Goal: Task Accomplishment & Management: Manage account settings

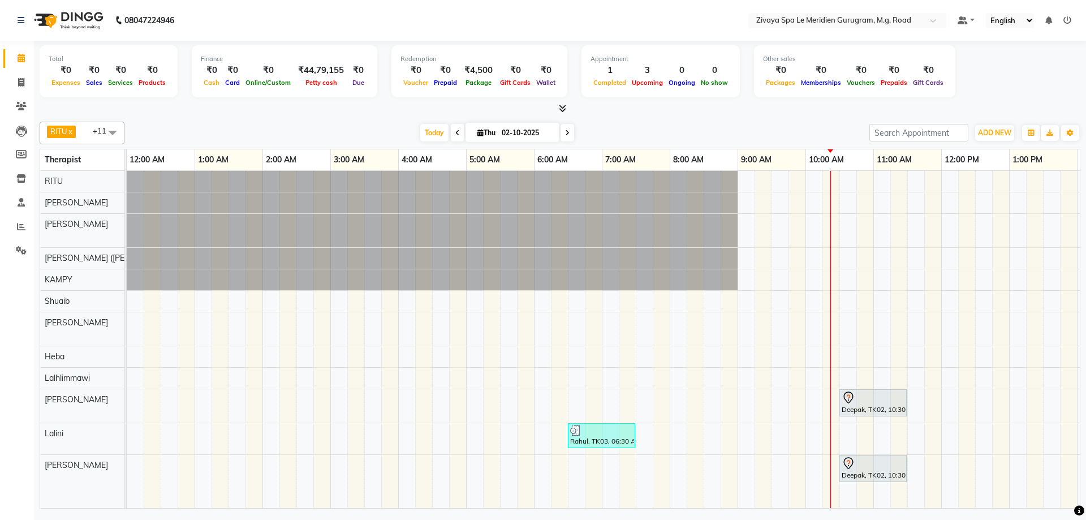
scroll to position [0, 315]
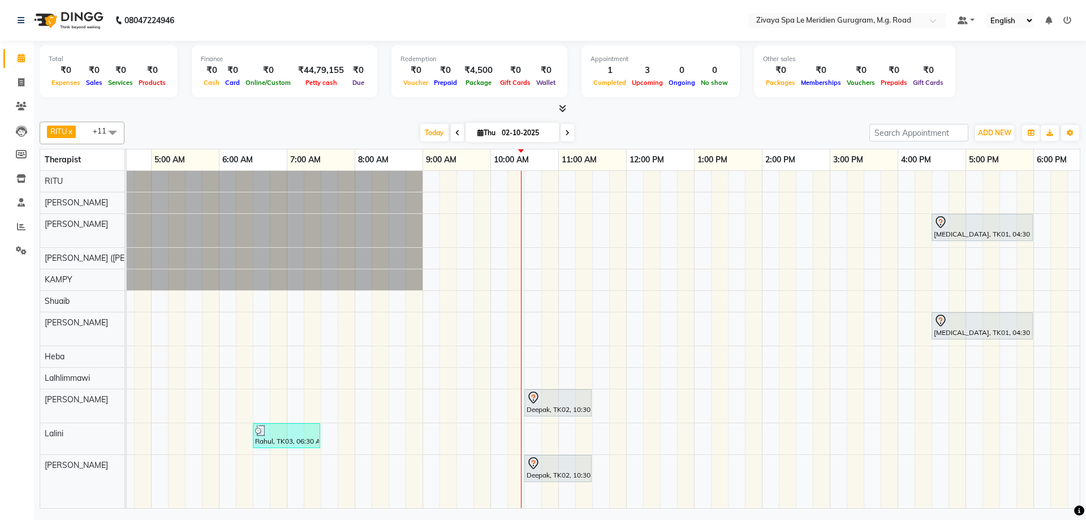
click at [558, 403] on div at bounding box center [558, 398] width 63 height 14
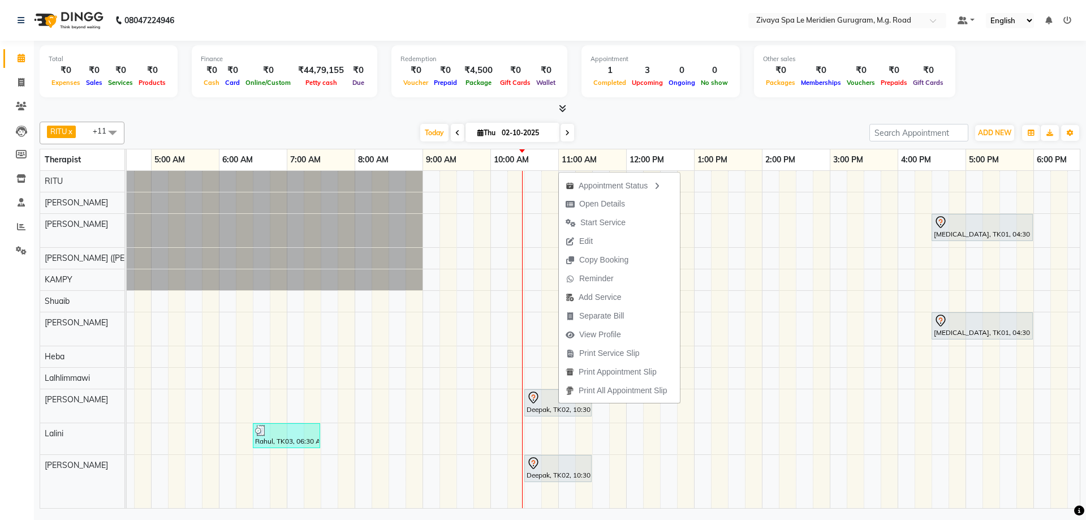
click at [537, 400] on icon at bounding box center [534, 398] width 14 height 14
click at [579, 203] on span "Open Details" at bounding box center [581, 201] width 46 height 12
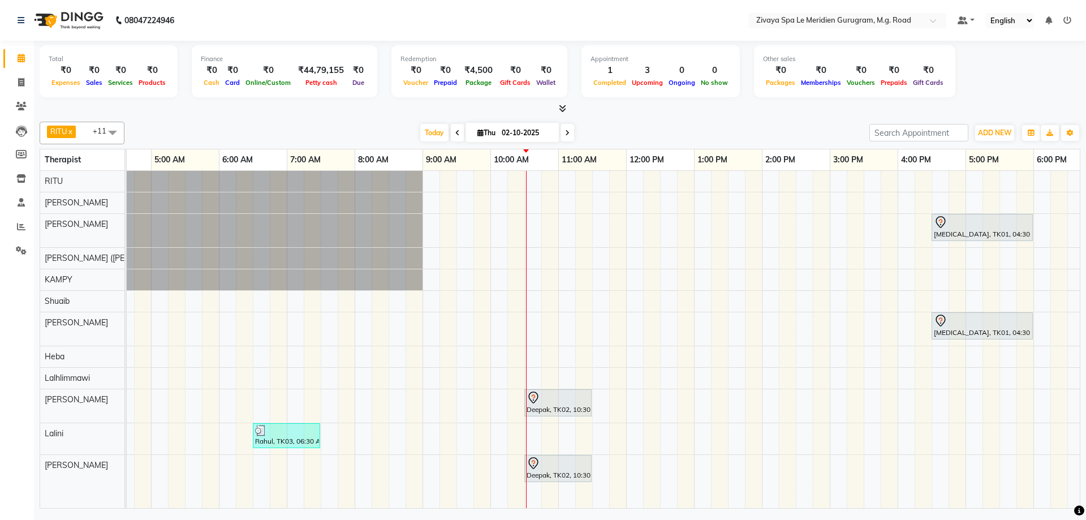
click at [575, 398] on div at bounding box center [558, 398] width 63 height 14
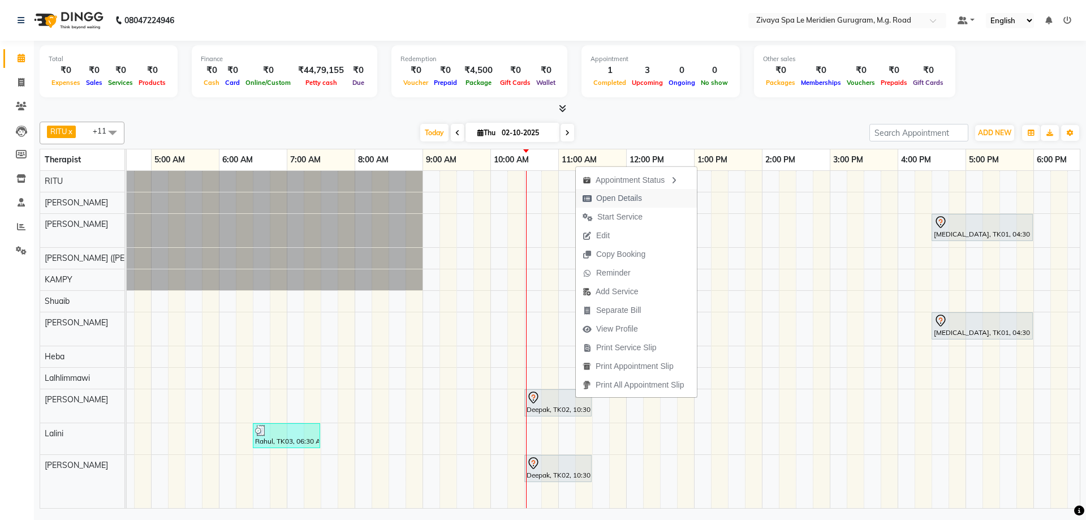
click at [611, 198] on span "Open Details" at bounding box center [619, 198] width 46 height 12
select select "7"
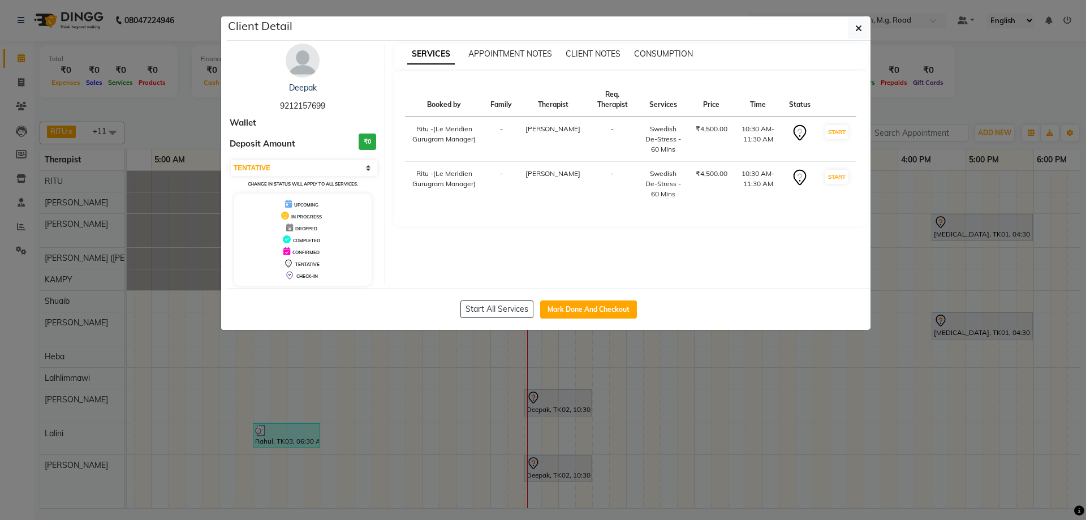
click at [845, 29] on div "Client Detail" at bounding box center [549, 28] width 644 height 24
click at [856, 30] on icon "button" at bounding box center [858, 28] width 7 height 9
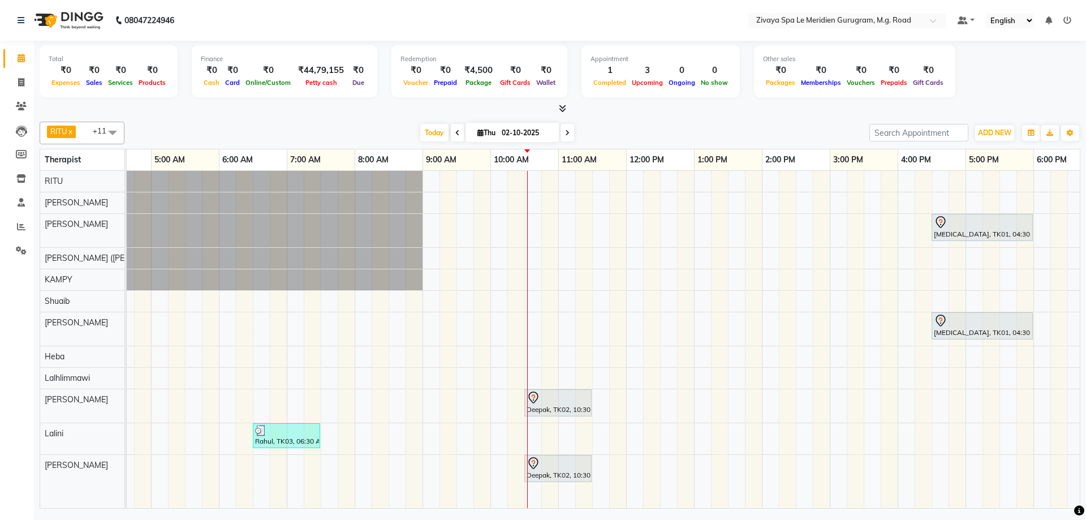
click at [544, 402] on div at bounding box center [558, 398] width 63 height 14
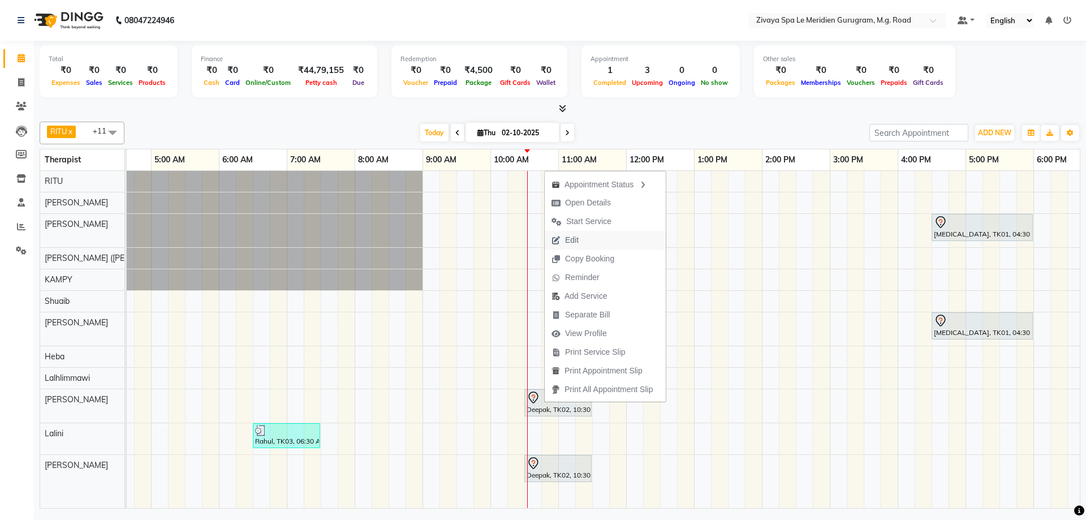
click at [571, 236] on span "Edit" at bounding box center [572, 240] width 14 height 12
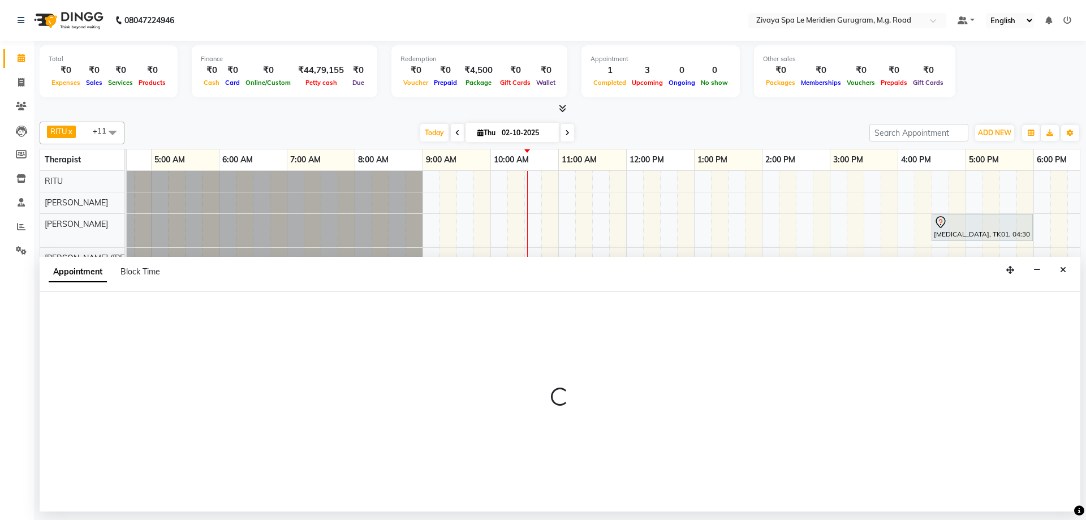
select select "tentative"
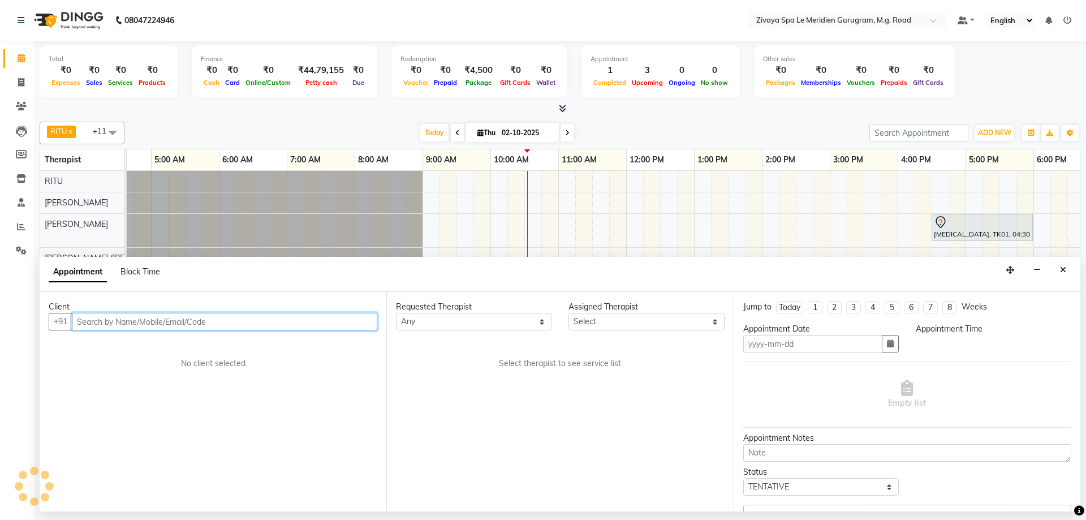
type input "02-10-2025"
select select "630"
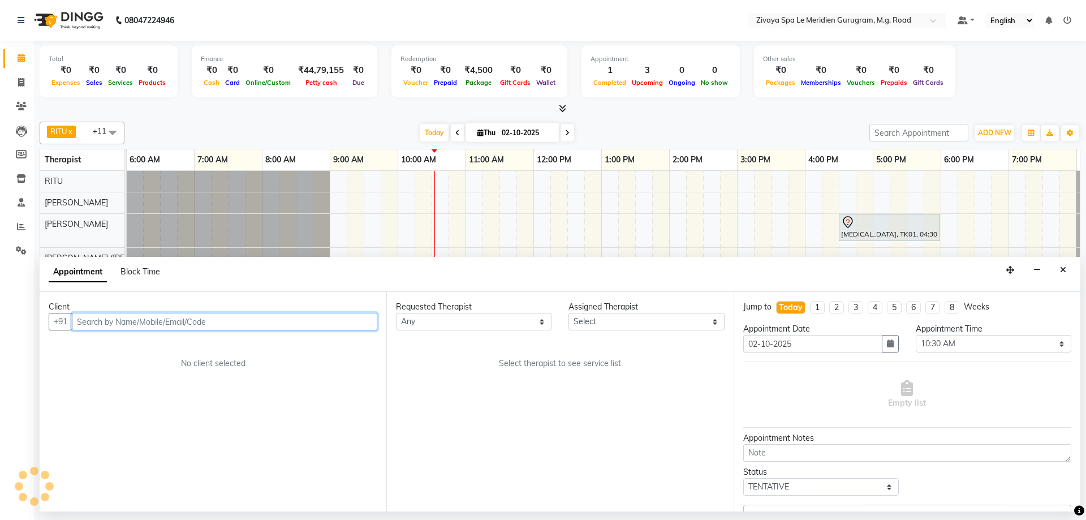
select select "86042"
select select "3243"
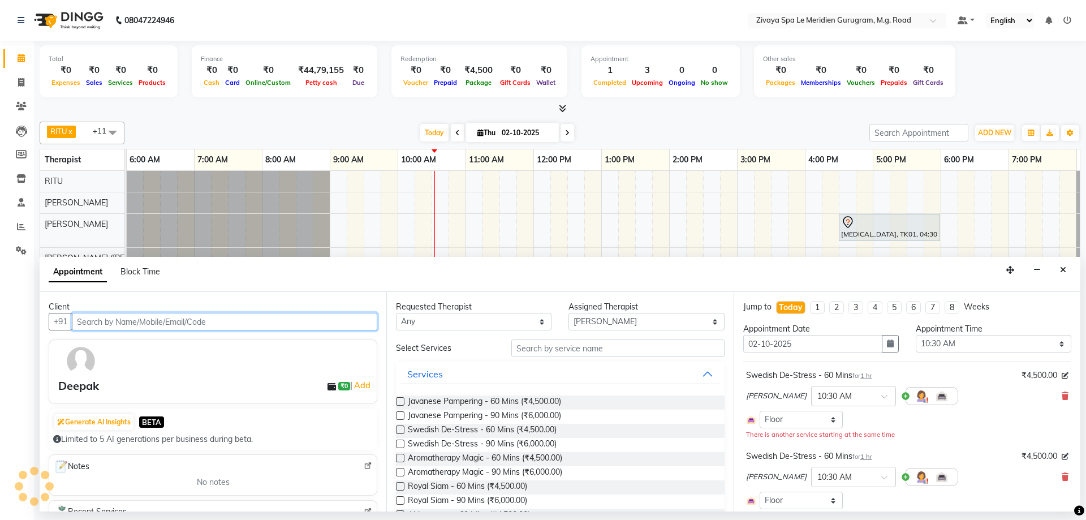
scroll to position [0, 676]
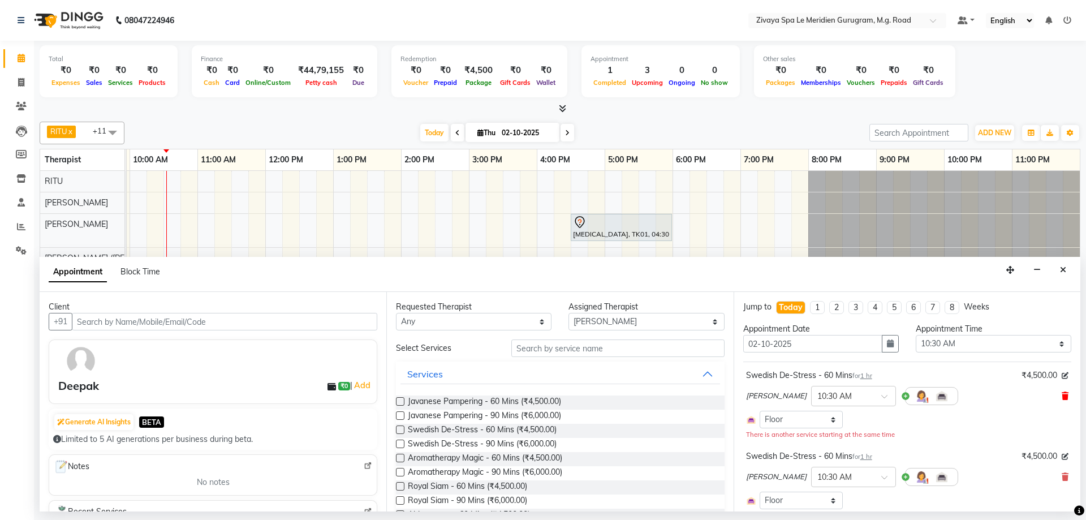
click at [1062, 395] on icon at bounding box center [1065, 396] width 7 height 8
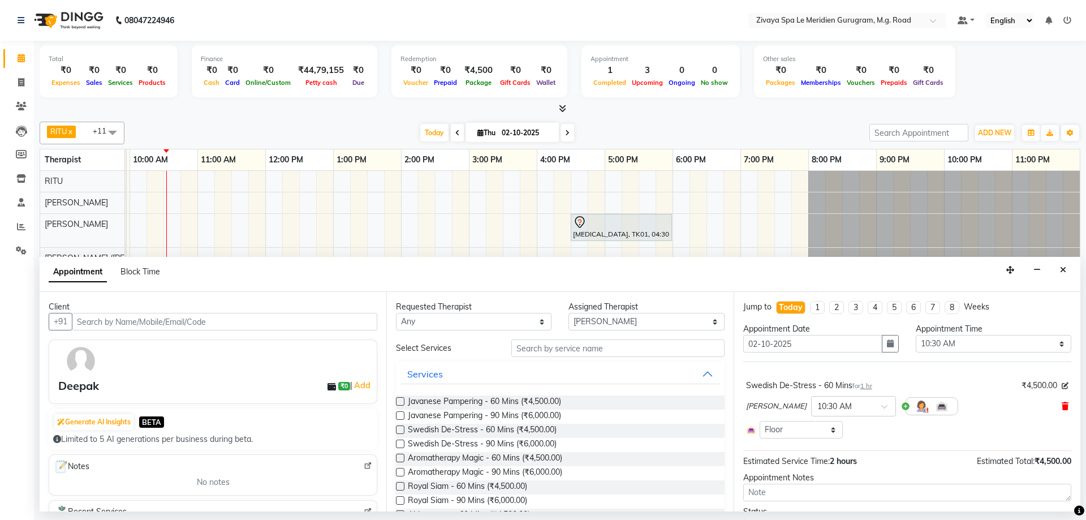
click at [1062, 404] on icon at bounding box center [1065, 406] width 7 height 8
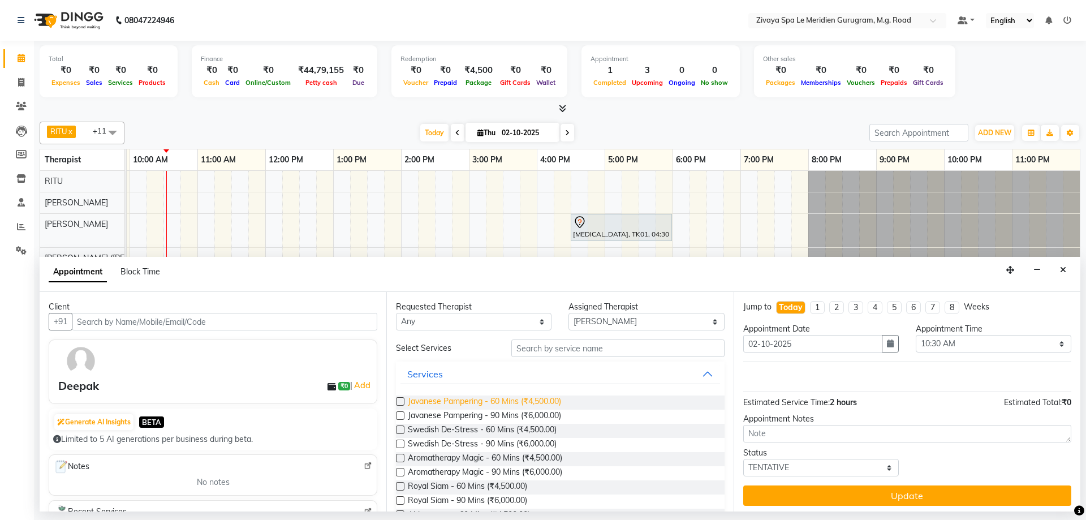
click at [459, 402] on span "Javanese Pampering - 60 Mins (₹4,500.00)" at bounding box center [484, 402] width 153 height 14
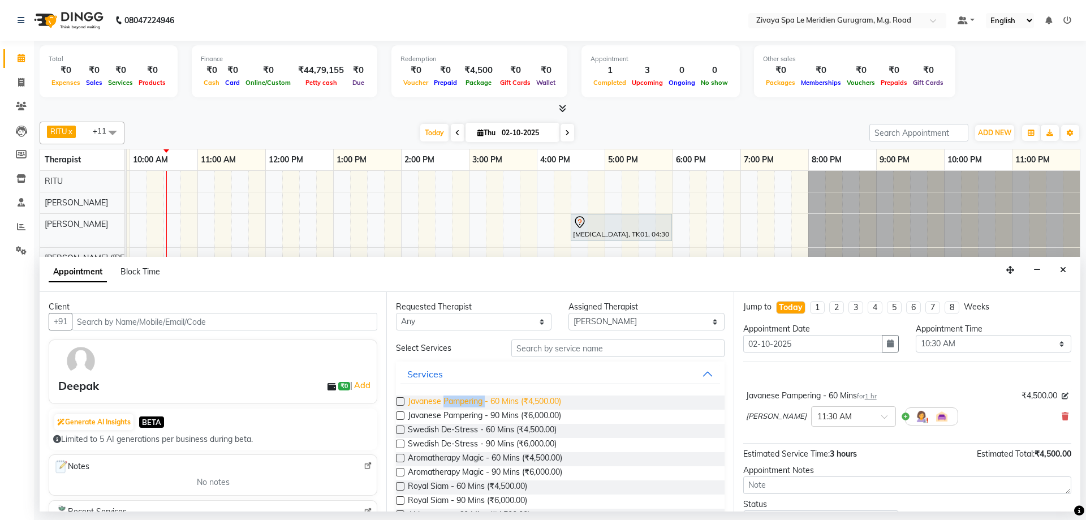
click at [459, 402] on span "Javanese Pampering - 60 Mins (₹4,500.00)" at bounding box center [484, 402] width 153 height 14
checkbox input "false"
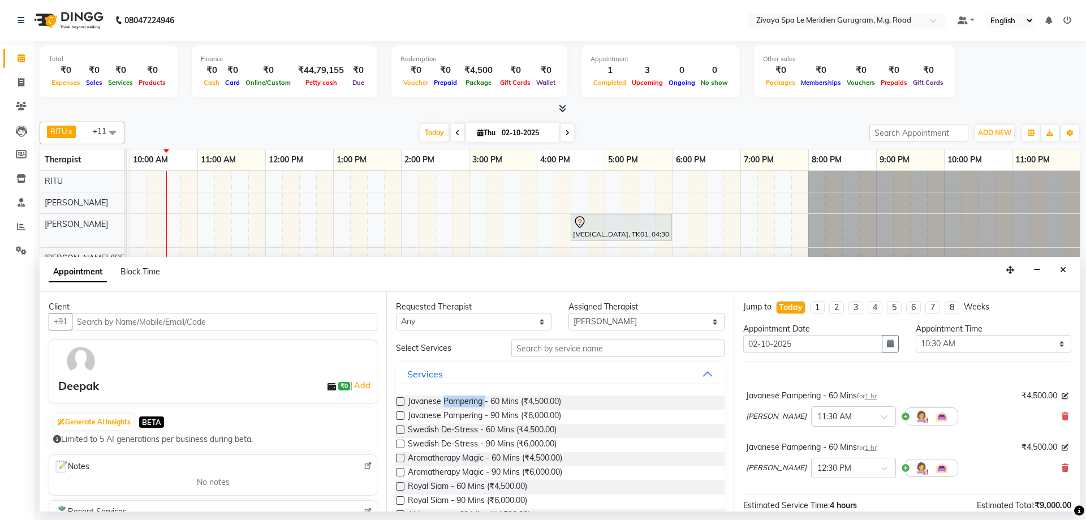
scroll to position [106, 0]
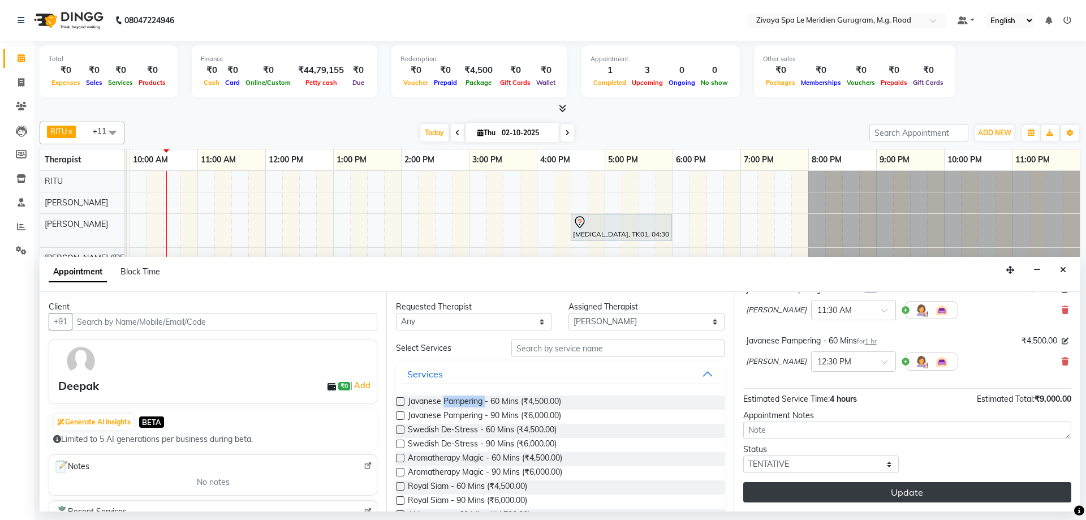
click at [901, 490] on button "Update" at bounding box center [907, 492] width 328 height 20
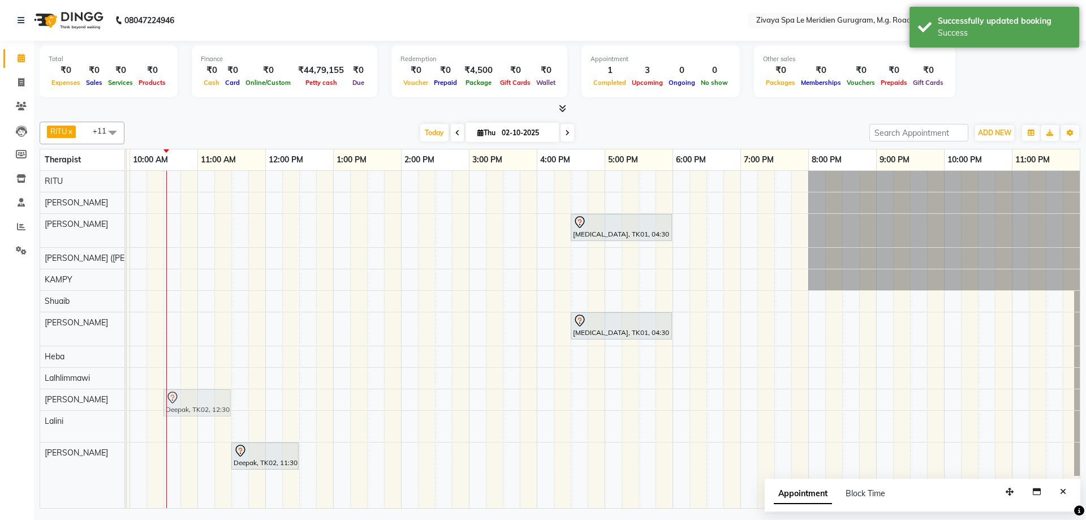
drag, startPoint x: 314, startPoint y: 453, endPoint x: 179, endPoint y: 396, distance: 146.2
click at [179, 396] on tbody "[MEDICAL_DATA], TK01, 04:30 PM-06:00 PM, Javanese Pampering - 90 Mins [MEDICAL_…" at bounding box center [265, 323] width 1629 height 305
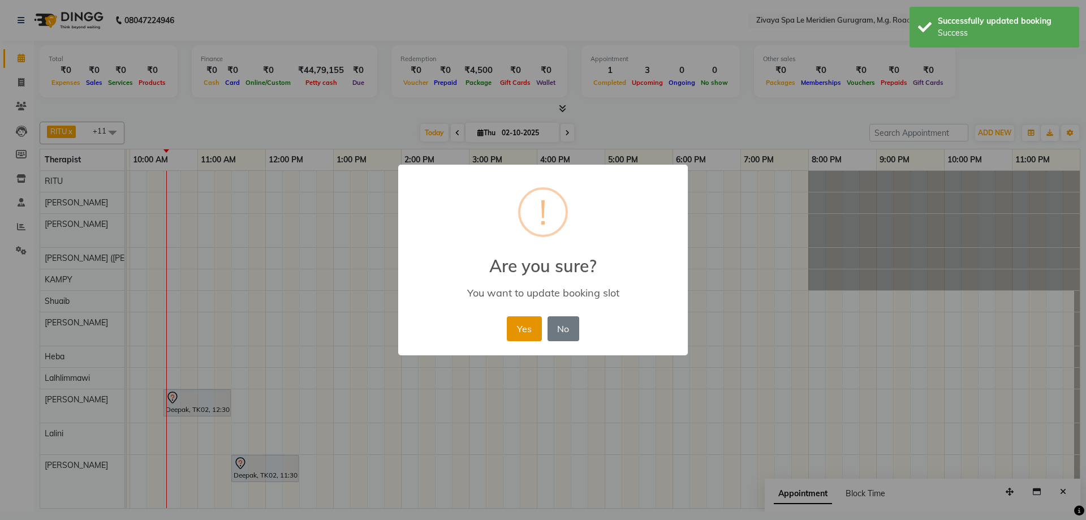
click at [530, 337] on button "Yes" at bounding box center [524, 328] width 35 height 25
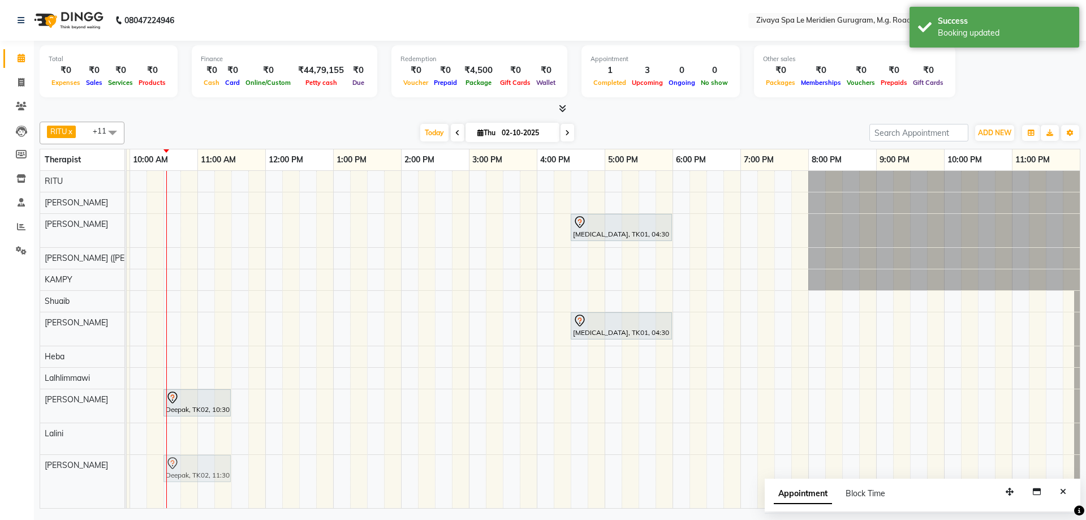
drag, startPoint x: 238, startPoint y: 475, endPoint x: 175, endPoint y: 483, distance: 63.8
click at [175, 483] on div "[MEDICAL_DATA], TK01, 04:30 PM-06:00 PM, Javanese Pampering - 90 Mins [MEDICAL_…" at bounding box center [265, 339] width 1629 height 337
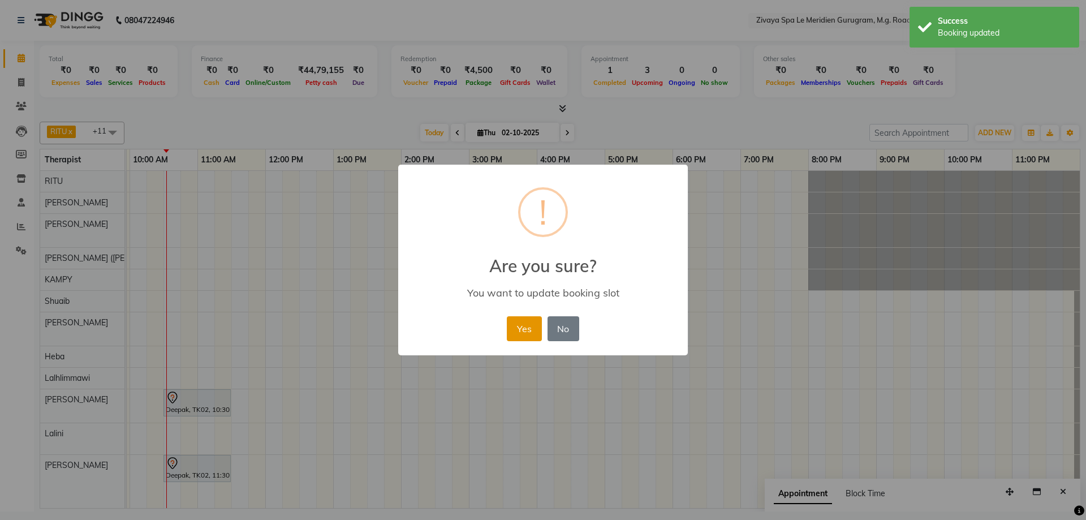
drag, startPoint x: 525, startPoint y: 334, endPoint x: 637, endPoint y: 394, distance: 126.8
click at [526, 334] on button "Yes" at bounding box center [524, 328] width 35 height 25
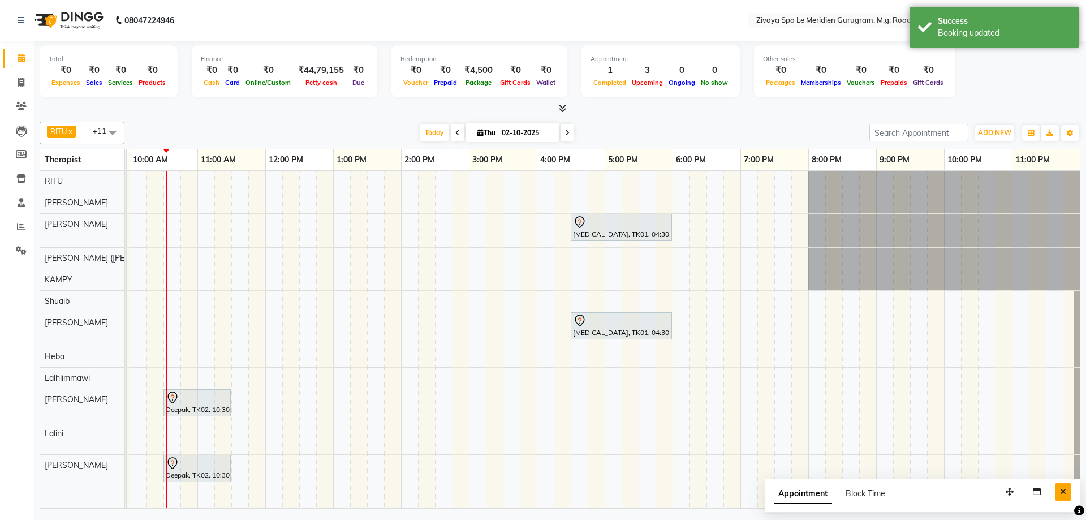
click at [1067, 490] on button "Close" at bounding box center [1063, 492] width 16 height 18
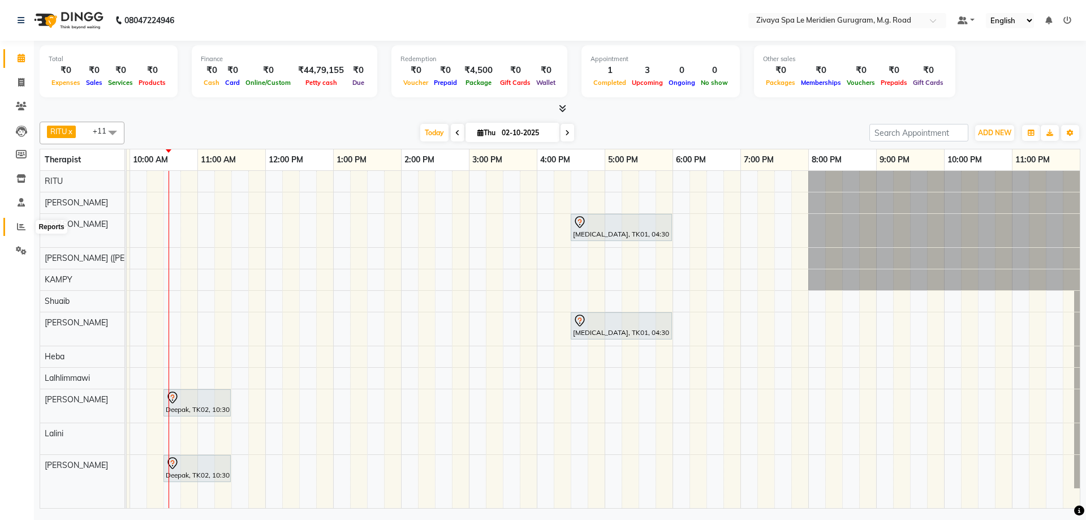
click at [20, 227] on icon at bounding box center [21, 226] width 8 height 8
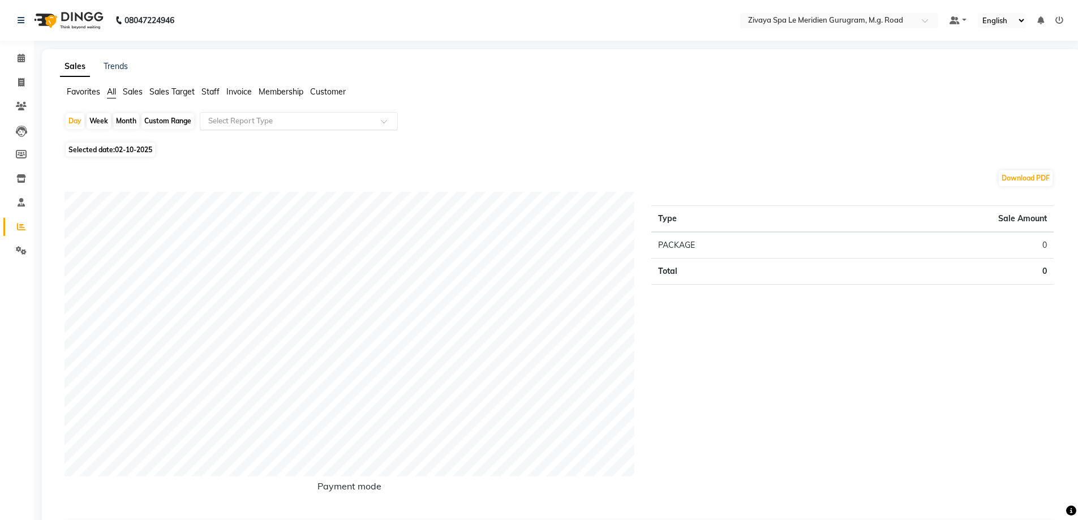
click at [259, 127] on div "Select Report Type" at bounding box center [299, 121] width 198 height 18
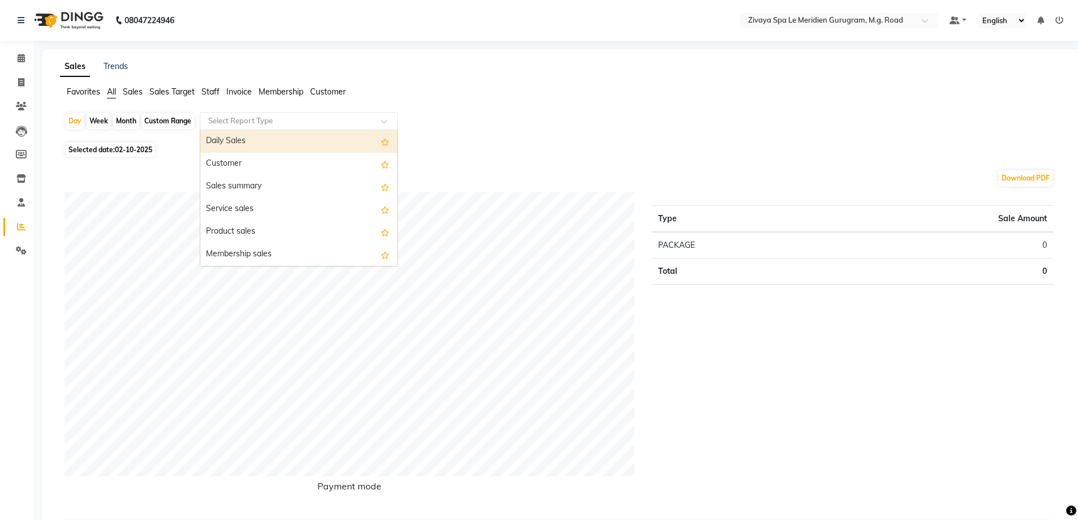
click at [239, 112] on div "Select Report Type" at bounding box center [299, 121] width 198 height 18
click at [231, 119] on input "text" at bounding box center [287, 120] width 163 height 11
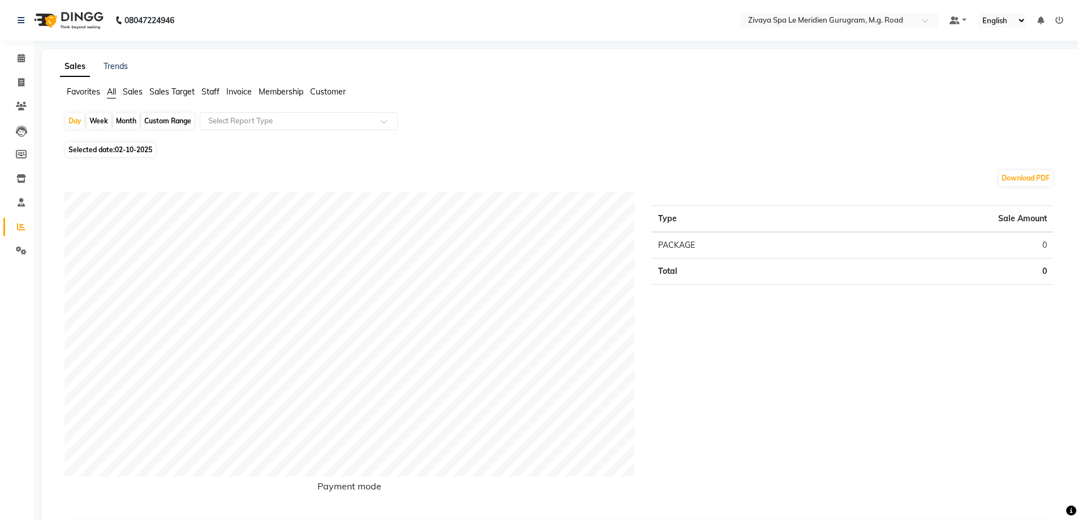
click at [130, 143] on span "Selected date: [DATE]" at bounding box center [110, 150] width 89 height 14
select select "10"
select select "2025"
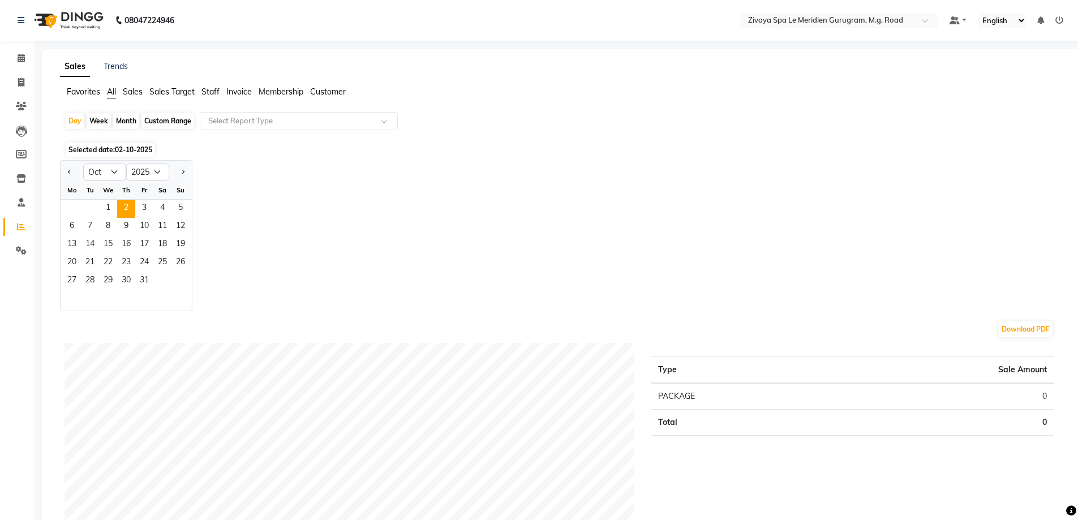
click at [113, 199] on div "We" at bounding box center [108, 190] width 18 height 18
click at [106, 204] on span "1" at bounding box center [108, 209] width 18 height 18
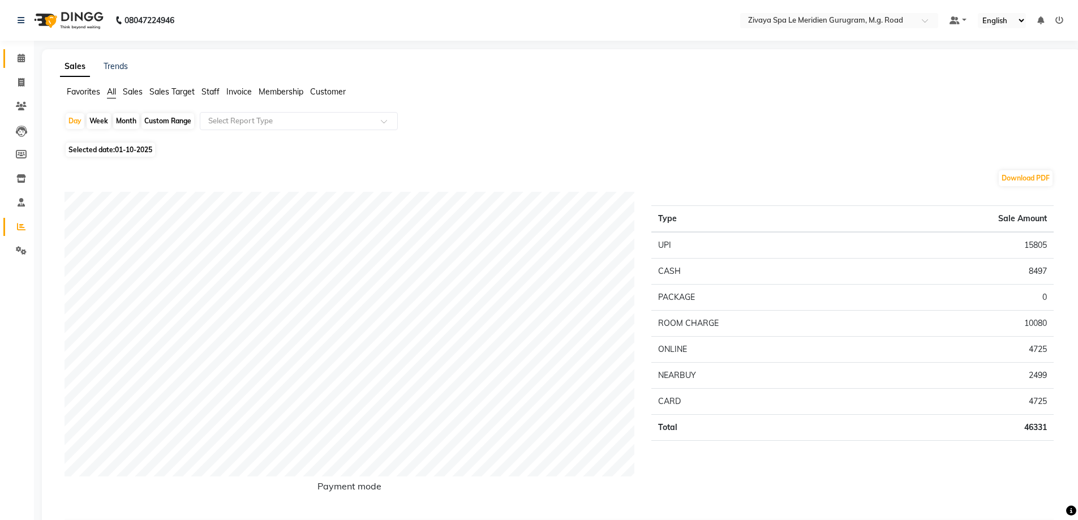
click at [18, 51] on link "Calendar" at bounding box center [16, 58] width 27 height 19
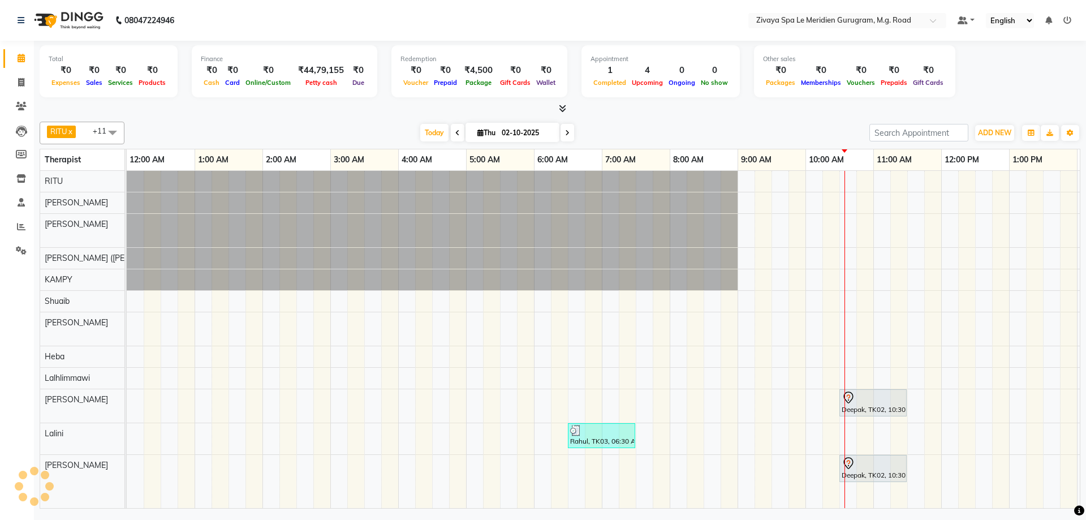
scroll to position [0, 408]
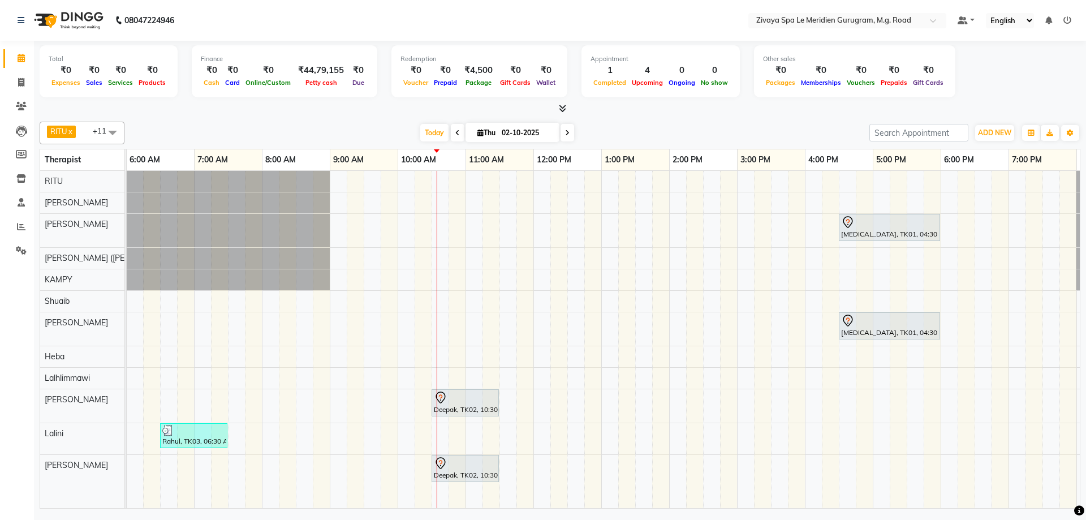
click at [446, 124] on div "Today Thu 02-10-2025" at bounding box center [497, 132] width 156 height 17
click at [451, 131] on span at bounding box center [458, 133] width 14 height 18
type input "01-10-2025"
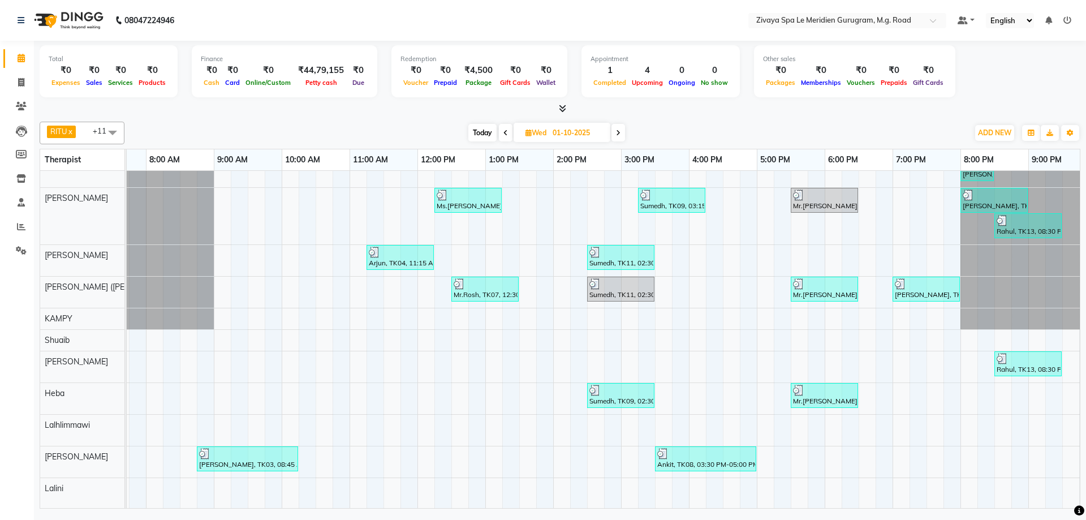
scroll to position [0, 0]
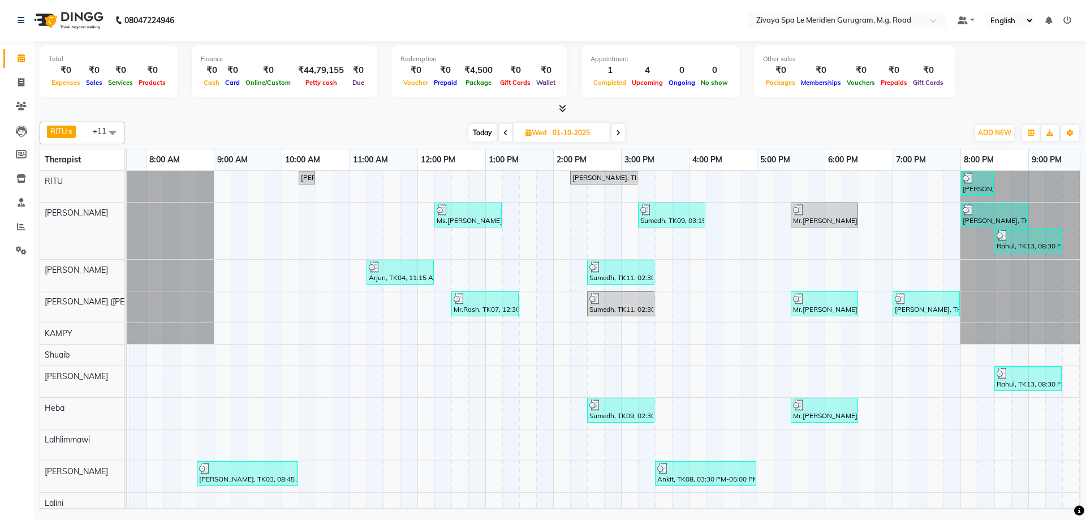
click at [653, 219] on div "Sumedh, TK09, 03:15 PM-04:15 PM, Fusion Therapy - 60 Mins" at bounding box center [671, 214] width 65 height 21
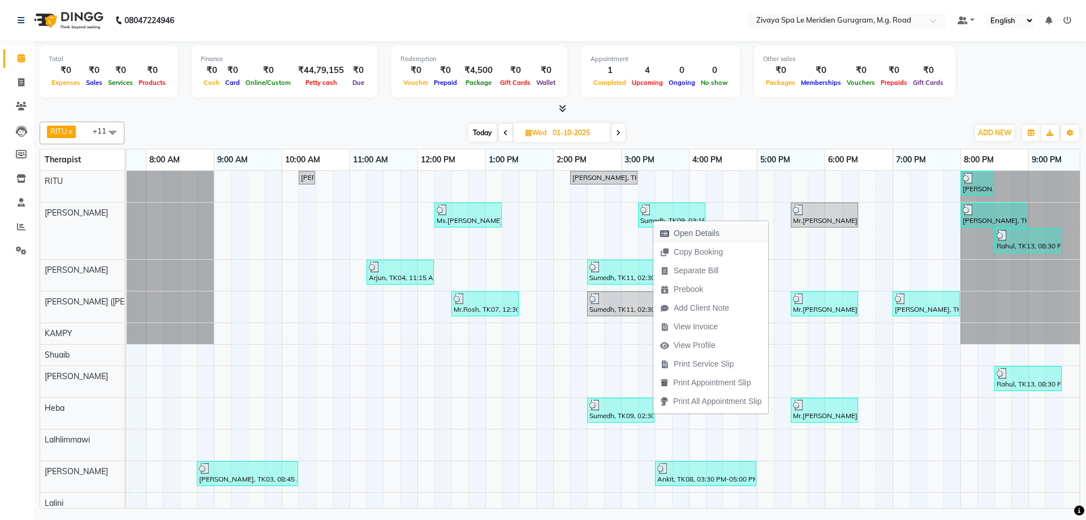
click at [692, 238] on span "Open Details" at bounding box center [697, 233] width 46 height 12
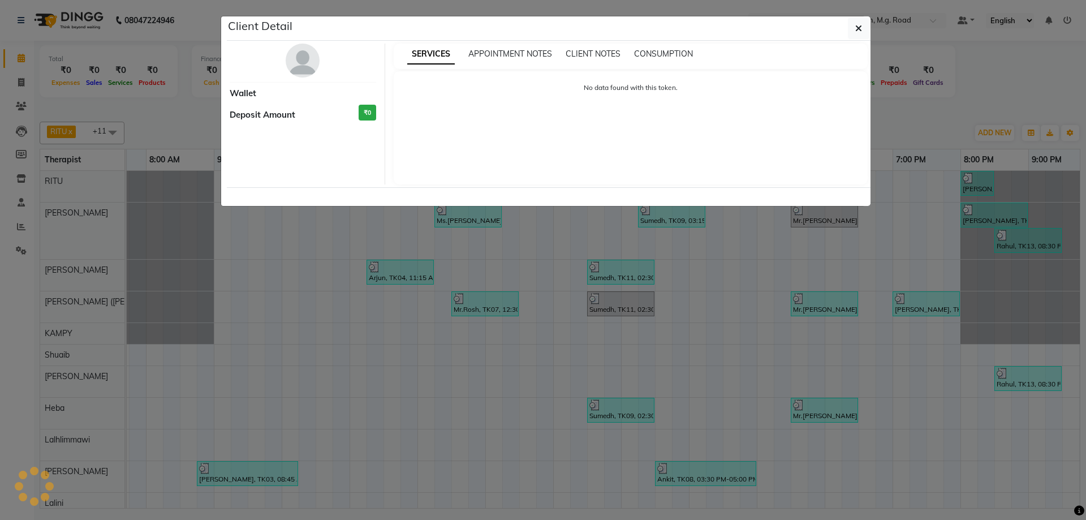
select select "3"
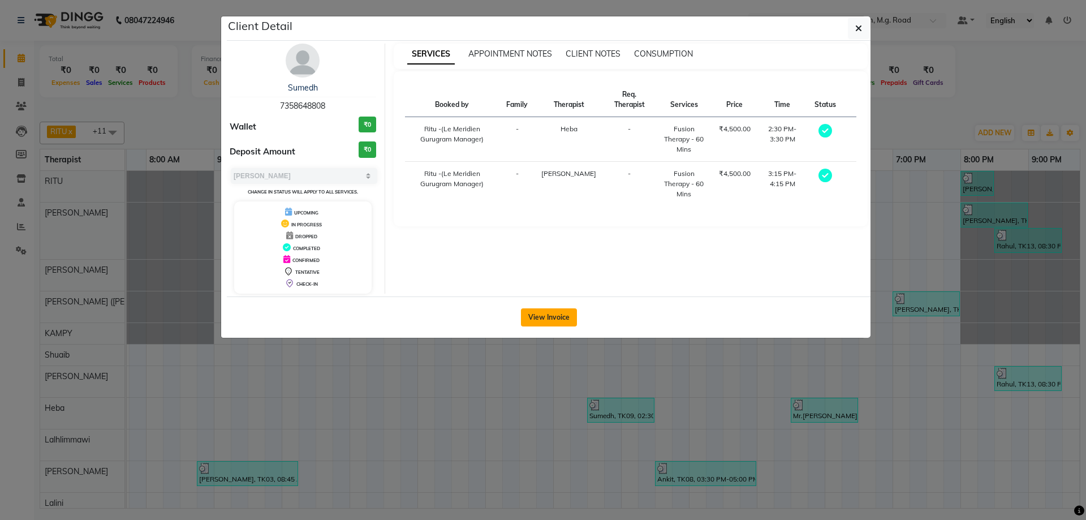
click at [549, 309] on button "View Invoice" at bounding box center [549, 317] width 56 height 18
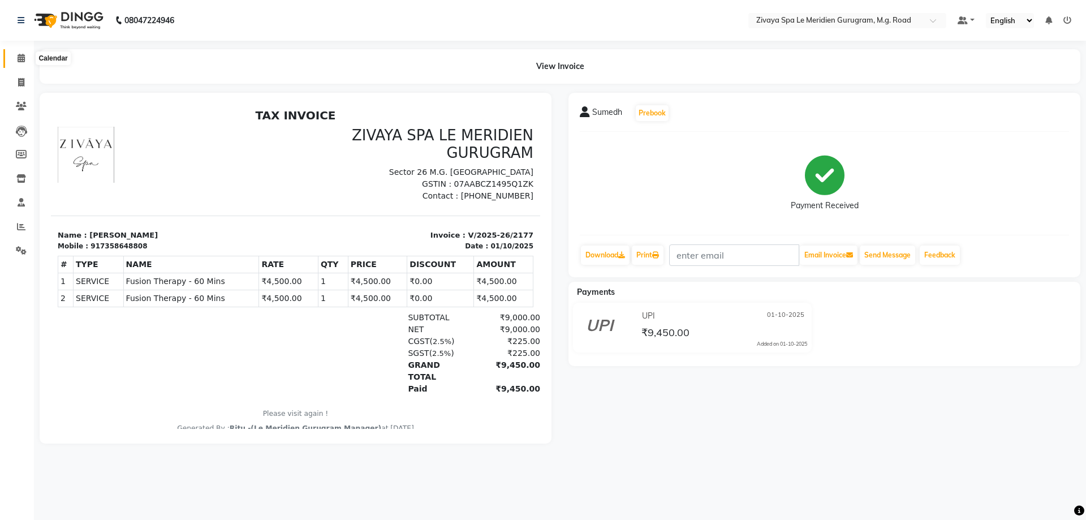
click at [21, 53] on span at bounding box center [21, 58] width 20 height 13
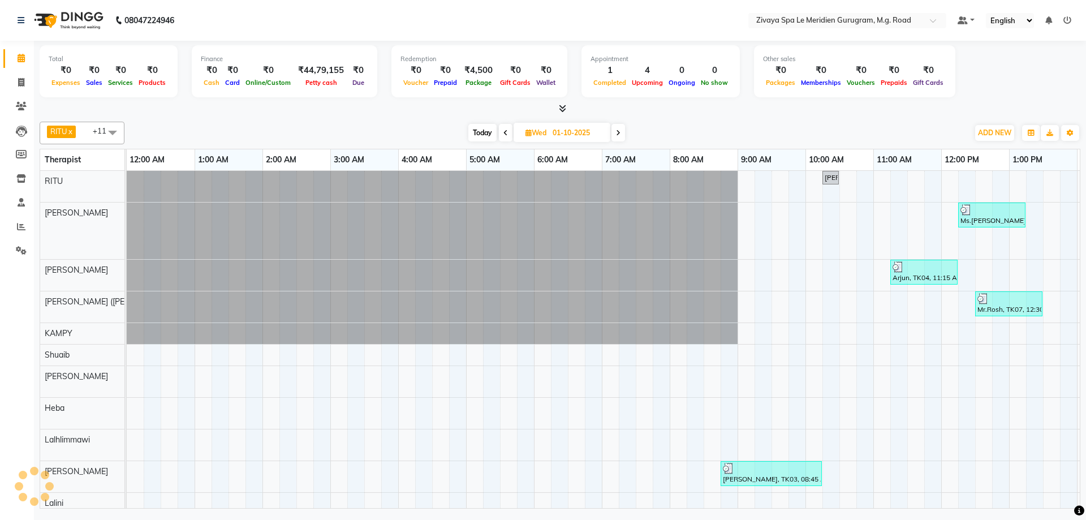
scroll to position [0, 408]
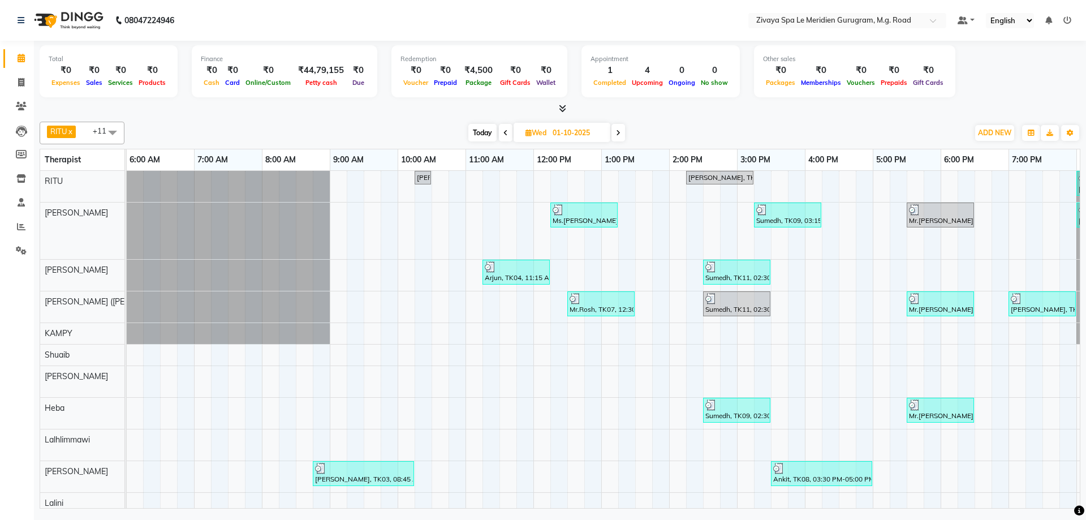
click at [541, 274] on div "Arjun, TK04, 11:15 AM-12:15 PM, Swedish De-Stress - 60 Mins" at bounding box center [516, 271] width 65 height 21
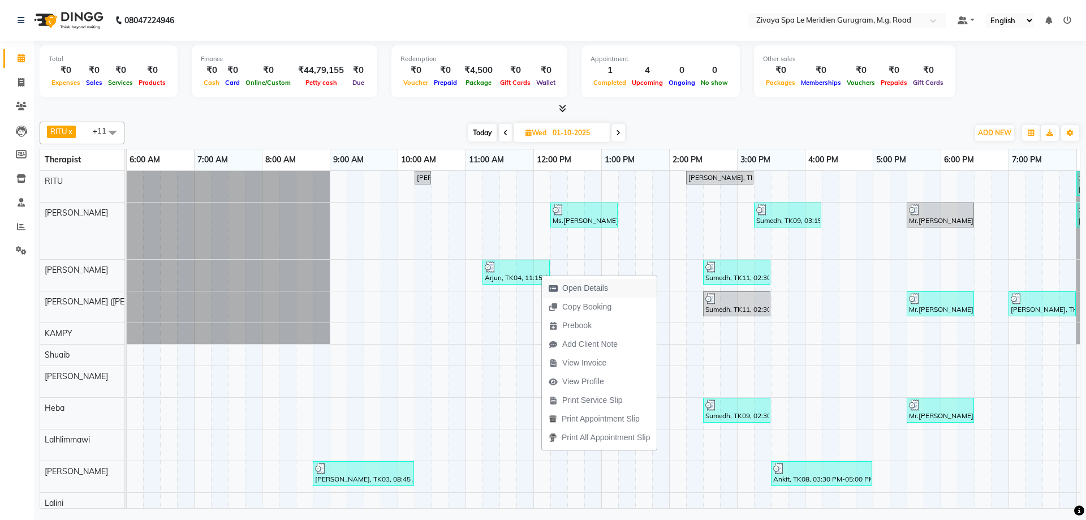
click at [572, 290] on span "Open Details" at bounding box center [585, 288] width 46 height 12
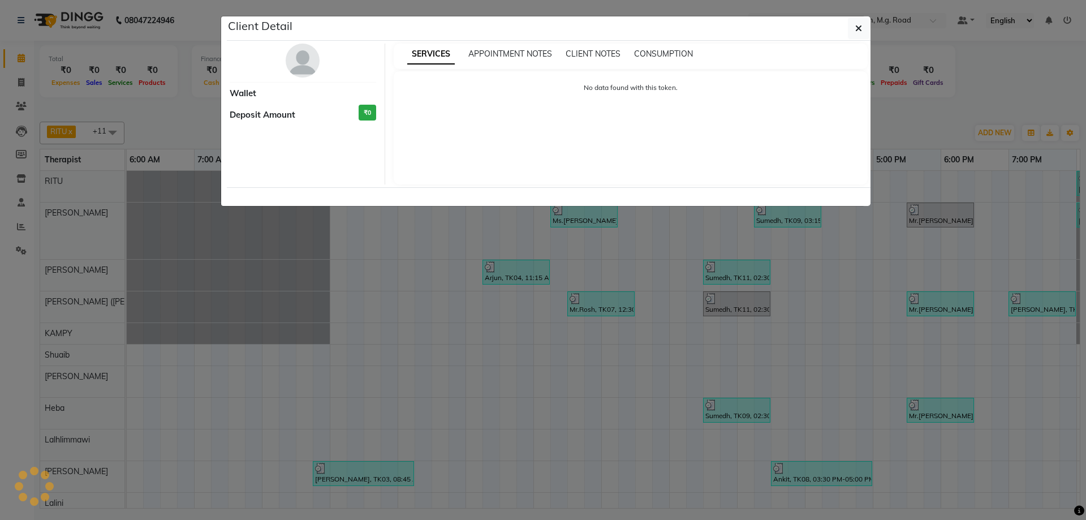
select select "3"
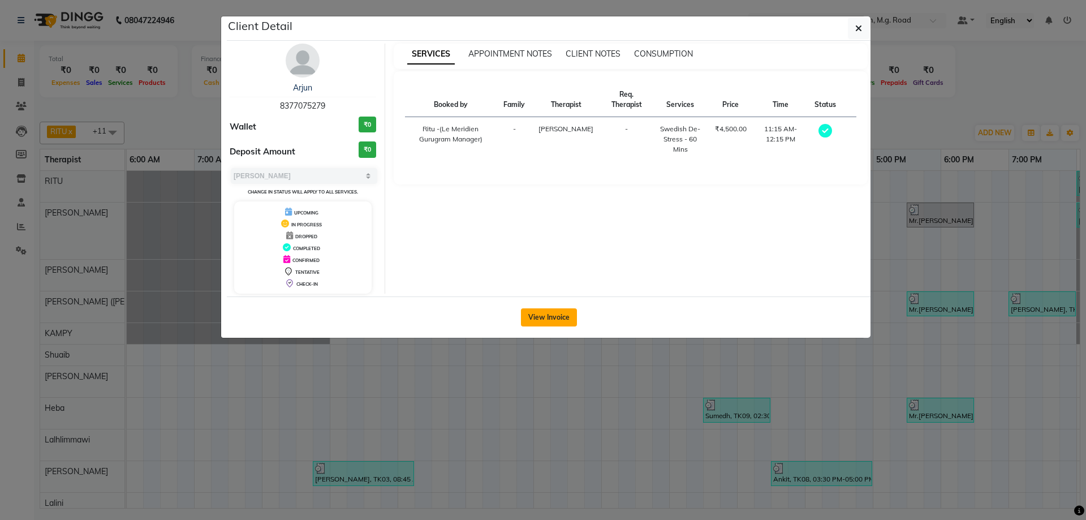
click at [559, 320] on button "View Invoice" at bounding box center [549, 317] width 56 height 18
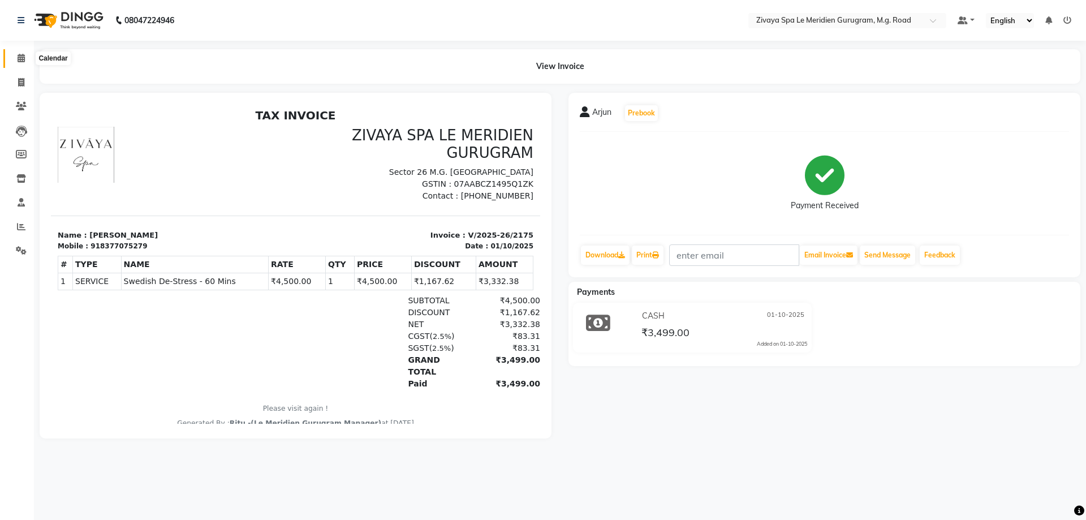
click at [14, 59] on span at bounding box center [21, 58] width 20 height 13
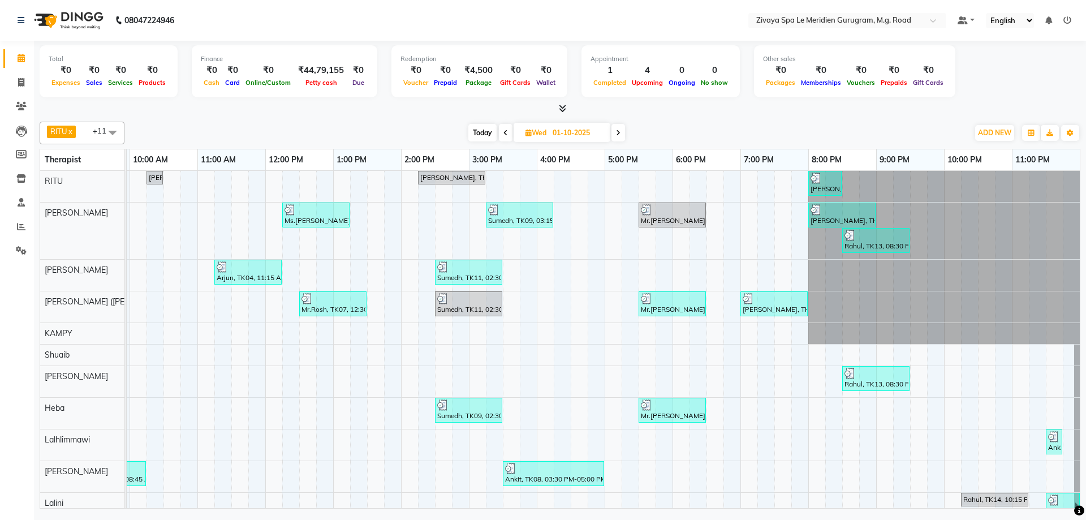
scroll to position [0, 684]
click at [868, 386] on div "Rahul, TK13, 08:30 PM-09:30 PM, [GEOGRAPHIC_DATA] - 60 Mins" at bounding box center [875, 378] width 65 height 21
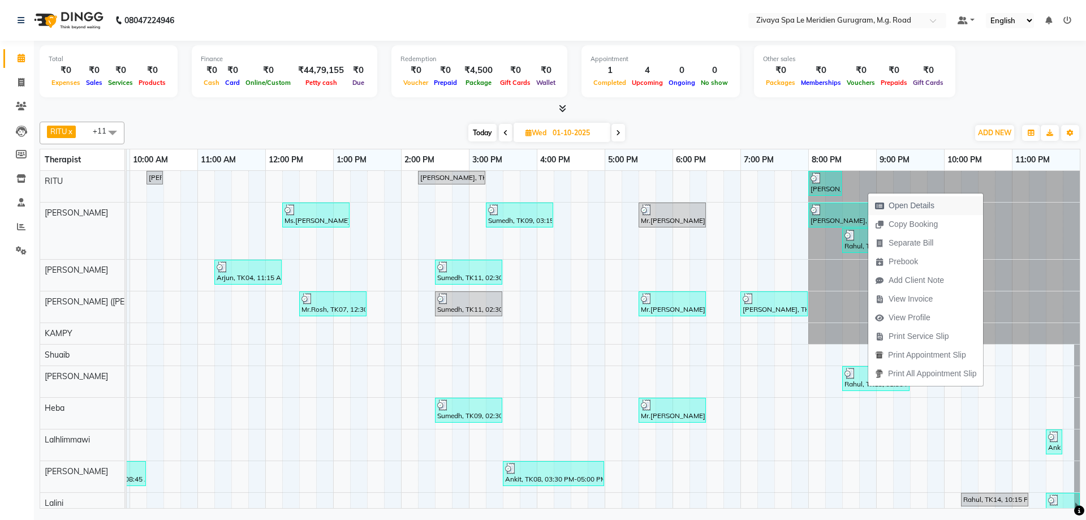
click at [905, 207] on span "Open Details" at bounding box center [912, 206] width 46 height 12
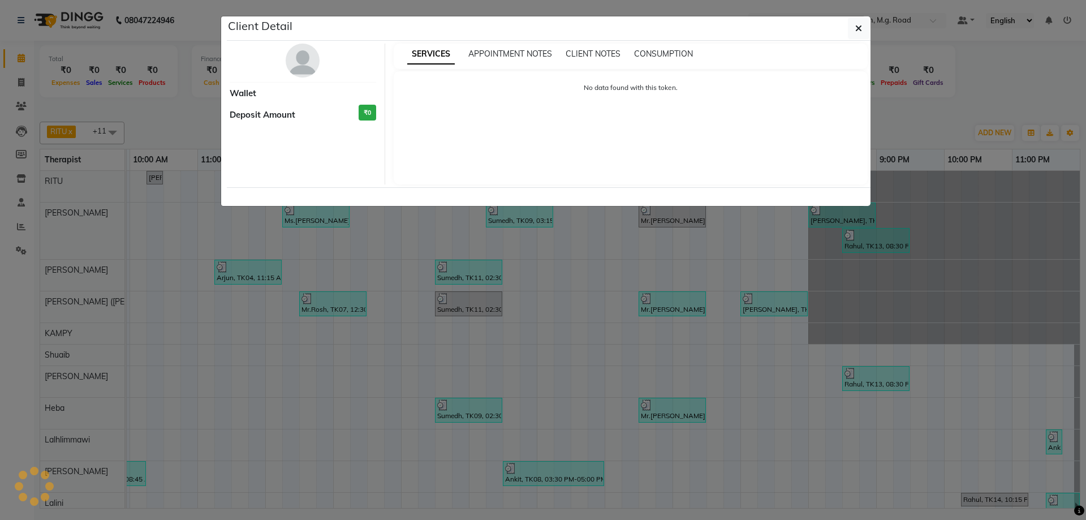
select select "3"
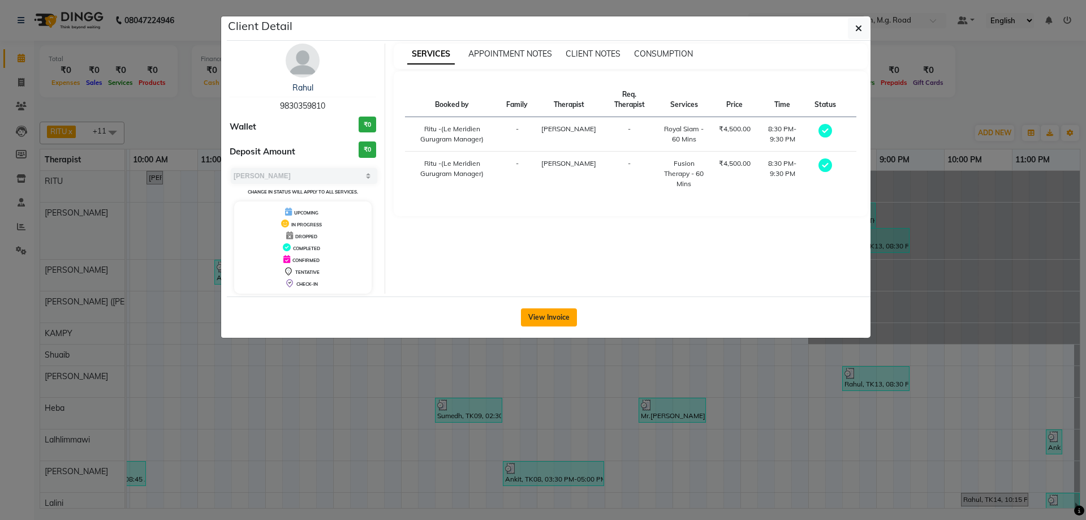
click at [528, 310] on button "View Invoice" at bounding box center [549, 317] width 56 height 18
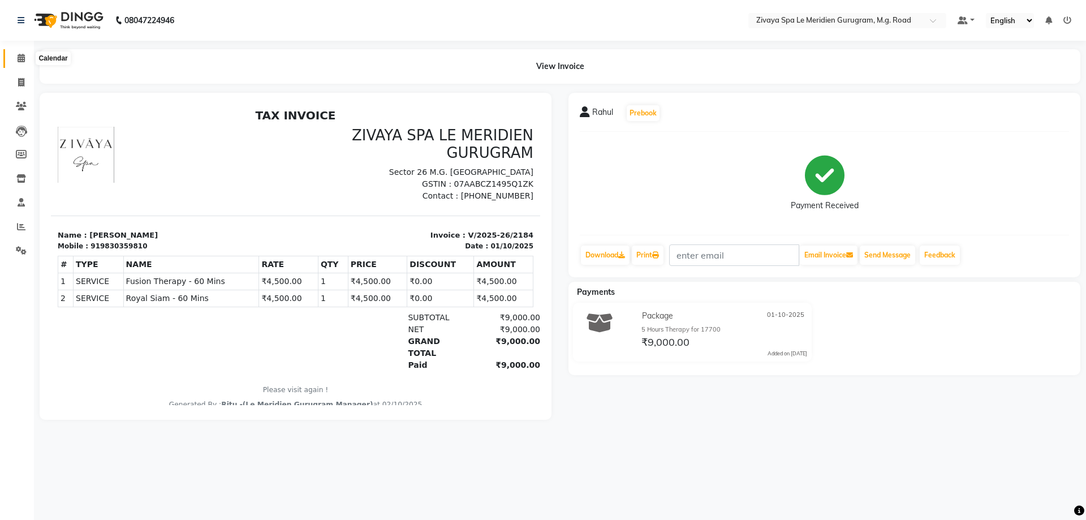
click at [19, 57] on icon at bounding box center [21, 58] width 7 height 8
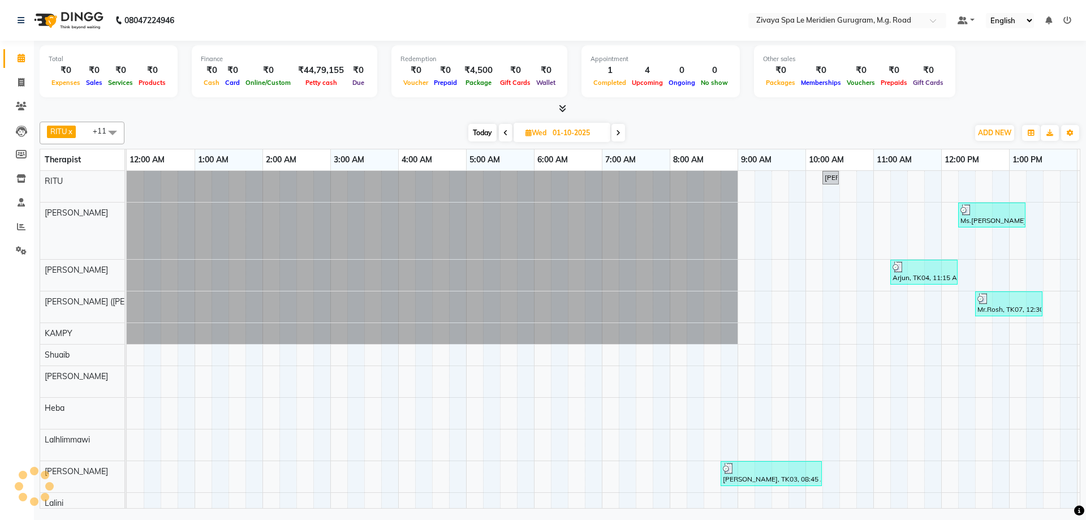
scroll to position [0, 408]
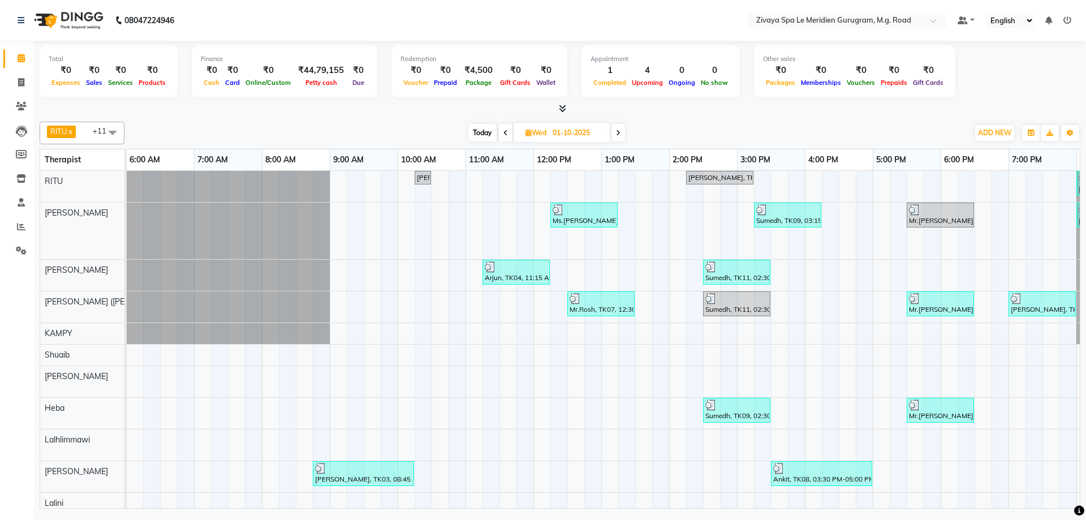
click at [809, 223] on div "Sumedh, TK09, 03:15 PM-04:15 PM, Fusion Therapy - 60 Mins" at bounding box center [787, 214] width 65 height 21
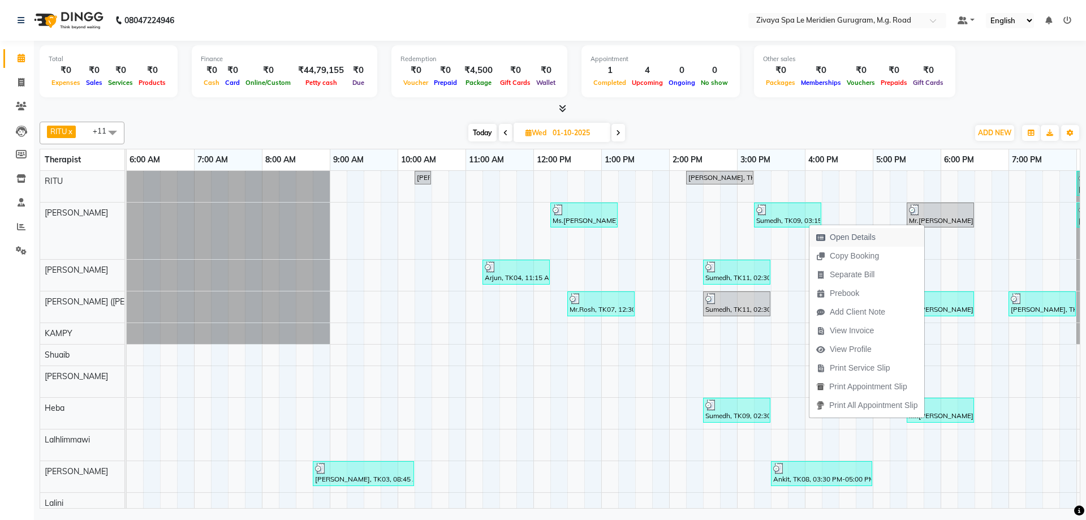
click at [848, 237] on span "Open Details" at bounding box center [853, 237] width 46 height 12
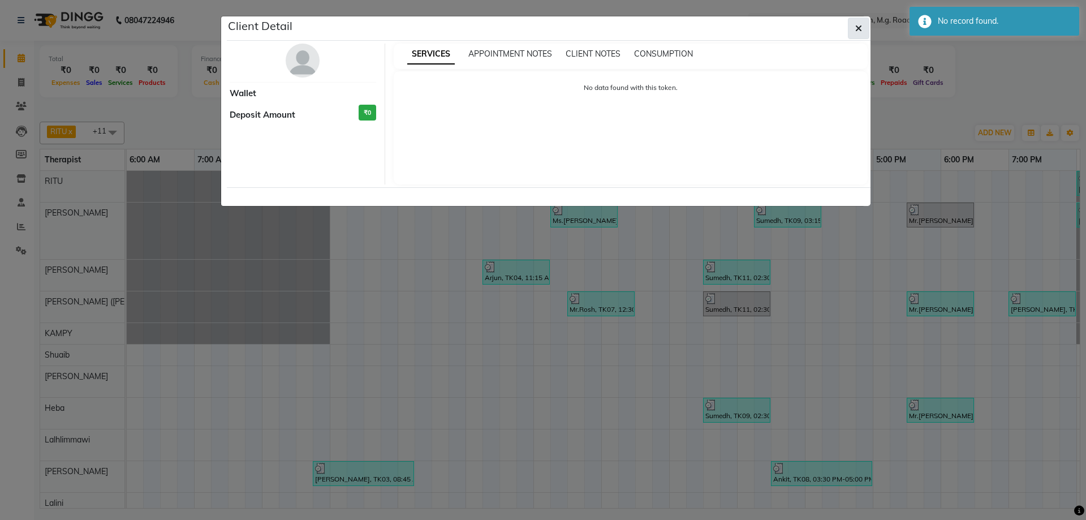
click at [853, 31] on button "button" at bounding box center [858, 28] width 21 height 21
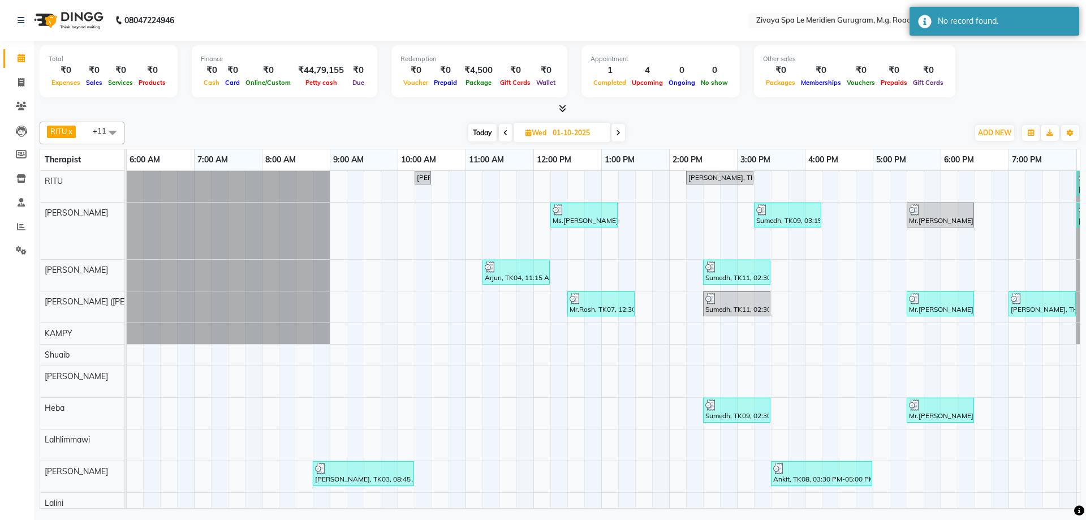
click at [790, 217] on div "Sumedh, TK09, 03:15 PM-04:15 PM, Fusion Therapy - 60 Mins" at bounding box center [787, 214] width 65 height 21
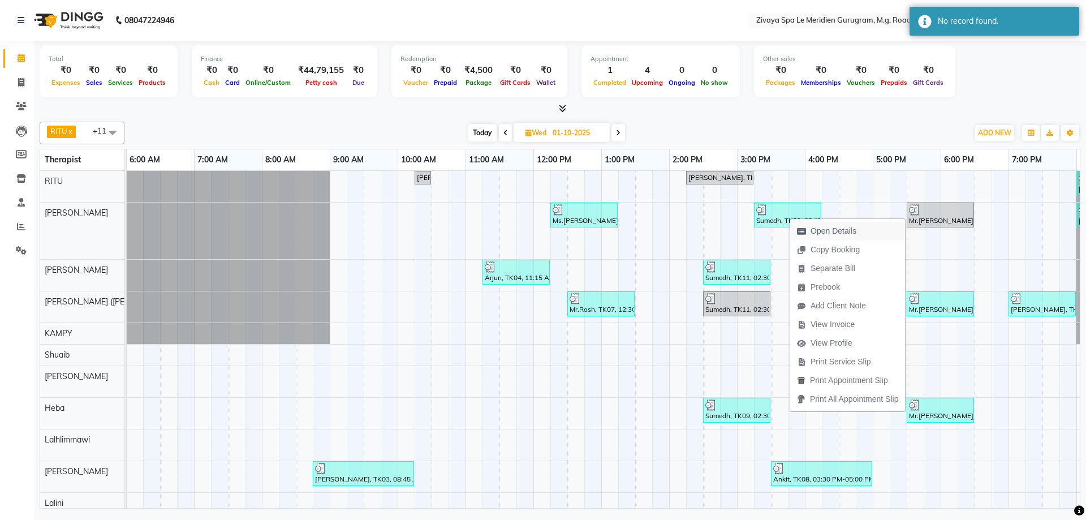
click at [833, 223] on span "Open Details" at bounding box center [826, 231] width 73 height 19
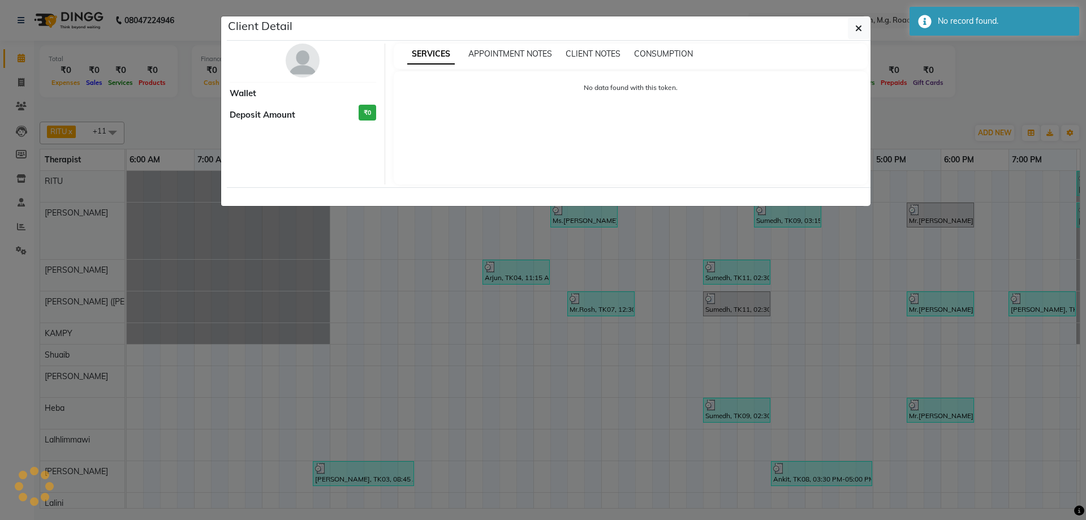
select select "3"
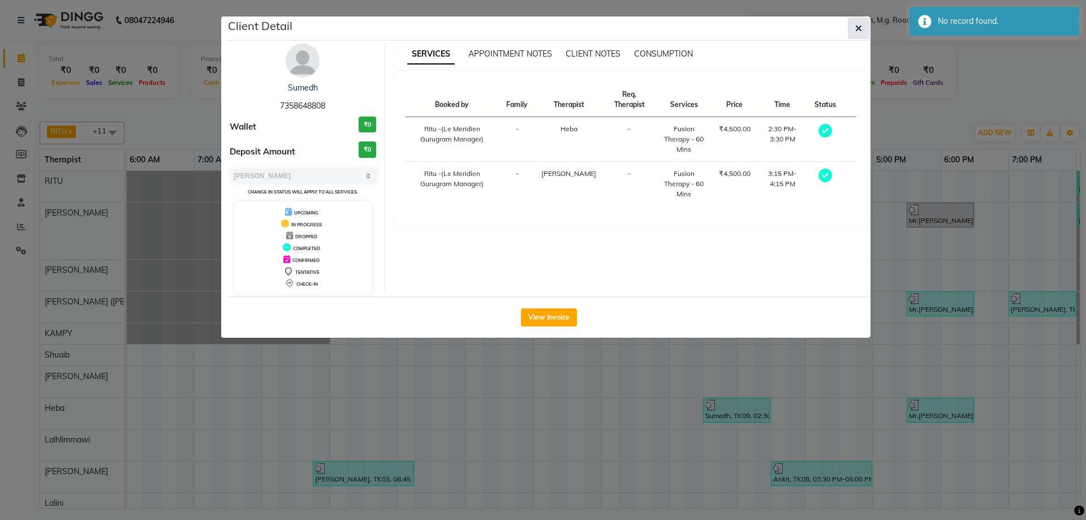
click at [856, 25] on icon "button" at bounding box center [858, 28] width 7 height 9
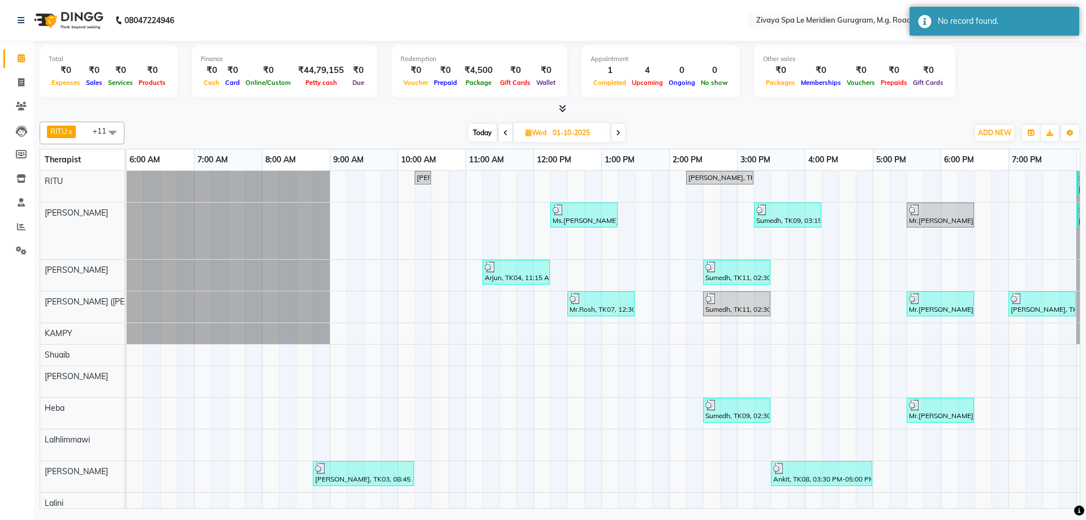
click at [718, 420] on div "Sumedh, TK09, 02:30 PM-03:30 PM, Fusion Therapy - 60 Mins" at bounding box center [736, 409] width 65 height 21
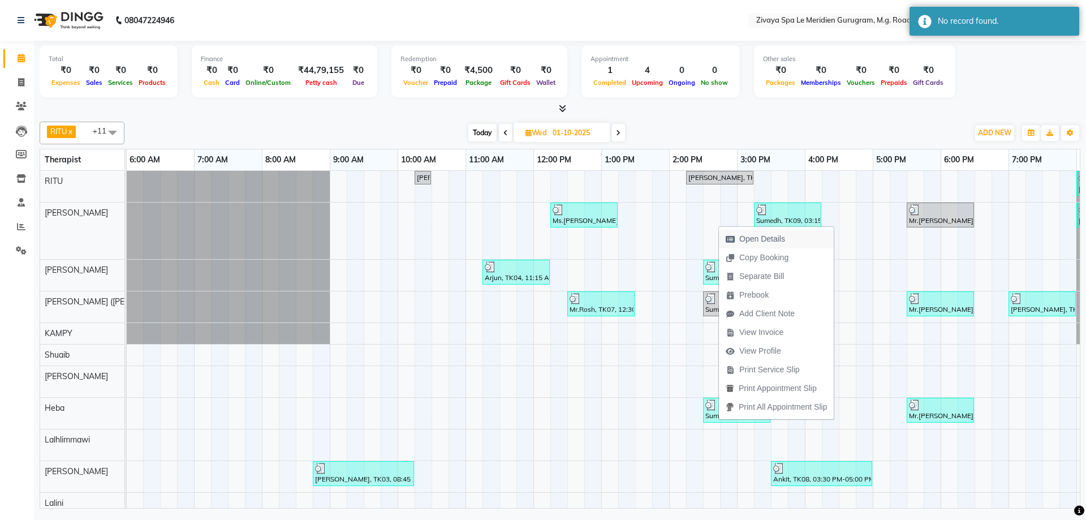
click at [766, 238] on span "Open Details" at bounding box center [762, 239] width 46 height 12
select select "3"
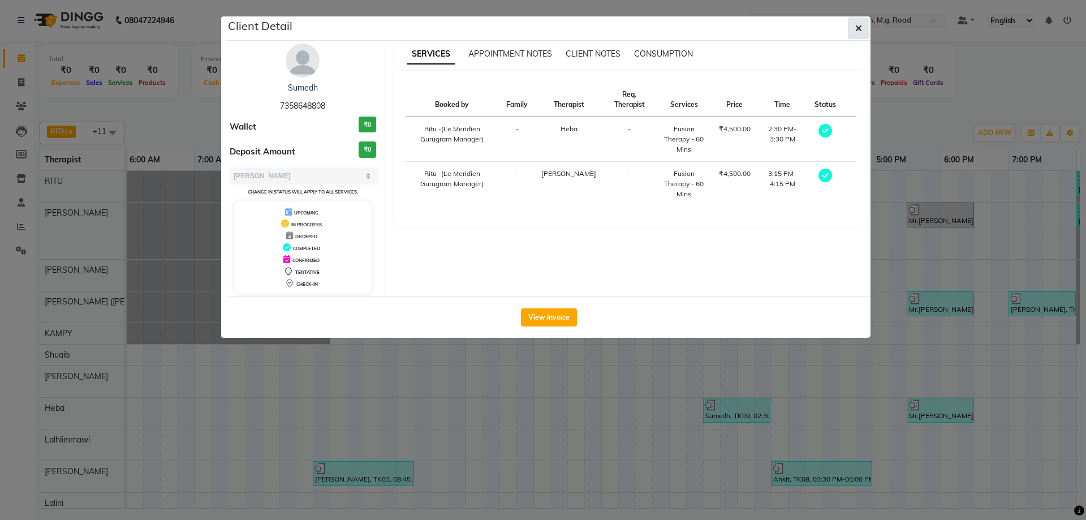
click at [855, 21] on button "button" at bounding box center [858, 28] width 21 height 21
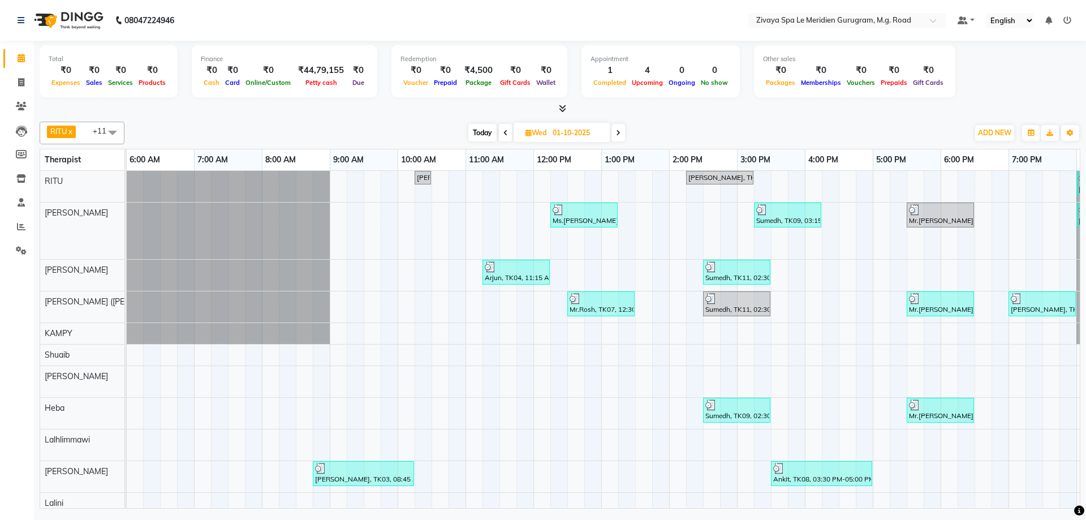
click at [726, 272] on div "Sumedh, TK11, 02:30 PM-03:30 PM, Fusion Therapy - 60 Mins" at bounding box center [736, 271] width 65 height 21
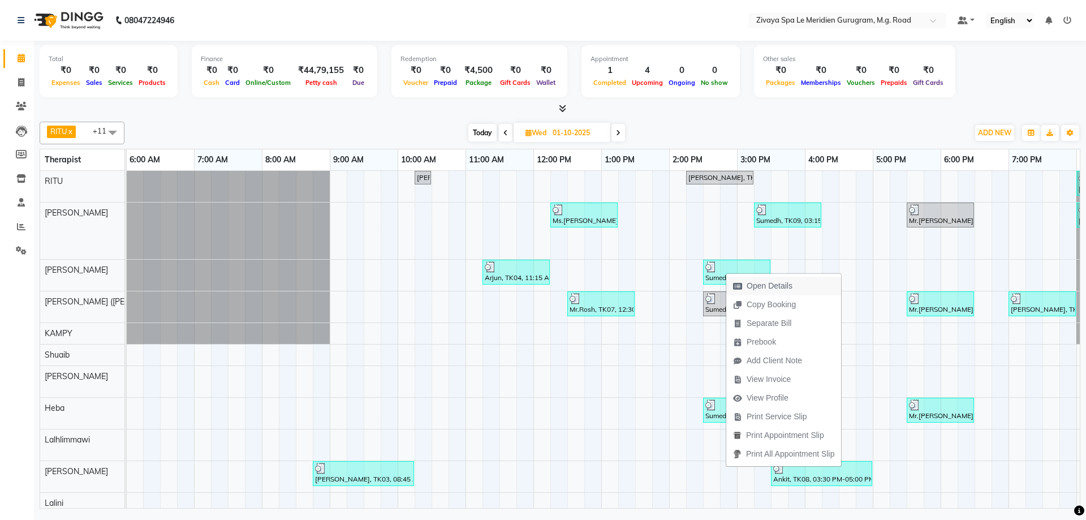
click at [742, 285] on icon "button" at bounding box center [737, 286] width 9 height 8
select select "3"
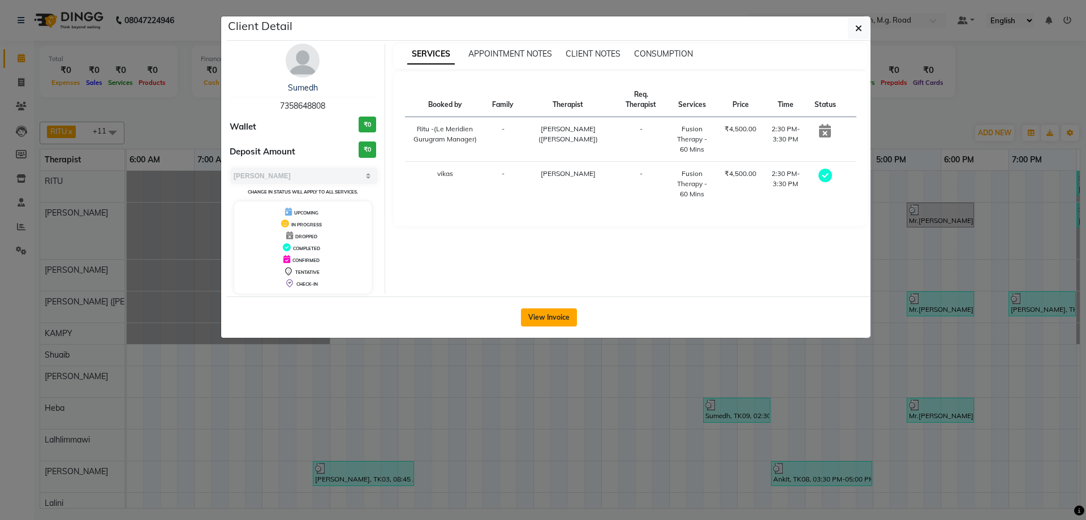
click at [552, 312] on button "View Invoice" at bounding box center [549, 317] width 56 height 18
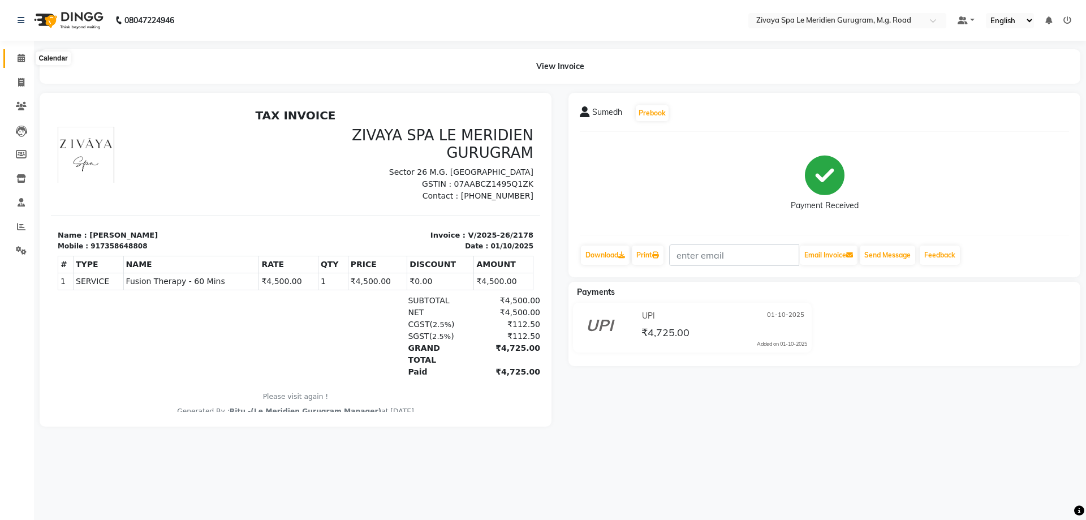
click at [18, 58] on icon at bounding box center [21, 58] width 7 height 8
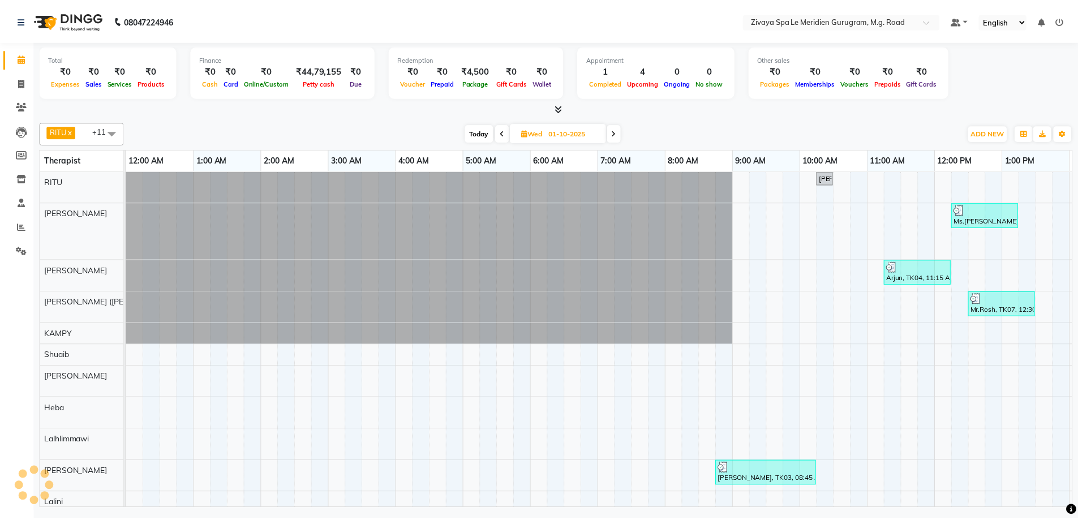
scroll to position [0, 676]
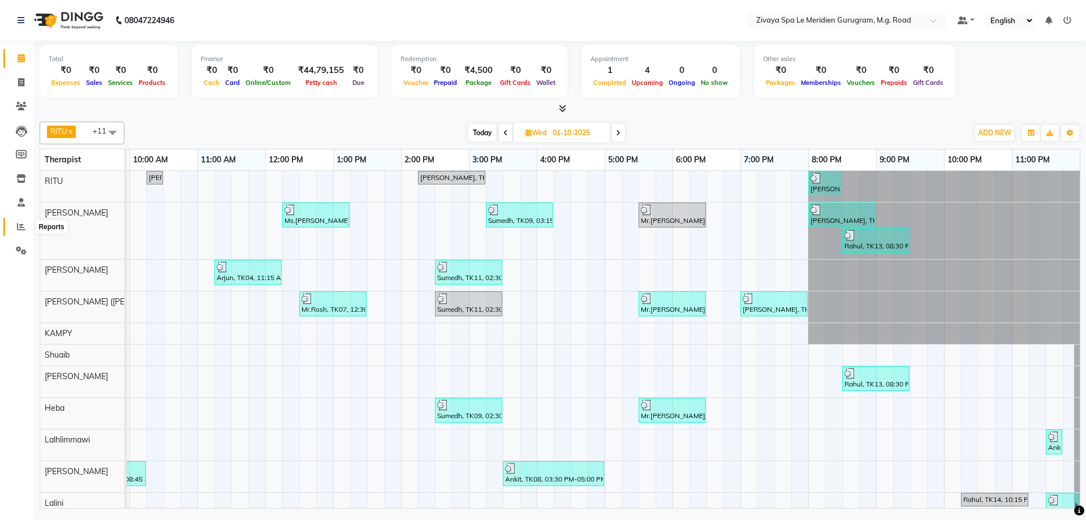
click at [12, 222] on span at bounding box center [21, 227] width 20 height 13
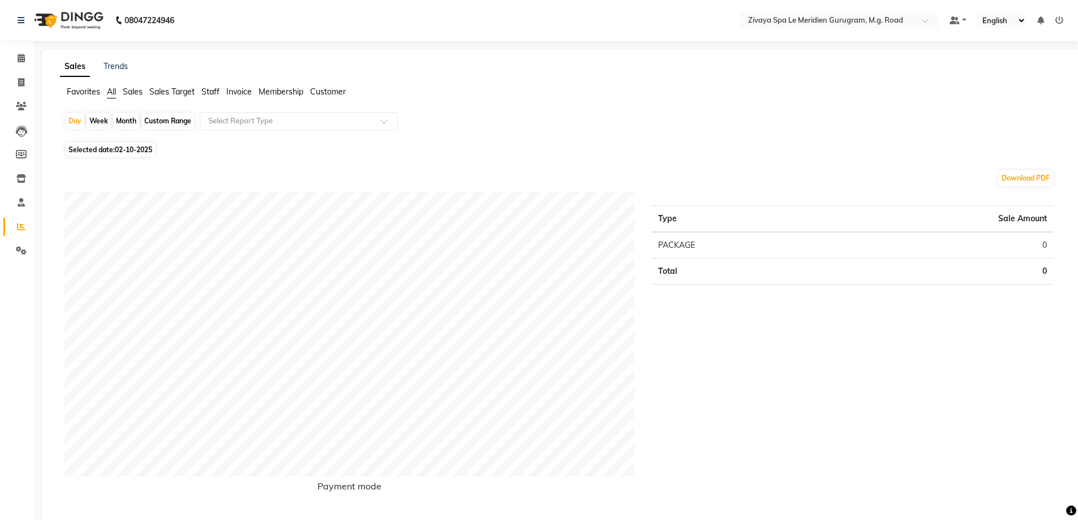
drag, startPoint x: 110, startPoint y: 154, endPoint x: 111, endPoint y: 164, distance: 10.3
click at [118, 155] on span "Selected date: [DATE]" at bounding box center [110, 150] width 89 height 14
select select "10"
select select "2025"
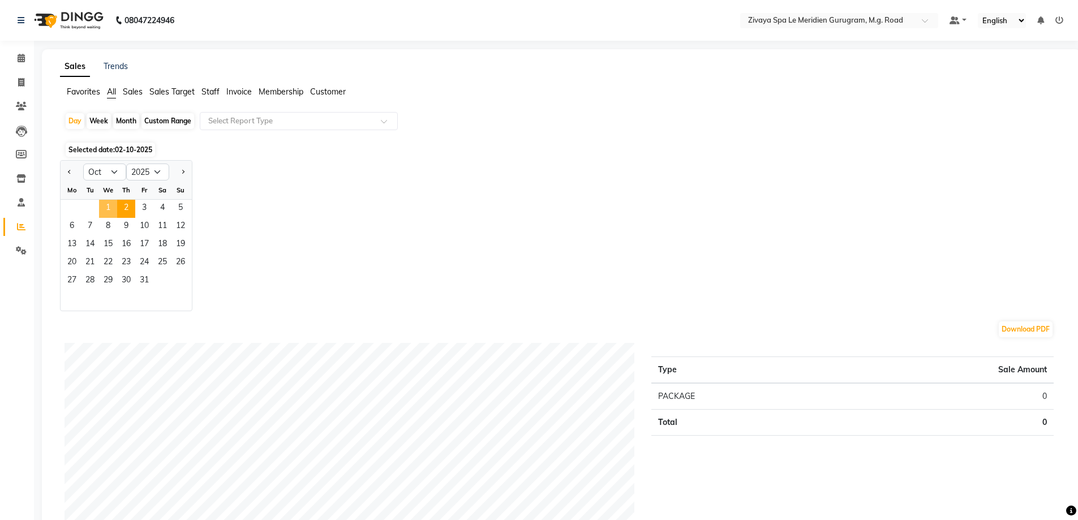
click at [106, 213] on span "1" at bounding box center [108, 209] width 18 height 18
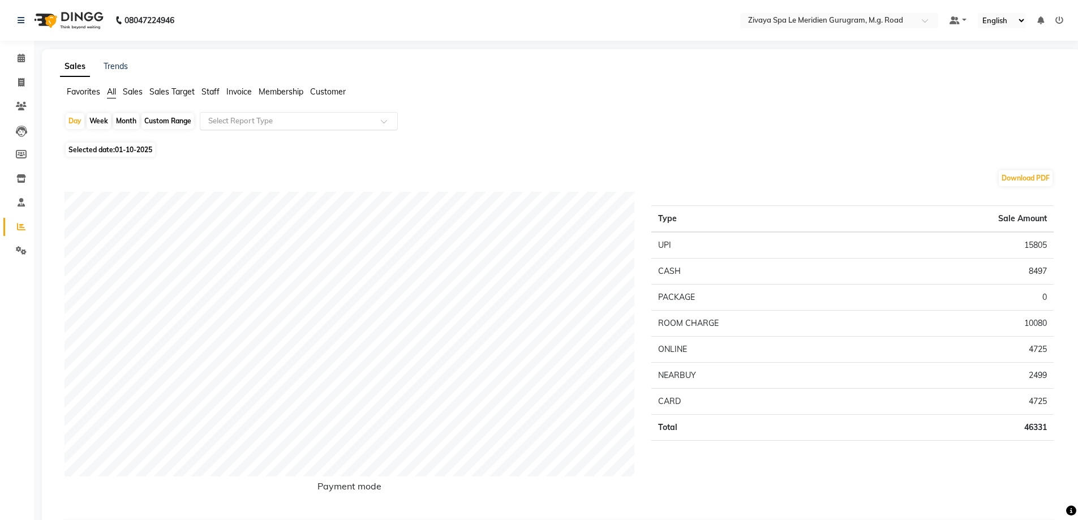
click at [302, 118] on input "text" at bounding box center [287, 120] width 163 height 11
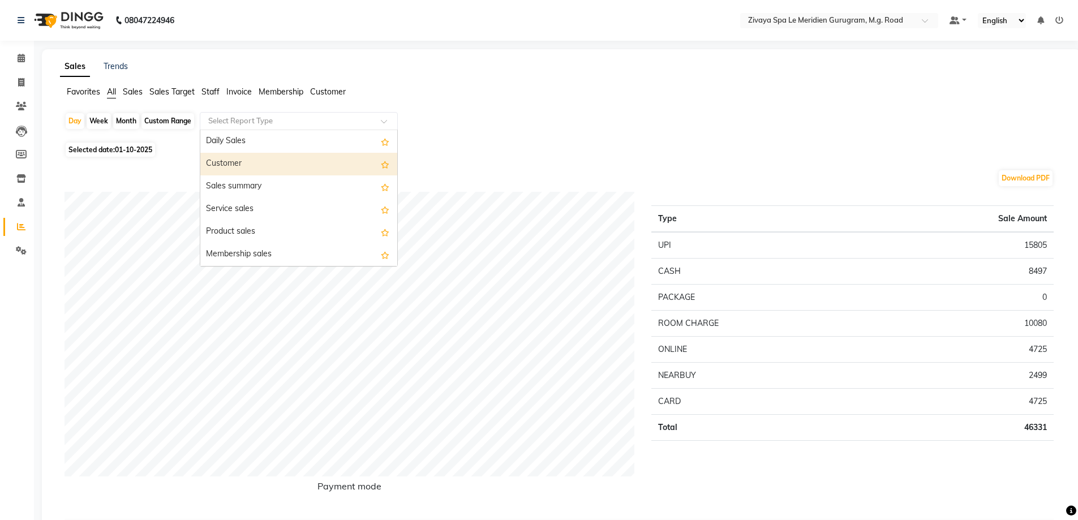
click at [249, 160] on div "Customer" at bounding box center [298, 164] width 197 height 23
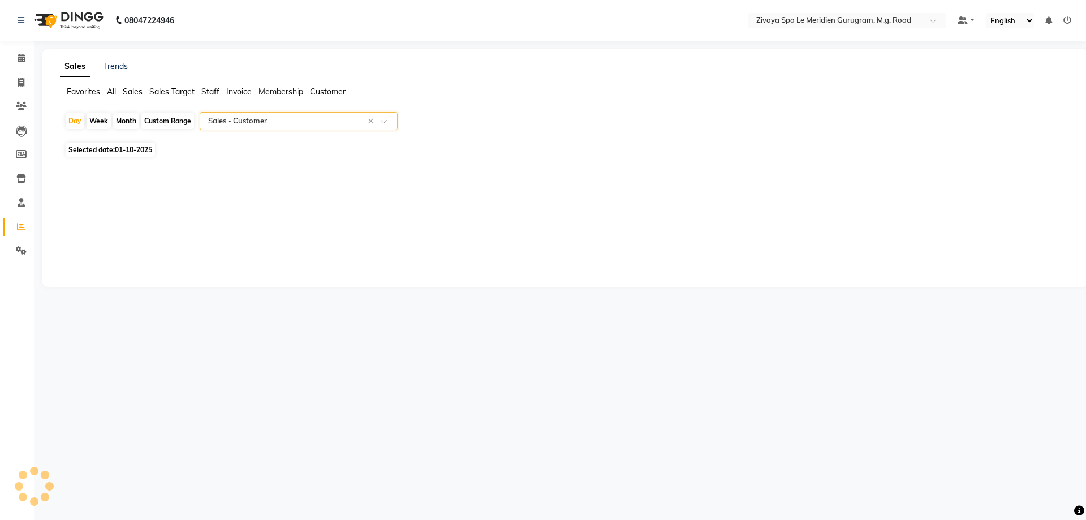
select select "filtered_report"
select select "csv"
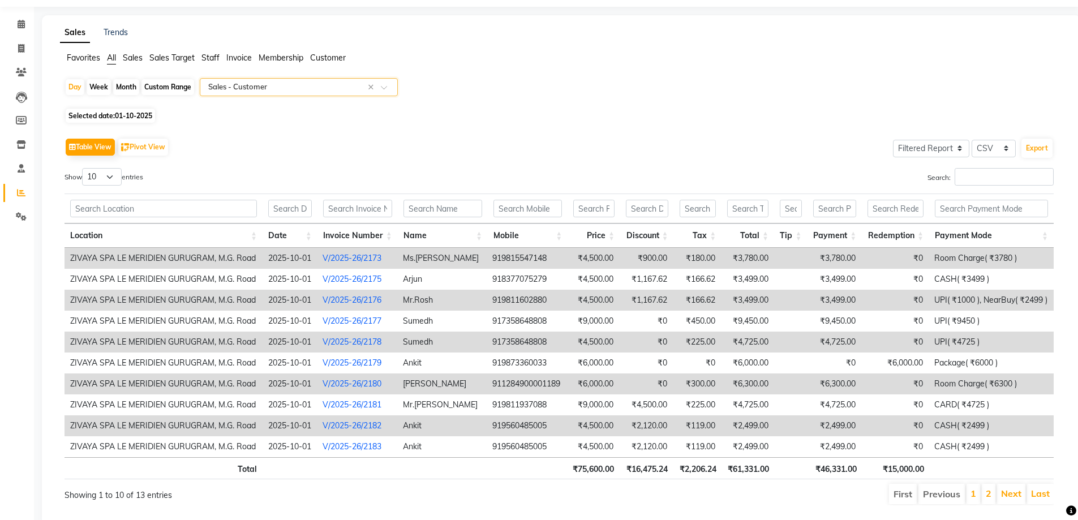
scroll to position [65, 0]
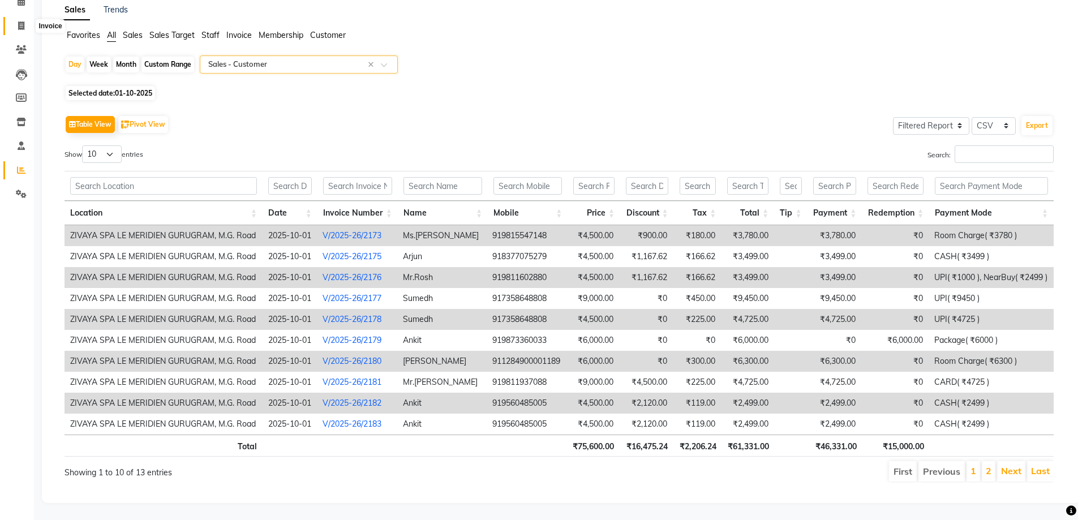
click at [18, 21] on icon at bounding box center [21, 25] width 6 height 8
select select "service"
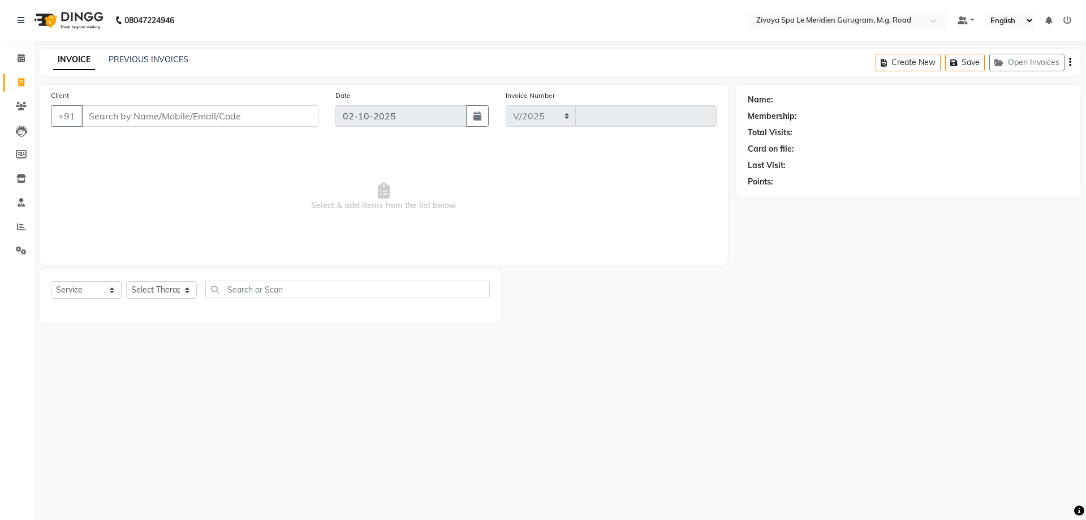
select select "6503"
type input "2188"
click at [22, 65] on link "Calendar" at bounding box center [16, 58] width 27 height 19
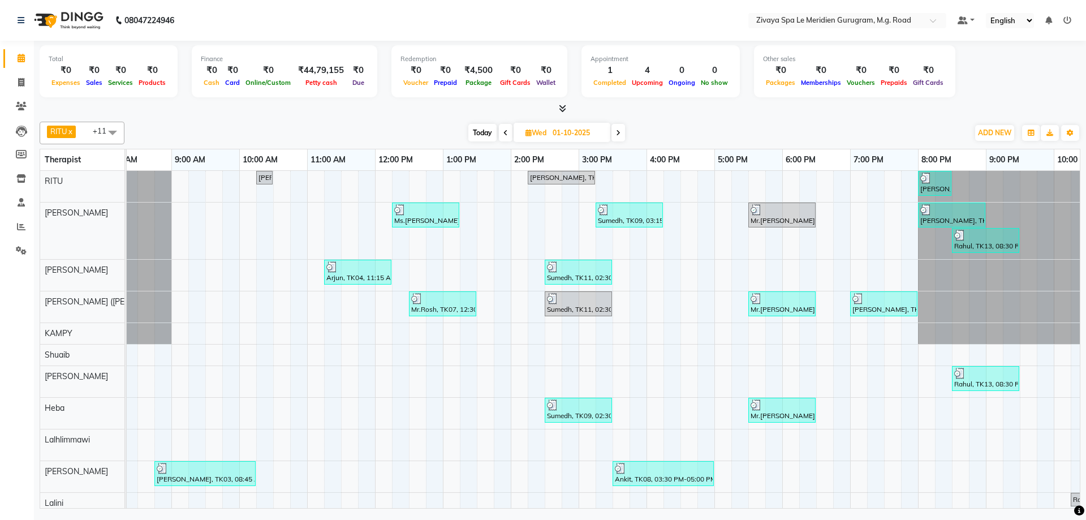
scroll to position [0, 577]
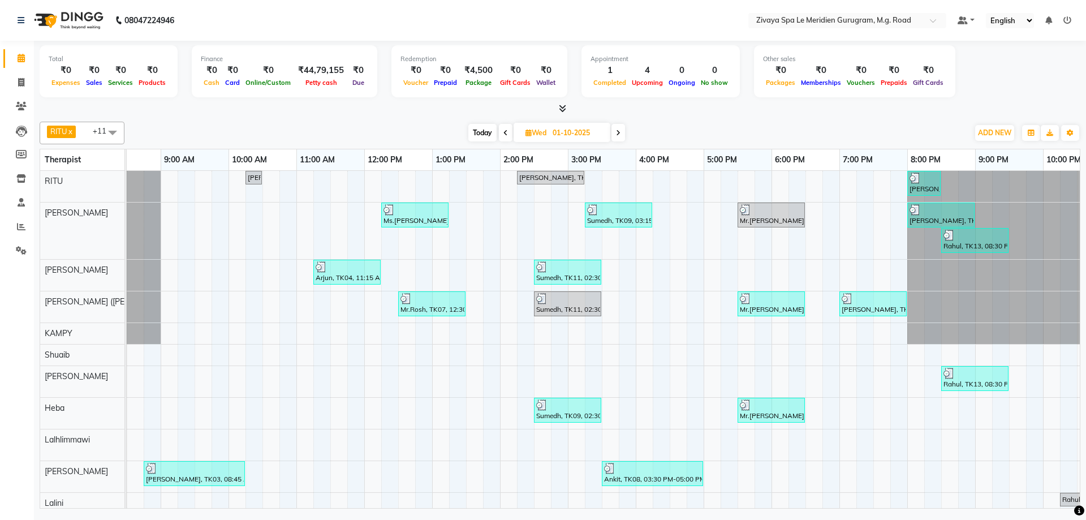
click at [782, 417] on div "Mr.[PERSON_NAME], TK06, 05:30 PM-06:30 PM, Javanese Pampering - 60 Mins" at bounding box center [771, 409] width 65 height 21
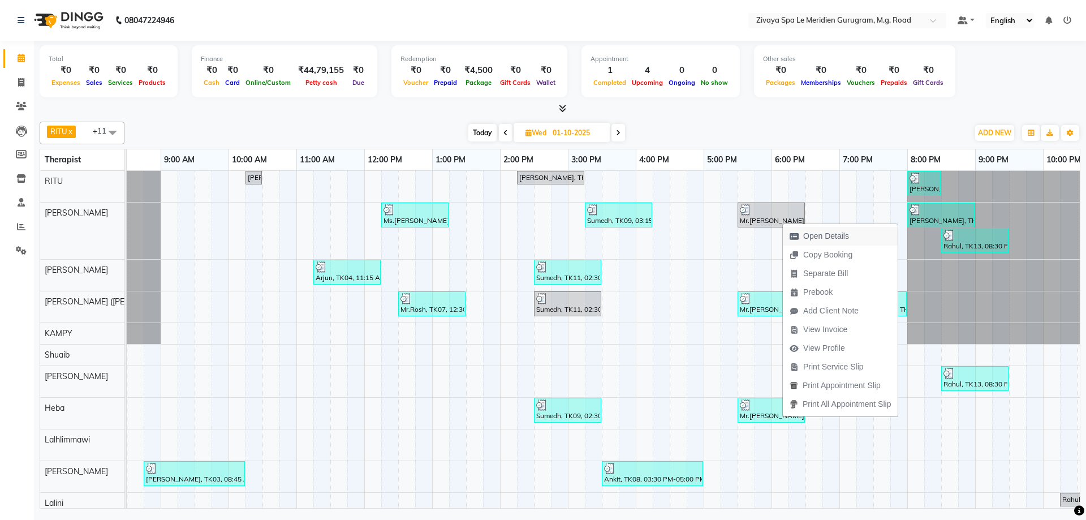
click at [818, 244] on span "Open Details" at bounding box center [819, 236] width 73 height 19
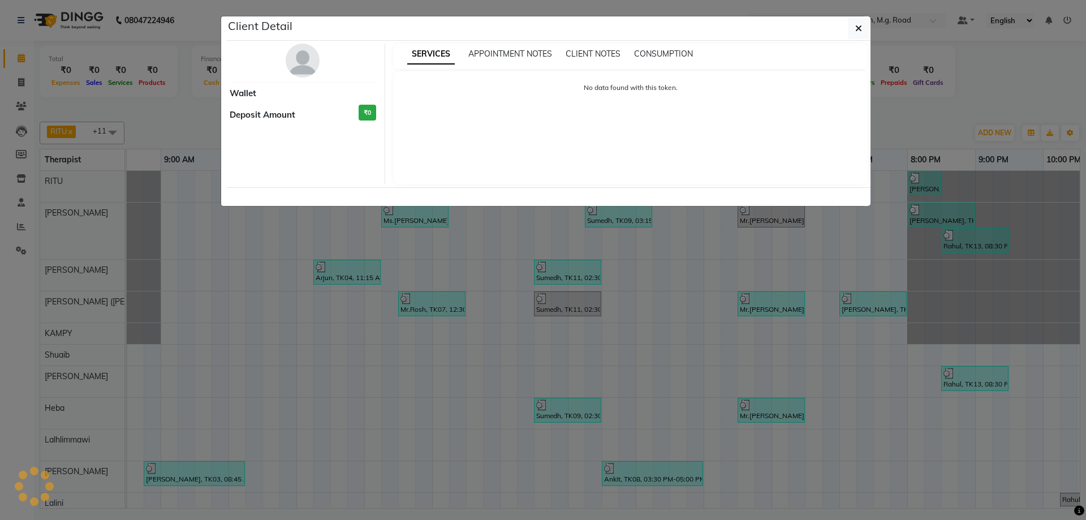
select select "3"
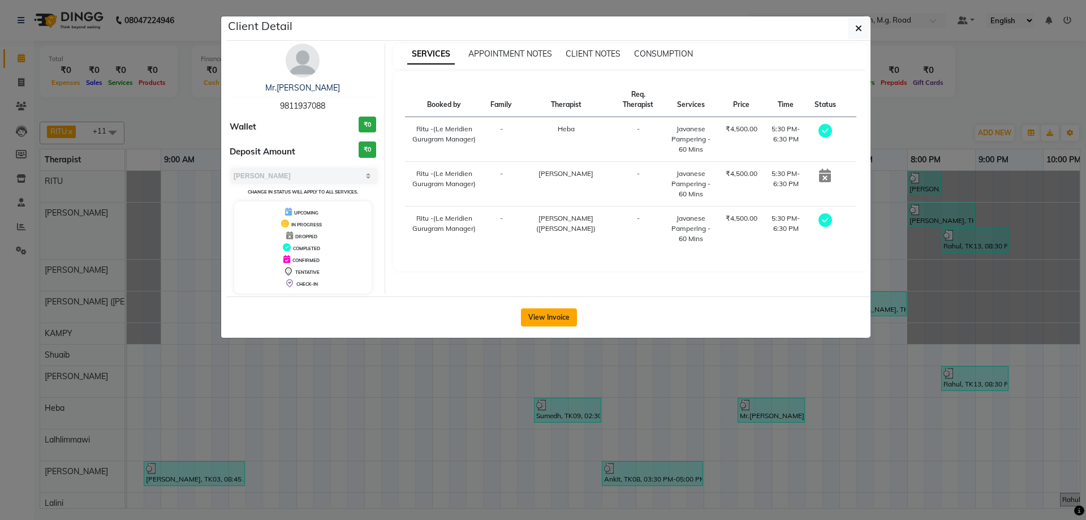
click at [564, 318] on button "View Invoice" at bounding box center [549, 317] width 56 height 18
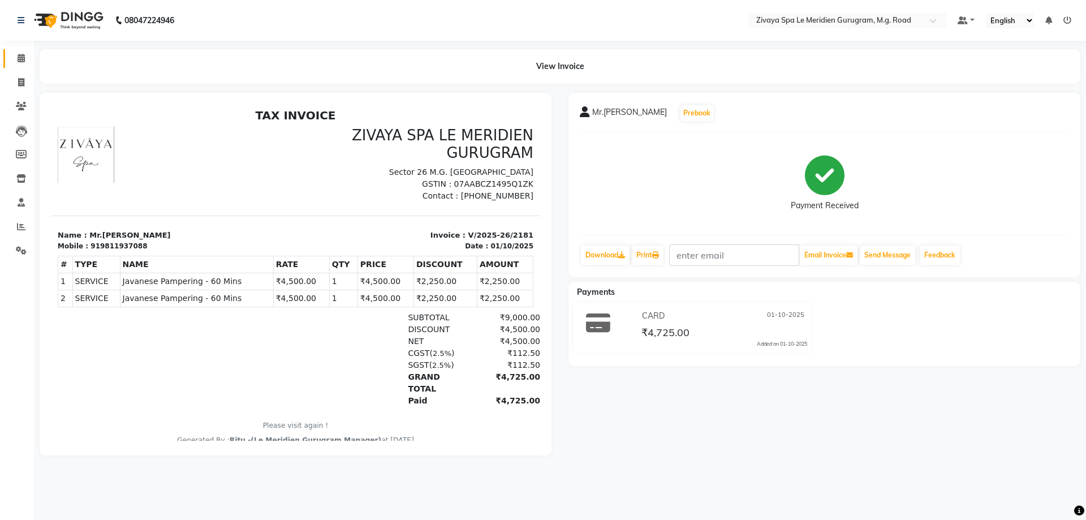
click at [17, 63] on span at bounding box center [21, 58] width 20 height 13
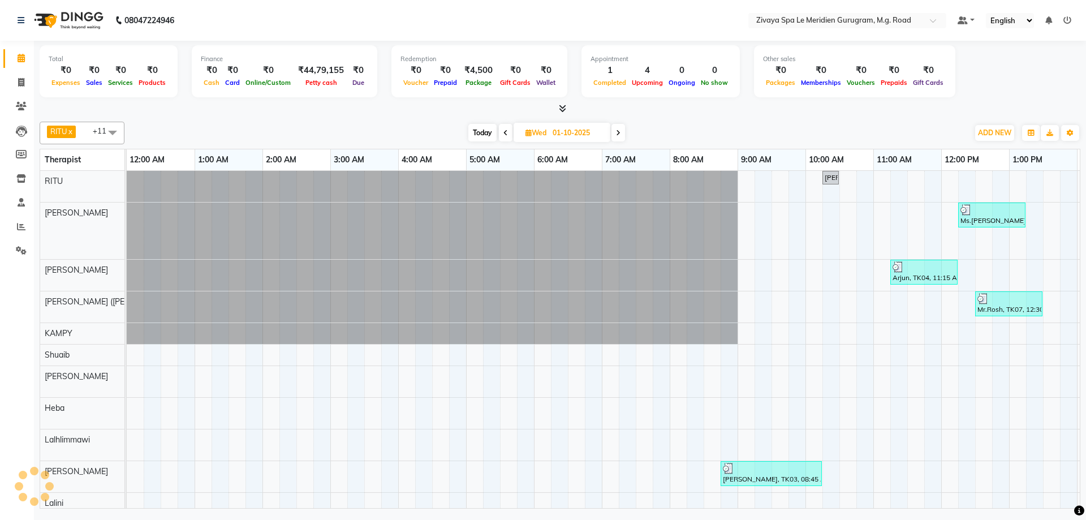
scroll to position [0, 676]
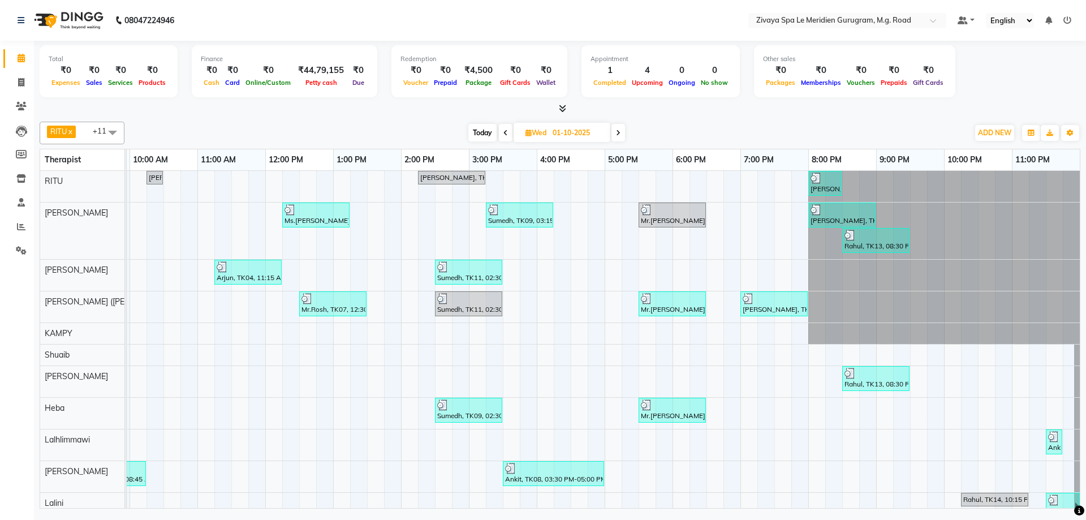
click at [615, 135] on span at bounding box center [618, 133] width 14 height 18
type input "02-10-2025"
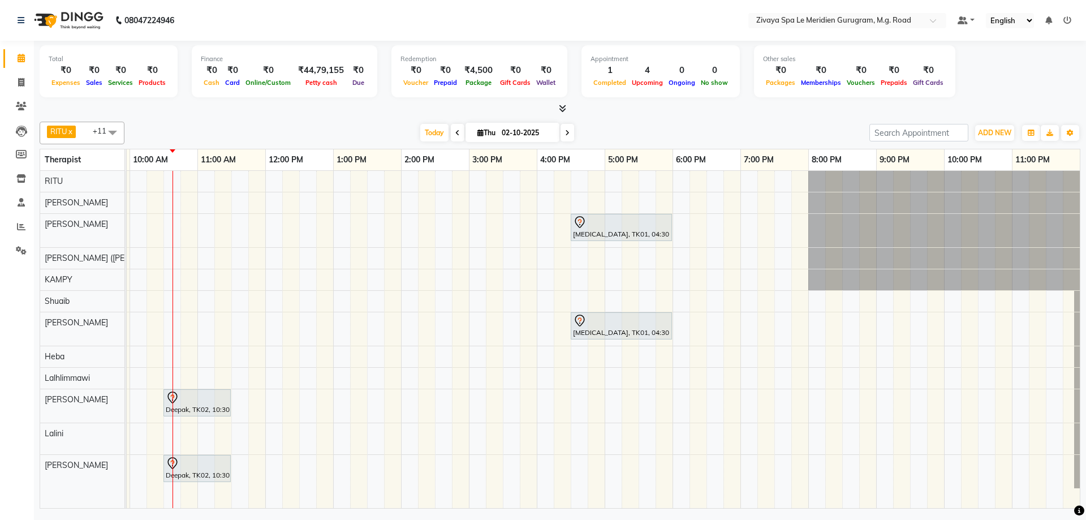
click at [190, 397] on div at bounding box center [197, 398] width 63 height 14
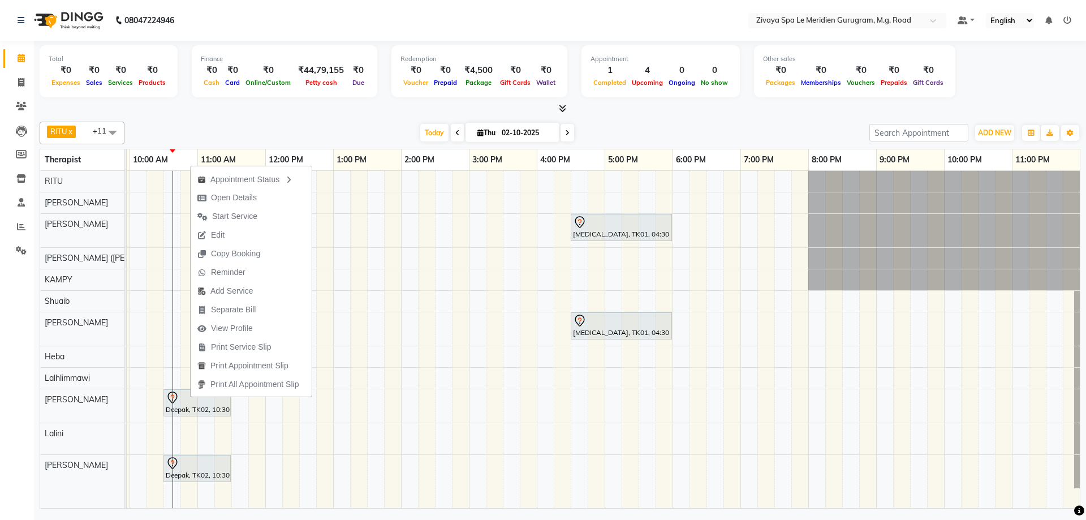
click at [346, 126] on div "Today Thu 02-10-2025" at bounding box center [497, 132] width 734 height 17
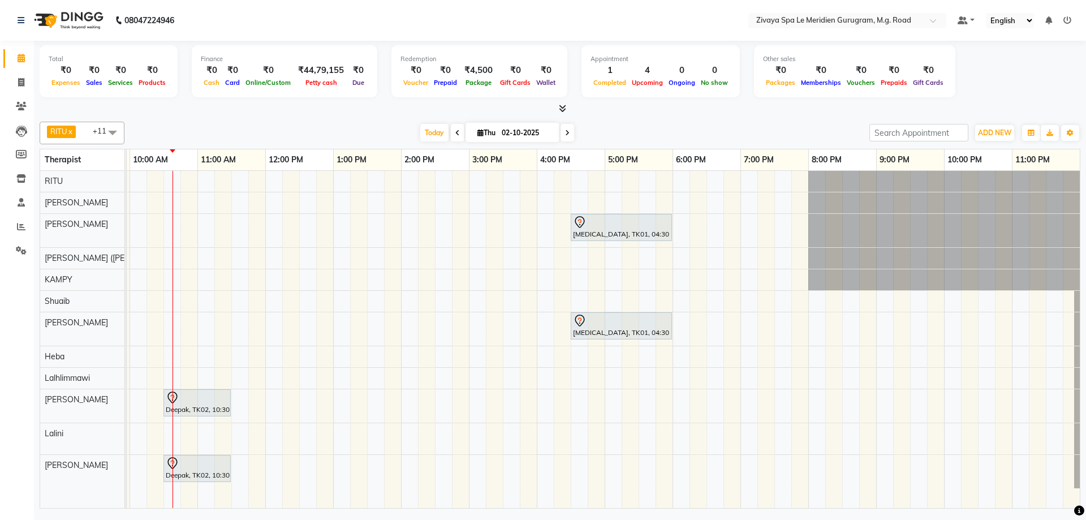
click at [184, 402] on div at bounding box center [197, 398] width 63 height 14
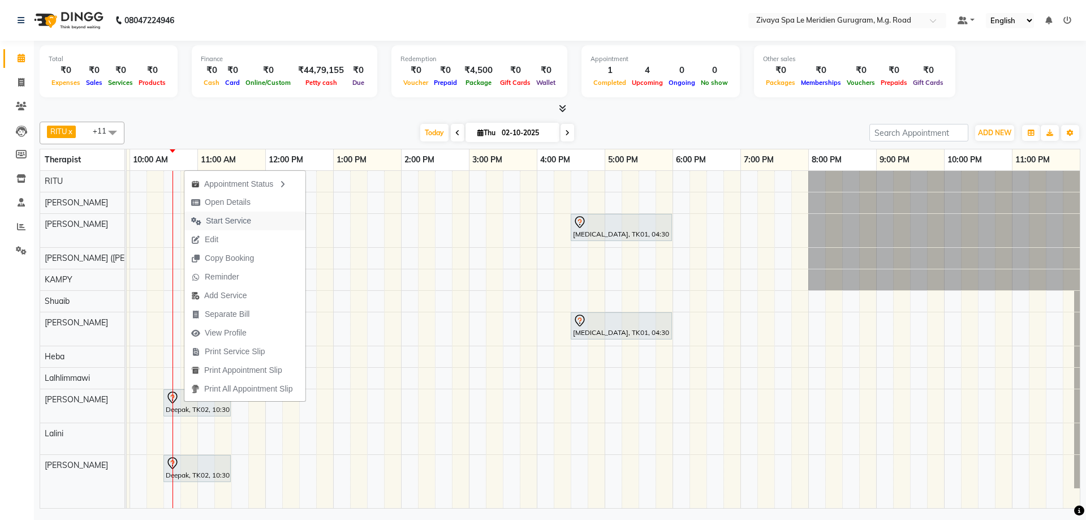
click at [221, 218] on span "Start Service" at bounding box center [228, 221] width 45 height 12
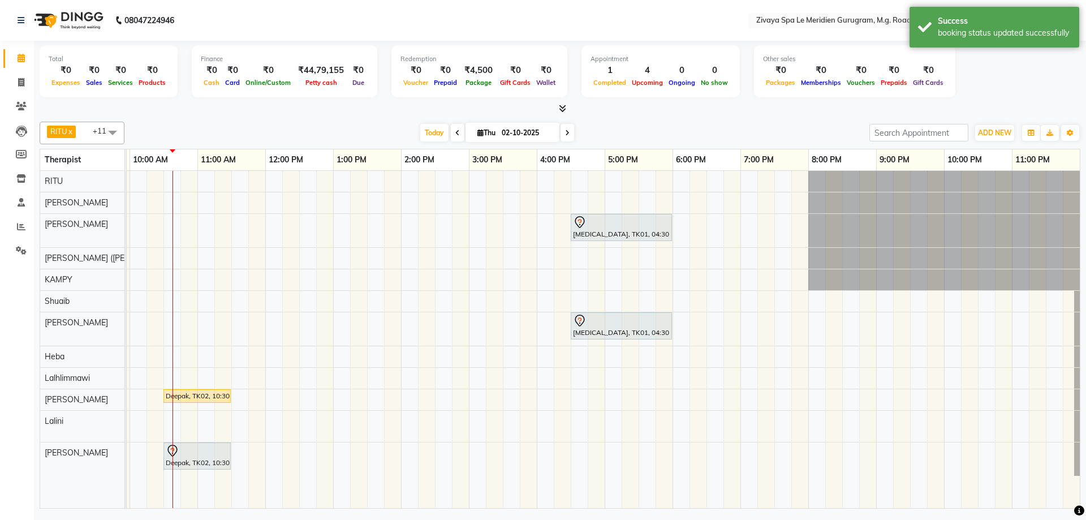
click at [195, 457] on div "Deepak, TK02, 10:30 AM-11:30 AM, Javanese Pampering - 60 Mins" at bounding box center [197, 456] width 65 height 24
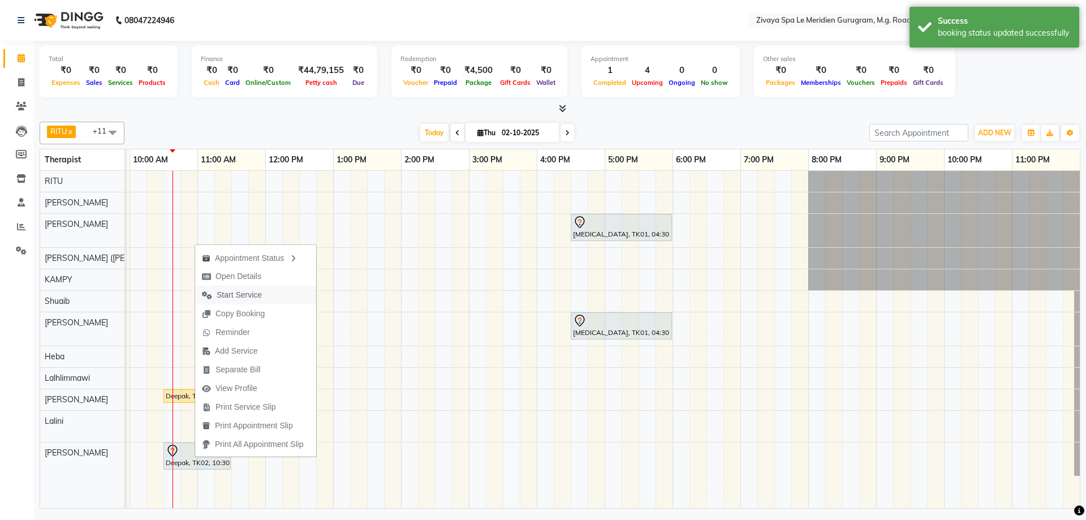
click at [240, 293] on span "Start Service" at bounding box center [239, 295] width 45 height 12
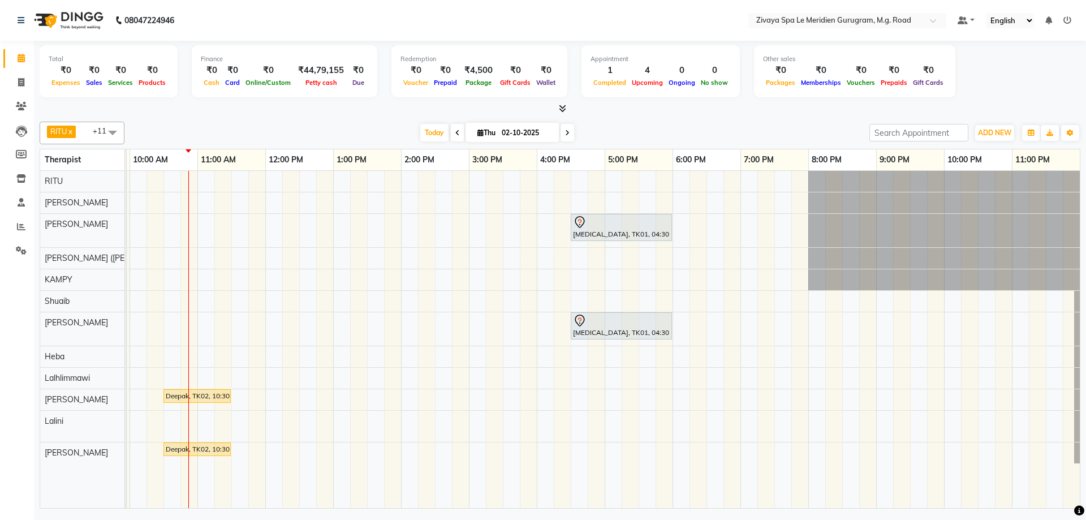
click at [305, 256] on div "[MEDICAL_DATA], TK01, 04:30 PM-06:00 PM, Javanese Pampering - 90 Mins [MEDICAL_…" at bounding box center [265, 339] width 1629 height 337
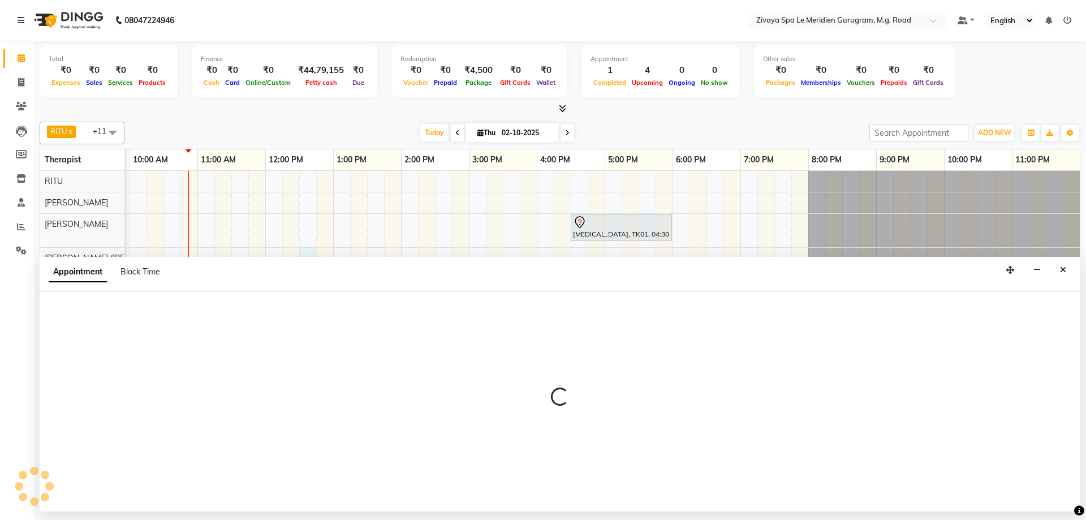
select select "49513"
select select "750"
select select "tentative"
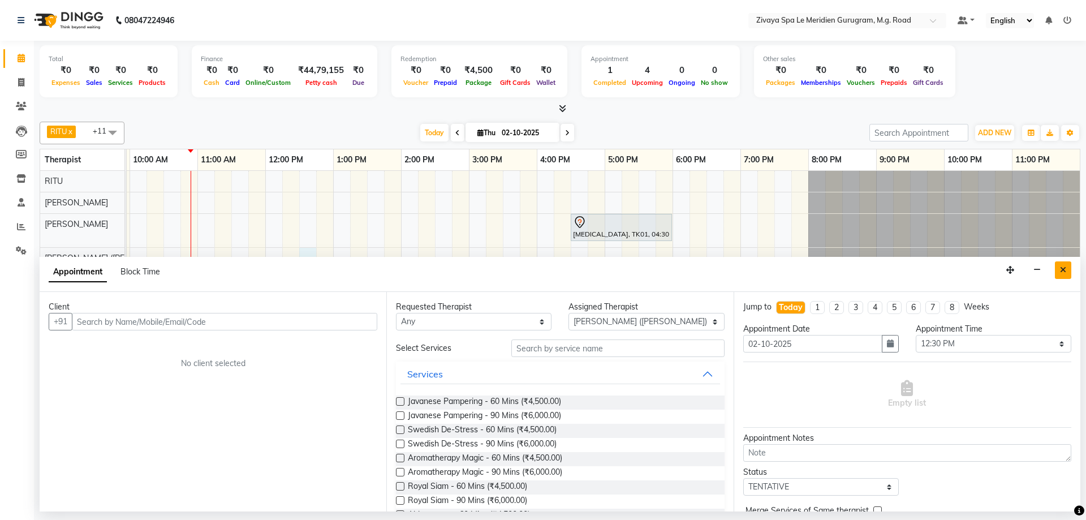
click at [1062, 274] on button "Close" at bounding box center [1063, 270] width 16 height 18
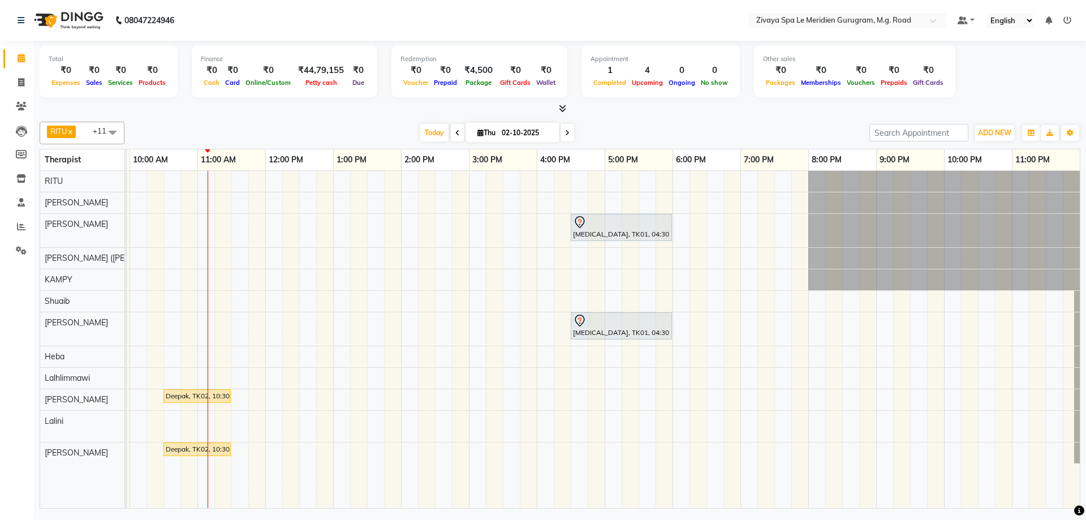
click at [406, 258] on div "[MEDICAL_DATA], TK01, 04:30 PM-06:00 PM, Javanese Pampering - 90 Mins [MEDICAL_…" at bounding box center [265, 339] width 1629 height 337
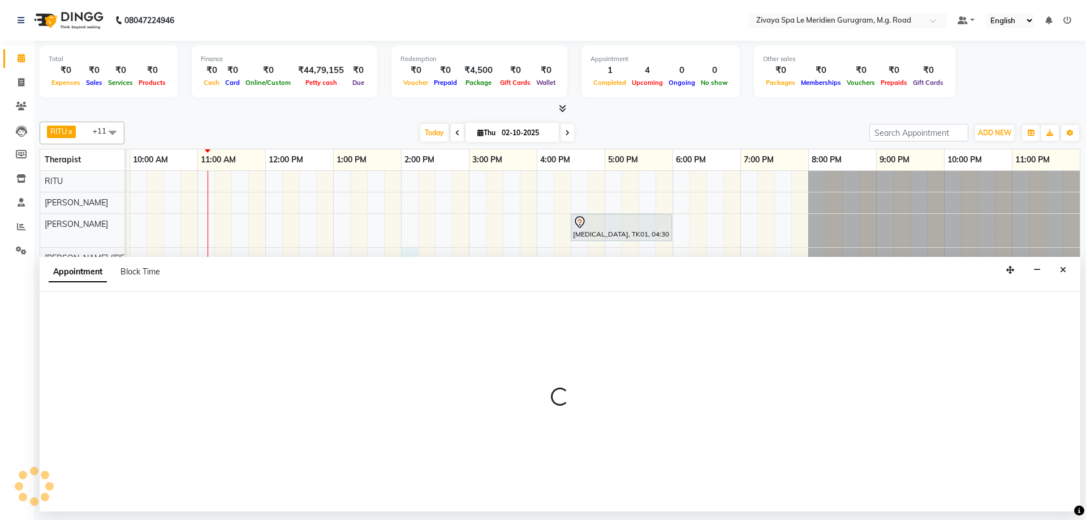
select select "49513"
select select "tentative"
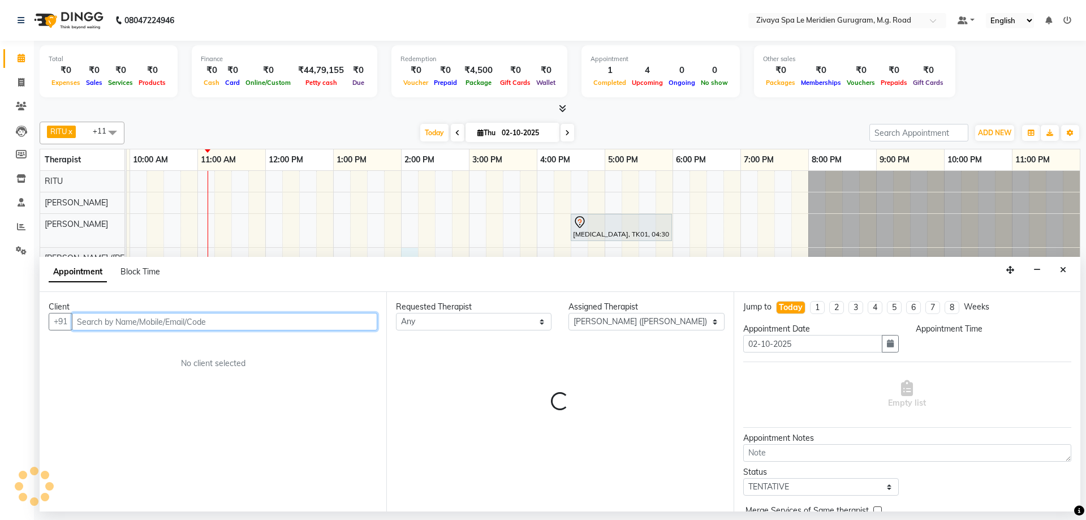
select select "840"
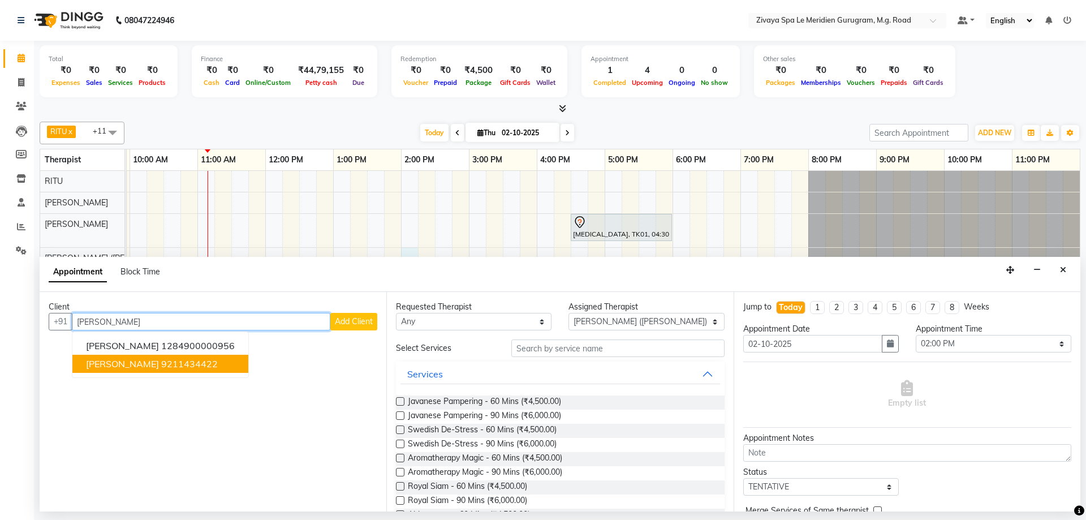
click at [161, 358] on ngb-highlight "9211434422" at bounding box center [189, 363] width 57 height 11
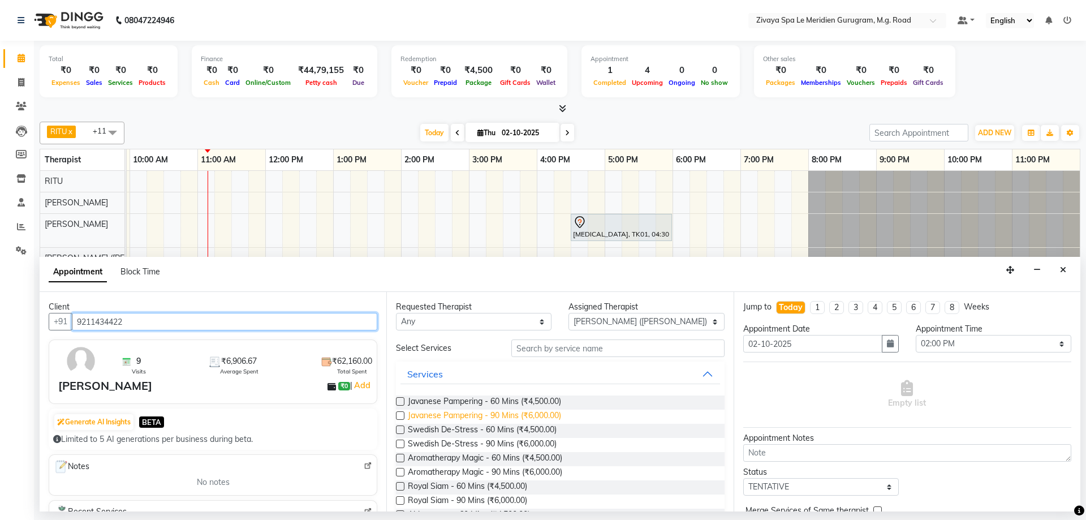
type input "9211434422"
click at [464, 419] on span "Javanese Pampering - 90 Mins (₹6,000.00)" at bounding box center [484, 417] width 153 height 14
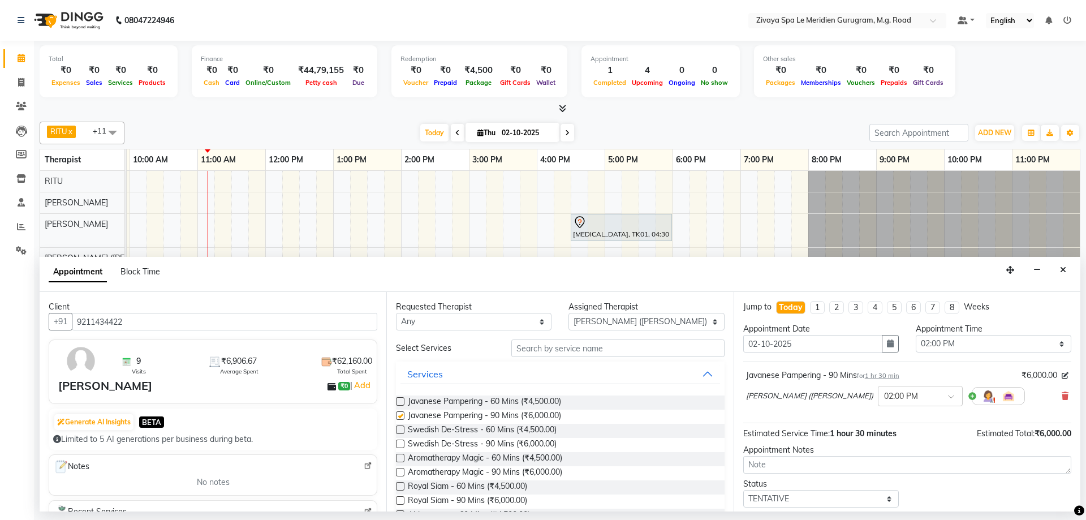
checkbox input "false"
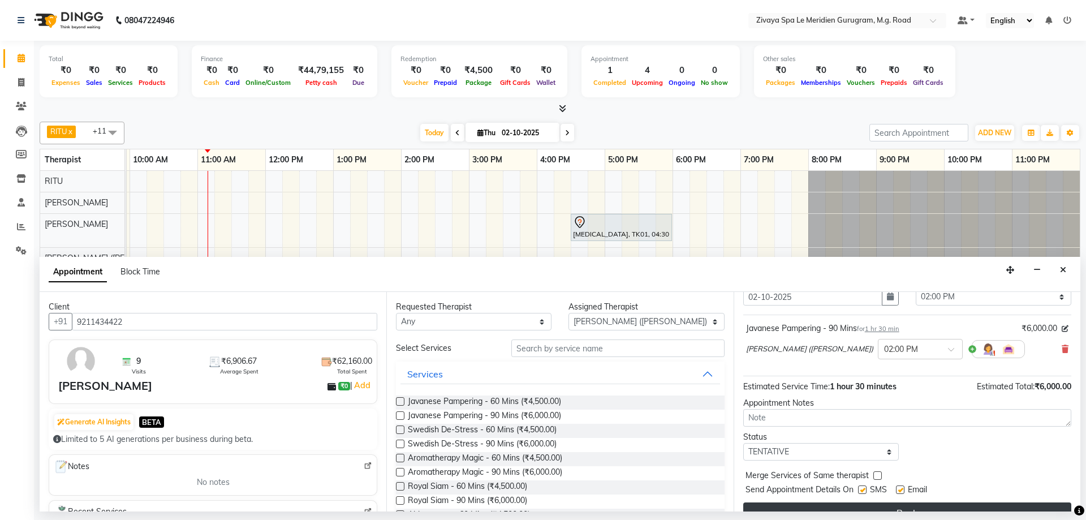
scroll to position [67, 0]
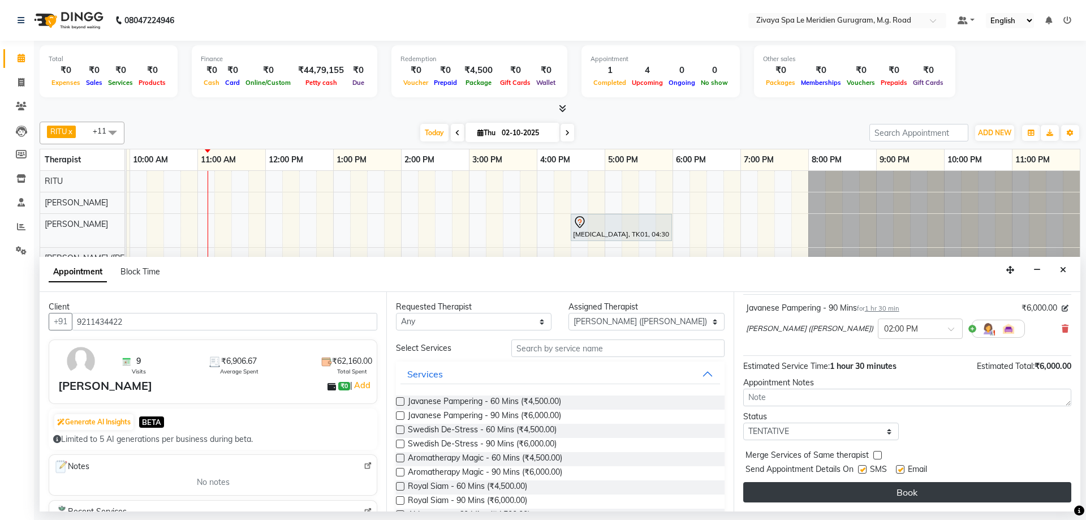
click at [880, 499] on button "Book" at bounding box center [907, 492] width 328 height 20
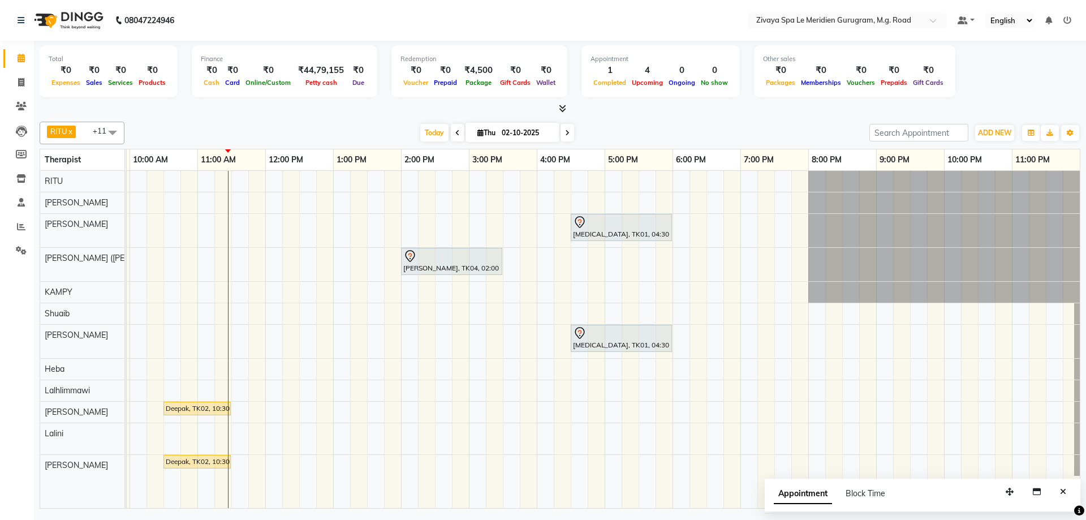
click at [454, 361] on div "[MEDICAL_DATA], TK01, 04:30 PM-06:00 PM, Javanese Pampering - 90 Mins [PERSON_N…" at bounding box center [265, 339] width 1629 height 337
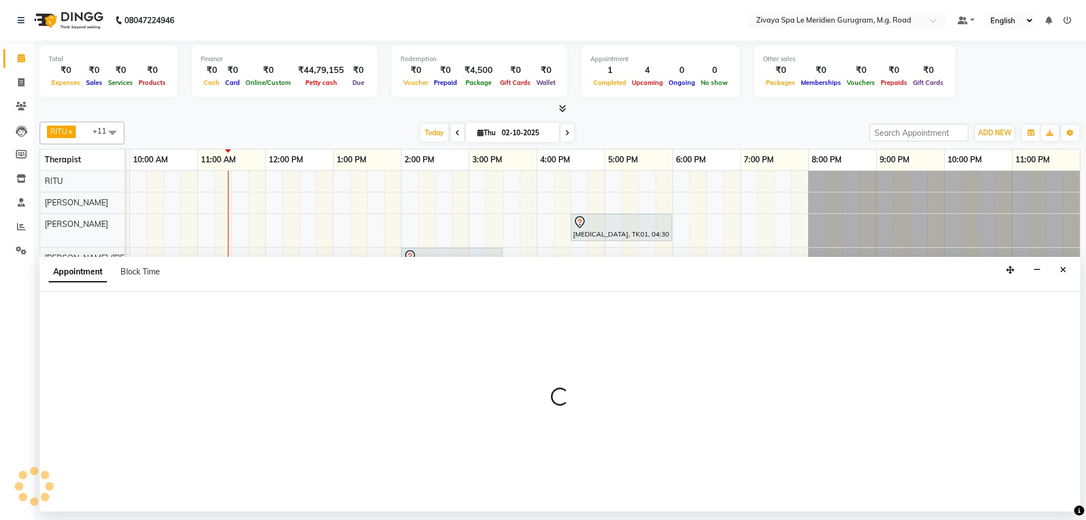
select select "63969"
select select "885"
select select "tentative"
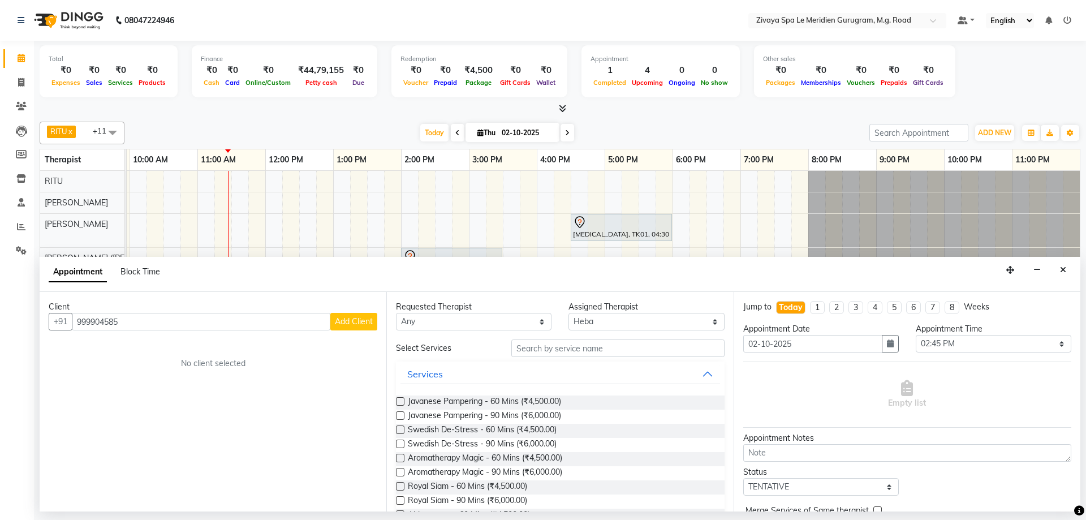
type input "9999045851"
click at [1066, 273] on button "Close" at bounding box center [1063, 270] width 16 height 18
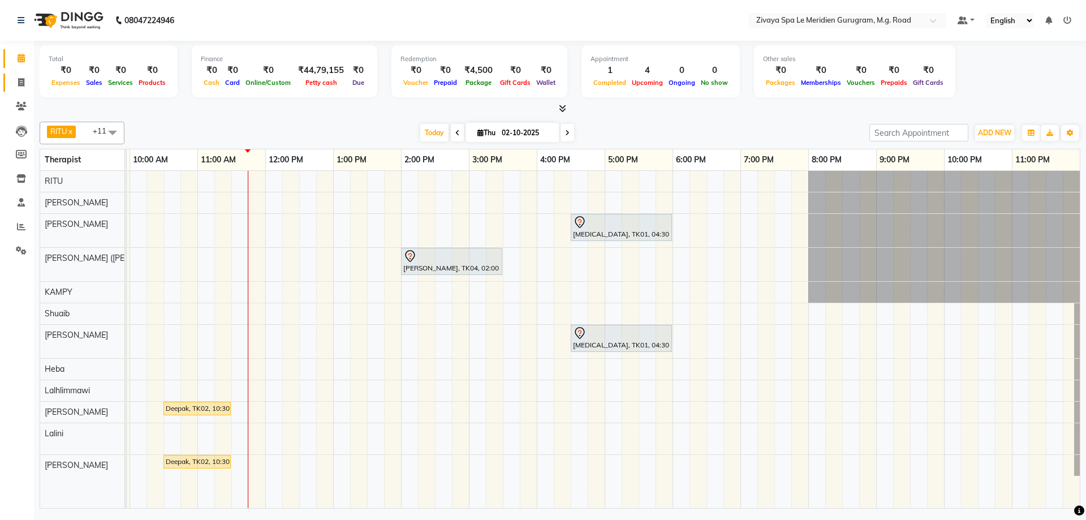
click at [16, 89] on link "Invoice" at bounding box center [16, 83] width 27 height 19
select select "service"
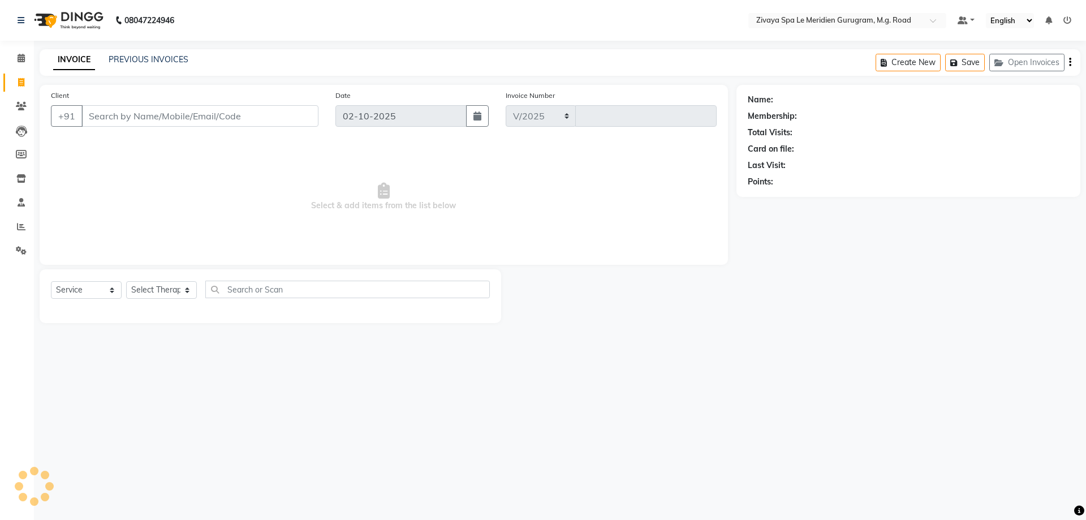
select select "6503"
type input "2188"
click at [76, 292] on select "Select Service Product Membership Package Voucher Prepaid Gift Card" at bounding box center [86, 290] width 71 height 18
select select "product"
click at [51, 281] on select "Select Service Product Membership Package Voucher Prepaid Gift Card" at bounding box center [86, 290] width 71 height 18
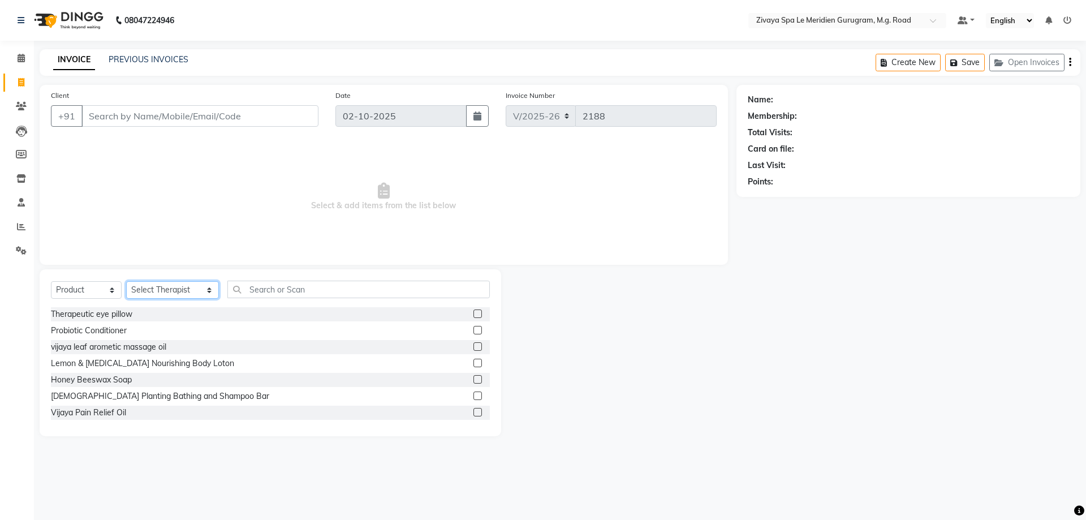
click at [160, 291] on select "Select Therapist [PERSON_NAME] [PERSON_NAME] ([PERSON_NAME]) KAMPY Lalhlimmawi …" at bounding box center [172, 290] width 93 height 18
click at [110, 412] on div "Vijaya Pain Relief Oil" at bounding box center [88, 413] width 75 height 12
click at [118, 415] on div "Vijaya Pain Relief Oil" at bounding box center [88, 413] width 75 height 12
click at [473, 410] on label at bounding box center [477, 412] width 8 height 8
click at [473, 410] on input "checkbox" at bounding box center [476, 412] width 7 height 7
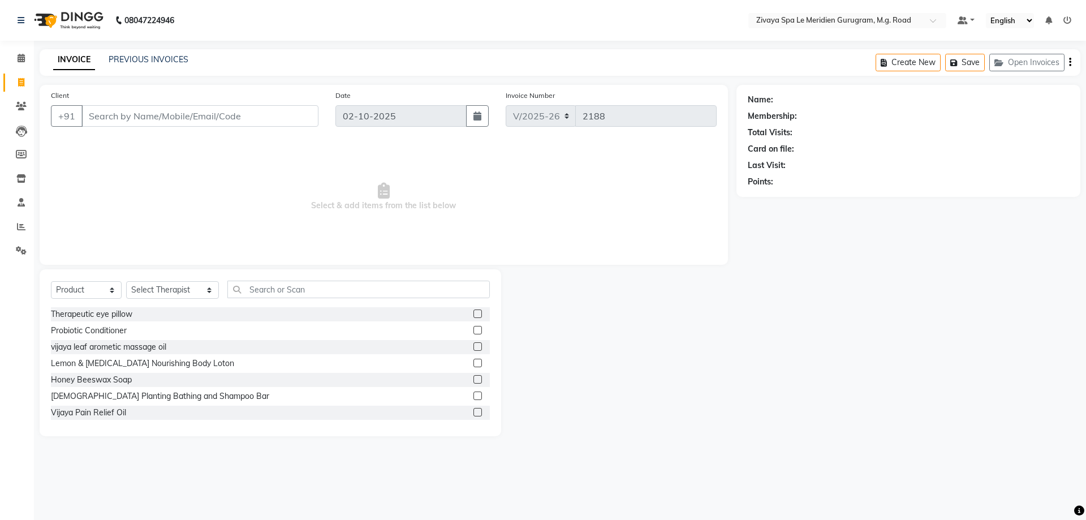
click at [473, 411] on label at bounding box center [477, 412] width 8 height 8
click at [473, 411] on input "checkbox" at bounding box center [476, 412] width 7 height 7
checkbox input "false"
click at [18, 54] on icon at bounding box center [21, 58] width 7 height 8
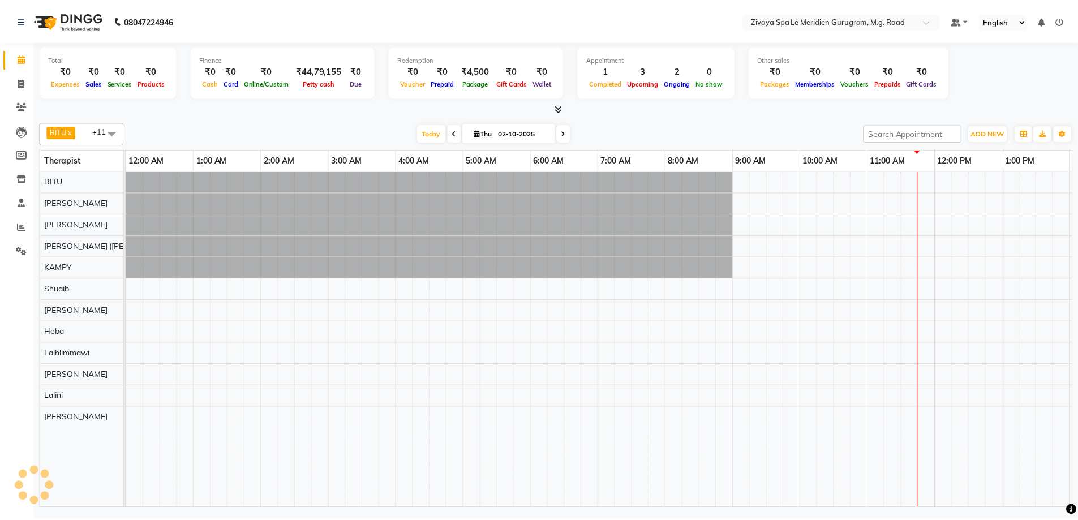
scroll to position [0, 676]
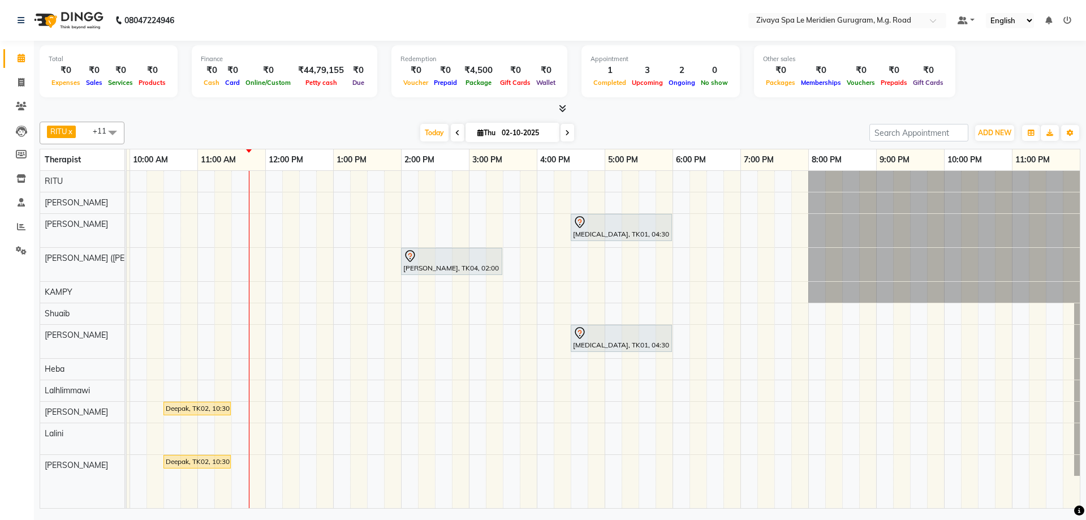
click at [221, 406] on div "Deepak, TK02, 10:30 AM-11:30 AM, Javanese Pampering - 60 Mins" at bounding box center [197, 408] width 65 height 10
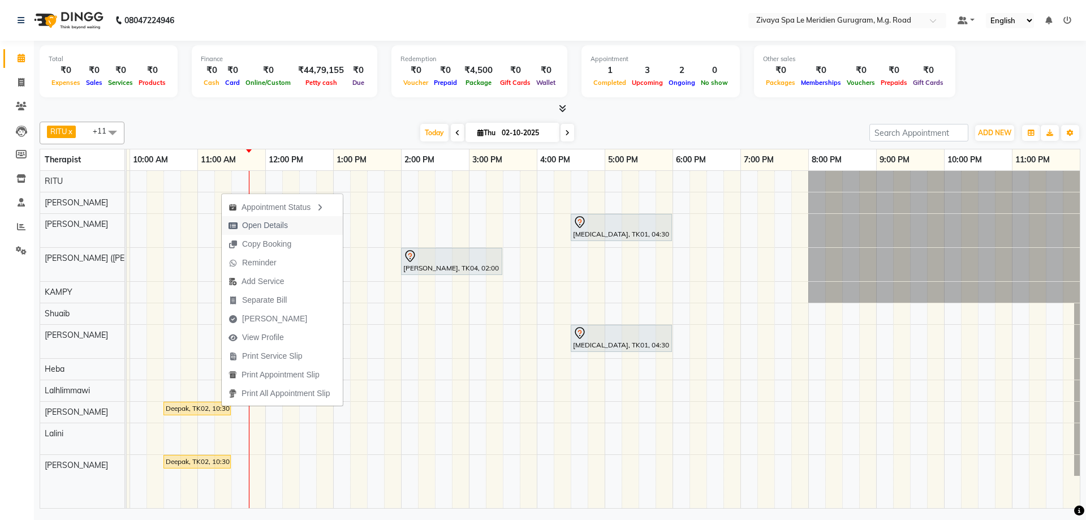
click at [275, 226] on span "Open Details" at bounding box center [265, 225] width 46 height 12
select select "1"
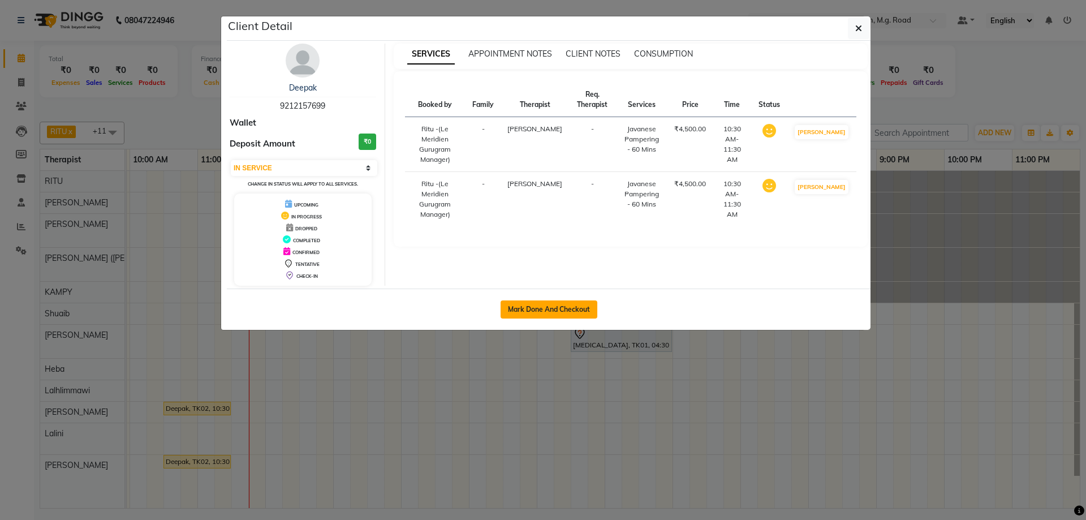
click at [570, 301] on button "Mark Done And Checkout" at bounding box center [549, 309] width 97 height 18
select select "service"
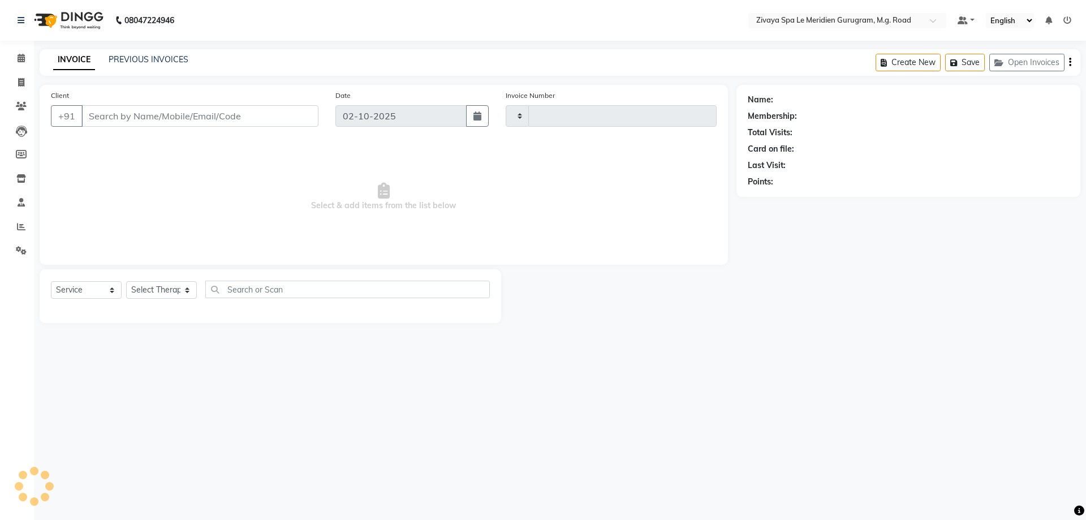
type input "2188"
select select "6503"
type input "9212157699"
select select "65986"
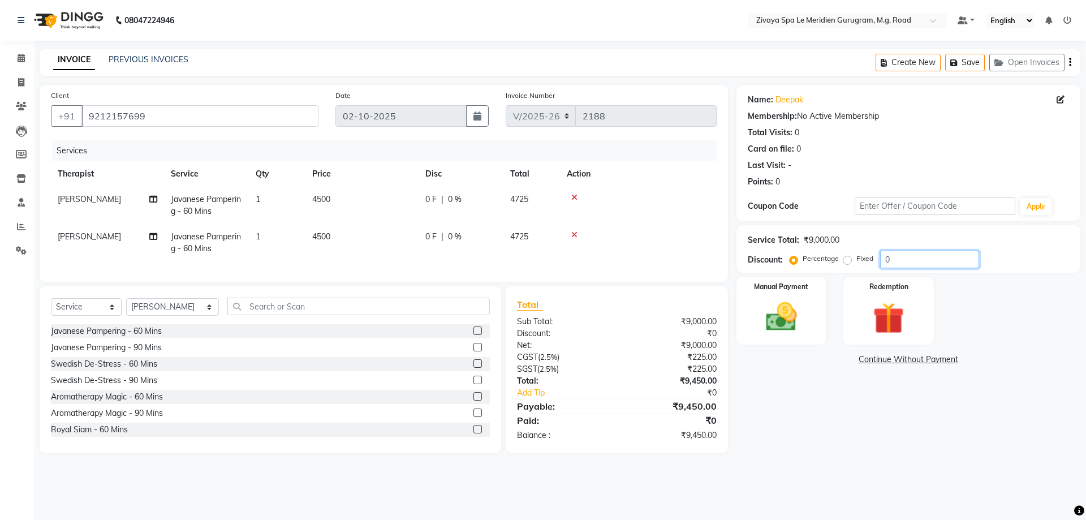
click at [941, 253] on input "0" at bounding box center [929, 260] width 99 height 18
type input "50"
click at [782, 318] on img at bounding box center [781, 316] width 53 height 37
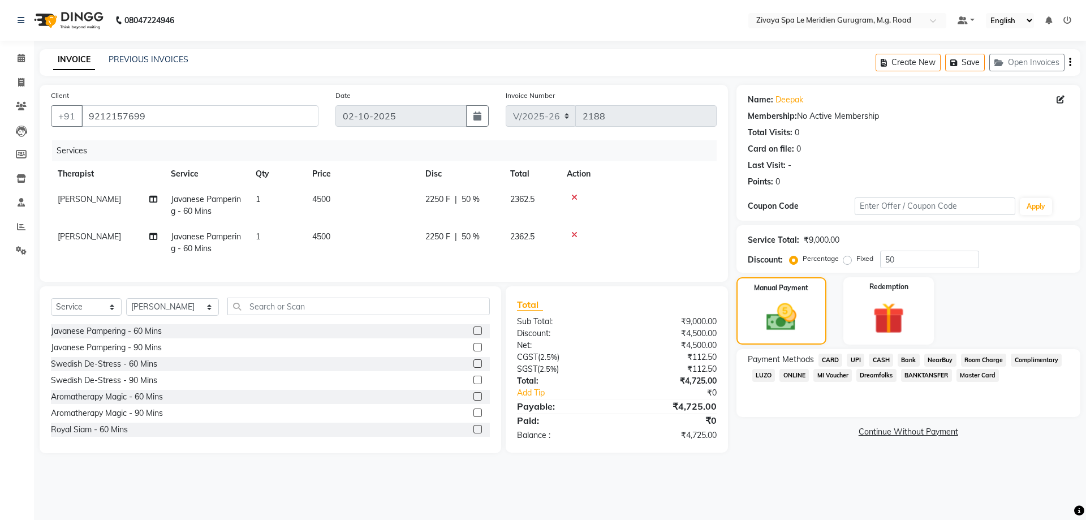
click at [889, 363] on span "CASH" at bounding box center [881, 360] width 24 height 13
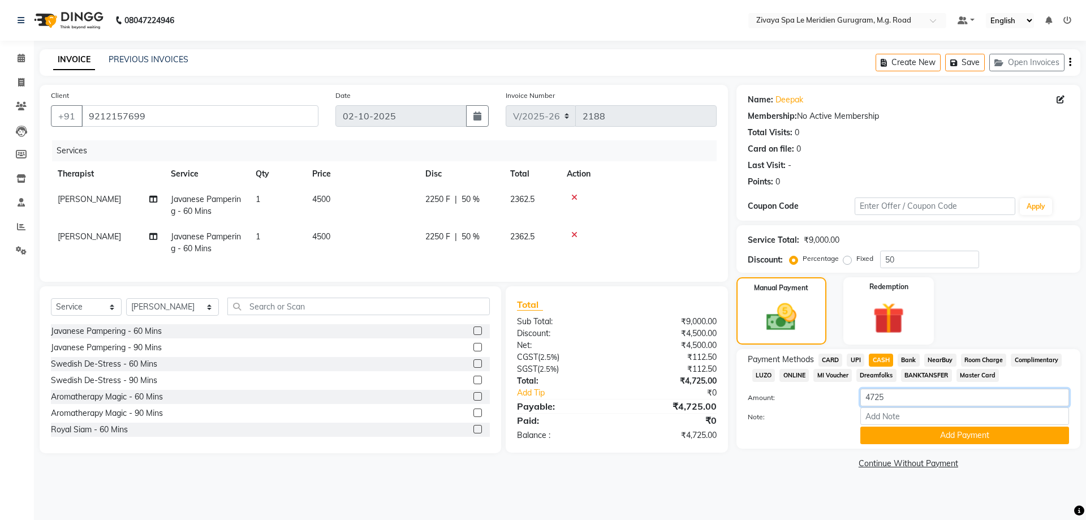
click at [903, 405] on input "4725" at bounding box center [964, 398] width 209 height 18
type input "4500"
click at [919, 430] on button "Add Payment" at bounding box center [964, 436] width 209 height 18
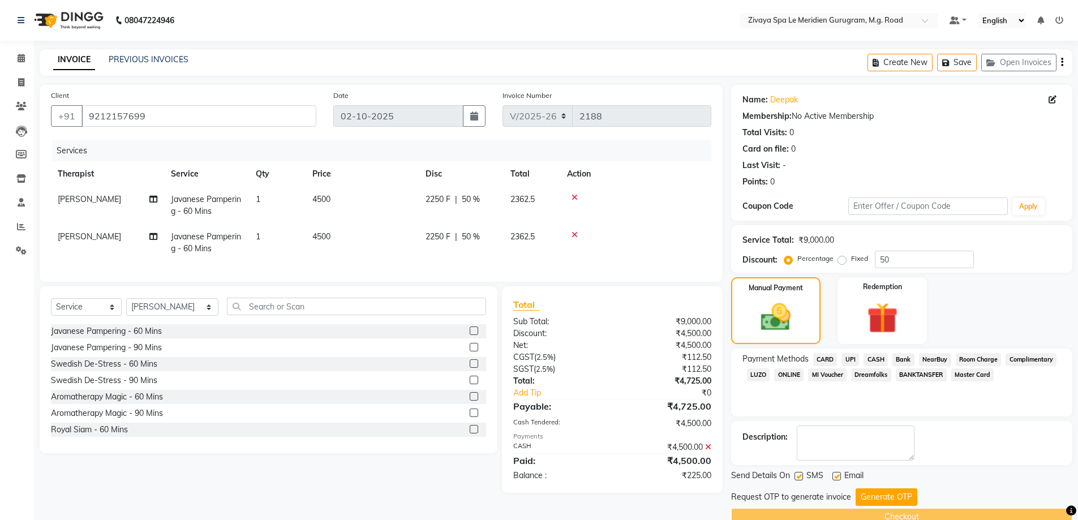
click at [849, 357] on span "UPI" at bounding box center [850, 359] width 18 height 13
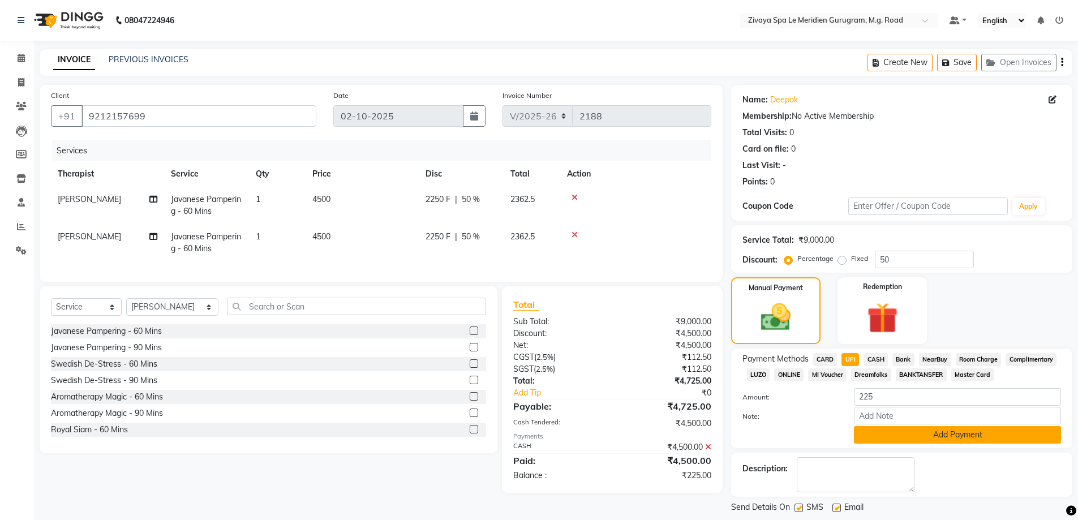
click at [929, 436] on button "Add Payment" at bounding box center [957, 435] width 207 height 18
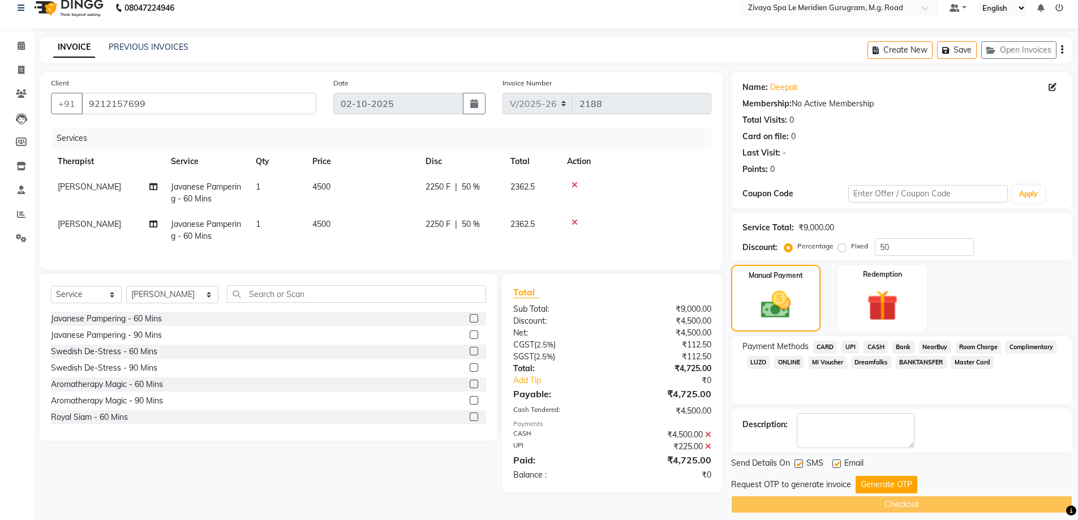
scroll to position [23, 0]
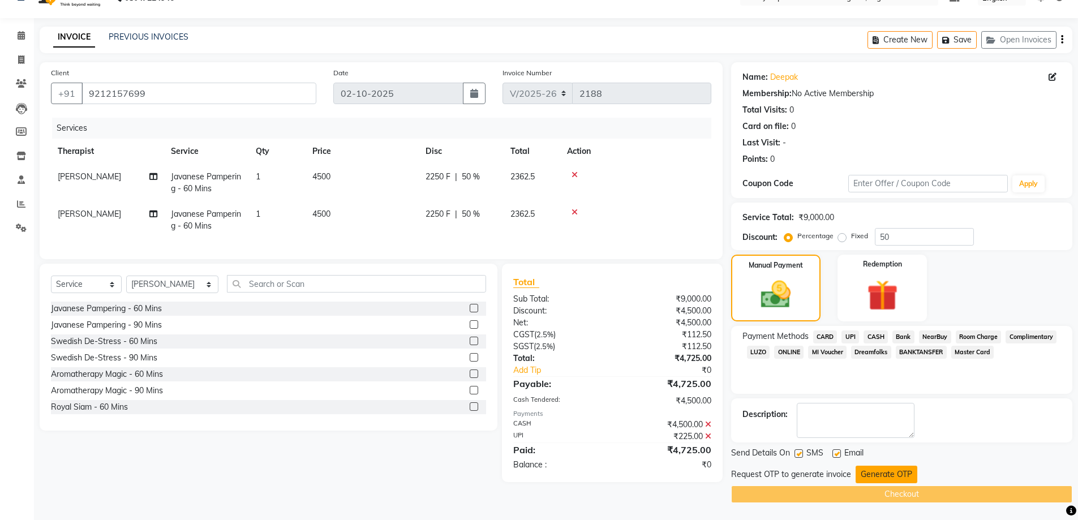
click at [898, 472] on button "Generate OTP" at bounding box center [886, 475] width 62 height 18
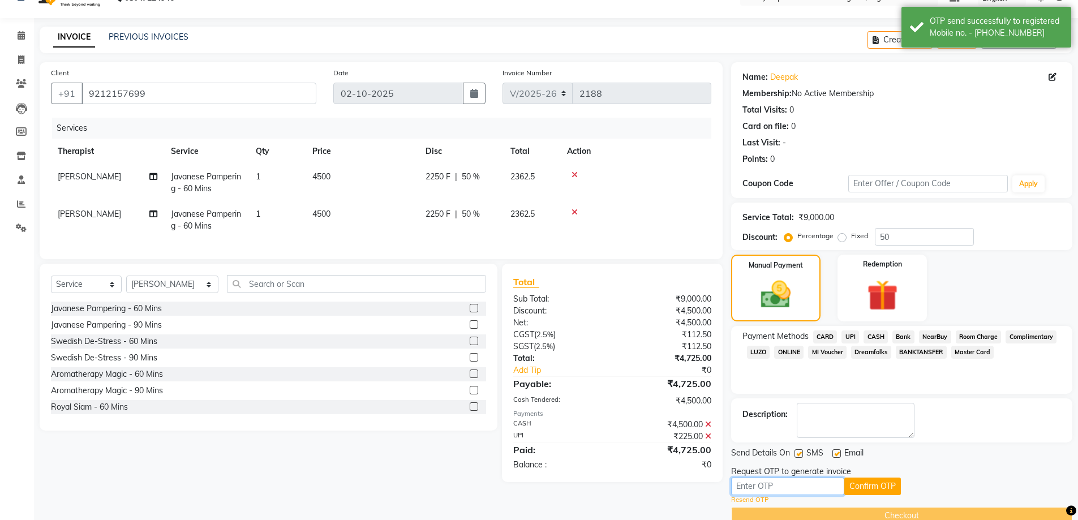
click at [812, 488] on input "text" at bounding box center [787, 486] width 113 height 18
type input "6663"
click at [889, 488] on button "Confirm OTP" at bounding box center [872, 486] width 57 height 18
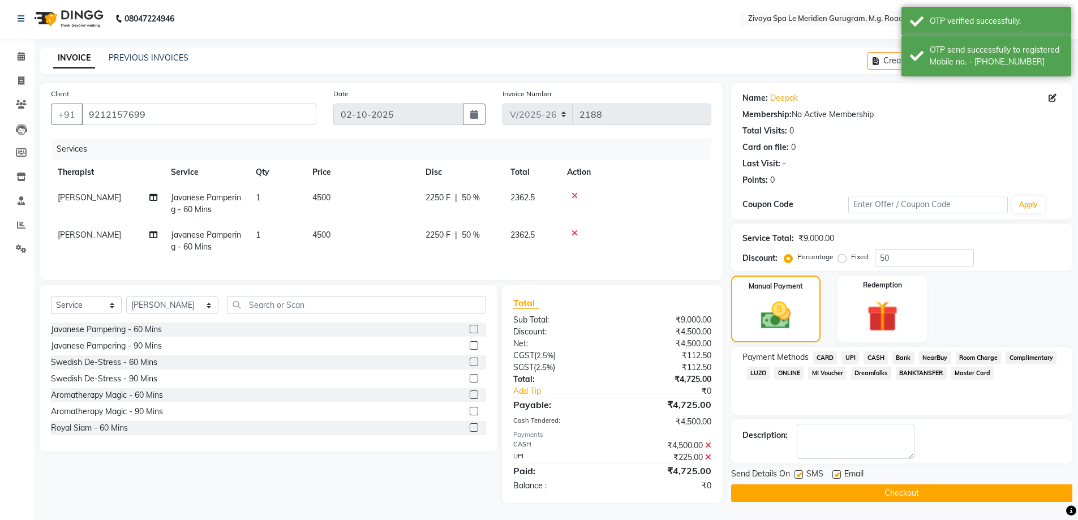
click at [893, 489] on button "Checkout" at bounding box center [901, 493] width 341 height 18
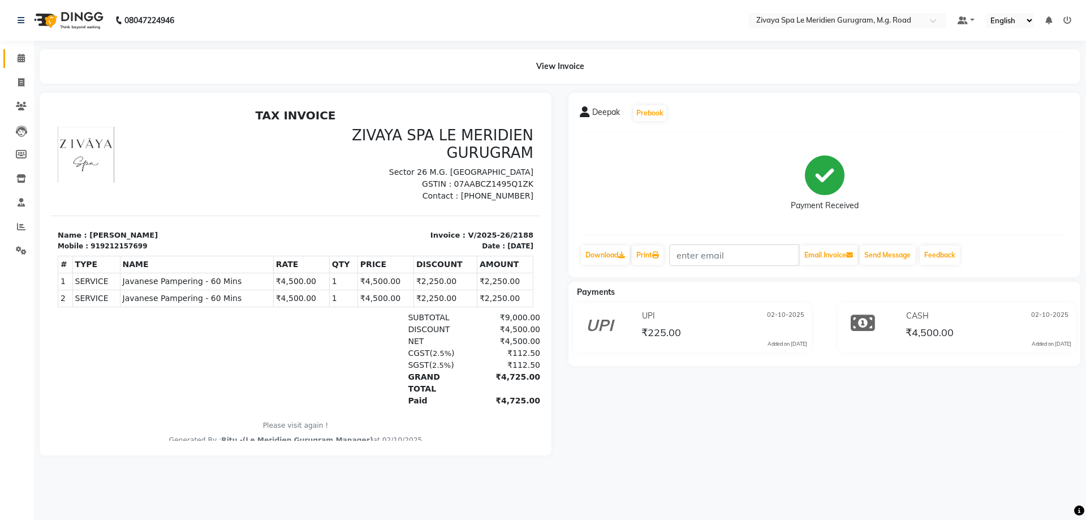
click at [24, 51] on link "Calendar" at bounding box center [16, 58] width 27 height 19
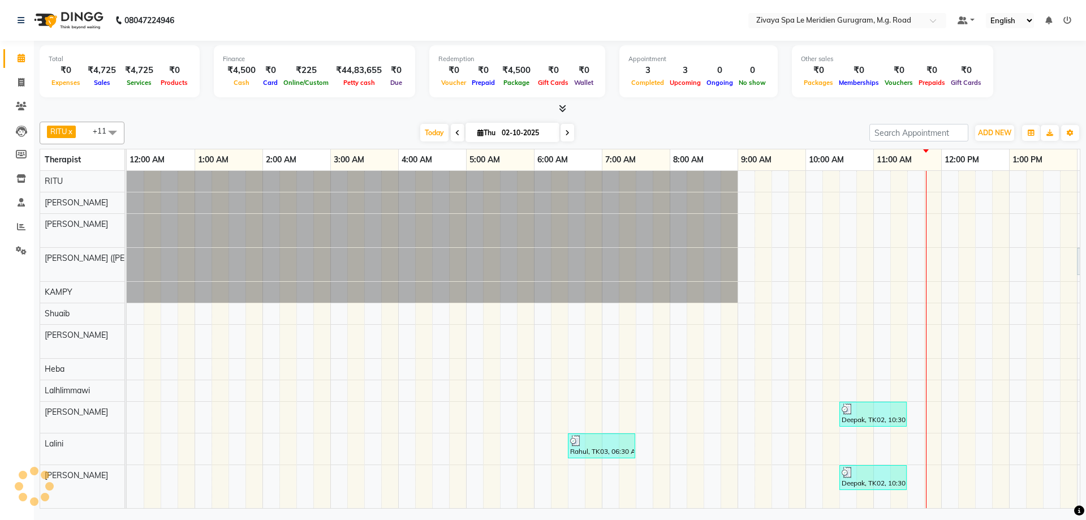
scroll to position [0, 408]
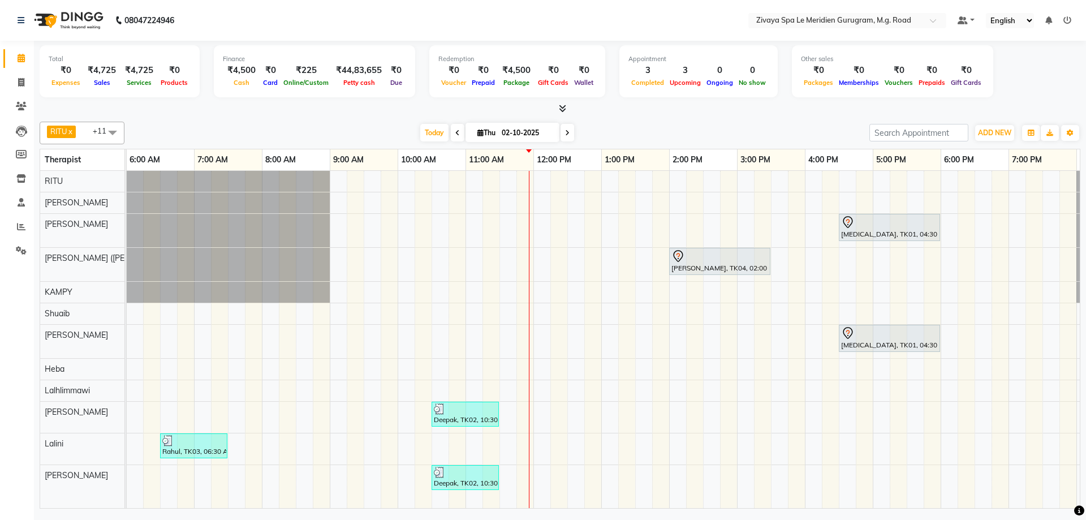
click at [528, 352] on div "[MEDICAL_DATA], TK01, 04:30 PM-06:00 PM, Javanese Pampering - 90 Mins [PERSON_N…" at bounding box center [533, 339] width 1629 height 337
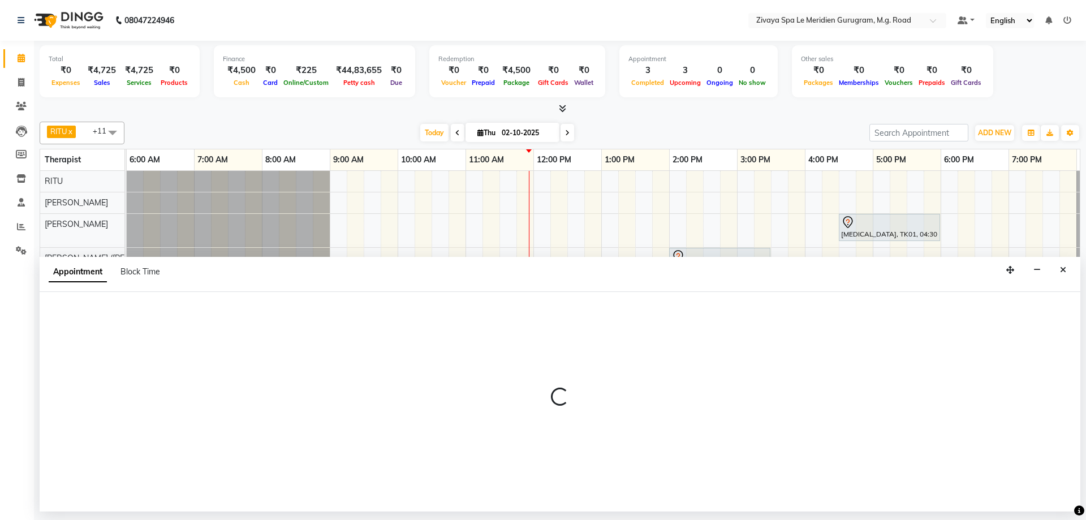
select select "61537"
select select "tentative"
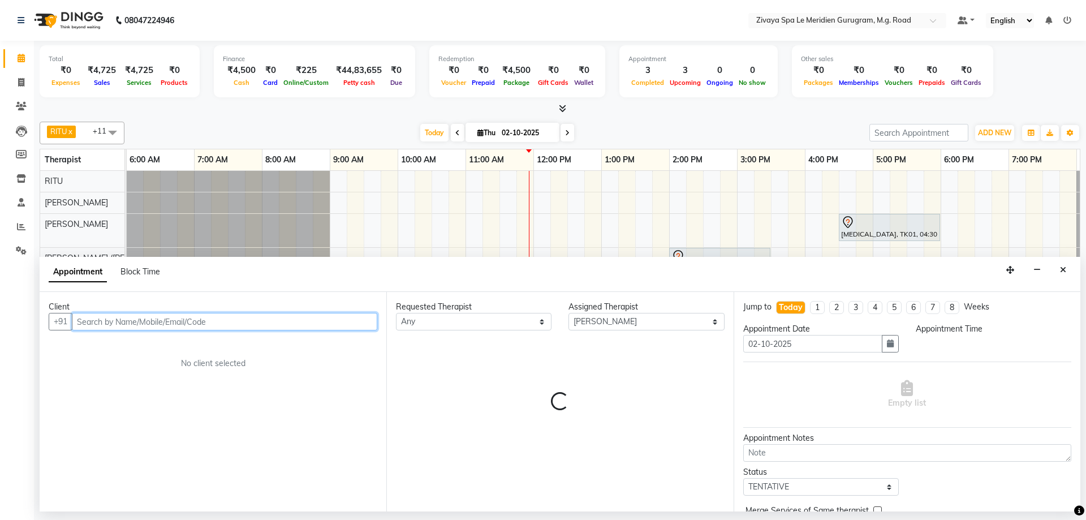
select select "705"
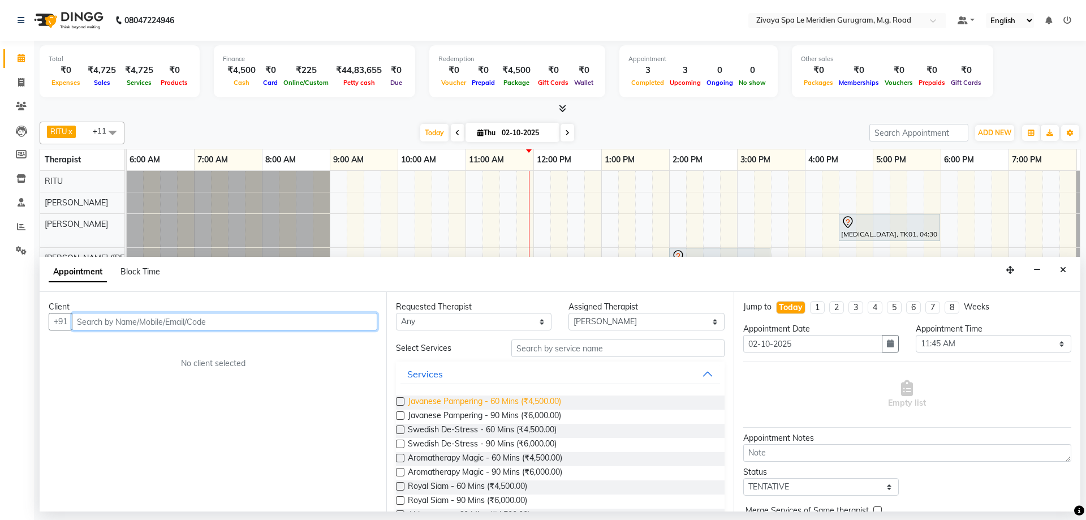
paste input "FALSE"
type input "F"
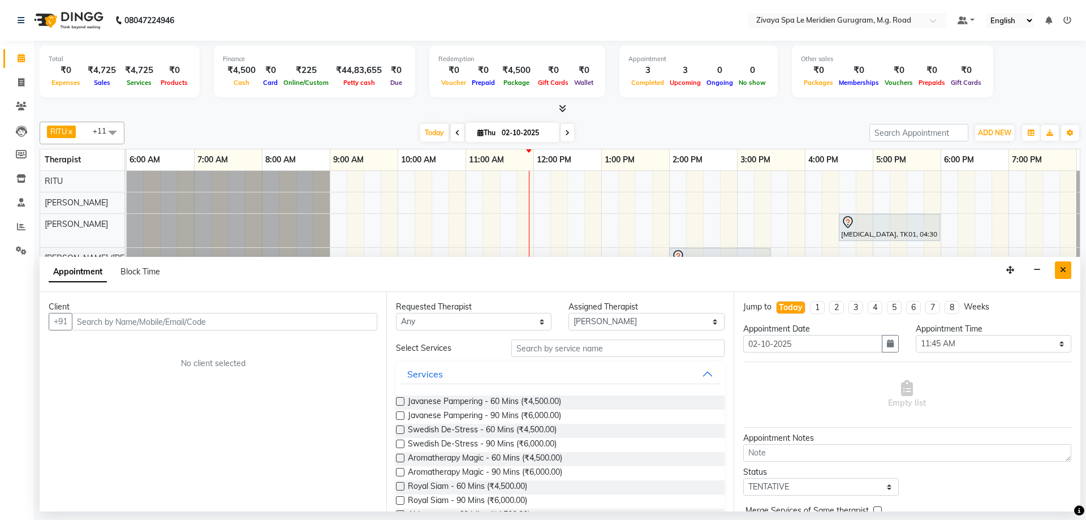
click at [1061, 269] on icon "Close" at bounding box center [1063, 270] width 6 height 8
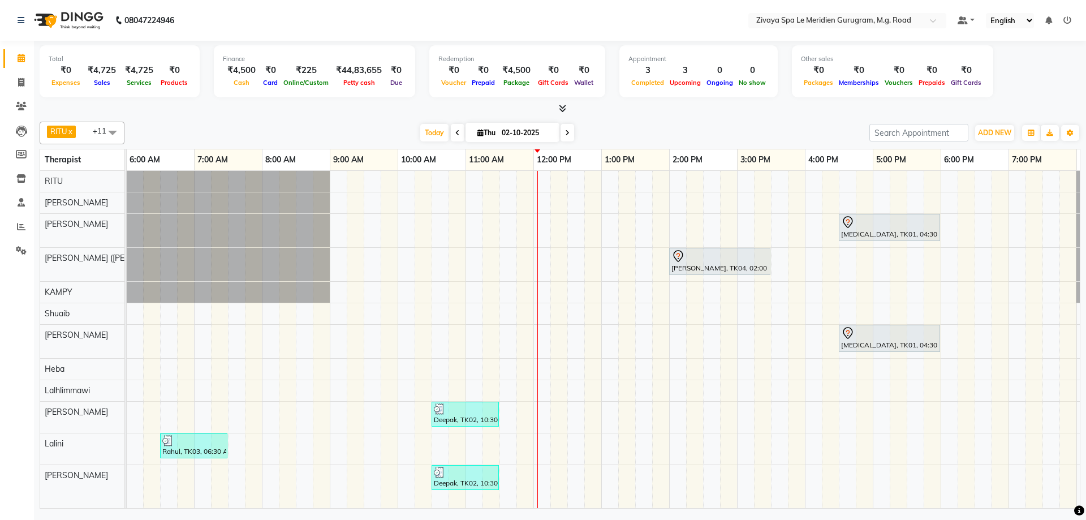
scroll to position [0, 636]
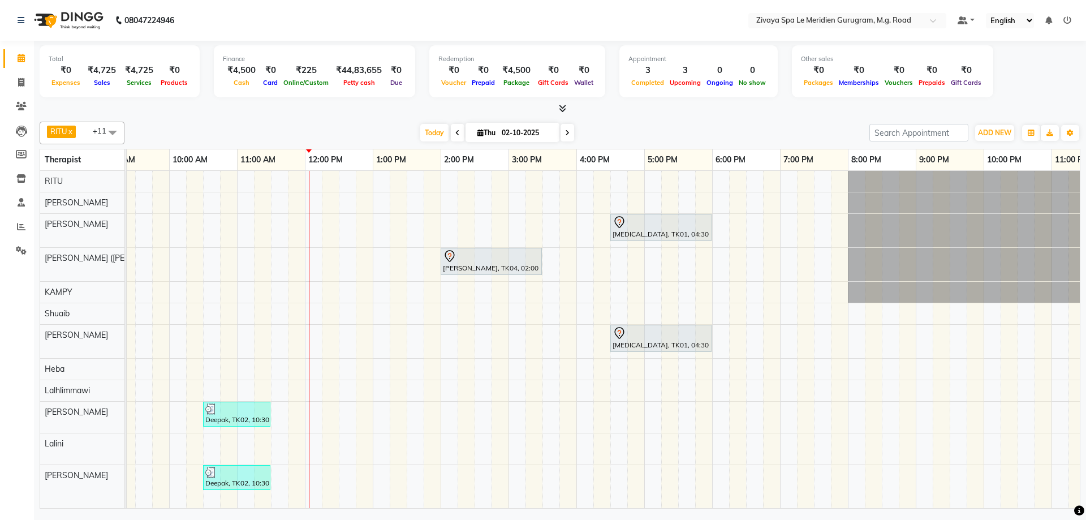
click at [782, 222] on div "[MEDICAL_DATA], TK01, 04:30 PM-06:00 PM, Javanese Pampering - 90 Mins [PERSON_N…" at bounding box center [304, 339] width 1629 height 337
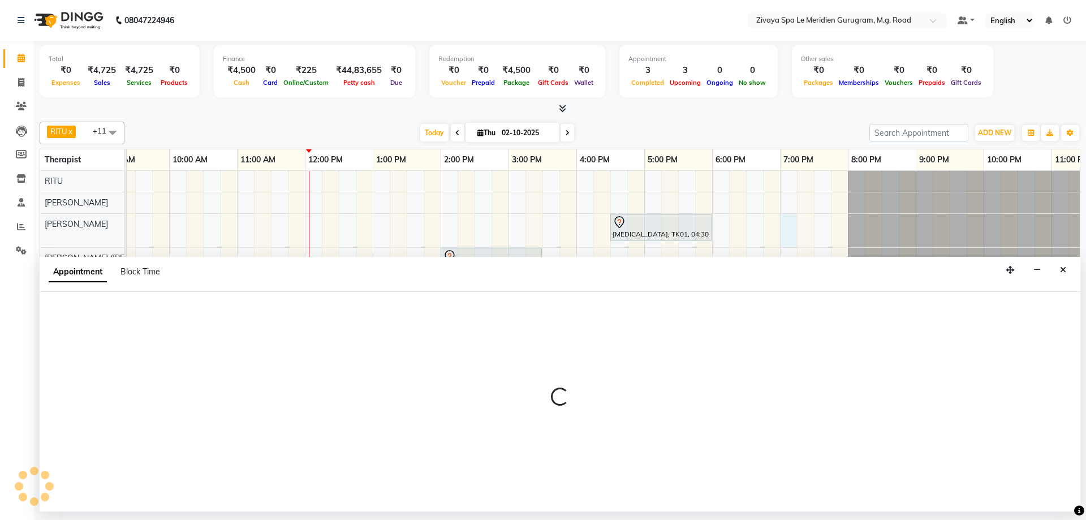
select select "49508"
select select "1140"
select select "tentative"
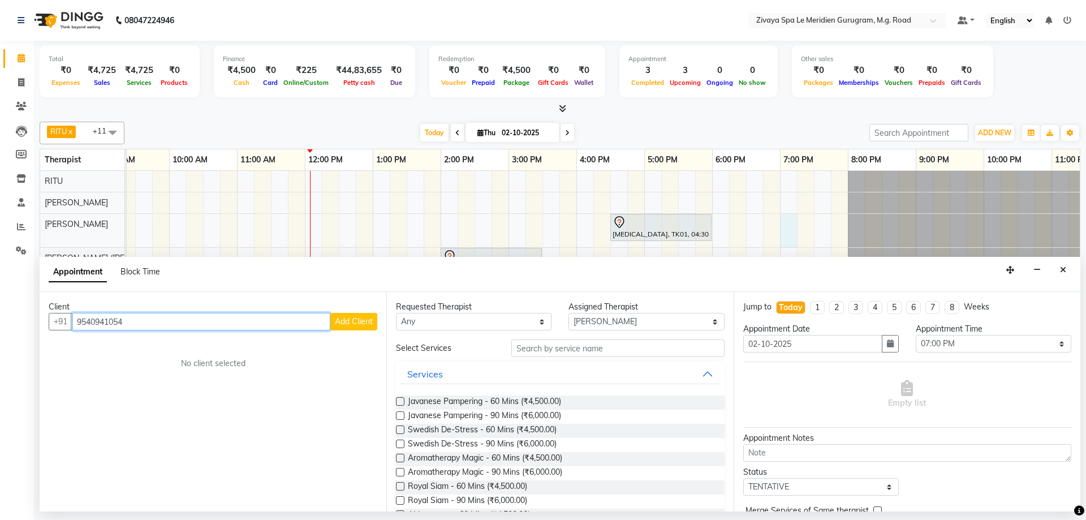
type input "9540941054"
click at [359, 319] on span "Add Client" at bounding box center [354, 321] width 38 height 10
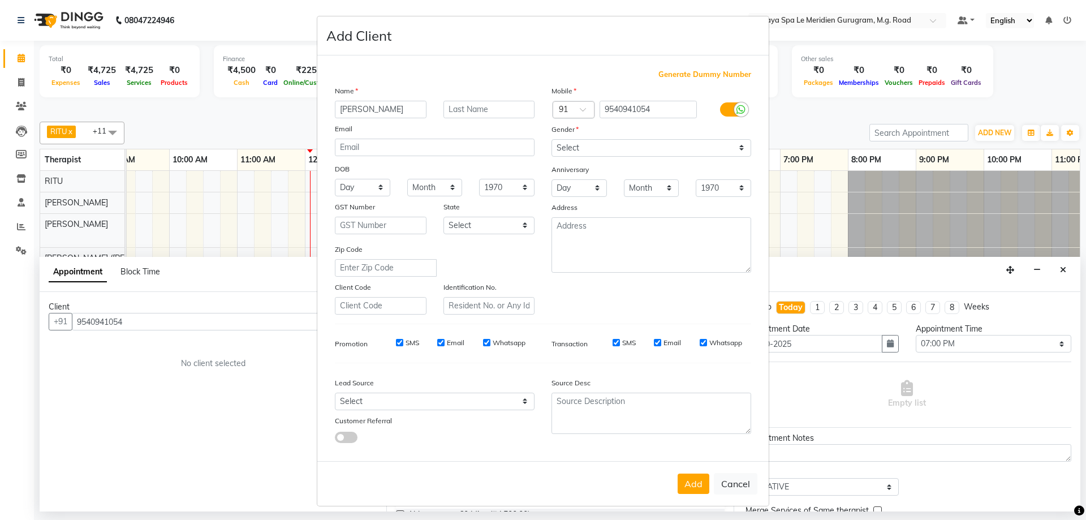
click at [340, 111] on input "[PERSON_NAME]" at bounding box center [381, 110] width 92 height 18
click at [380, 110] on input "[PERSON_NAME]" at bounding box center [381, 110] width 92 height 18
type input "[PERSON_NAME]"
click at [592, 152] on select "Select [DEMOGRAPHIC_DATA] [DEMOGRAPHIC_DATA] Other Prefer Not To Say" at bounding box center [652, 148] width 200 height 18
select select "[DEMOGRAPHIC_DATA]"
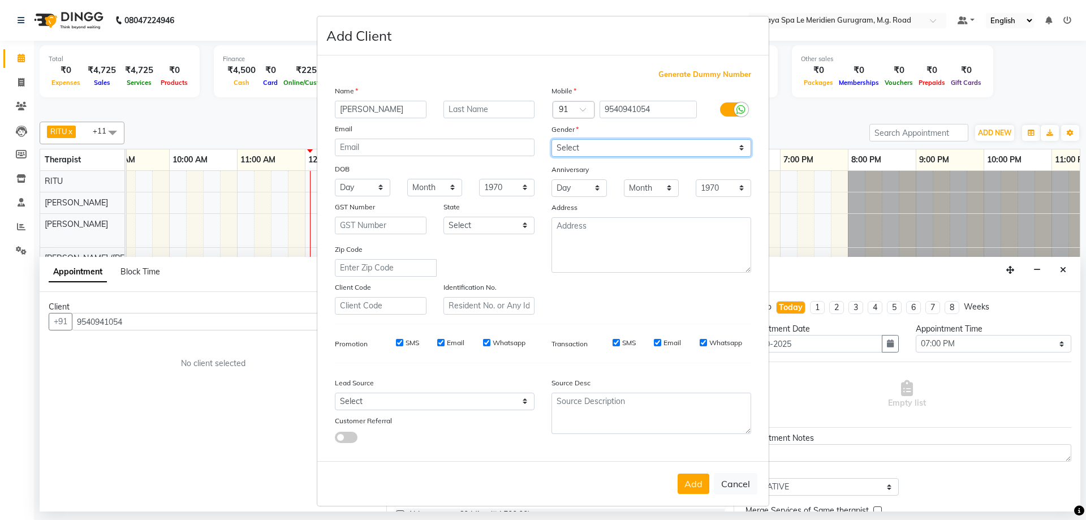
click at [552, 139] on select "Select [DEMOGRAPHIC_DATA] [DEMOGRAPHIC_DATA] Other Prefer Not To Say" at bounding box center [652, 148] width 200 height 18
click at [686, 490] on button "Add" at bounding box center [694, 483] width 32 height 20
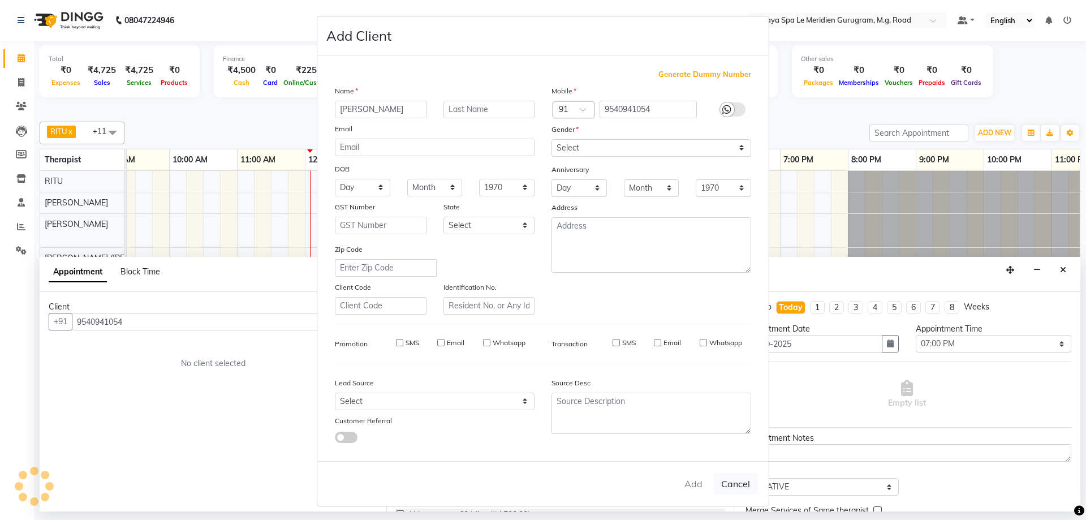
select select
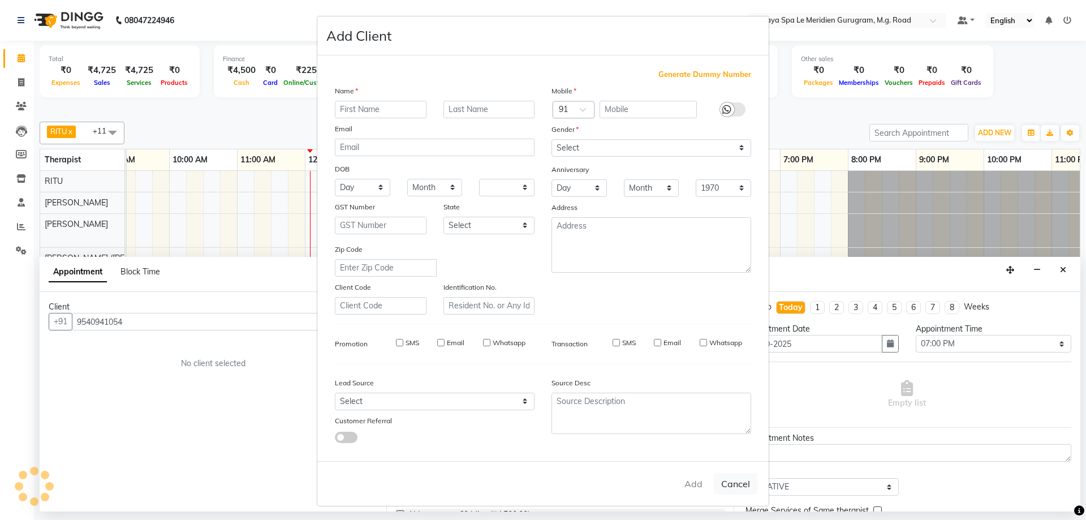
select select
checkbox input "false"
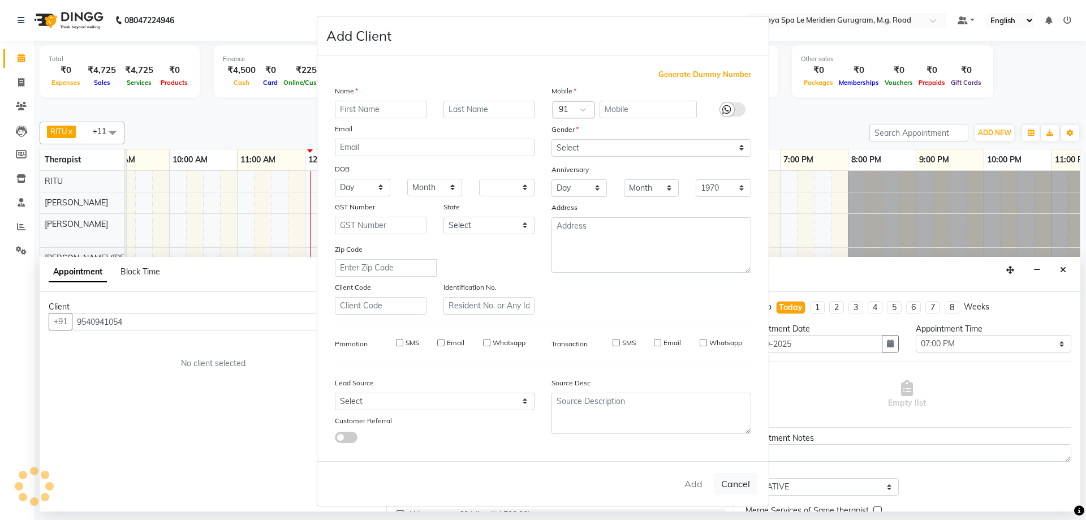
checkbox input "false"
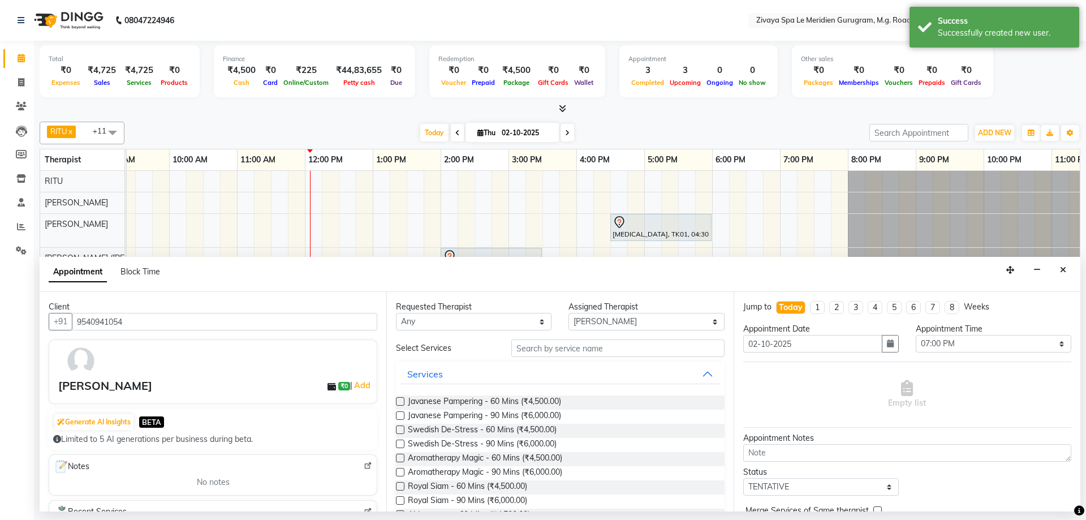
click at [493, 406] on span "Javanese Pampering - 60 Mins (₹4,500.00)" at bounding box center [484, 402] width 153 height 14
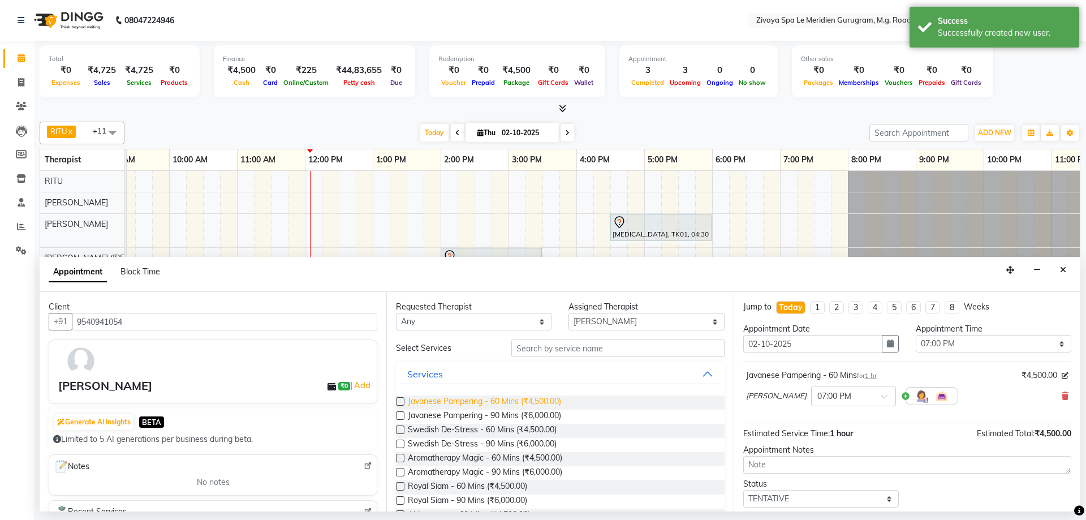
click at [500, 407] on span "Javanese Pampering - 60 Mins (₹4,500.00)" at bounding box center [484, 402] width 153 height 14
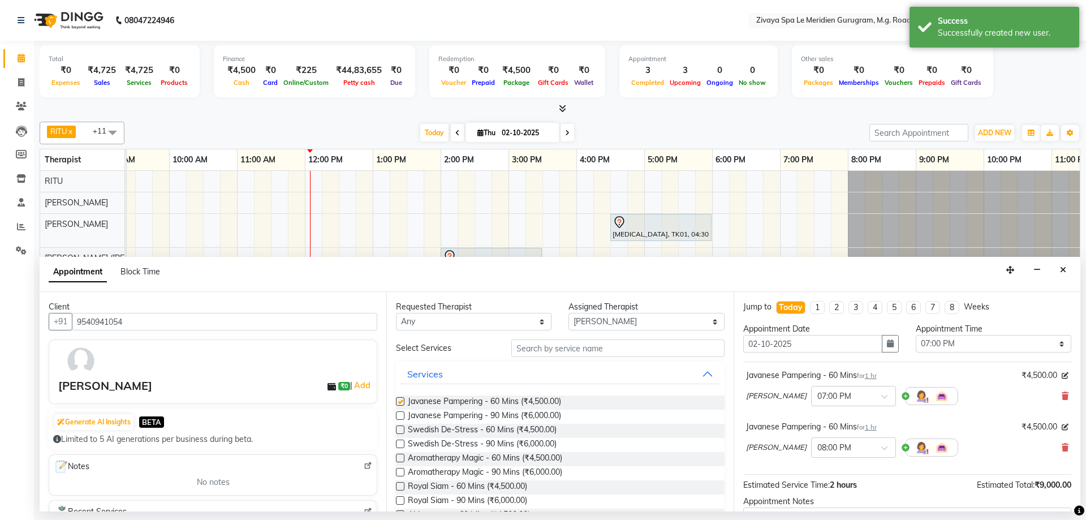
checkbox input "false"
click at [841, 447] on input "text" at bounding box center [842, 447] width 50 height 12
click at [832, 493] on div "07:00 PM" at bounding box center [854, 497] width 84 height 21
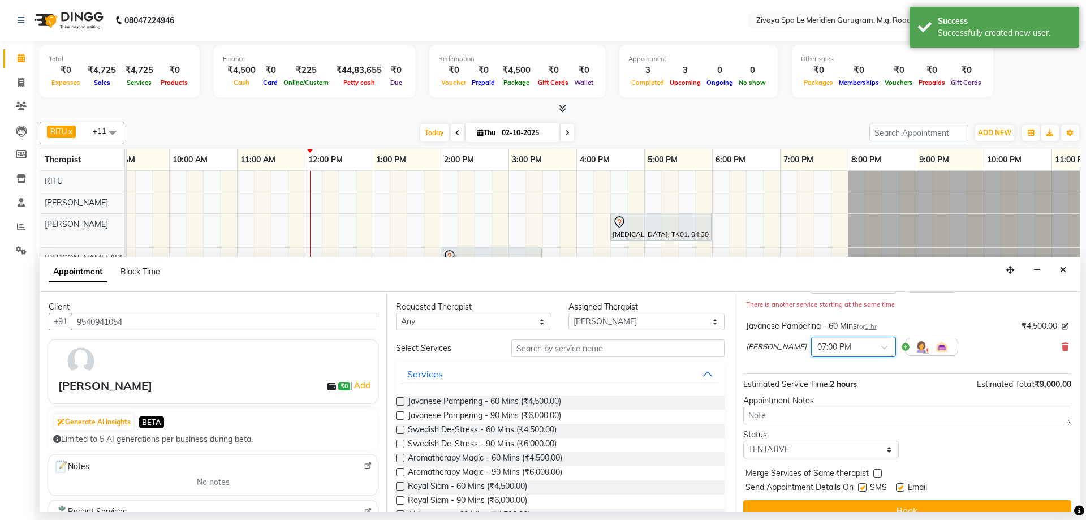
scroll to position [131, 0]
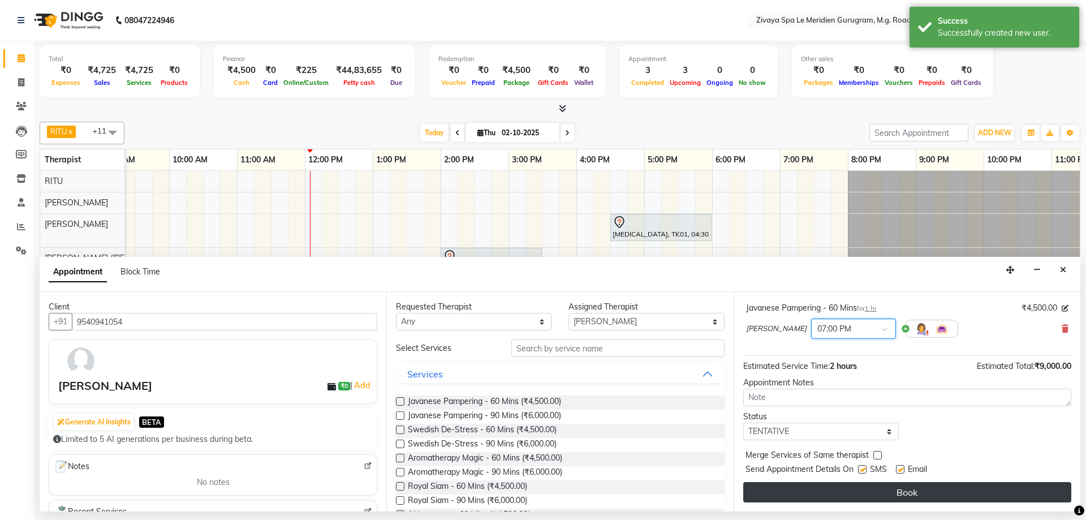
click at [901, 484] on button "Book" at bounding box center [907, 492] width 328 height 20
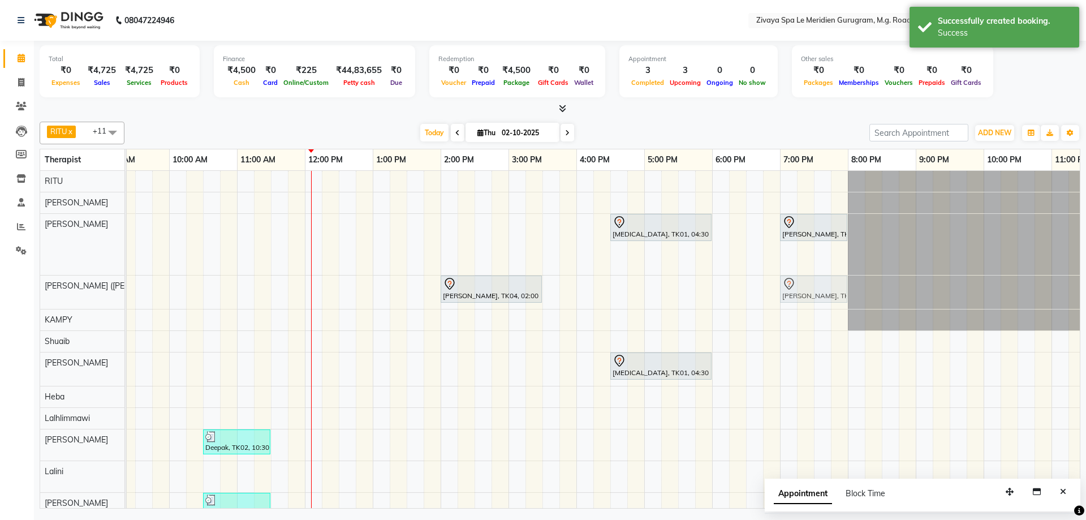
drag, startPoint x: 802, startPoint y: 261, endPoint x: 796, endPoint y: 305, distance: 44.0
click at [796, 305] on div "[MEDICAL_DATA], TK01, 04:30 PM-06:00 PM, Javanese Pampering - 90 Mins [PERSON_N…" at bounding box center [304, 347] width 1629 height 353
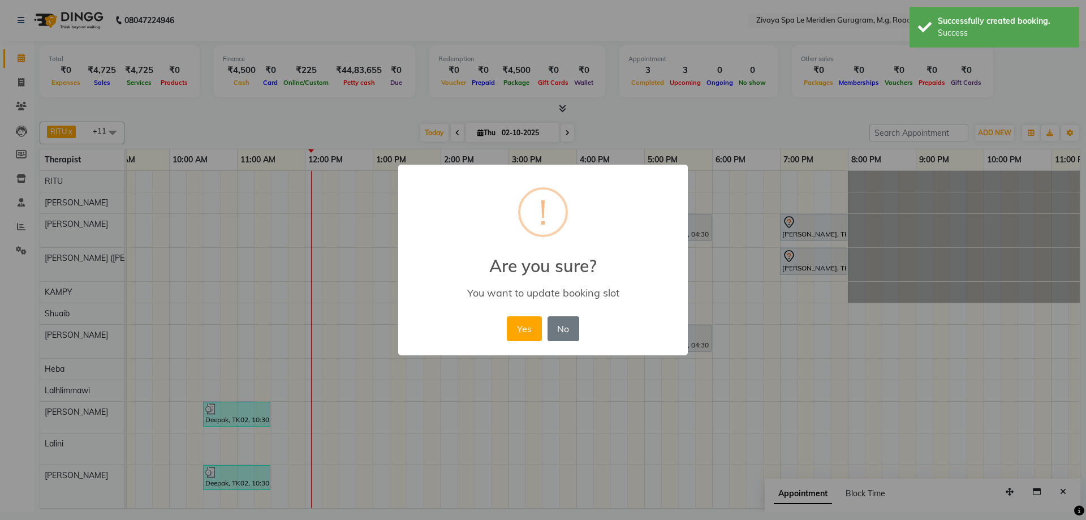
click at [498, 324] on div "× ! Are you sure? You want to update booking slot Yes No No" at bounding box center [543, 260] width 290 height 191
click at [539, 333] on button "Yes" at bounding box center [524, 328] width 35 height 25
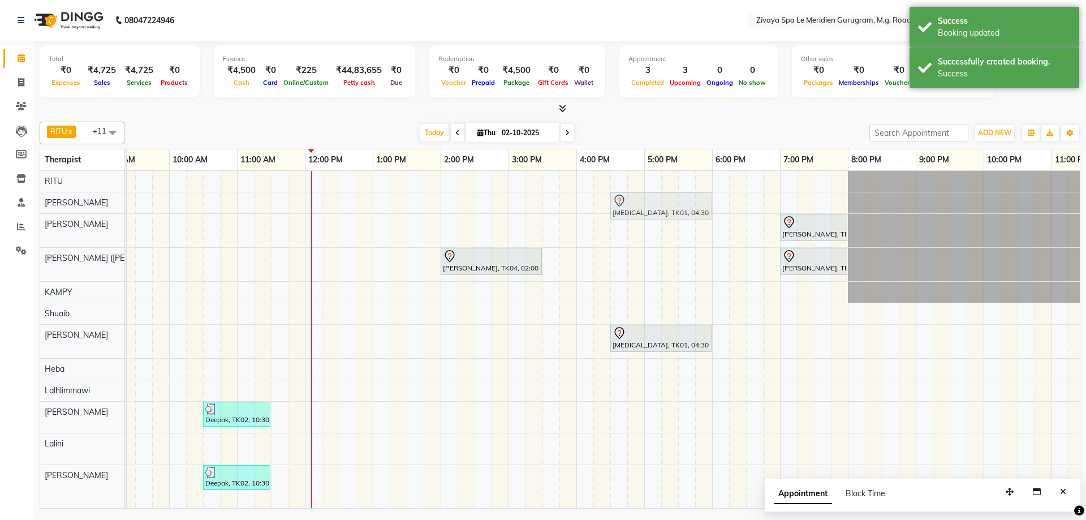
drag, startPoint x: 647, startPoint y: 225, endPoint x: 646, endPoint y: 203, distance: 22.1
click at [646, 203] on tbody "[MEDICAL_DATA], TK01, 04:30 PM-06:00 PM, Javanese Pampering - 90 Mins [MEDICAL_…" at bounding box center [304, 333] width 1629 height 325
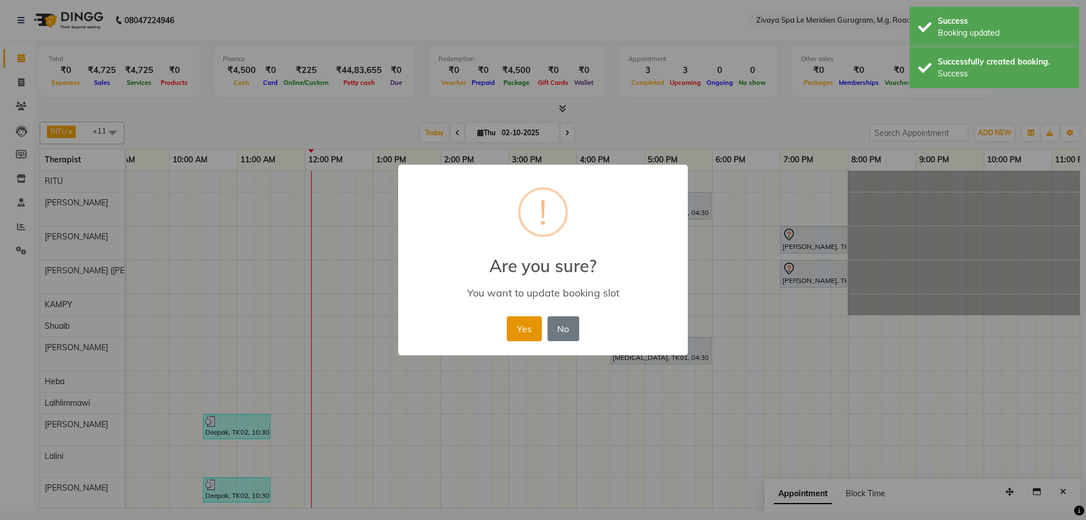
click at [521, 328] on button "Yes" at bounding box center [524, 328] width 35 height 25
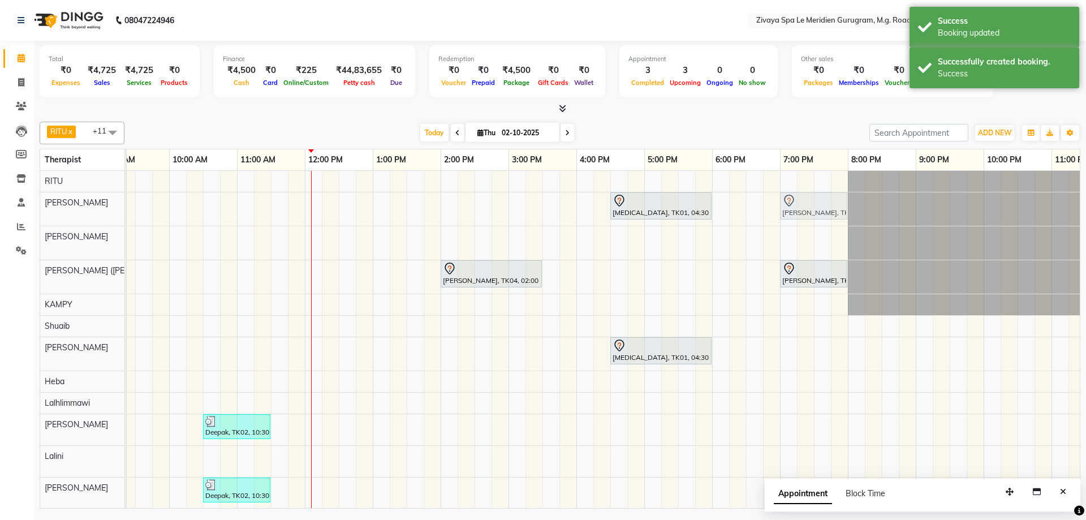
drag, startPoint x: 801, startPoint y: 239, endPoint x: 801, endPoint y: 209, distance: 30.5
click at [801, 209] on tbody "[MEDICAL_DATA], TK01, 04:30 PM-06:00 PM, Javanese Pampering - 90 Mins [PERSON_N…" at bounding box center [304, 340] width 1629 height 338
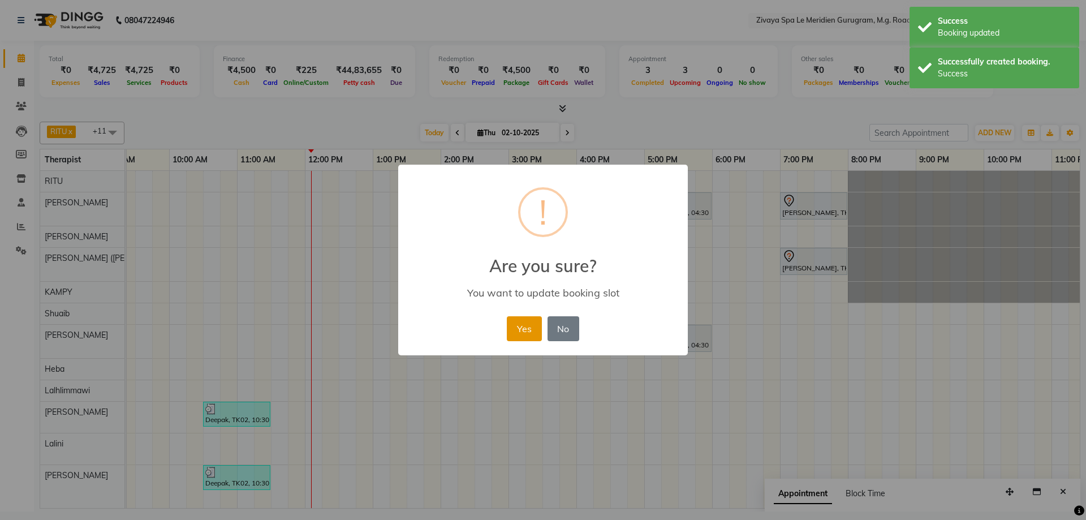
click at [535, 320] on button "Yes" at bounding box center [524, 328] width 35 height 25
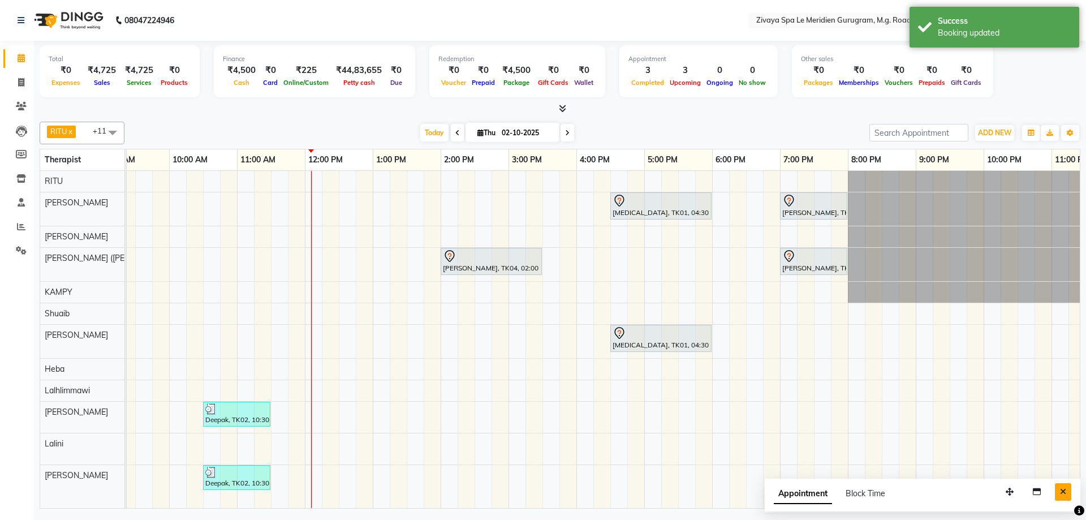
click at [1056, 492] on button "Close" at bounding box center [1063, 492] width 16 height 18
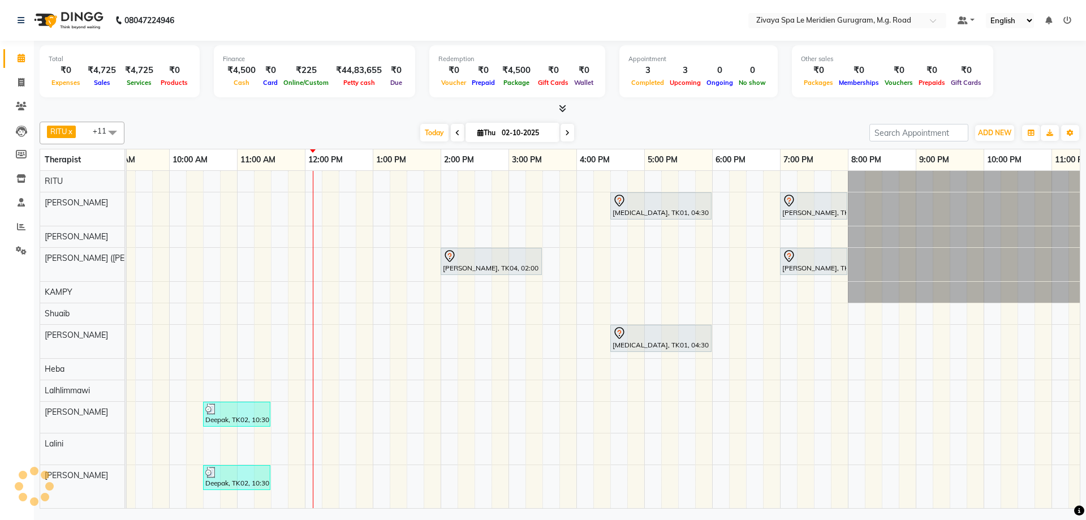
click at [562, 128] on span at bounding box center [568, 133] width 14 height 18
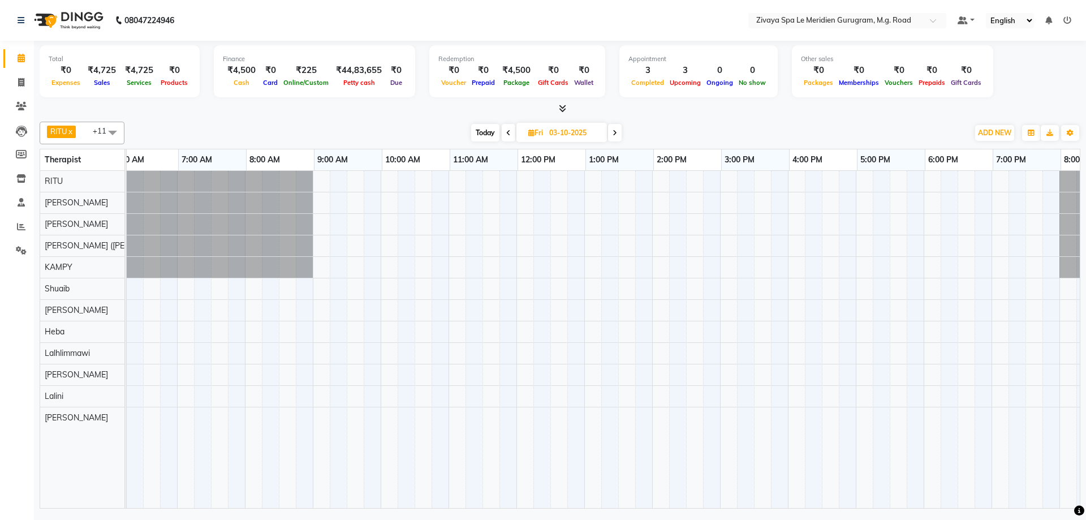
scroll to position [0, 425]
click at [496, 135] on span "Today" at bounding box center [485, 133] width 28 height 18
type input "02-10-2025"
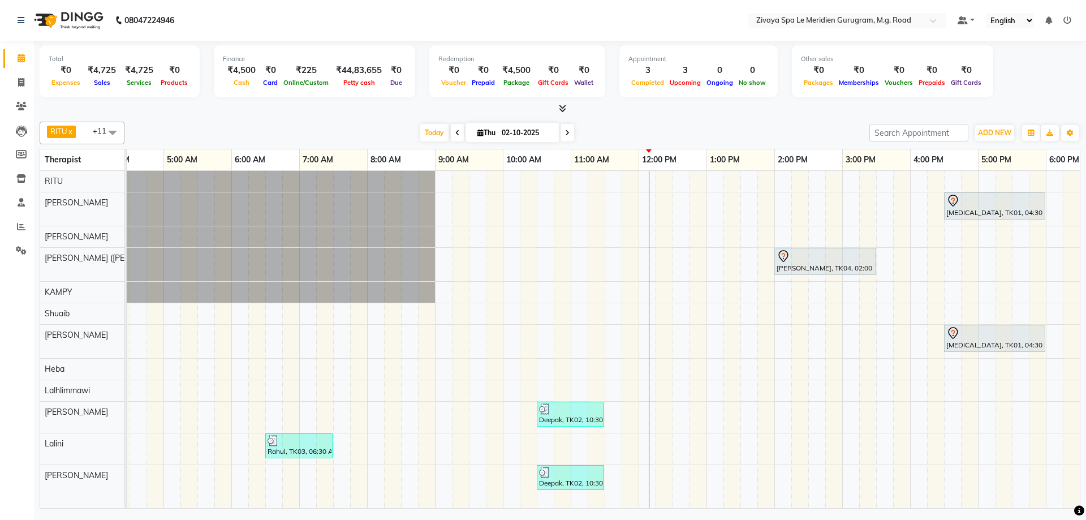
scroll to position [0, 676]
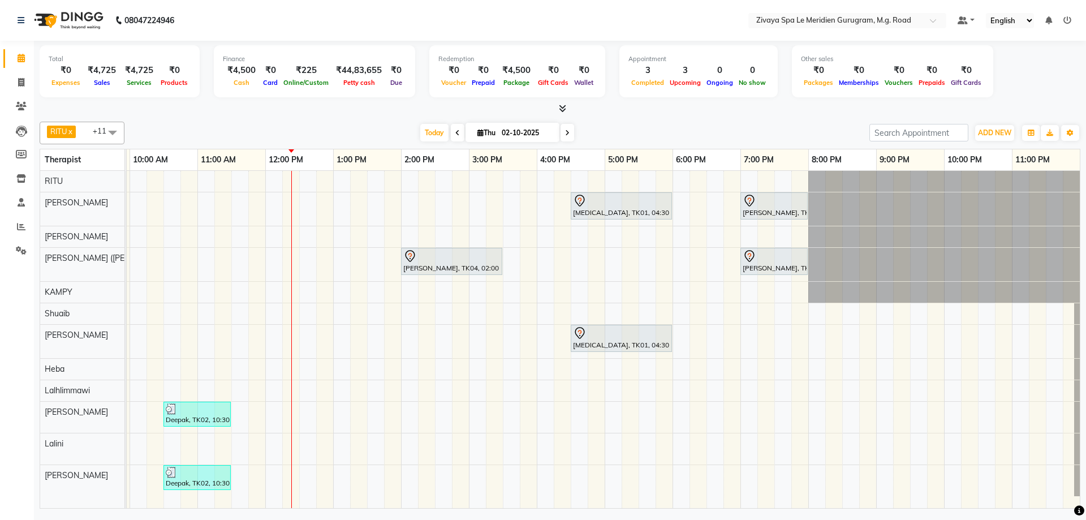
click at [310, 337] on div "[MEDICAL_DATA], TK01, 04:30 PM-06:00 PM, Javanese Pampering - 90 Mins [PERSON_N…" at bounding box center [265, 339] width 1629 height 337
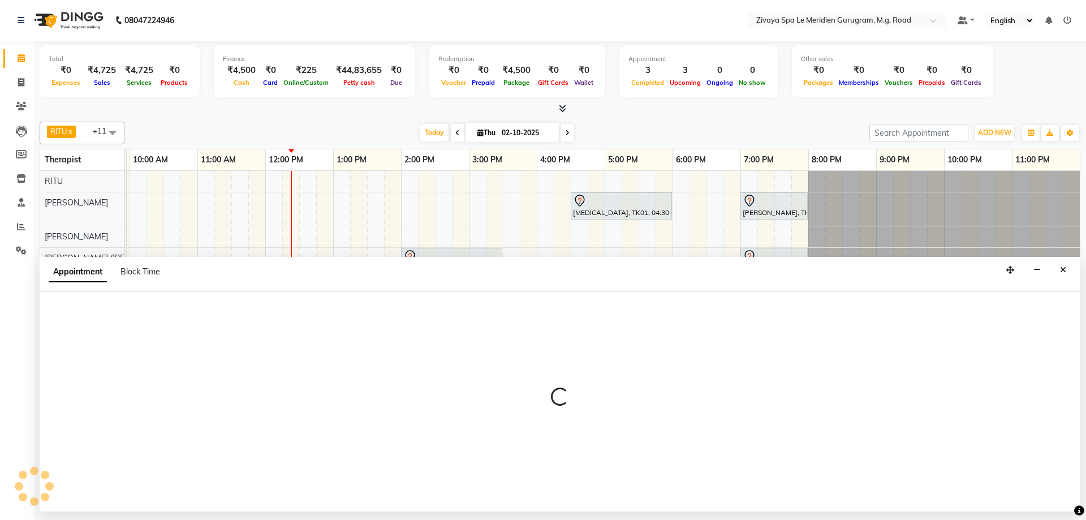
select select "61537"
select select "750"
select select "tentative"
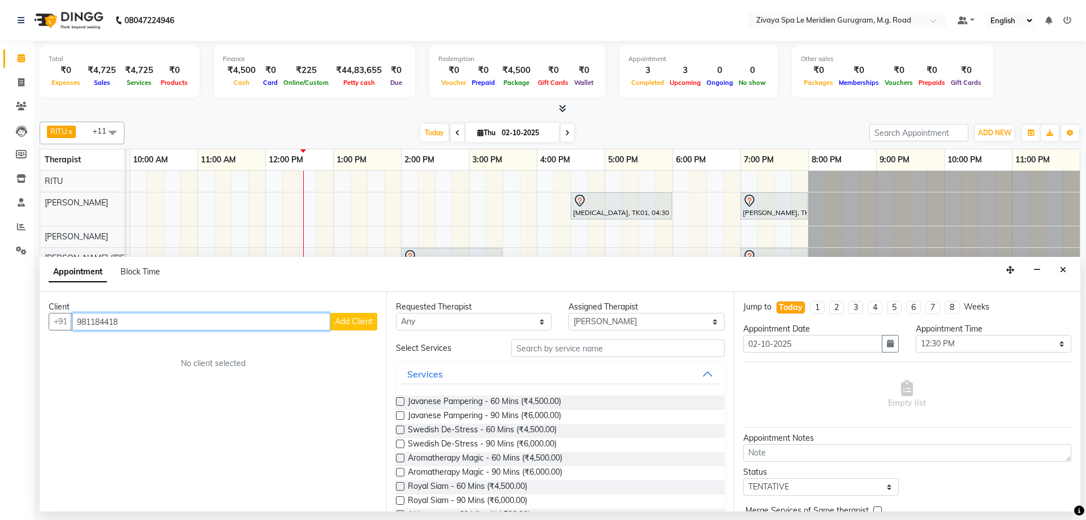
type input "981184418"
click at [358, 315] on button "Add Client" at bounding box center [353, 322] width 47 height 18
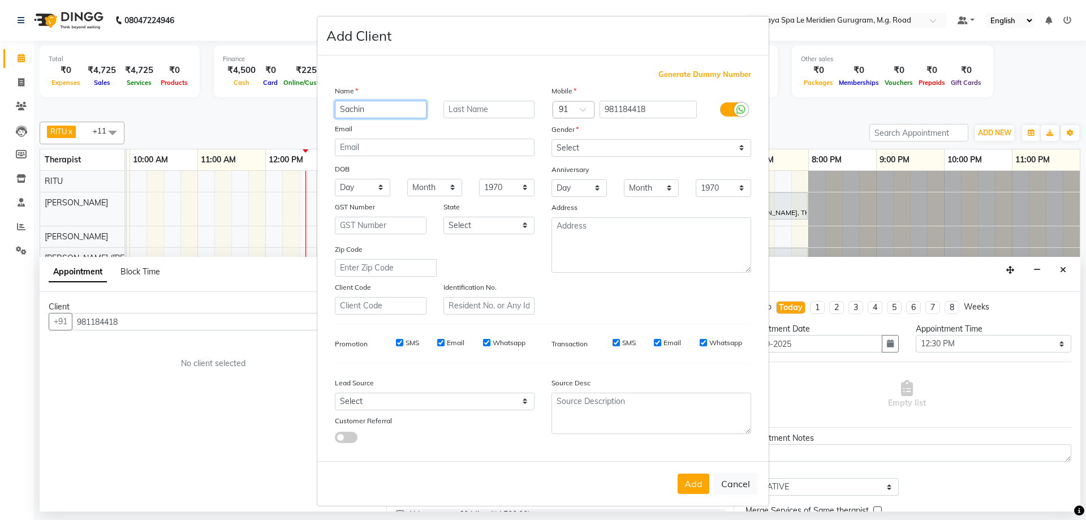
type input "Sachin"
click at [589, 147] on select "Select [DEMOGRAPHIC_DATA] [DEMOGRAPHIC_DATA] Other Prefer Not To Say" at bounding box center [652, 148] width 200 height 18
select select "[DEMOGRAPHIC_DATA]"
click at [552, 139] on select "Select [DEMOGRAPHIC_DATA] [DEMOGRAPHIC_DATA] Other Prefer Not To Say" at bounding box center [652, 148] width 200 height 18
click at [681, 476] on button "Add" at bounding box center [694, 483] width 32 height 20
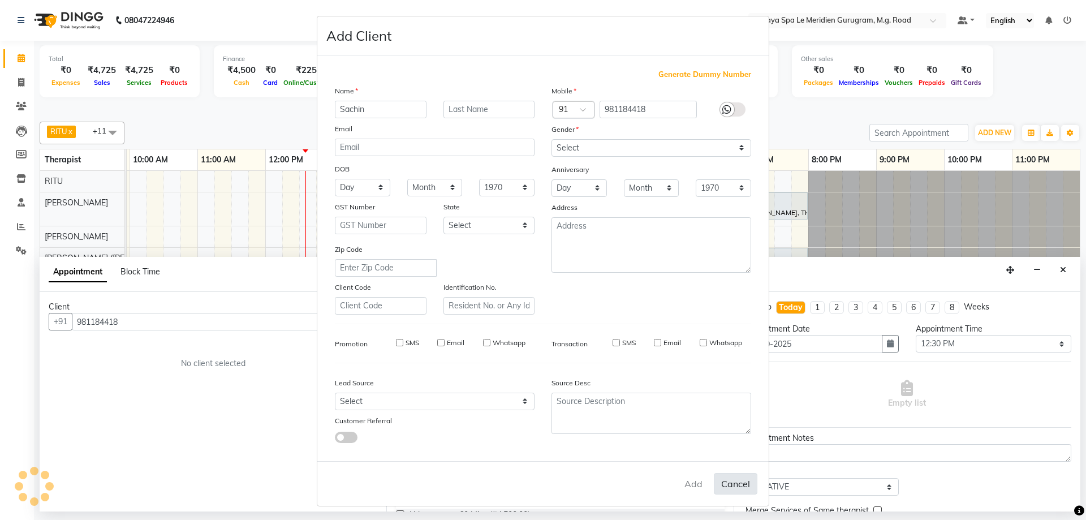
select select
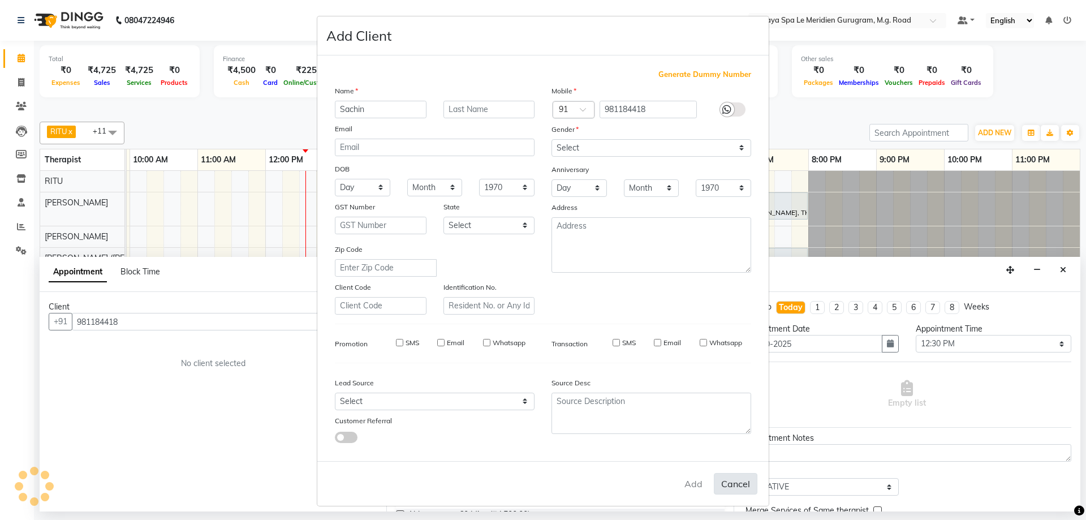
select select
checkbox input "false"
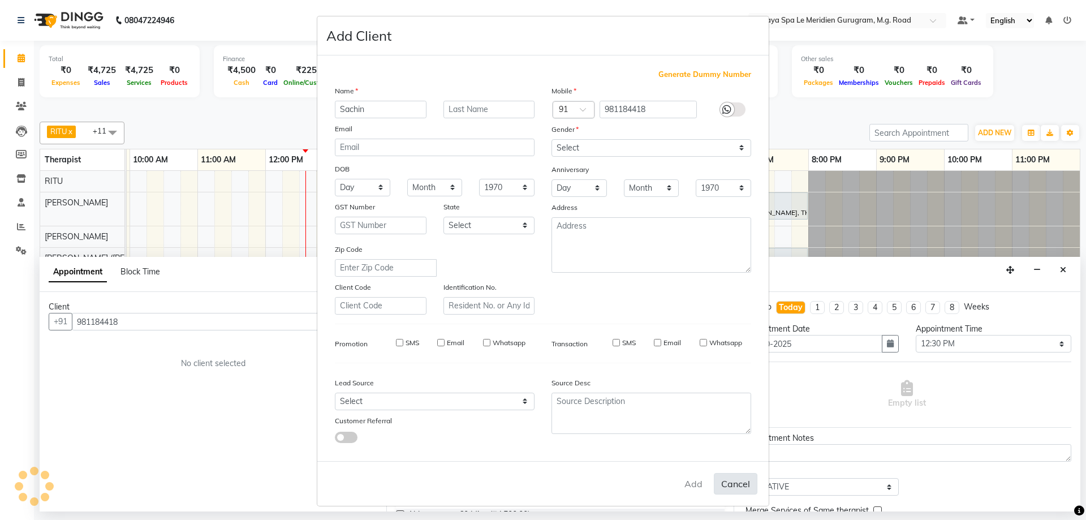
checkbox input "false"
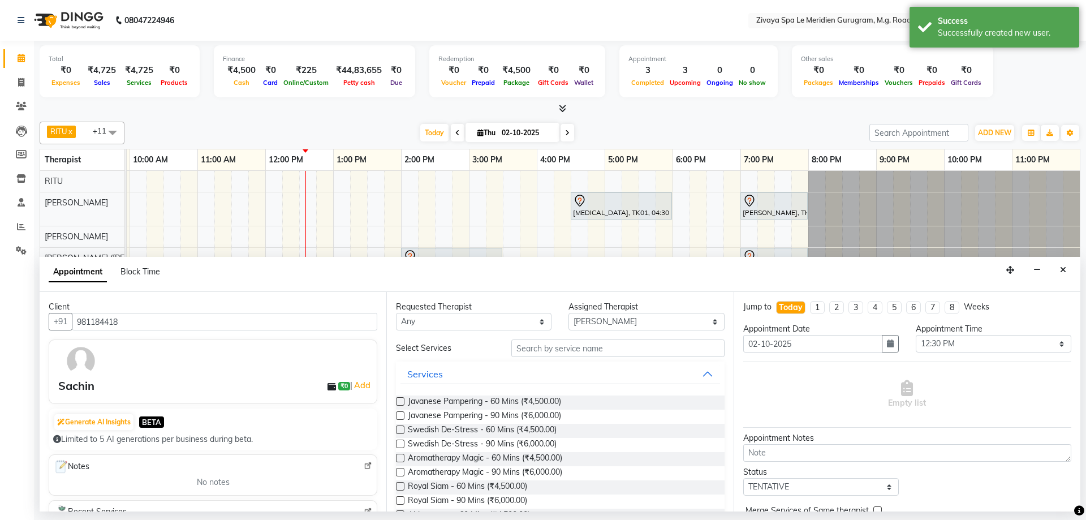
scroll to position [192, 0]
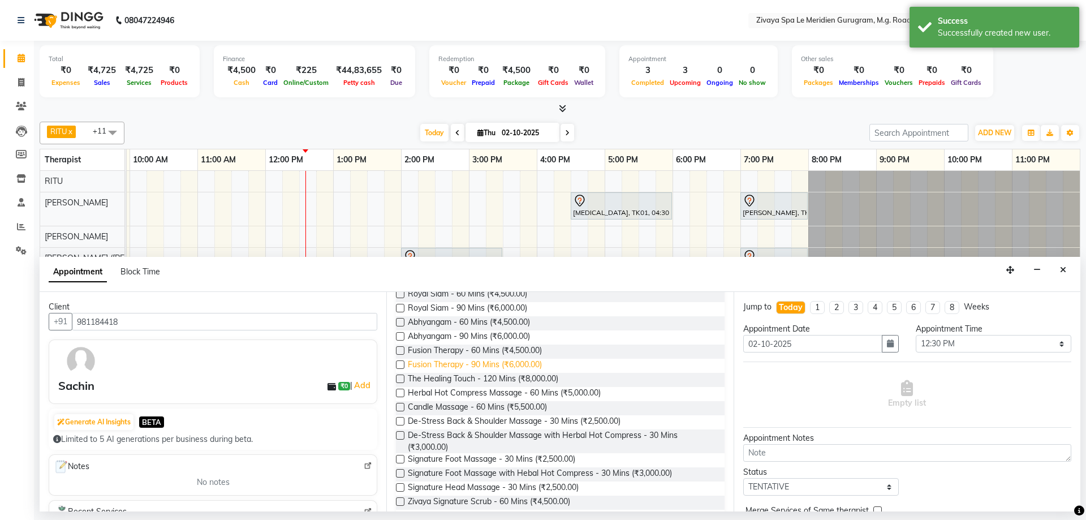
click at [480, 363] on span "Fusion Therapy - 90 Mins (₹6,000.00)" at bounding box center [475, 366] width 134 height 14
checkbox input "false"
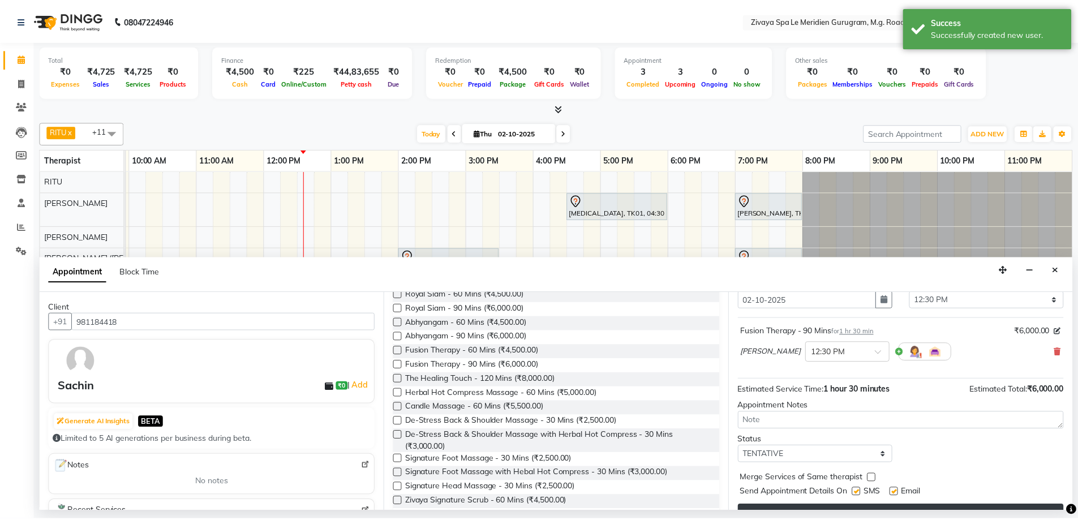
scroll to position [67, 0]
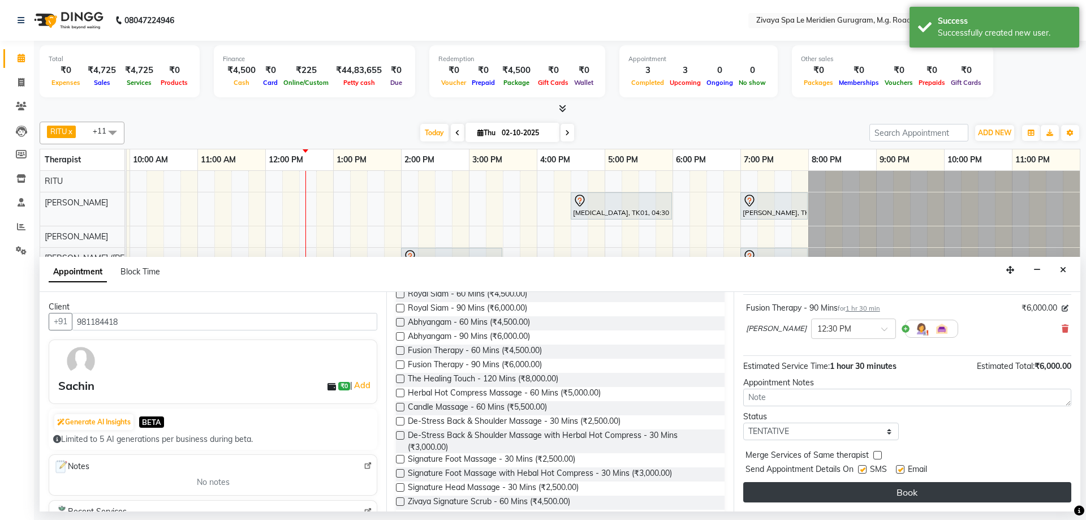
click at [914, 483] on button "Book" at bounding box center [907, 492] width 328 height 20
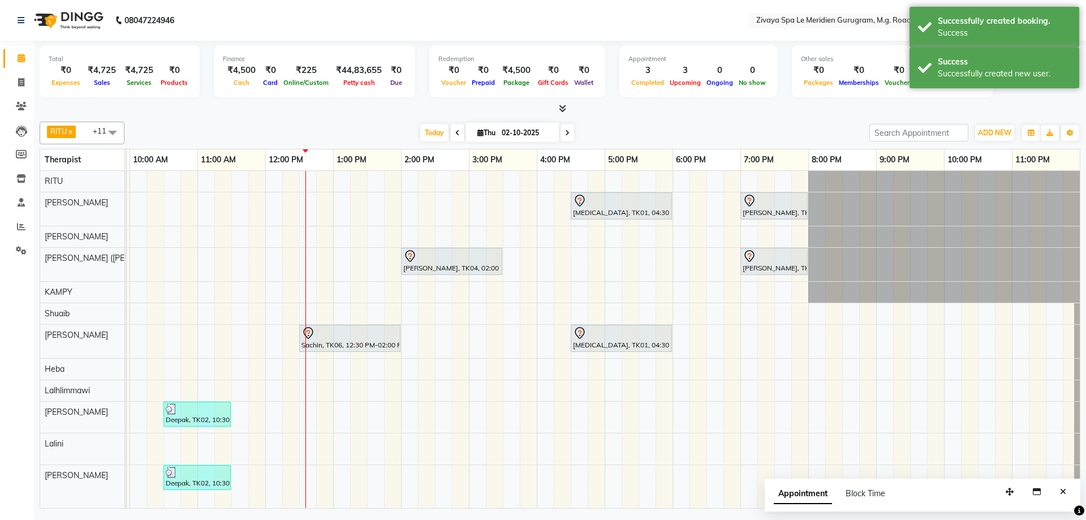
click at [364, 338] on div at bounding box center [349, 333] width 97 height 14
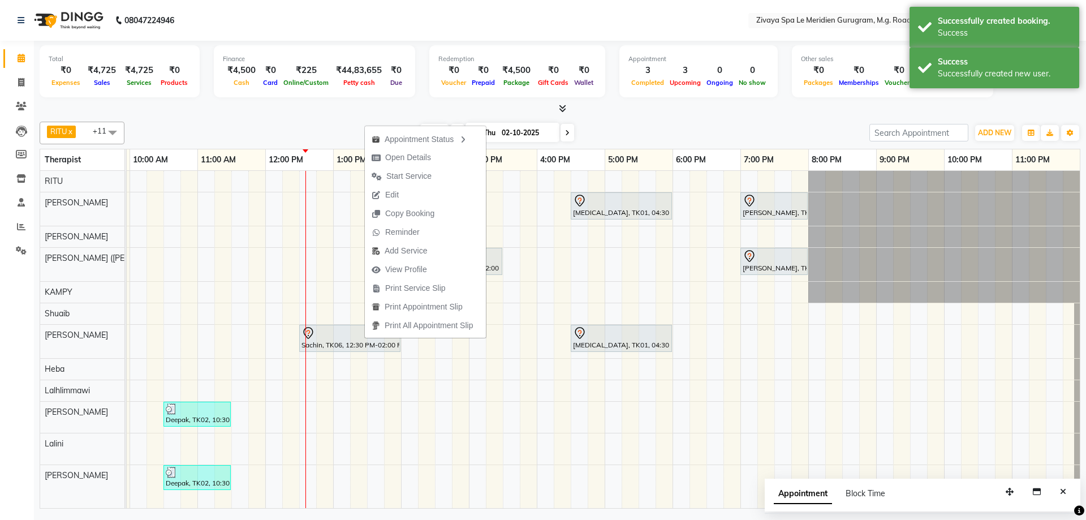
click at [377, 100] on div "Total ₹0 Expenses ₹4,725 Sales ₹4,725 Services ₹0 Products Finance ₹4,500 Cash …" at bounding box center [560, 72] width 1041 height 55
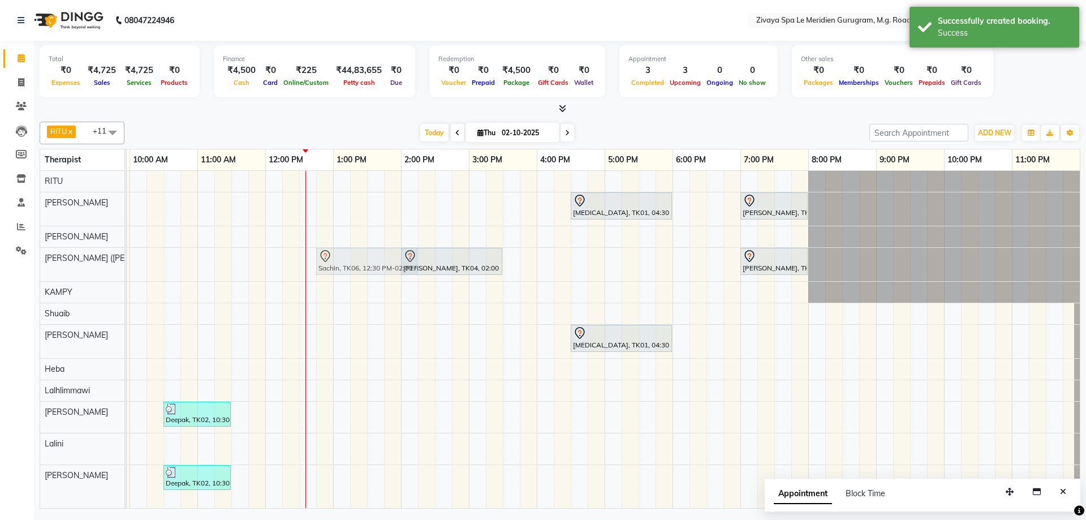
drag, startPoint x: 348, startPoint y: 336, endPoint x: 370, endPoint y: 264, distance: 75.5
click at [370, 264] on tbody "[MEDICAL_DATA], TK01, 04:30 PM-06:00 PM, Javanese Pampering - 90 Mins [PERSON_N…" at bounding box center [265, 333] width 1629 height 325
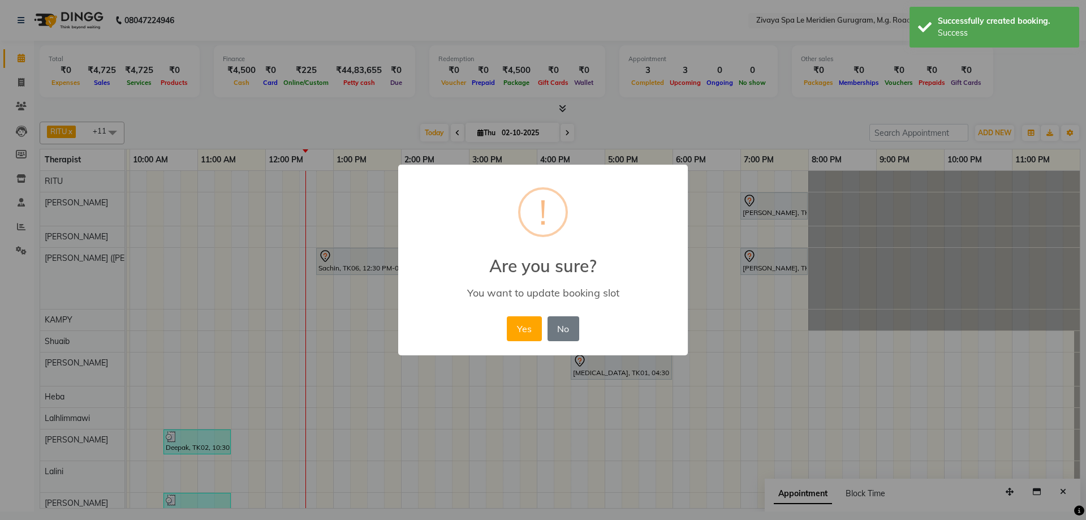
click at [545, 336] on div "Yes No No" at bounding box center [542, 328] width 77 height 31
click at [537, 333] on button "Yes" at bounding box center [524, 328] width 35 height 25
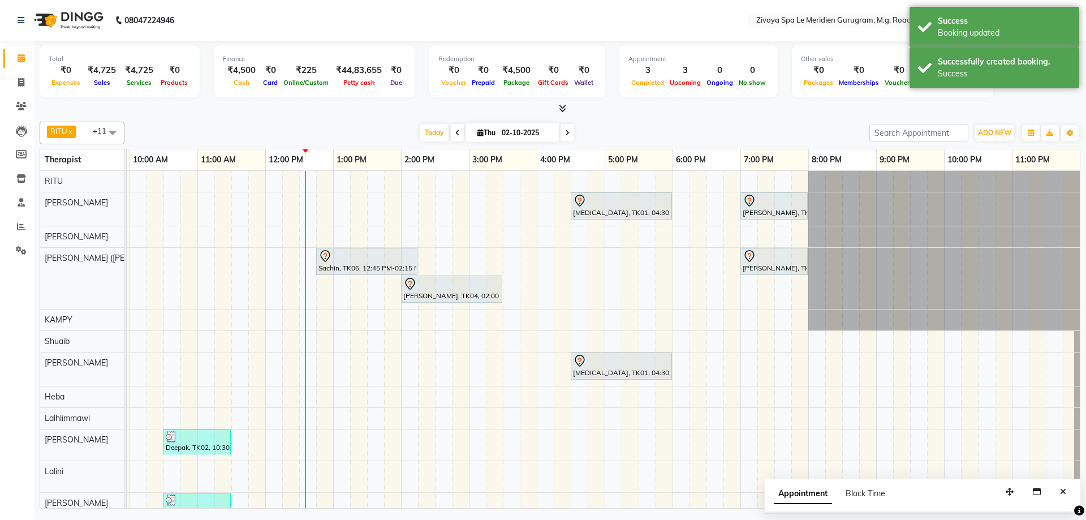
click at [373, 266] on div "Sachin, TK06, 12:45 PM-02:15 PM, Fusion Therapy - 90 Mins" at bounding box center [366, 261] width 99 height 24
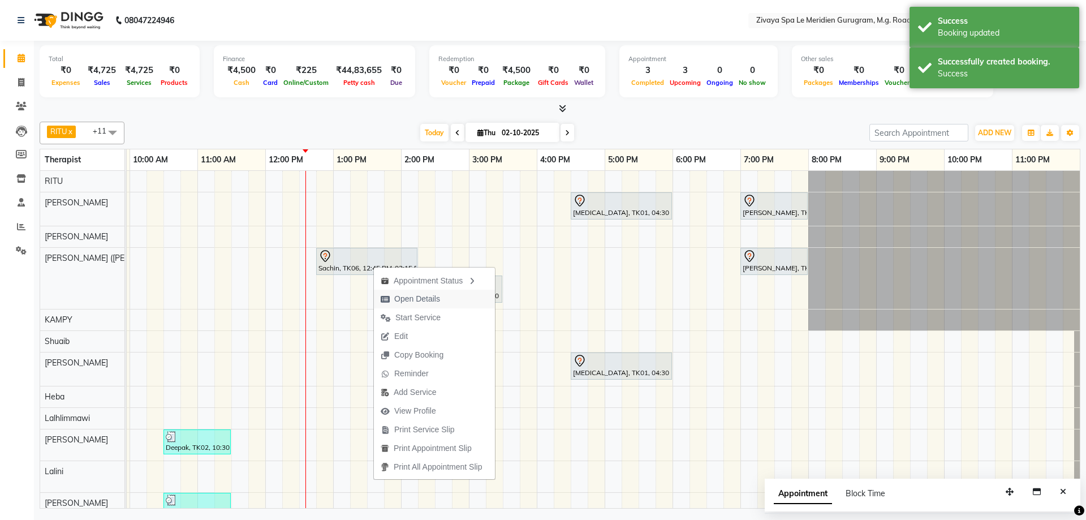
click at [428, 296] on span "Open Details" at bounding box center [417, 299] width 46 height 12
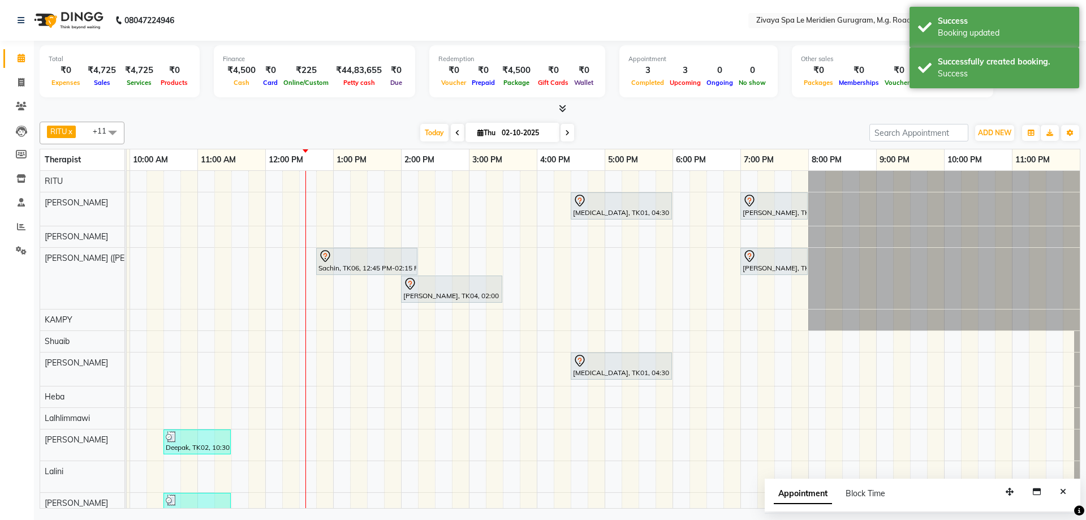
click at [386, 261] on div at bounding box center [366, 256] width 97 height 14
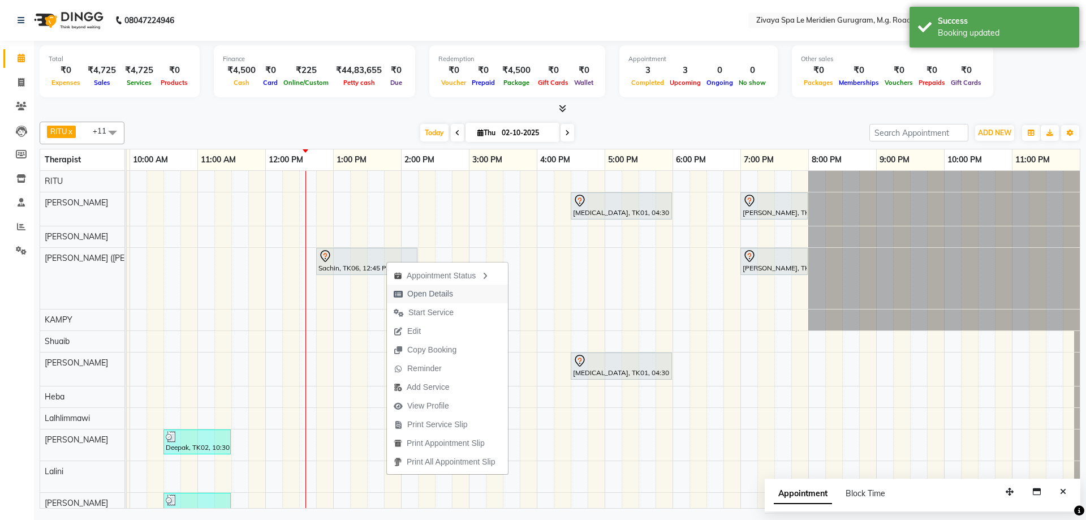
click at [425, 295] on span "Open Details" at bounding box center [430, 294] width 46 height 12
select select "7"
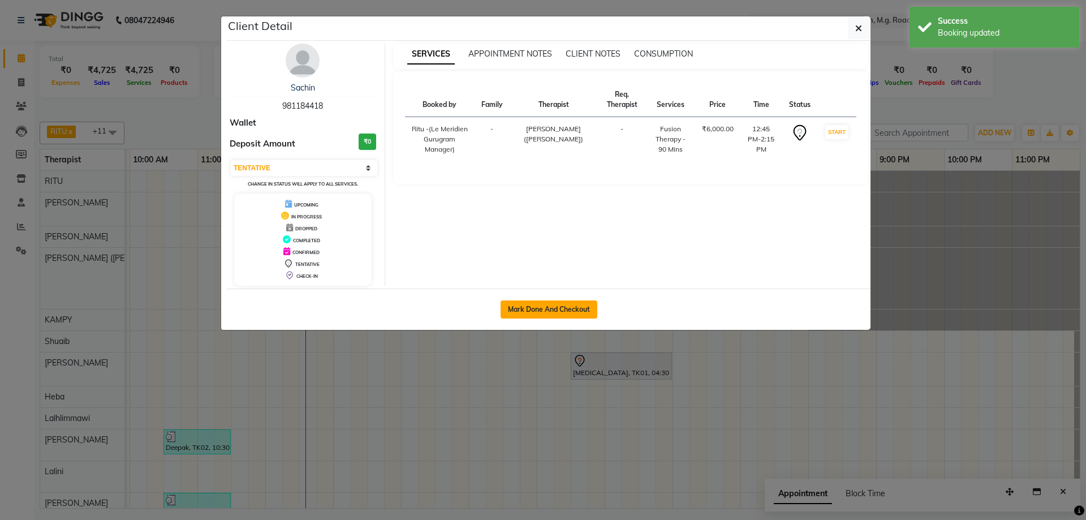
click at [537, 316] on button "Mark Done And Checkout" at bounding box center [549, 309] width 97 height 18
select select "6503"
select select "service"
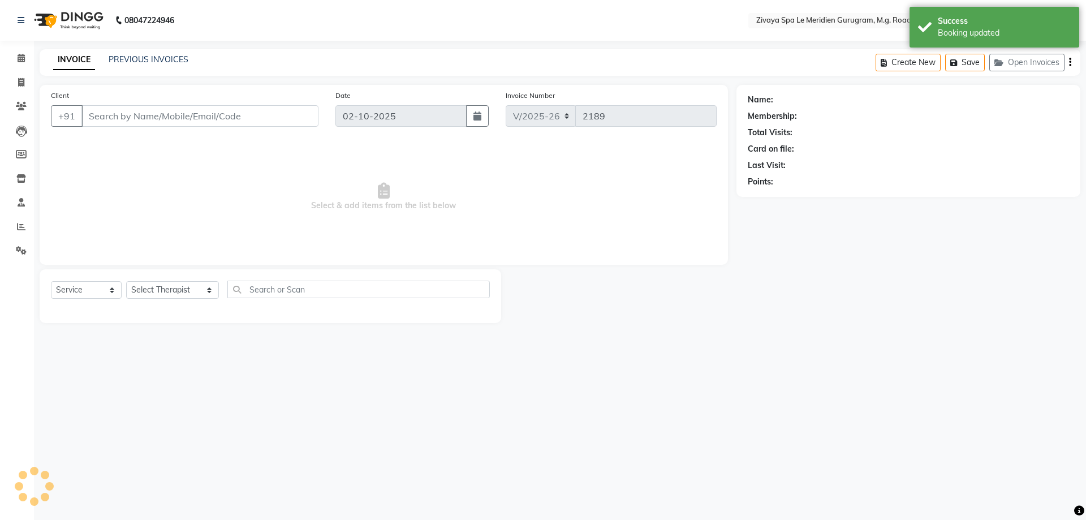
type input "981184418"
select select "49513"
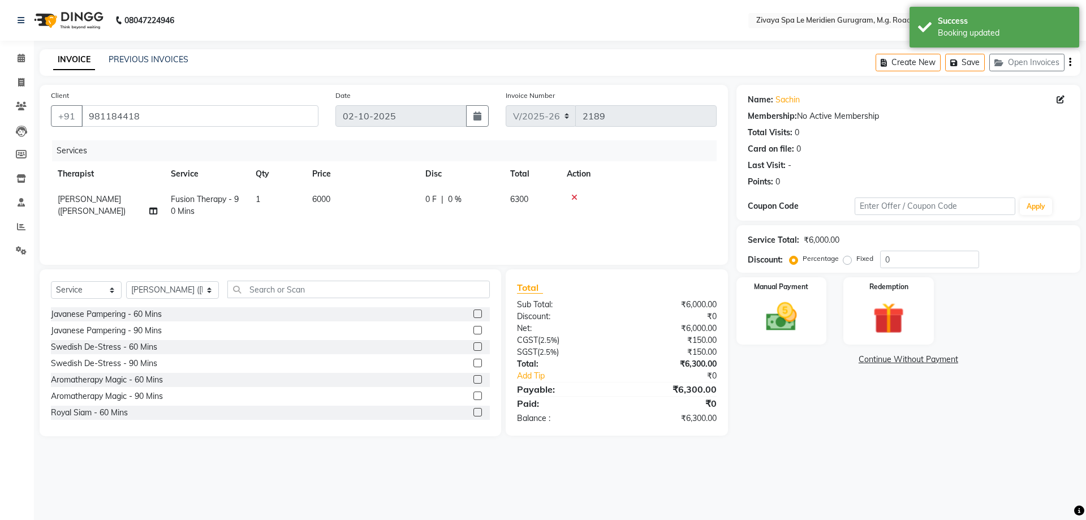
click at [856, 259] on label "Fixed" at bounding box center [864, 258] width 17 height 10
click at [851, 259] on input "Fixed" at bounding box center [850, 259] width 8 height 8
radio input "true"
click at [897, 262] on input "0" at bounding box center [929, 260] width 99 height 18
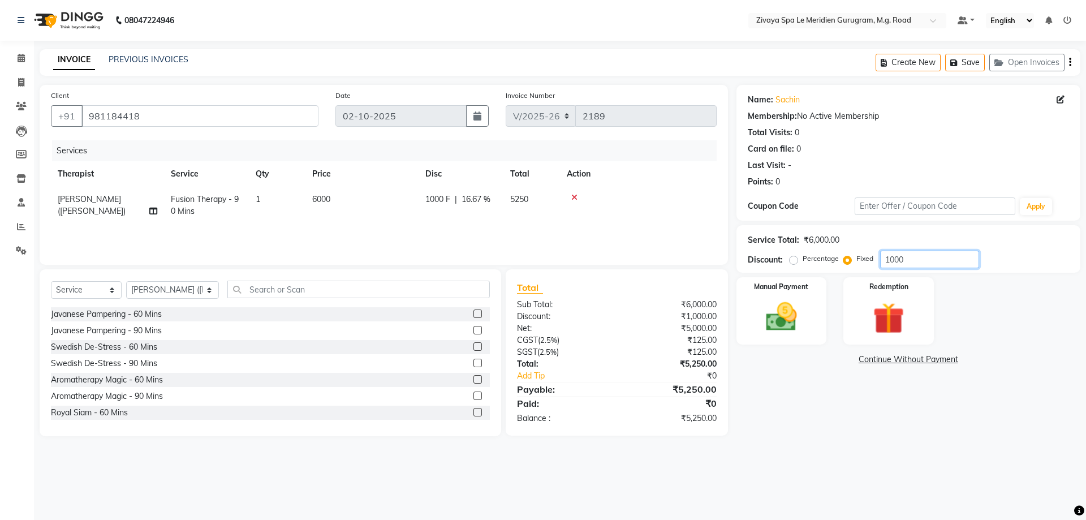
type input "1000"
click at [829, 309] on div "Manual Payment Redemption" at bounding box center [908, 310] width 361 height 67
click at [783, 324] on img at bounding box center [781, 316] width 53 height 37
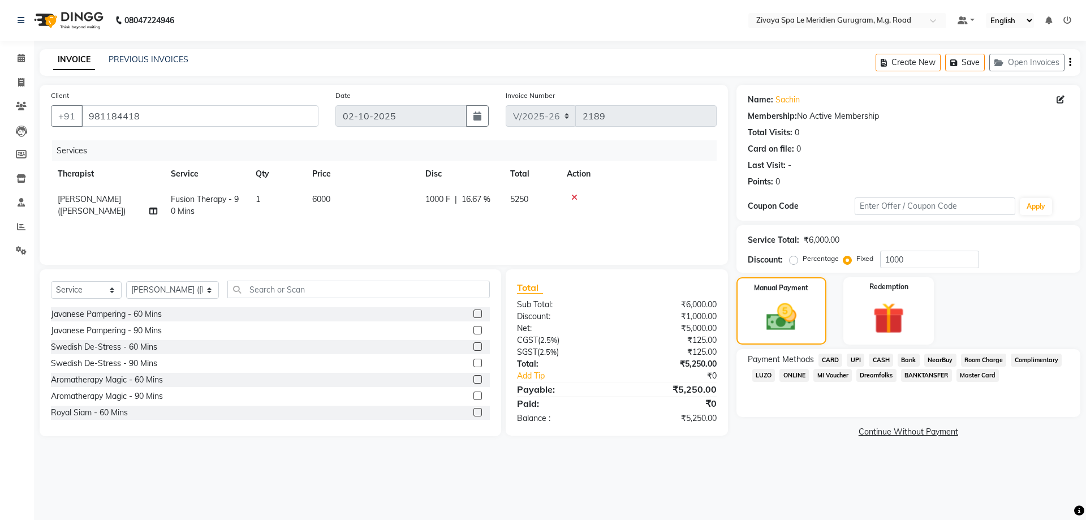
click at [845, 355] on div "UPI" at bounding box center [853, 361] width 22 height 15
click at [834, 358] on span "CARD" at bounding box center [831, 360] width 24 height 13
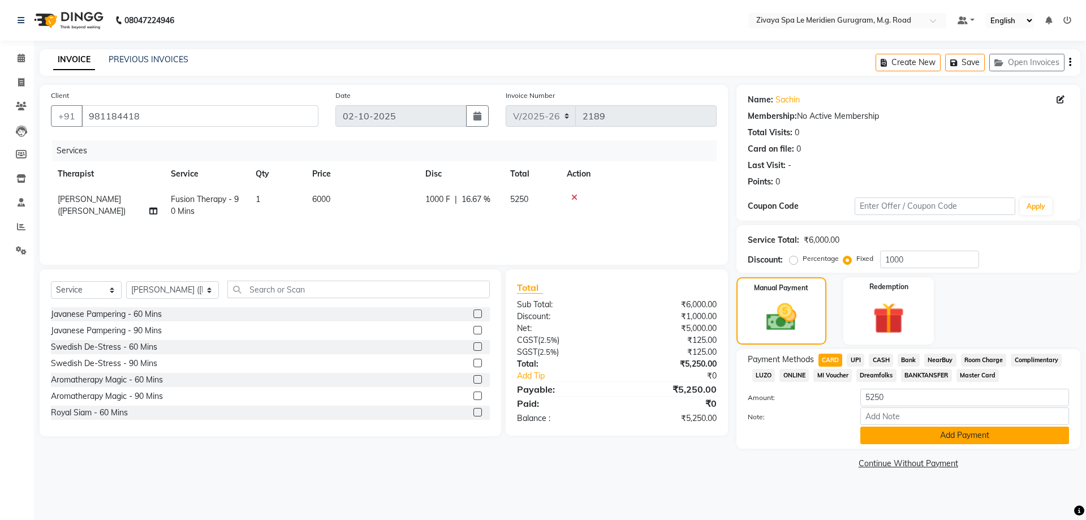
click at [938, 433] on button "Add Payment" at bounding box center [964, 436] width 209 height 18
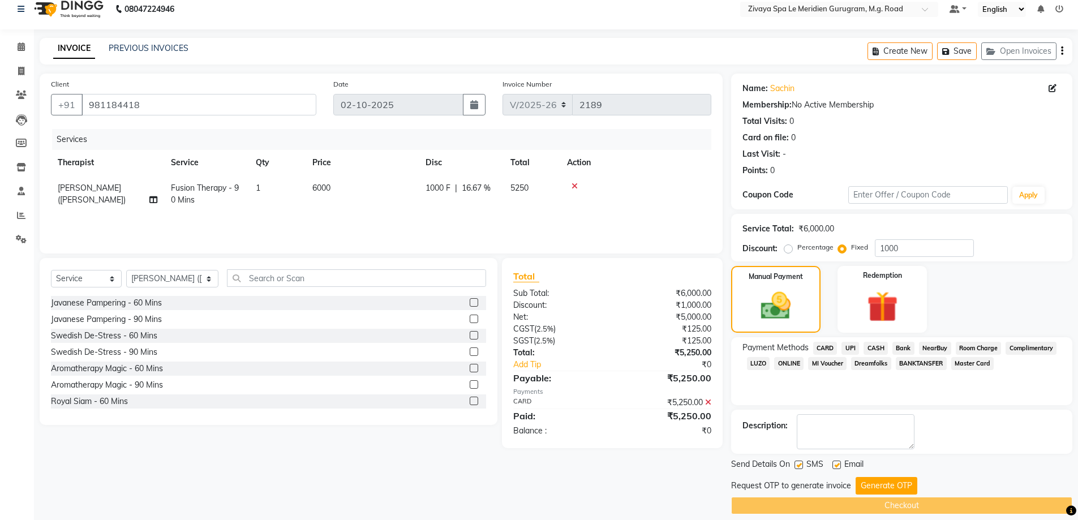
scroll to position [23, 0]
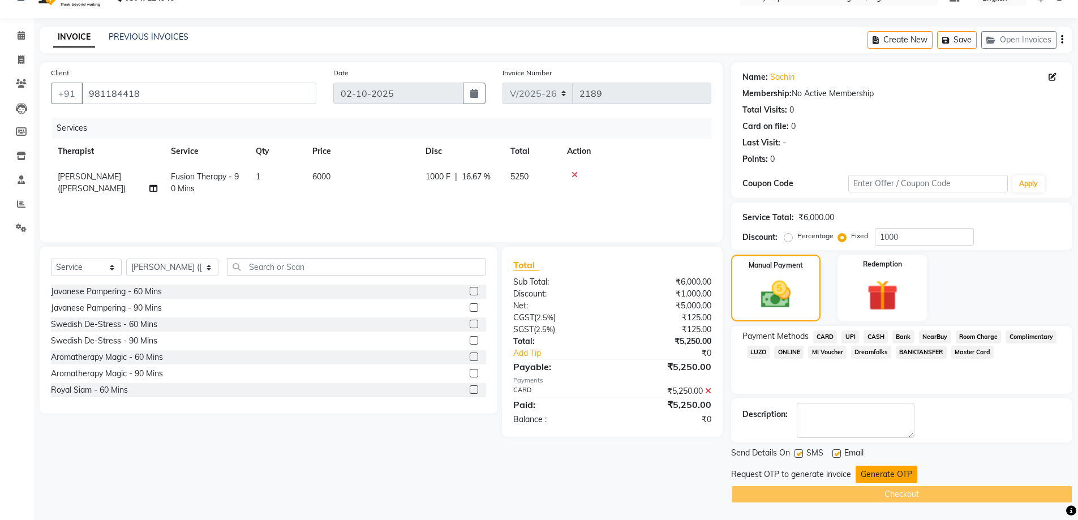
click at [904, 468] on button "Generate OTP" at bounding box center [886, 475] width 62 height 18
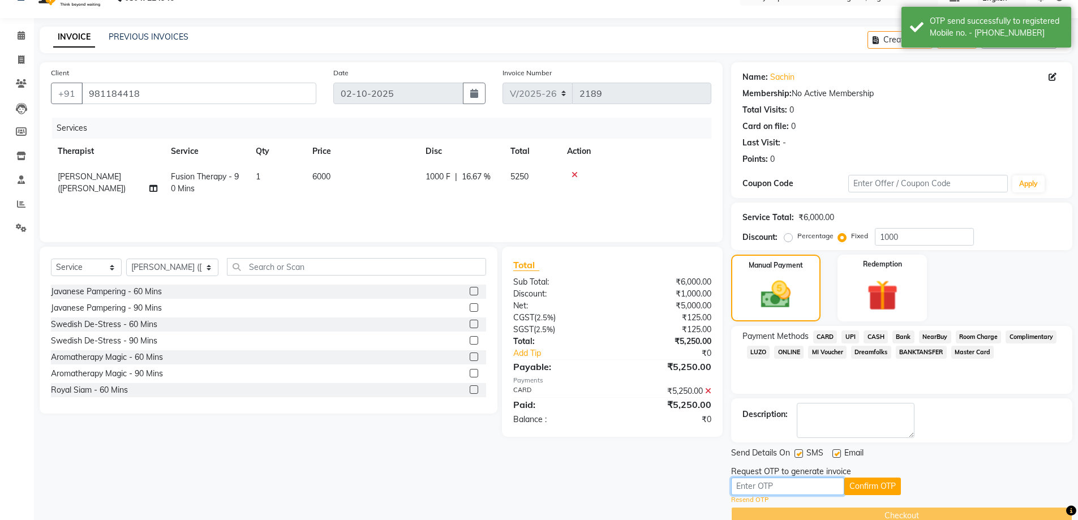
click at [802, 483] on input "text" at bounding box center [787, 486] width 113 height 18
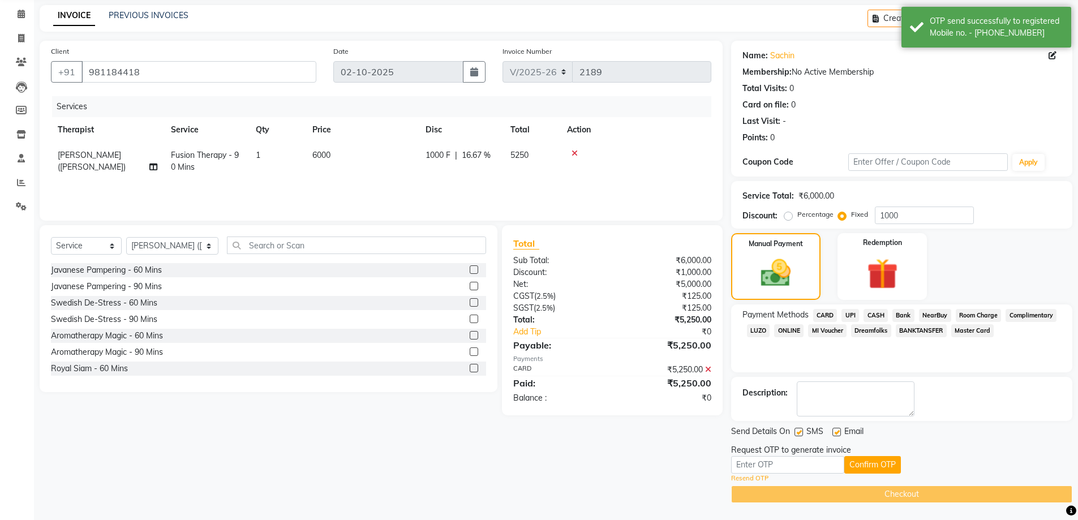
click at [1050, 56] on icon at bounding box center [1052, 55] width 8 height 8
select select "[DEMOGRAPHIC_DATA]"
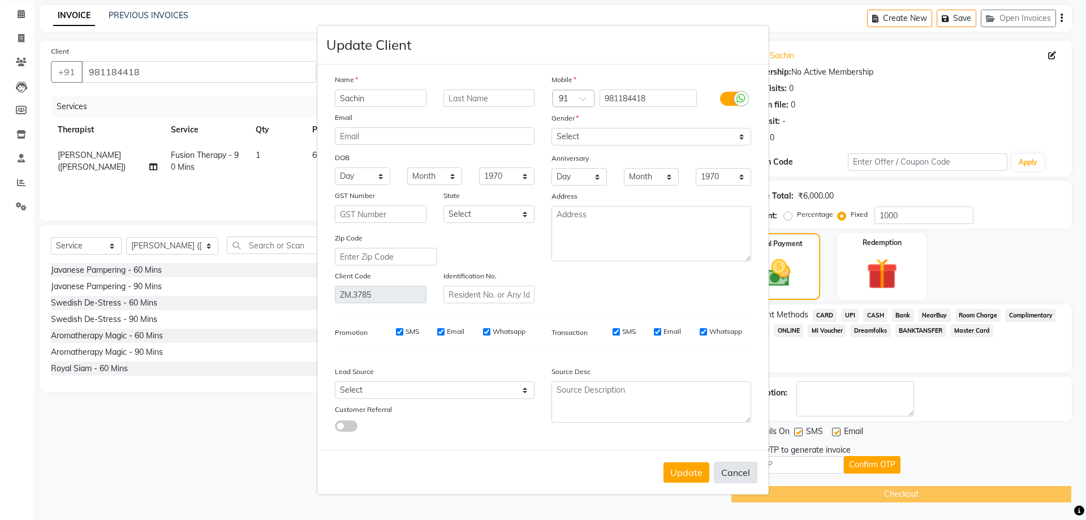
click at [740, 469] on button "Cancel" at bounding box center [736, 472] width 44 height 21
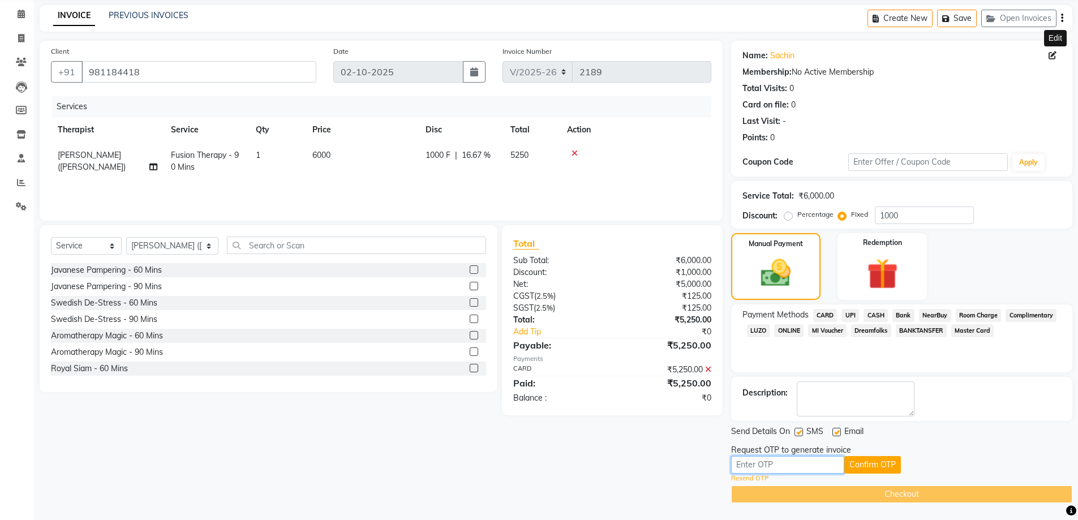
click at [788, 466] on input "text" at bounding box center [787, 465] width 113 height 18
click at [885, 453] on div "Request OTP to generate invoice" at bounding box center [901, 450] width 341 height 12
click at [885, 464] on button "Confirm OTP" at bounding box center [872, 465] width 57 height 18
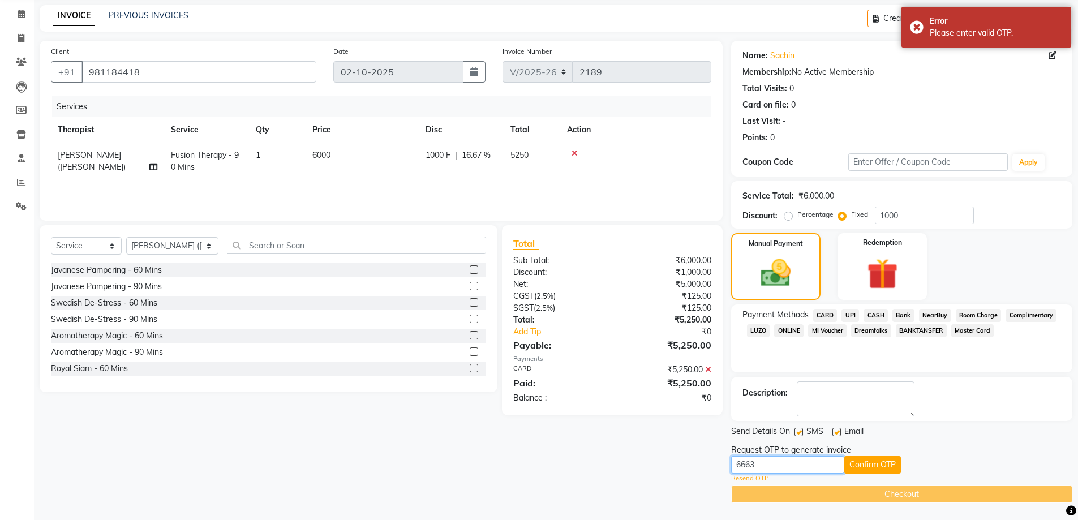
click at [781, 466] on input "6663" at bounding box center [787, 465] width 113 height 18
type input "6"
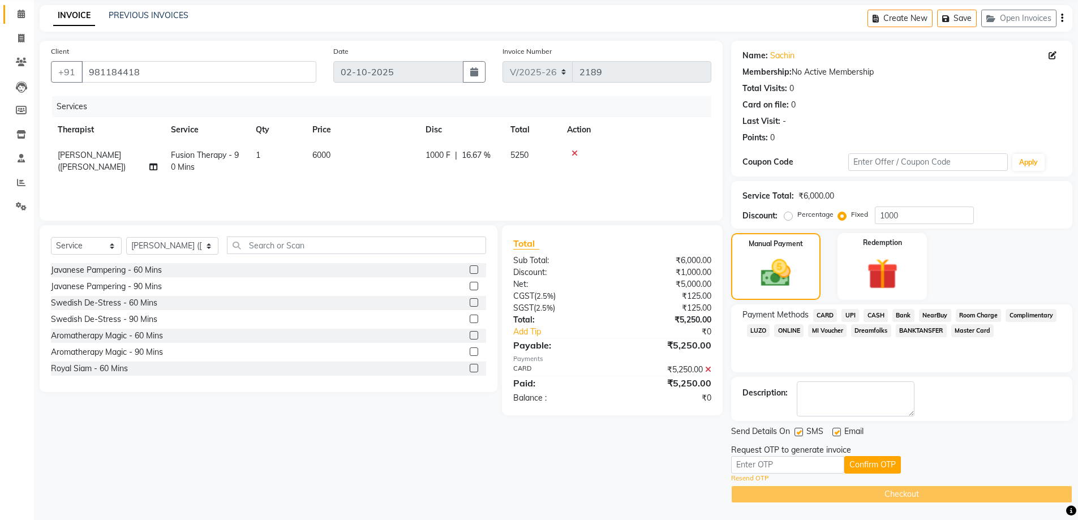
click at [19, 12] on icon at bounding box center [21, 14] width 7 height 8
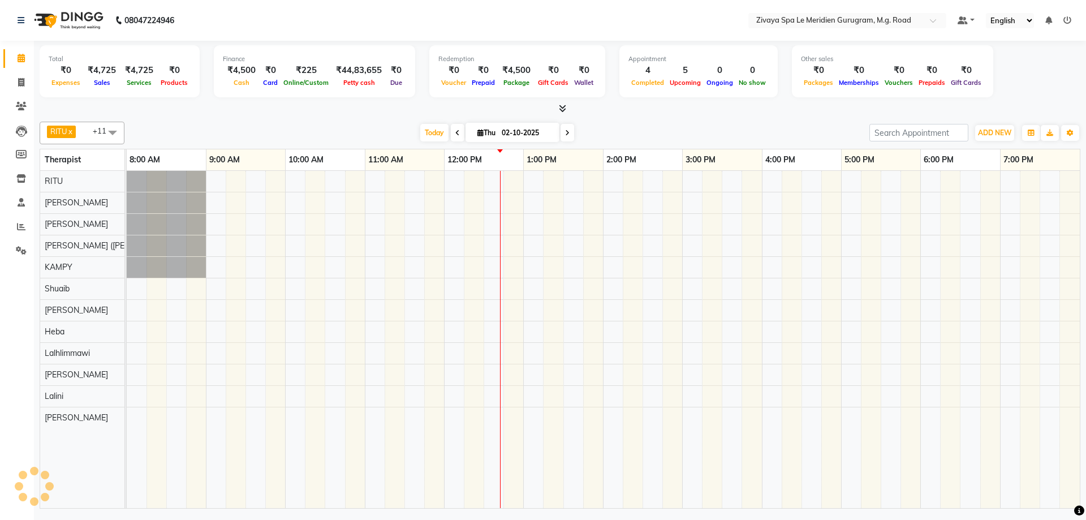
scroll to position [0, 408]
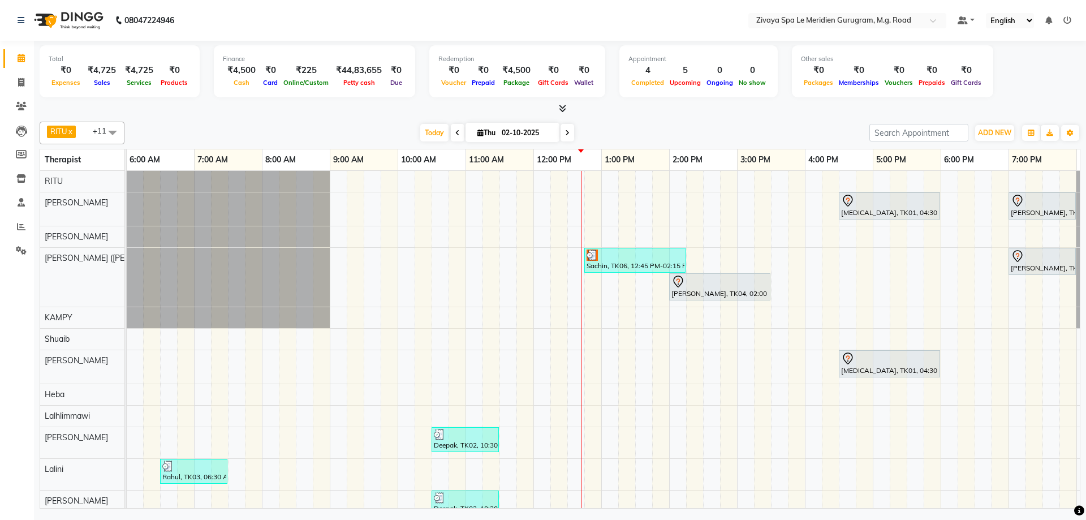
click at [573, 342] on div "[MEDICAL_DATA], TK01, 04:30 PM-06:00 PM, Javanese Pampering - 90 Mins [PERSON_N…" at bounding box center [533, 346] width 1629 height 351
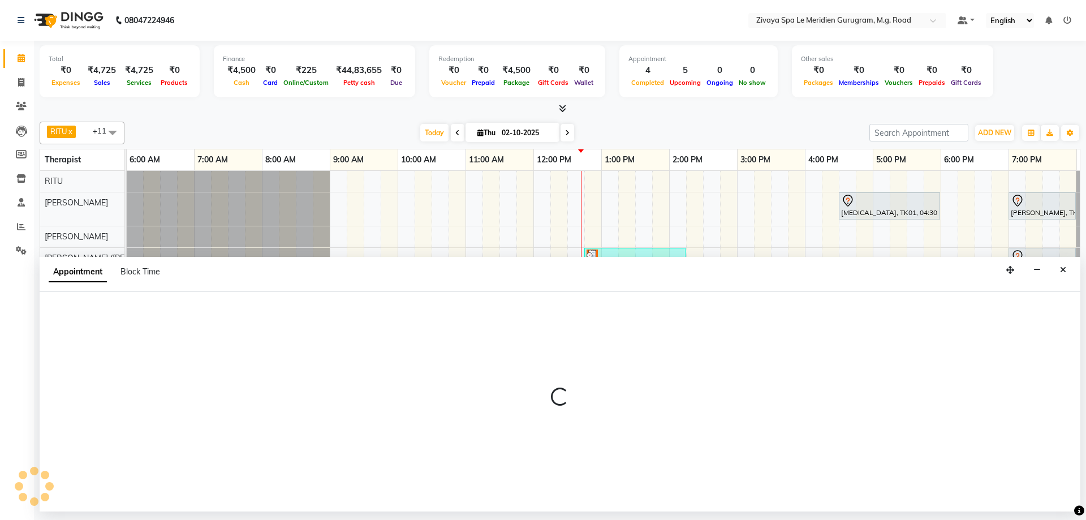
select select "52628"
select select "750"
select select "tentative"
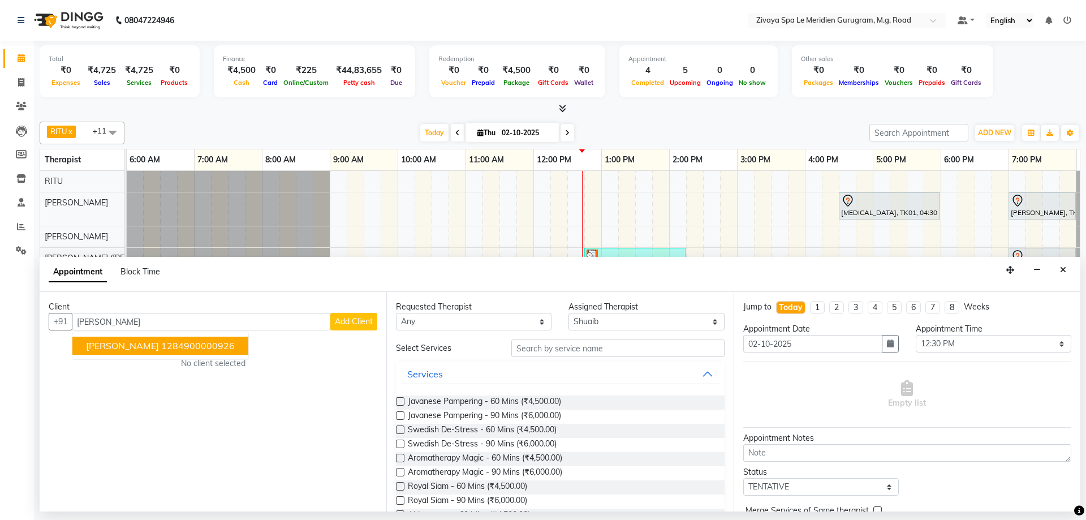
click at [208, 350] on ngb-highlight "1284900000926" at bounding box center [198, 345] width 74 height 11
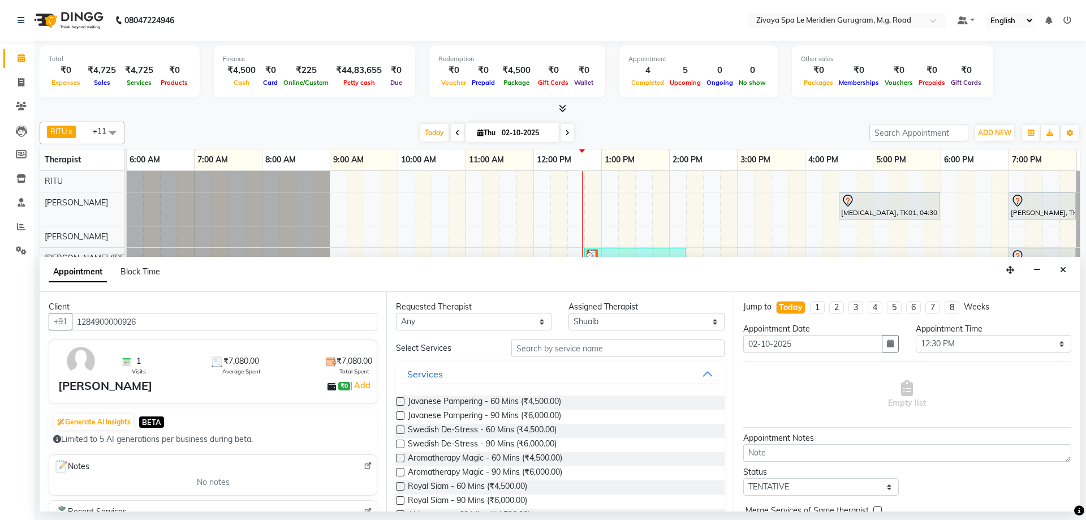
scroll to position [192, 0]
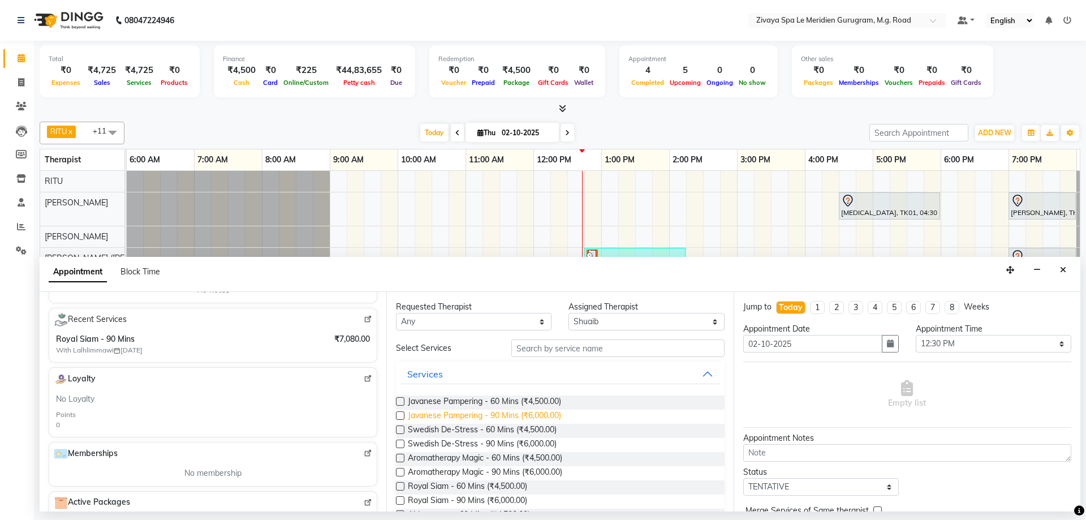
type input "1284900000926"
click at [467, 417] on span "Javanese Pampering - 90 Mins (₹6,000.00)" at bounding box center [484, 417] width 153 height 14
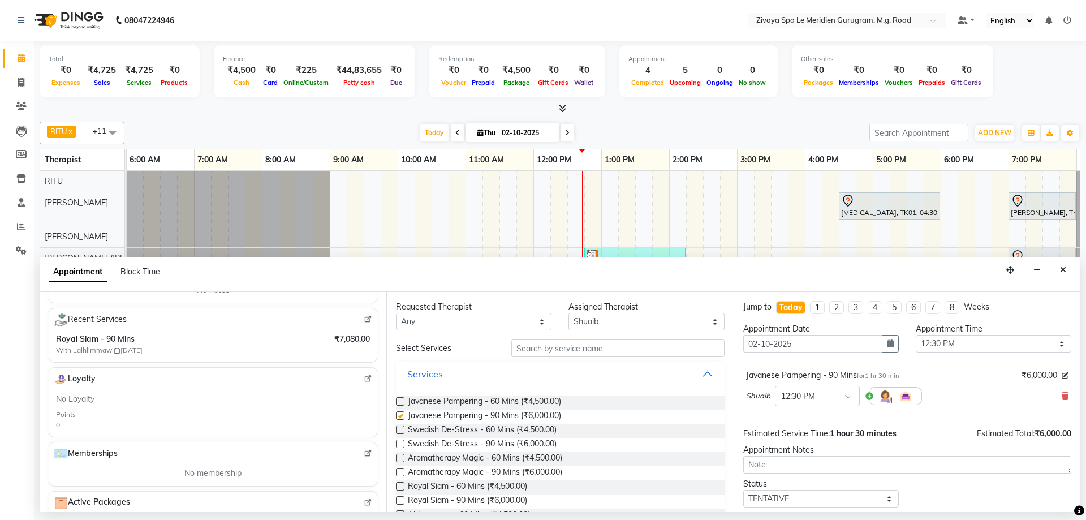
checkbox input "false"
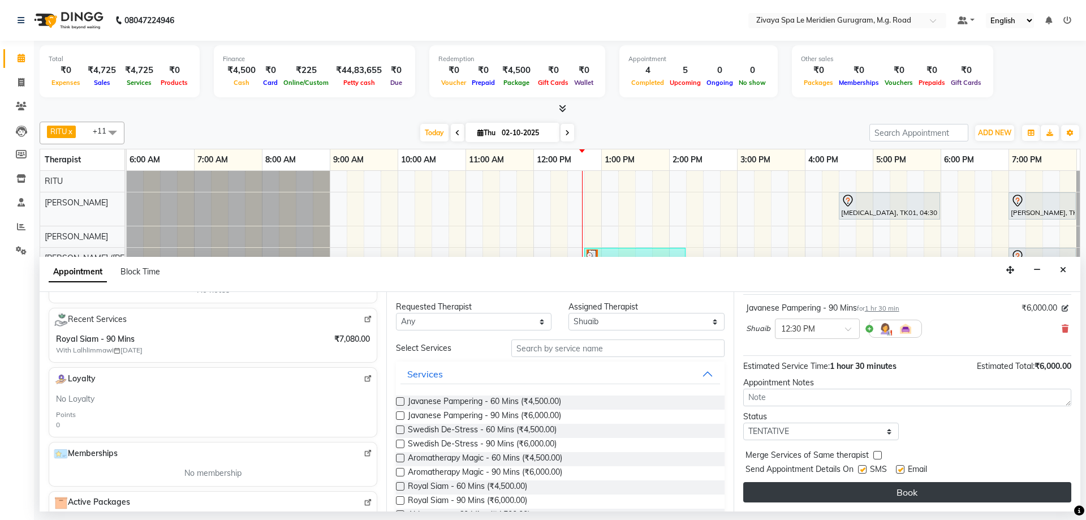
click at [898, 489] on button "Book" at bounding box center [907, 492] width 328 height 20
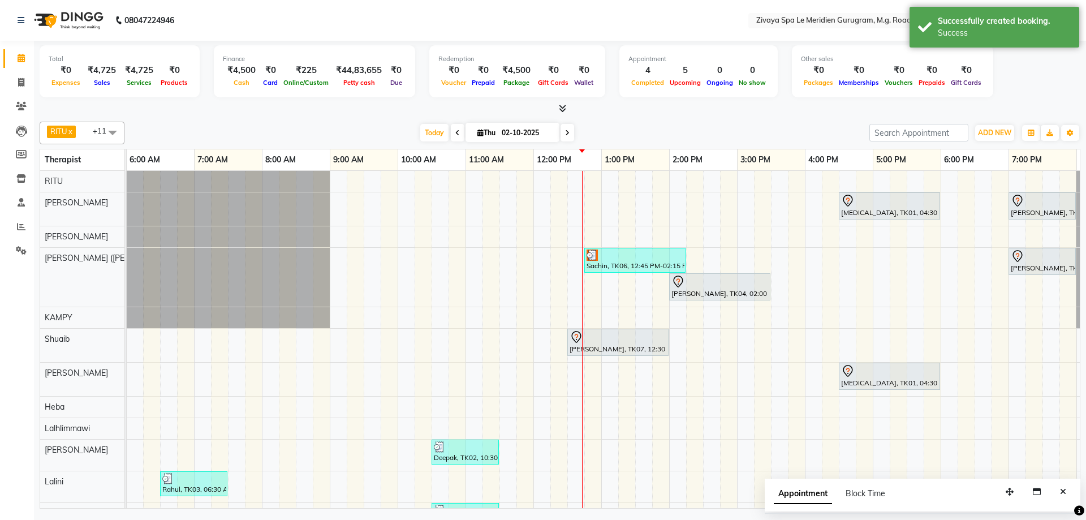
click at [635, 344] on div "[PERSON_NAME], TK07, 12:30 PM-02:00 PM, Javanese Pampering - 90 Mins" at bounding box center [617, 342] width 99 height 24
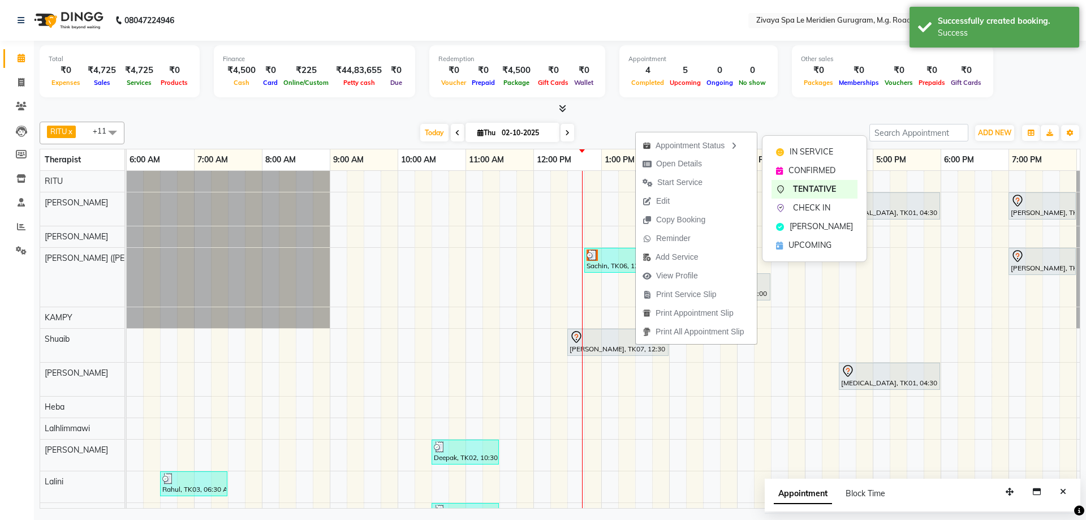
click at [802, 223] on span "[PERSON_NAME]" at bounding box center [821, 227] width 63 height 12
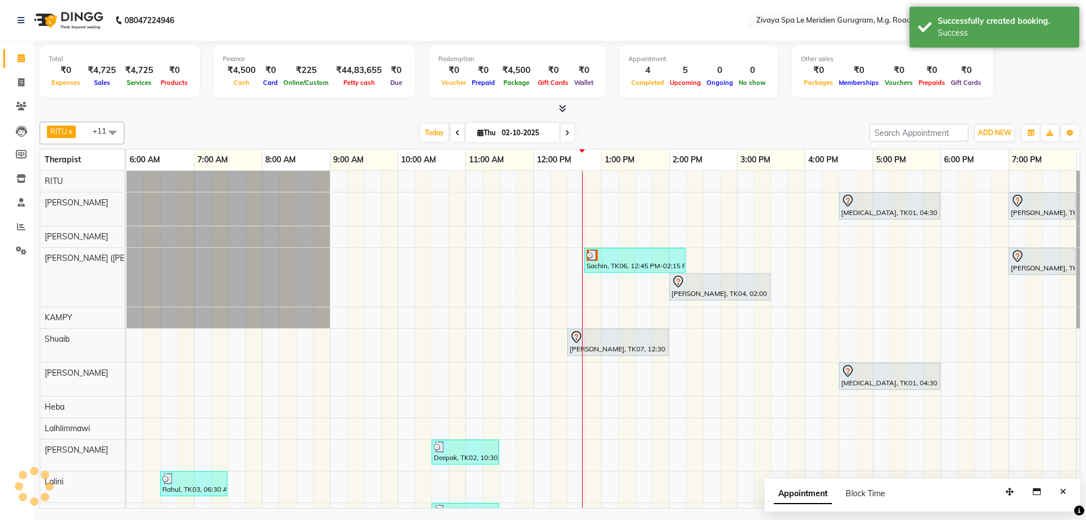
click at [796, 222] on div "[MEDICAL_DATA], TK01, 04:30 PM-06:00 PM, Javanese Pampering - 90 Mins [PERSON_N…" at bounding box center [533, 352] width 1629 height 363
select select "49507"
select select "tentative"
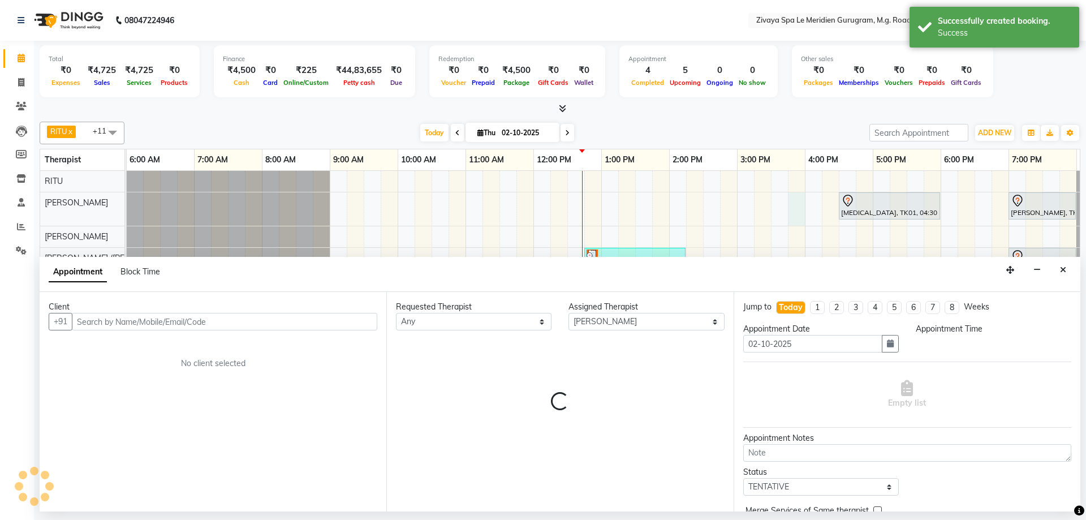
select select "945"
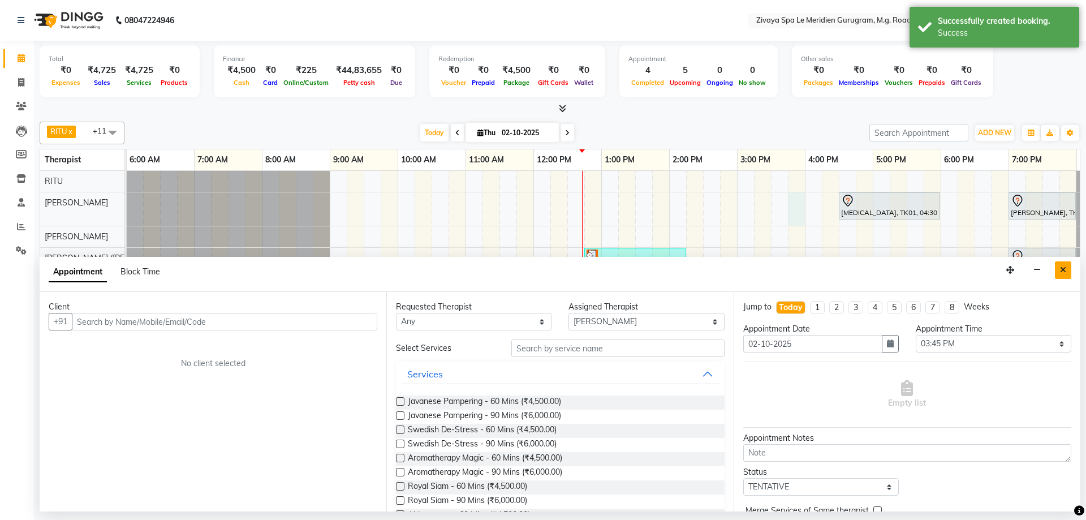
click at [1057, 271] on button "Close" at bounding box center [1063, 270] width 16 height 18
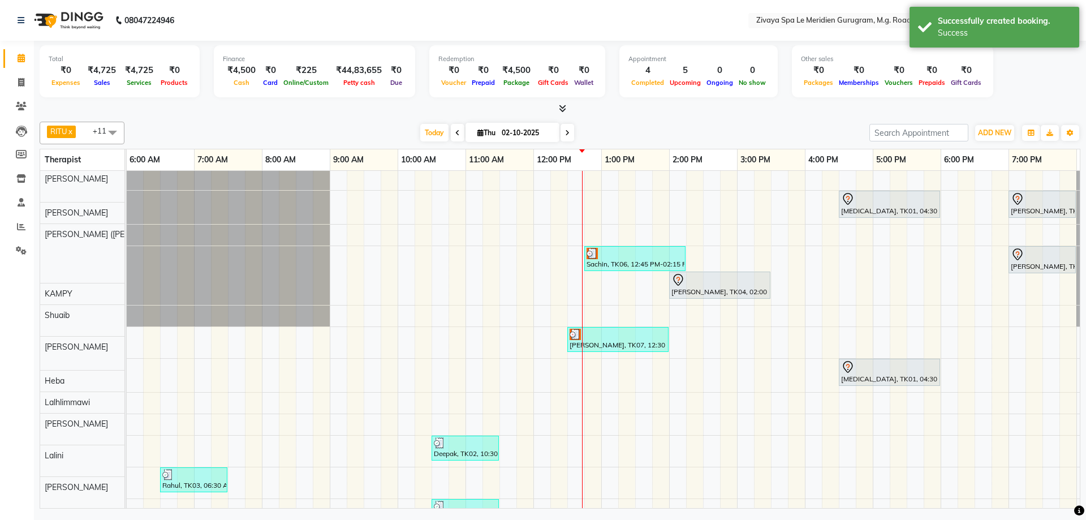
scroll to position [0, 0]
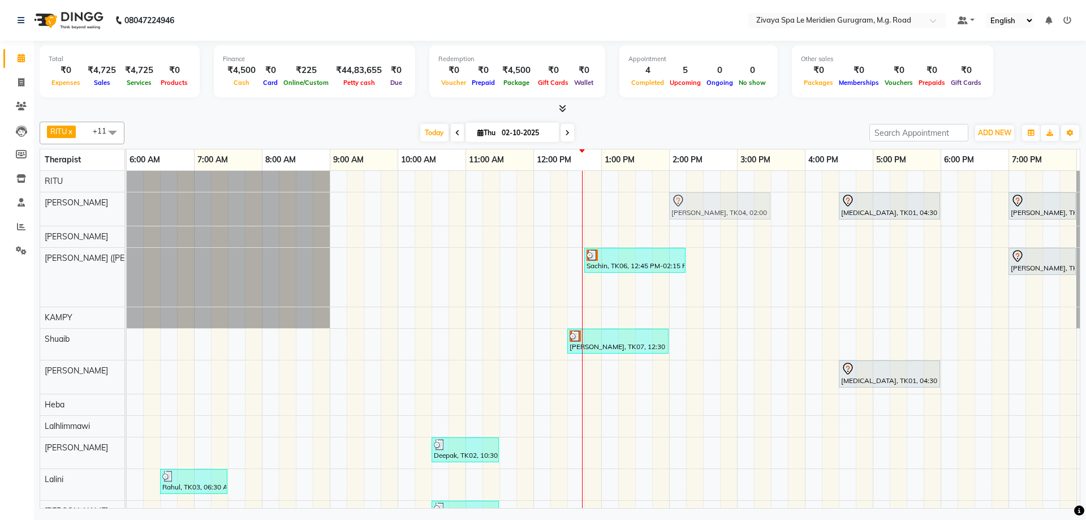
drag, startPoint x: 697, startPoint y: 288, endPoint x: 696, endPoint y: 208, distance: 80.3
click at [696, 208] on tbody "[MEDICAL_DATA], TK01, 04:30 PM-06:00 PM, Javanese Pampering - 90 Mins [PERSON_N…" at bounding box center [533, 351] width 1629 height 361
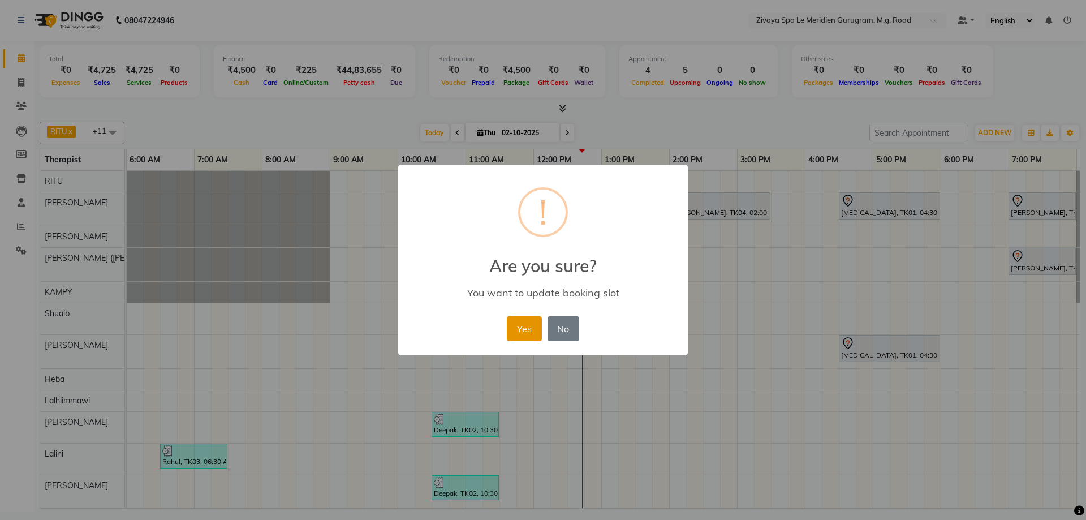
click at [535, 329] on button "Yes" at bounding box center [524, 328] width 35 height 25
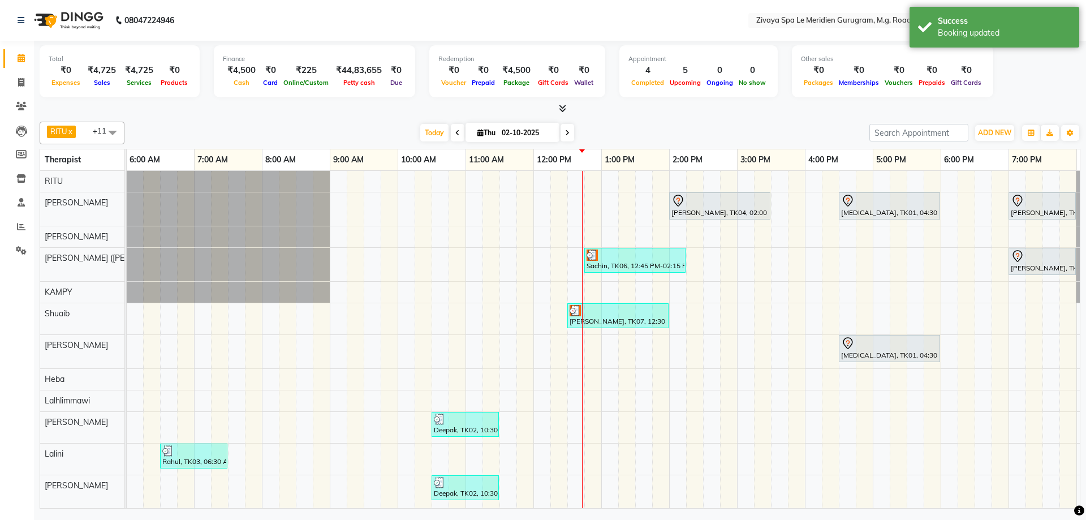
scroll to position [7, 0]
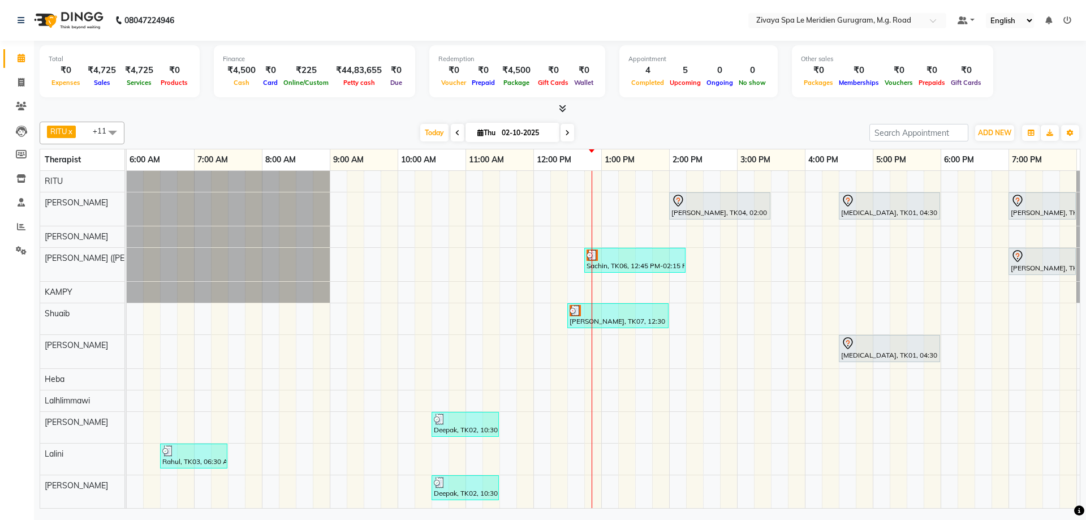
click at [676, 341] on div "[PERSON_NAME], TK04, 02:00 PM-03:30 PM, Javanese Pampering - 90 Mins [MEDICAL_D…" at bounding box center [533, 339] width 1629 height 337
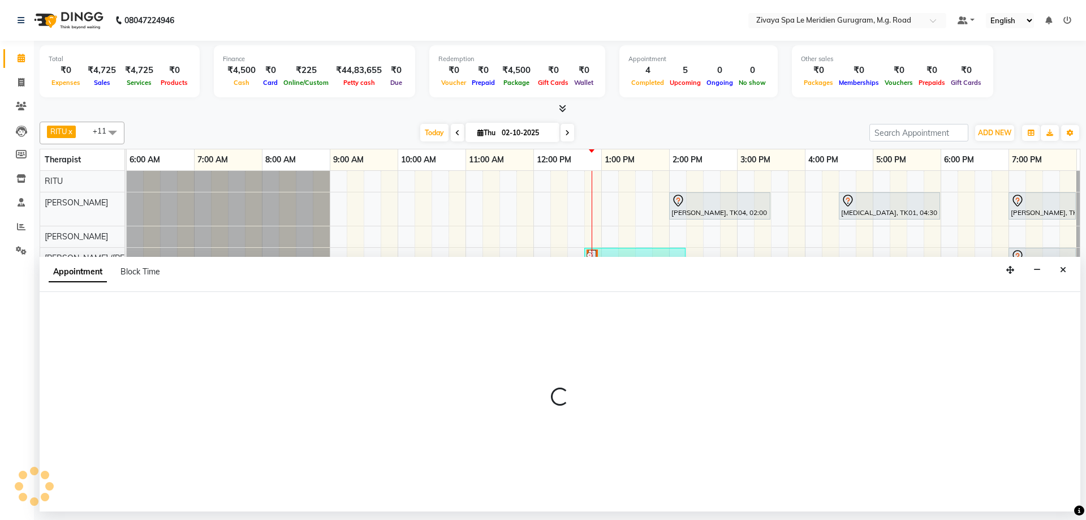
select select "61537"
select select "tentative"
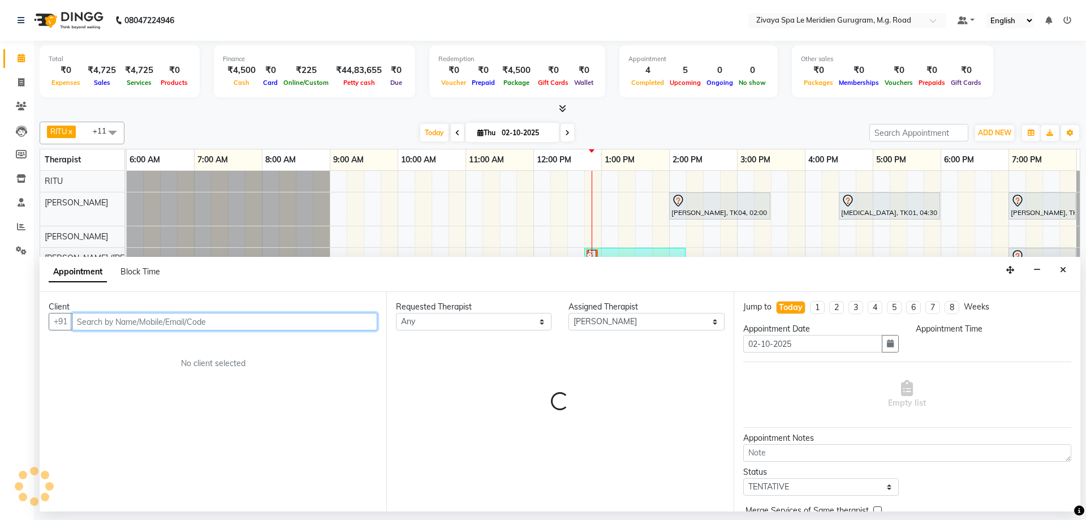
select select "840"
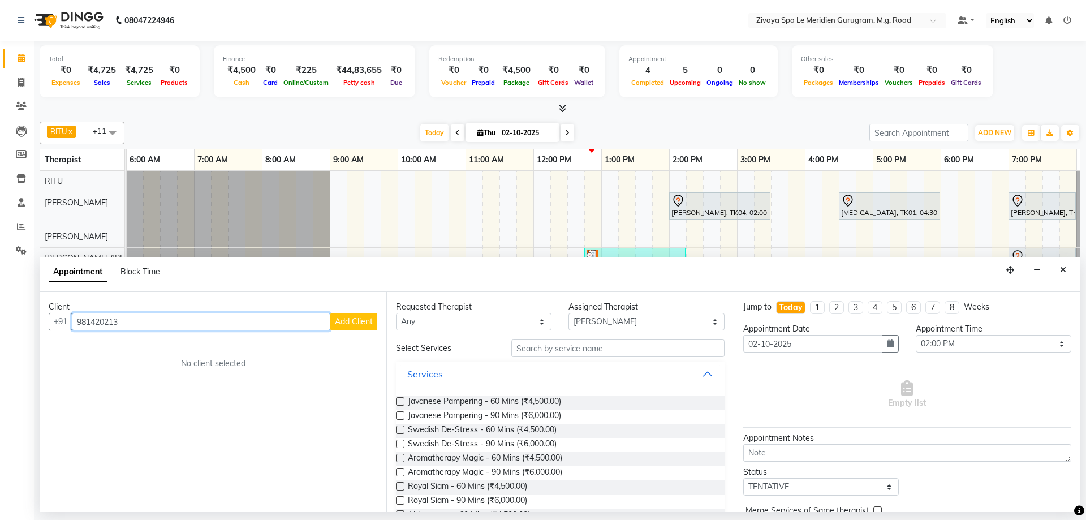
type input "9814202139"
drag, startPoint x: 135, startPoint y: 318, endPoint x: 76, endPoint y: 325, distance: 59.2
click at [76, 325] on input "9814202139" at bounding box center [201, 322] width 259 height 18
click at [1059, 269] on button "Close" at bounding box center [1063, 270] width 16 height 18
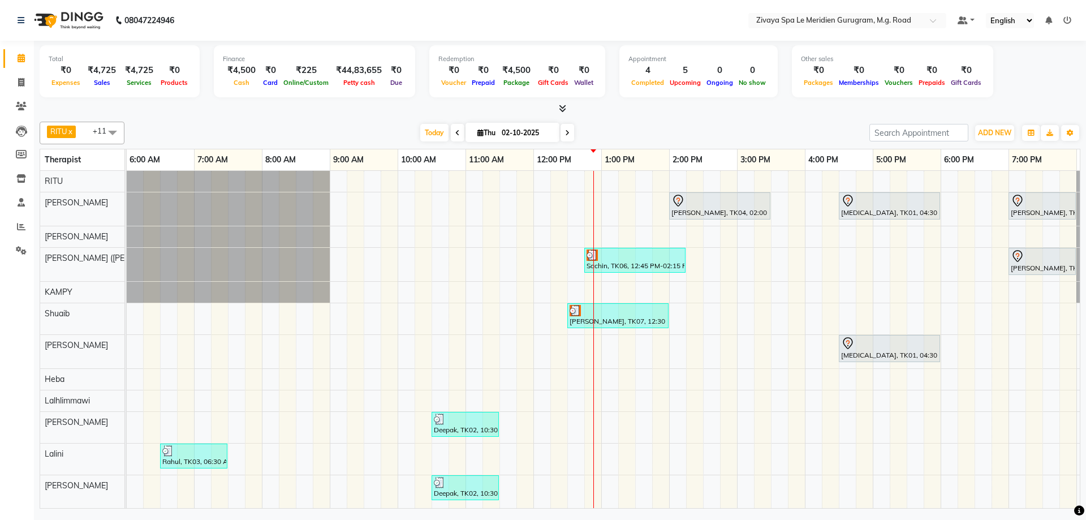
click at [565, 132] on icon at bounding box center [567, 133] width 5 height 7
type input "03-10-2025"
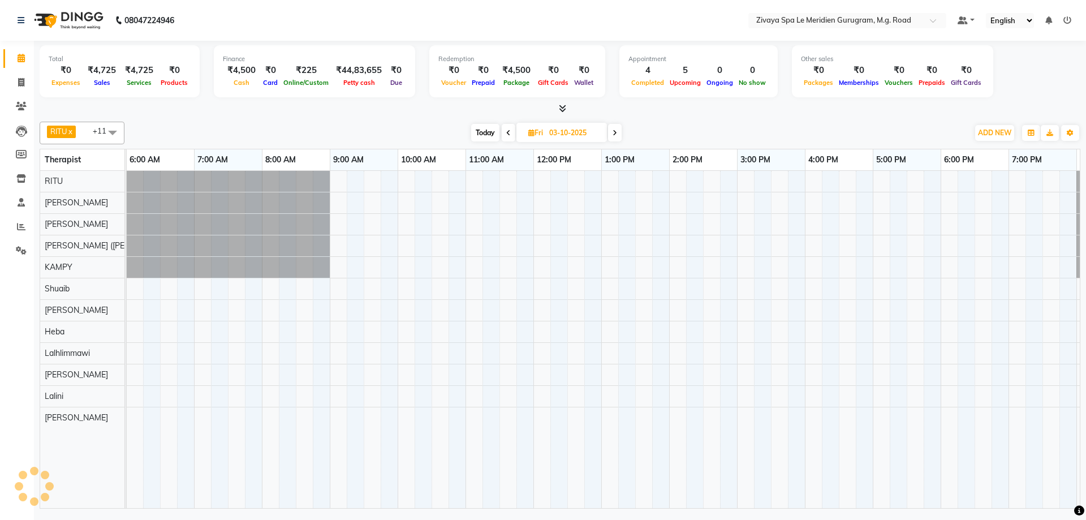
scroll to position [0, 676]
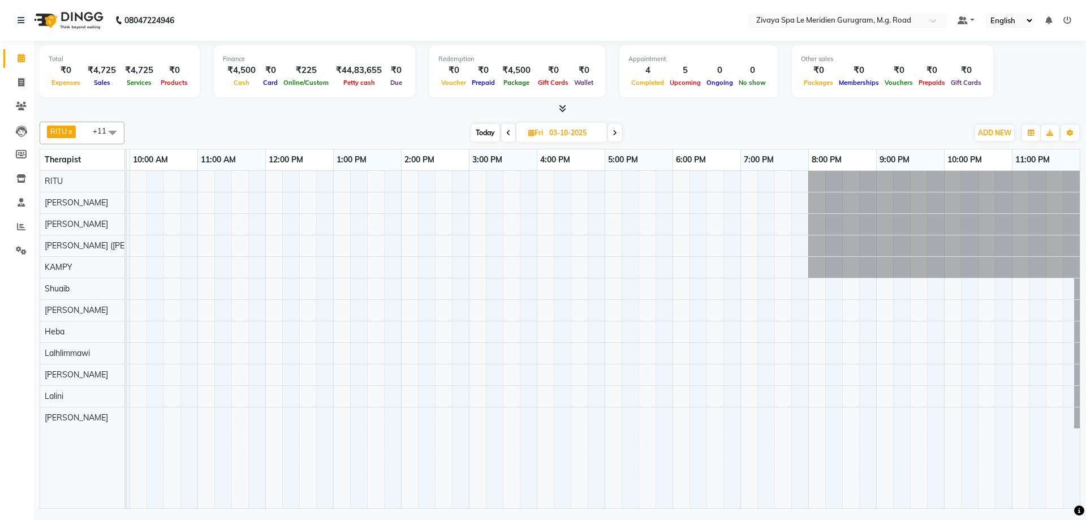
click at [712, 289] on div at bounding box center [265, 339] width 1629 height 337
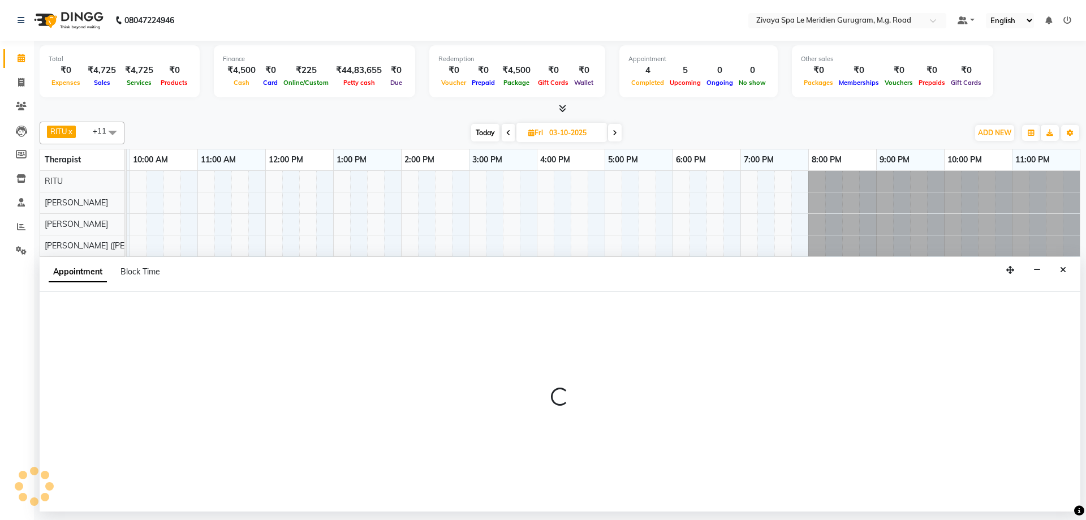
select select "52628"
select select "1110"
select select "tentative"
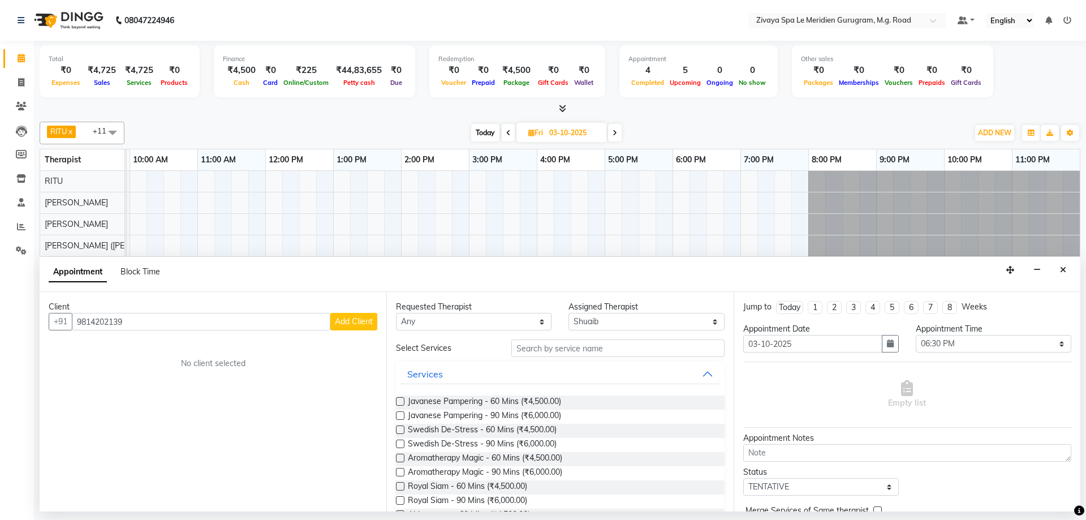
type input "9814202139"
click at [360, 322] on span "Add Client" at bounding box center [354, 321] width 38 height 10
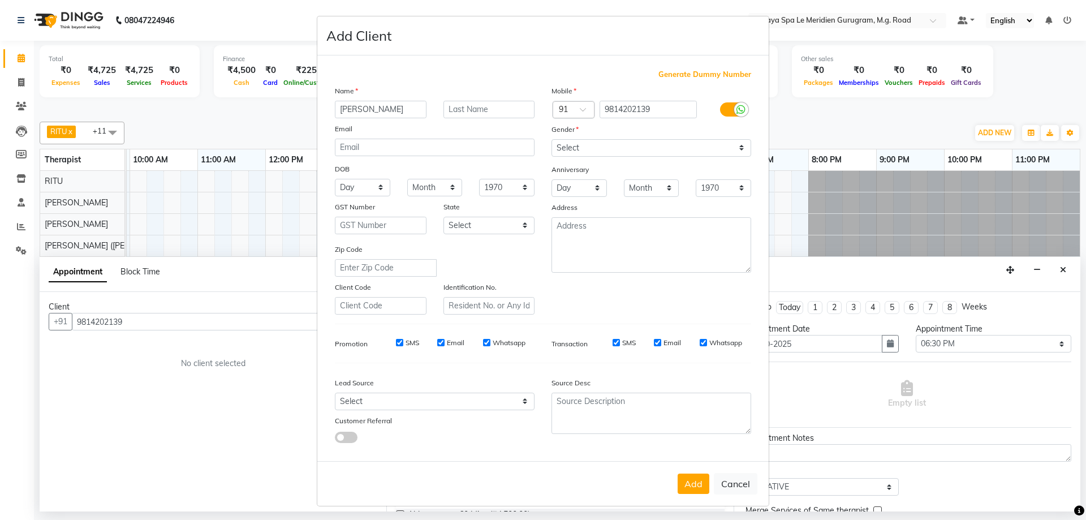
type input "[PERSON_NAME]"
click at [615, 145] on select "Select [DEMOGRAPHIC_DATA] [DEMOGRAPHIC_DATA] Other Prefer Not To Say" at bounding box center [652, 148] width 200 height 18
select select "[DEMOGRAPHIC_DATA]"
click at [552, 139] on select "Select [DEMOGRAPHIC_DATA] [DEMOGRAPHIC_DATA] Other Prefer Not To Say" at bounding box center [652, 148] width 200 height 18
click at [695, 482] on button "Add" at bounding box center [694, 483] width 32 height 20
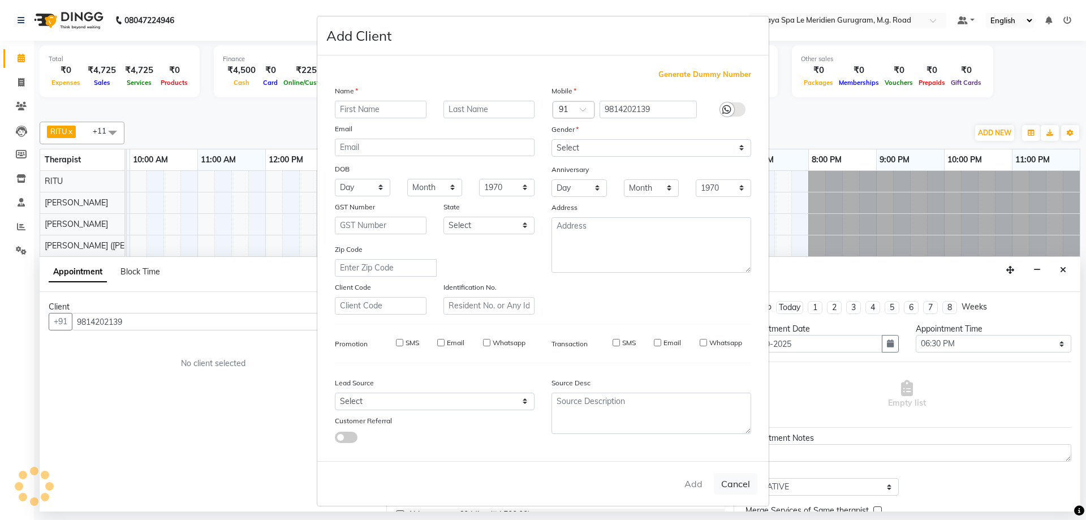
select select
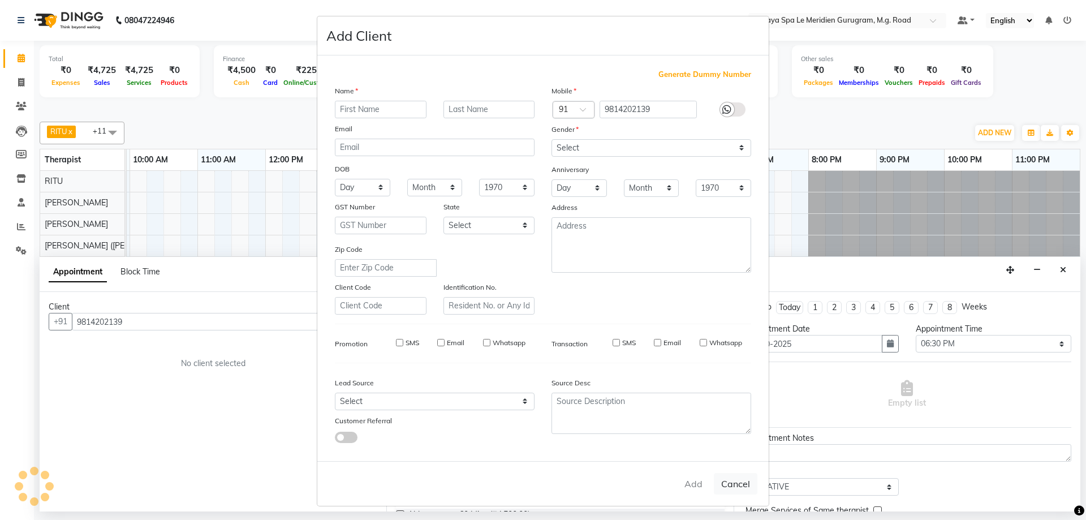
select select
checkbox input "false"
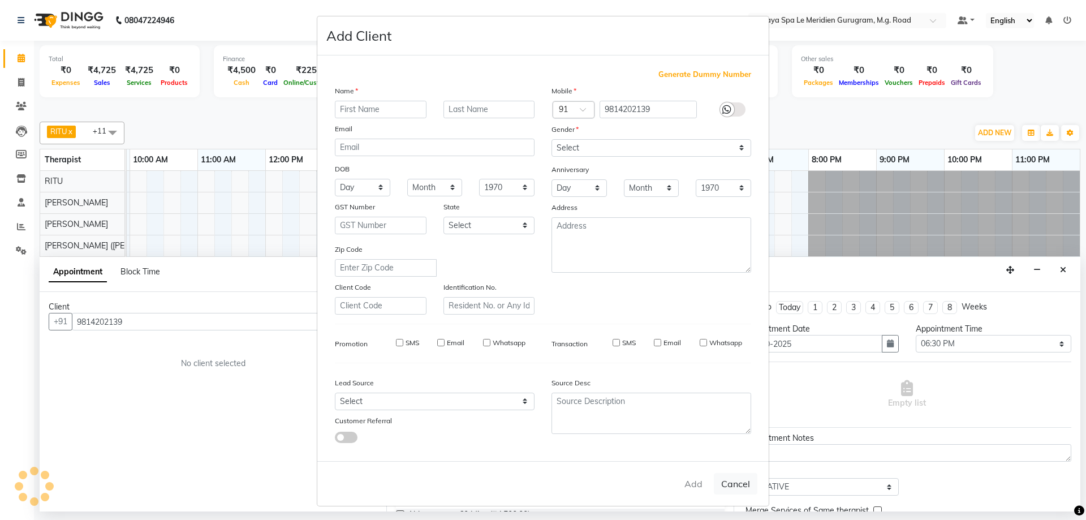
checkbox input "false"
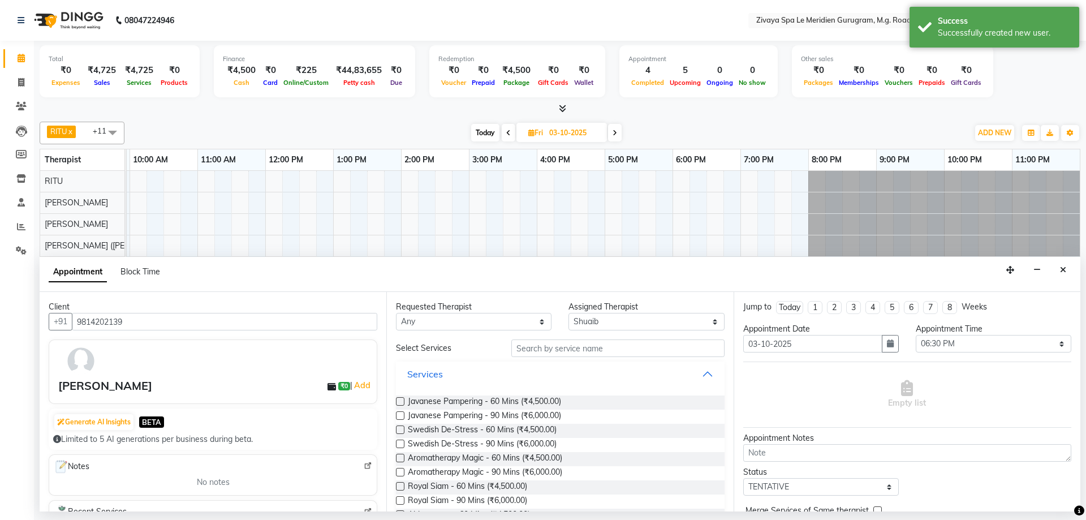
click at [499, 369] on button "Services" at bounding box center [559, 374] width 319 height 20
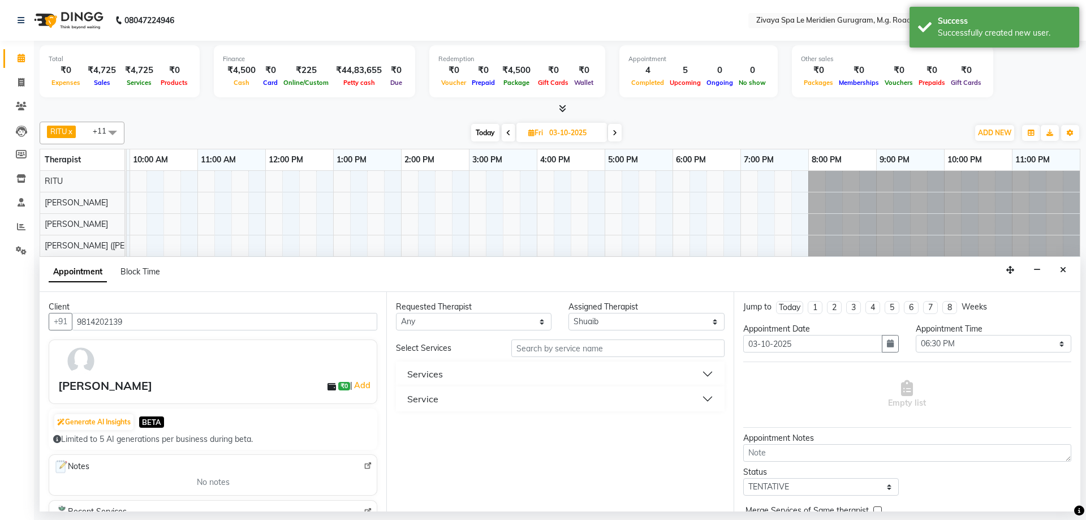
click at [515, 399] on button "Service" at bounding box center [559, 399] width 319 height 20
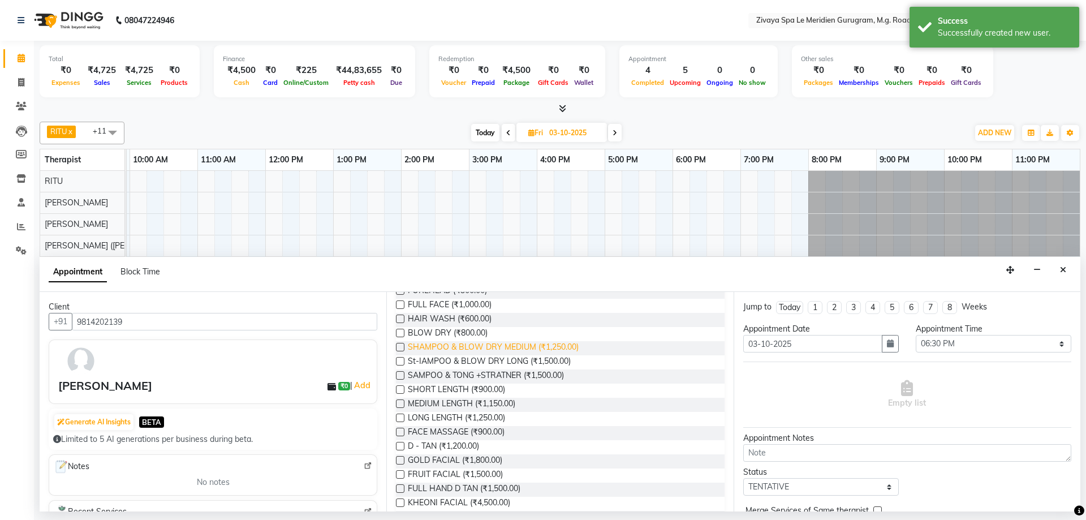
click at [539, 347] on span "SHAMPOO & BLOW DRY MEDIUM (₹1,250.00)" at bounding box center [493, 348] width 171 height 14
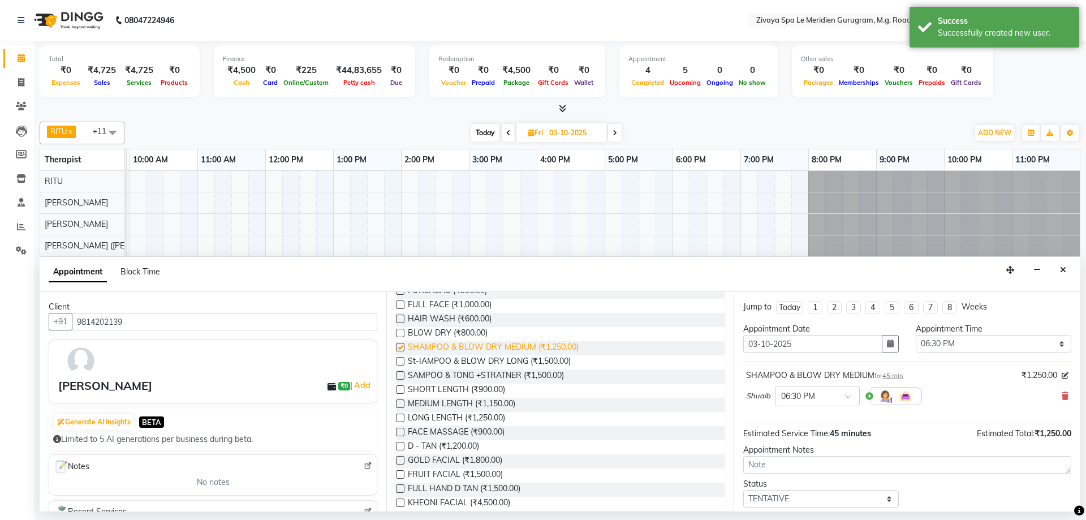
checkbox input "false"
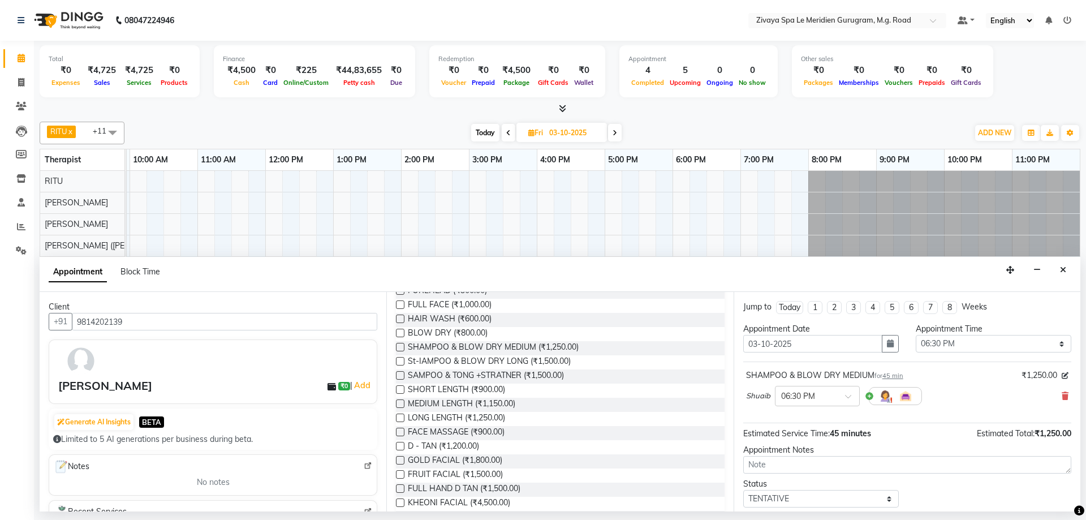
scroll to position [67, 0]
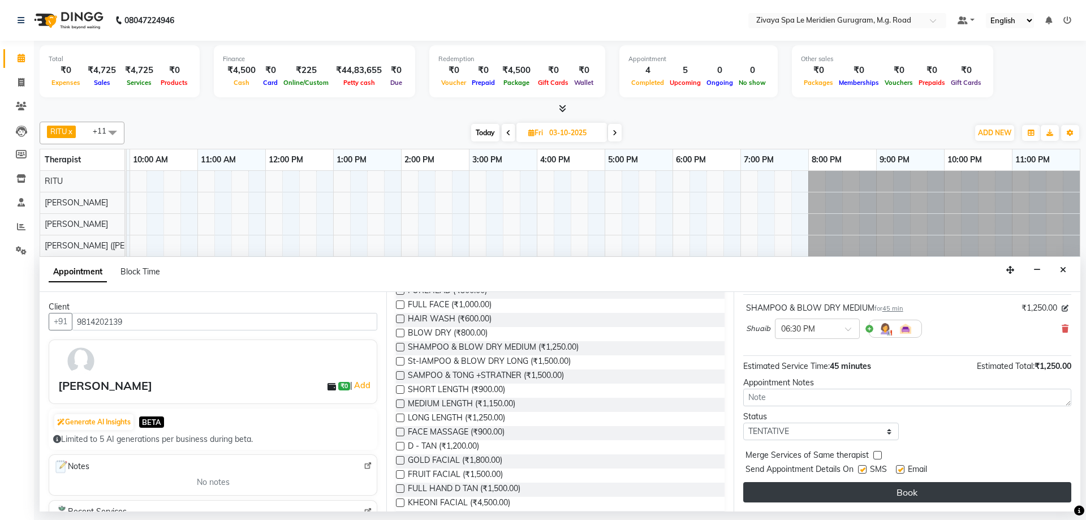
click at [911, 494] on button "Book" at bounding box center [907, 492] width 328 height 20
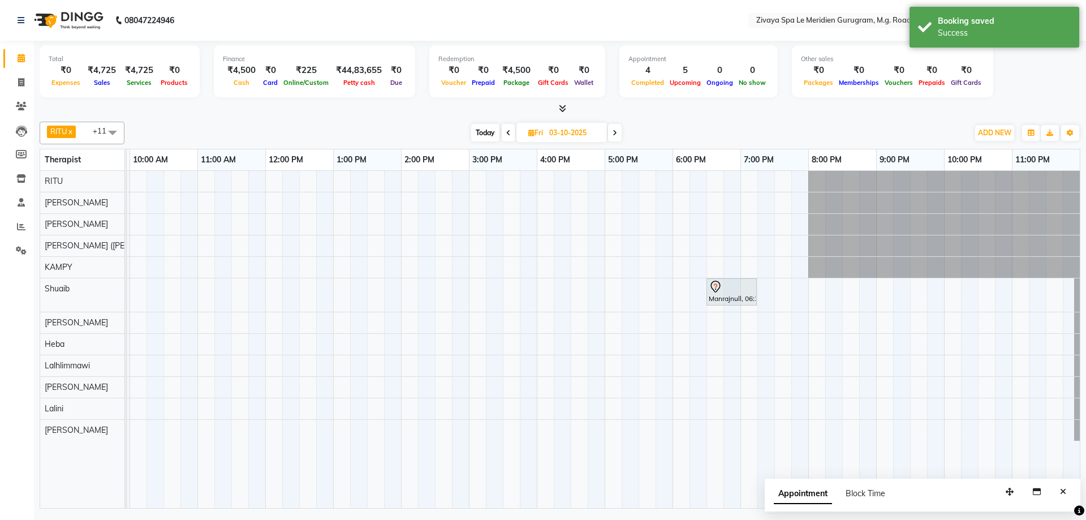
click at [488, 128] on span "Today" at bounding box center [485, 133] width 28 height 18
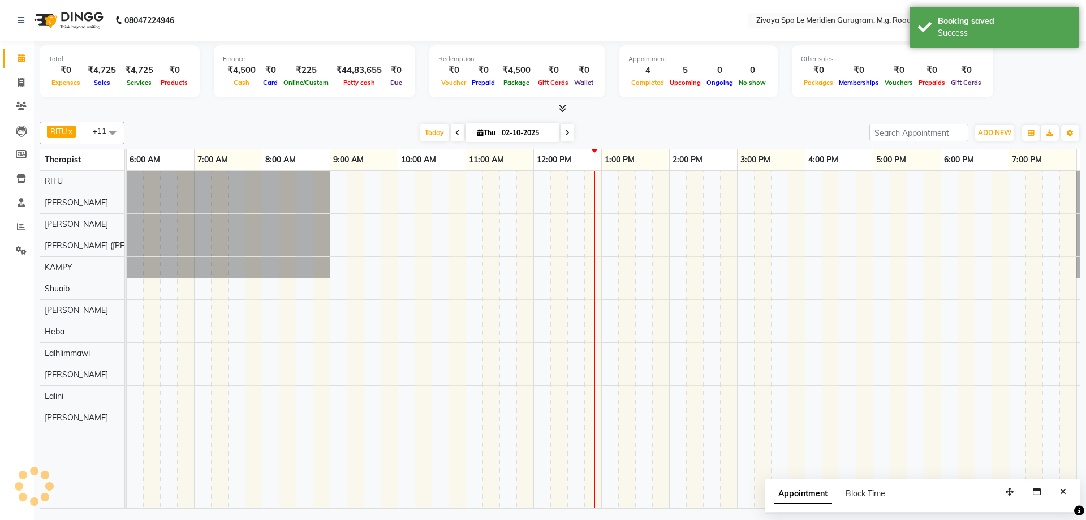
scroll to position [0, 676]
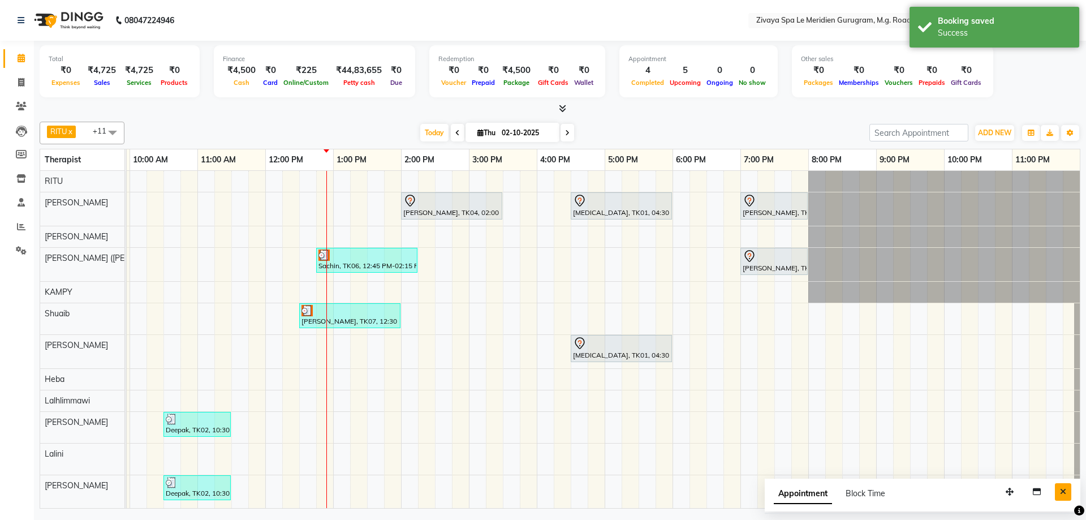
click at [1062, 499] on button "Close" at bounding box center [1063, 492] width 16 height 18
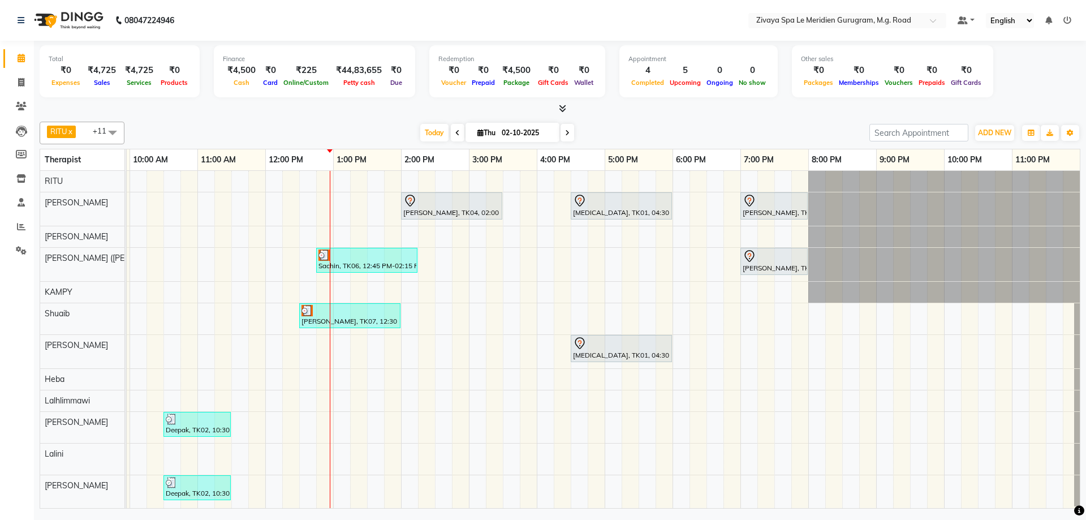
scroll to position [7, 0]
drag, startPoint x: 428, startPoint y: 200, endPoint x: 432, endPoint y: 425, distance: 225.2
click at [432, 425] on tbody "[PERSON_NAME], TK04, 02:00 PM-03:30 PM, Javanese Pampering - 90 Mins [MEDICAL_D…" at bounding box center [265, 338] width 1629 height 335
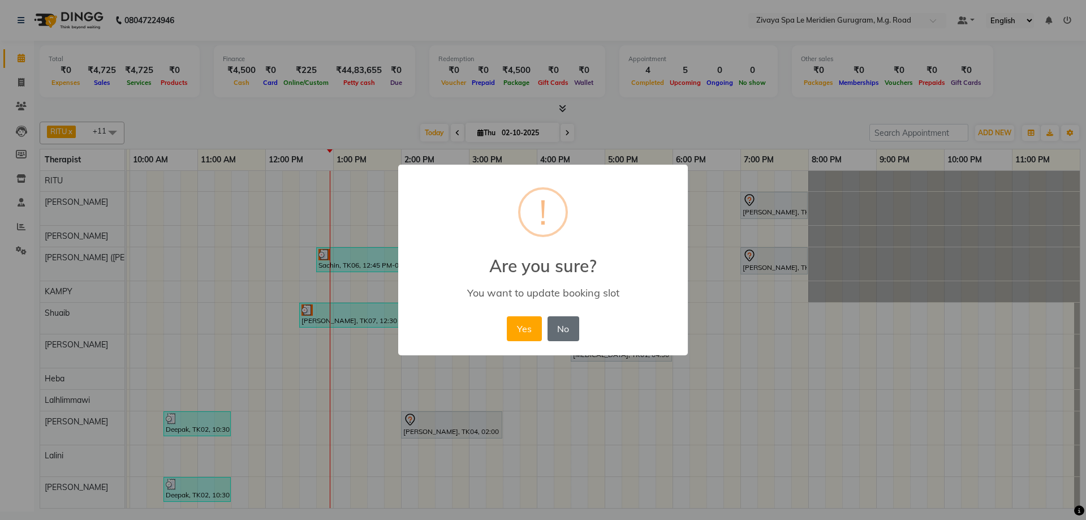
click at [558, 316] on button "No" at bounding box center [564, 328] width 32 height 25
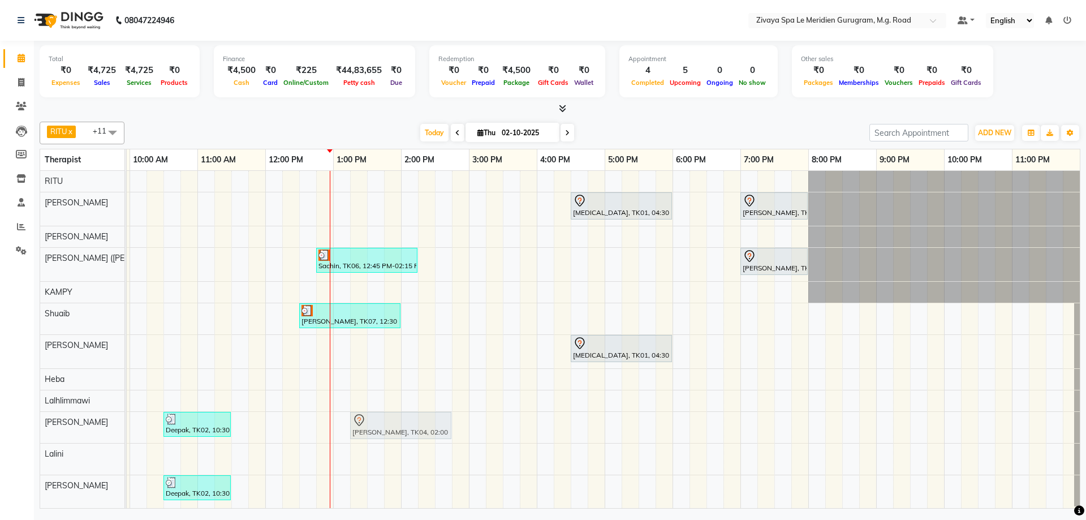
drag, startPoint x: 377, startPoint y: 252, endPoint x: 364, endPoint y: 411, distance: 160.0
click at [364, 411] on tbody "[PERSON_NAME], TK04, 02:00 PM-03:30 PM, Javanese Pampering - 90 Mins [MEDICAL_D…" at bounding box center [265, 338] width 1629 height 335
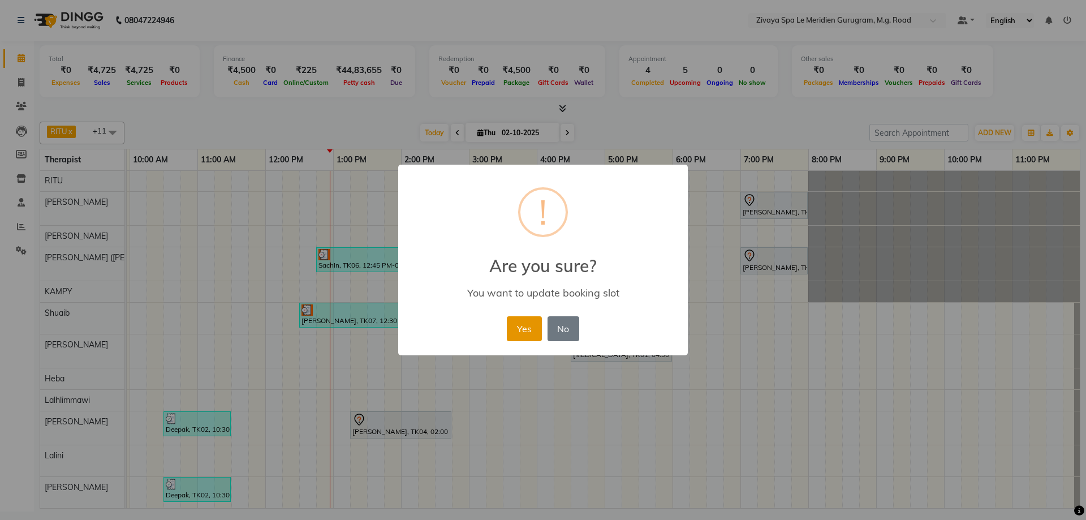
click at [517, 325] on button "Yes" at bounding box center [524, 328] width 35 height 25
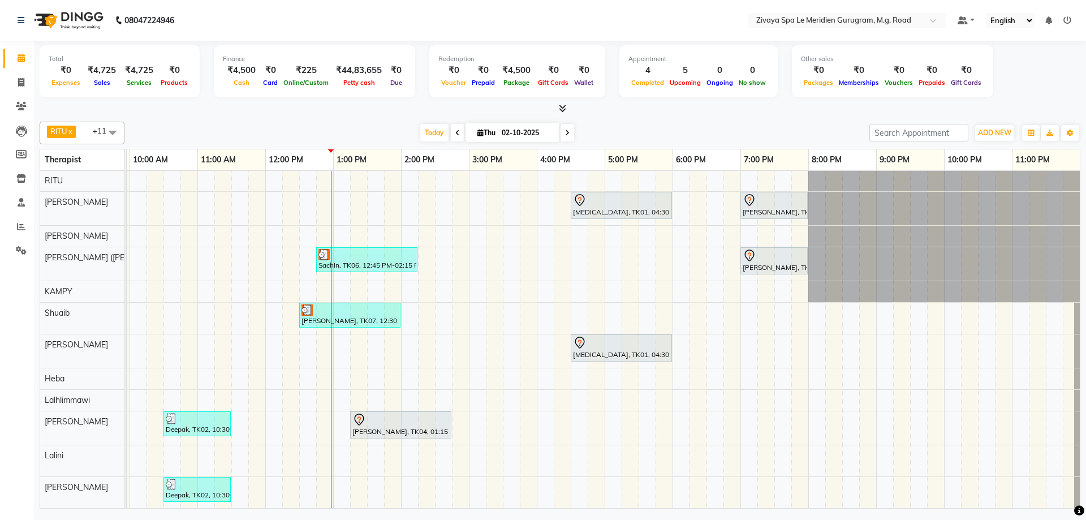
scroll to position [9, 0]
click at [456, 135] on span at bounding box center [458, 133] width 14 height 18
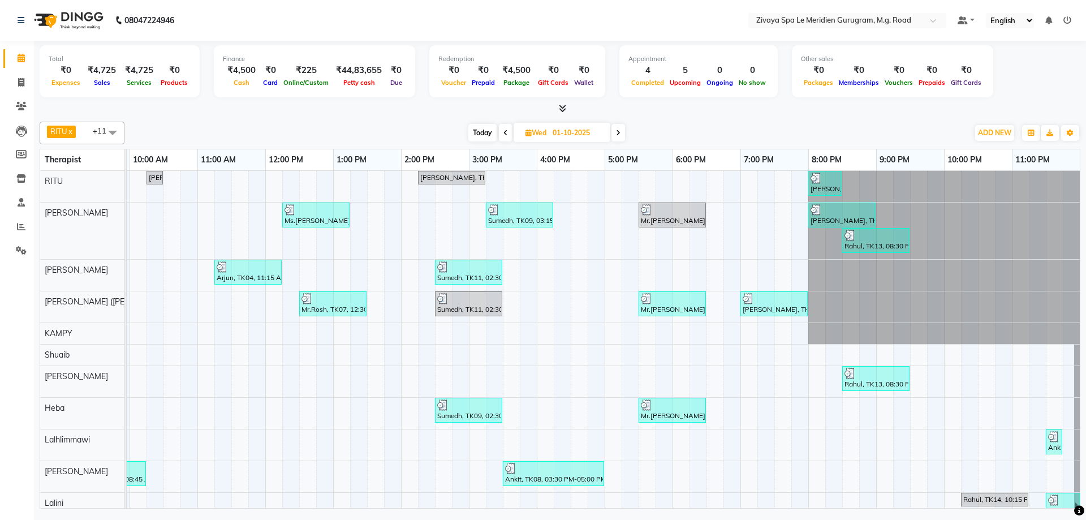
scroll to position [46, 0]
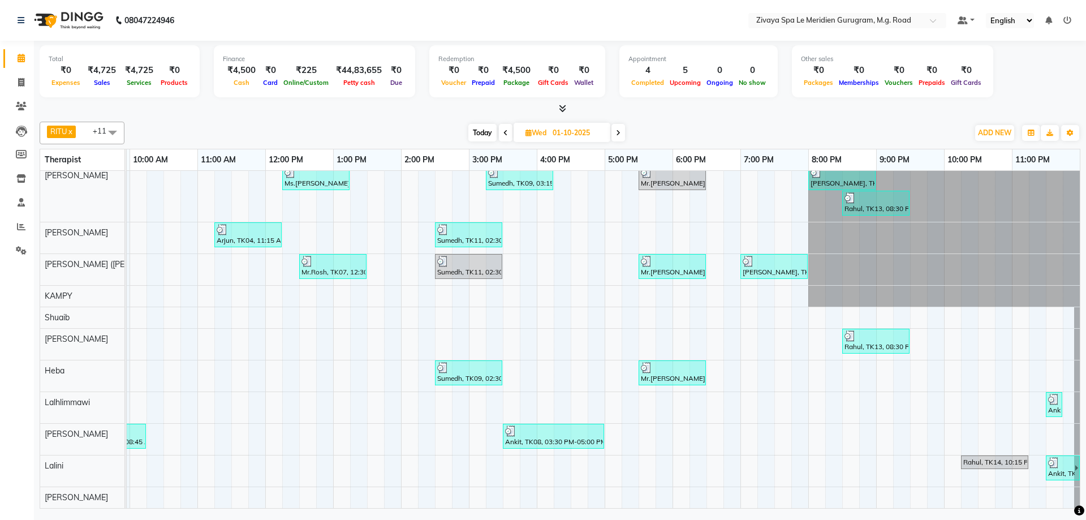
click at [998, 457] on div "Rahul, TK14, 10:15 PM-11:15 PM, Royal Siam - 60 Mins" at bounding box center [994, 462] width 65 height 10
click at [679, 119] on div "[PERSON_NAME] x [PERSON_NAME] x [PERSON_NAME] x Heba x [PERSON_NAME] ([PERSON_N…" at bounding box center [560, 312] width 1041 height 391
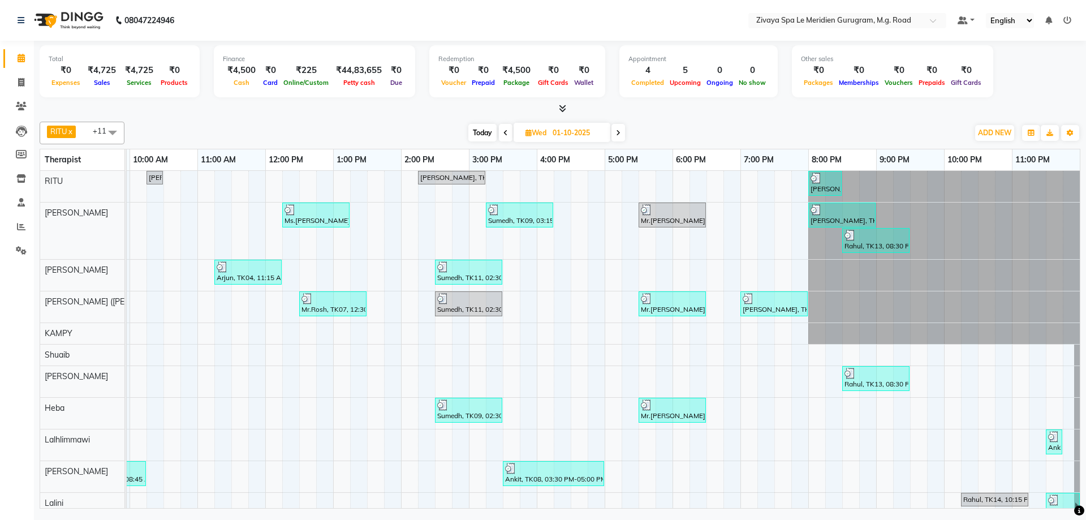
click at [485, 130] on span "Today" at bounding box center [482, 133] width 28 height 18
type input "02-10-2025"
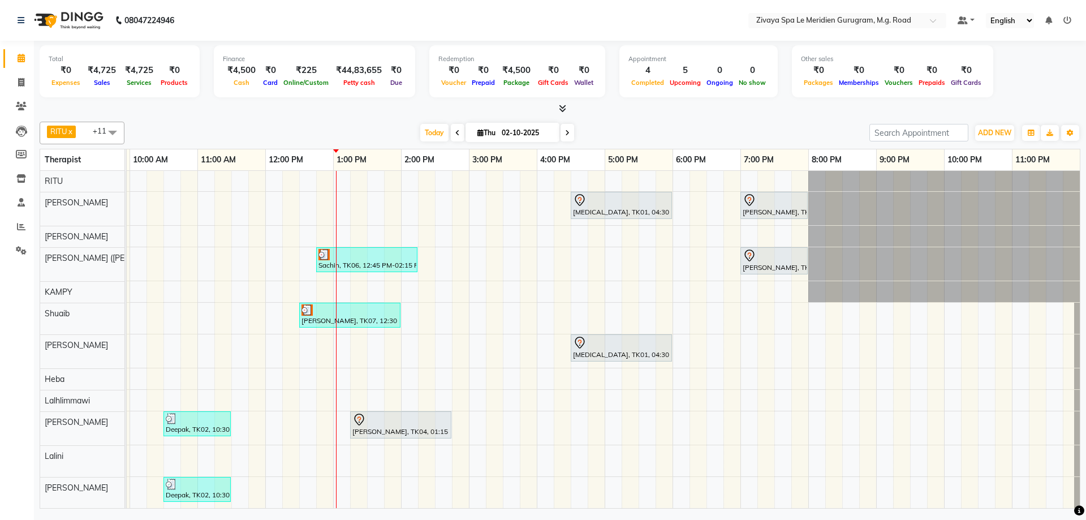
scroll to position [9, 0]
drag, startPoint x: 587, startPoint y: 346, endPoint x: 581, endPoint y: 490, distance: 144.9
click at [581, 490] on tbody "[MEDICAL_DATA], TK01, 04:30 PM-06:00 PM, Javanese Pampering - 90 Mins [PERSON_N…" at bounding box center [265, 339] width 1629 height 338
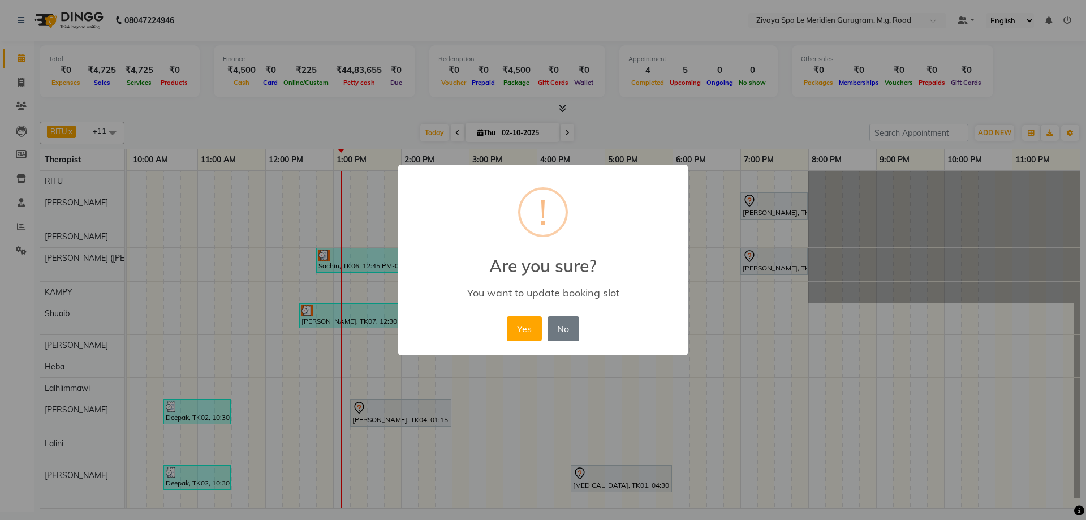
scroll to position [0, 676]
click at [519, 315] on div "Yes No No" at bounding box center [542, 328] width 77 height 31
click at [520, 338] on button "Yes" at bounding box center [524, 328] width 35 height 25
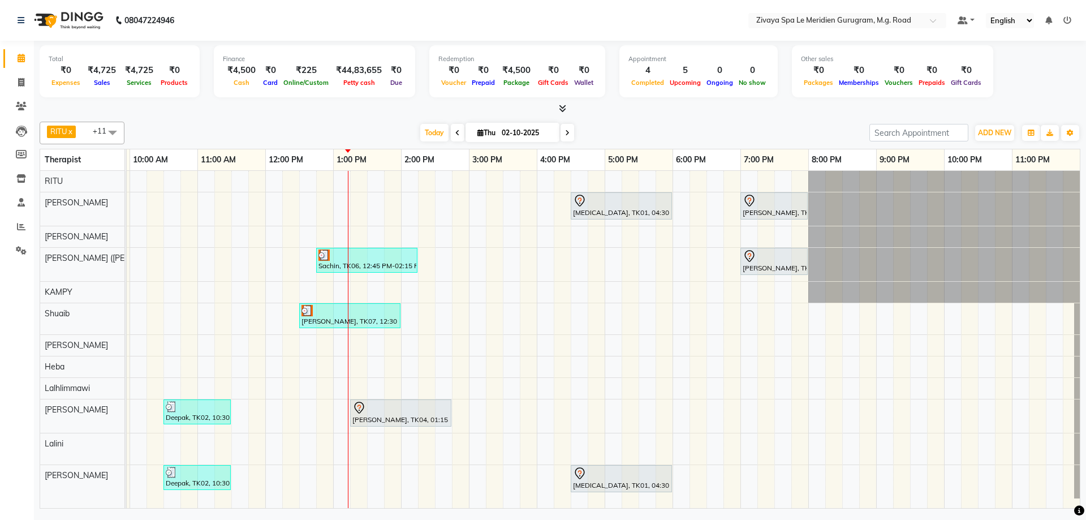
click at [424, 418] on div "[PERSON_NAME], TK04, 01:15 PM-02:45 PM, Javanese Pampering - 90 Mins" at bounding box center [400, 413] width 99 height 24
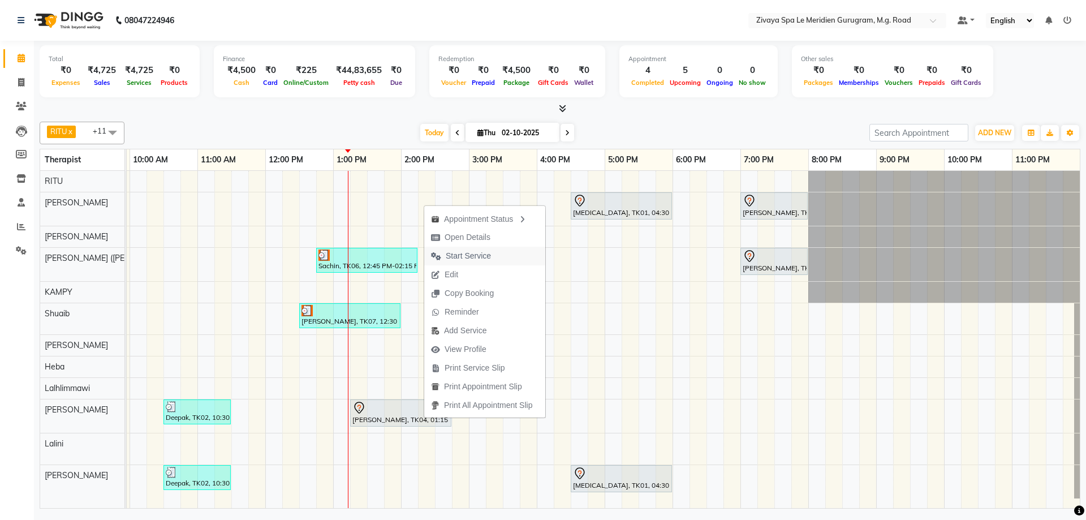
click at [439, 257] on icon "button" at bounding box center [436, 256] width 10 height 8
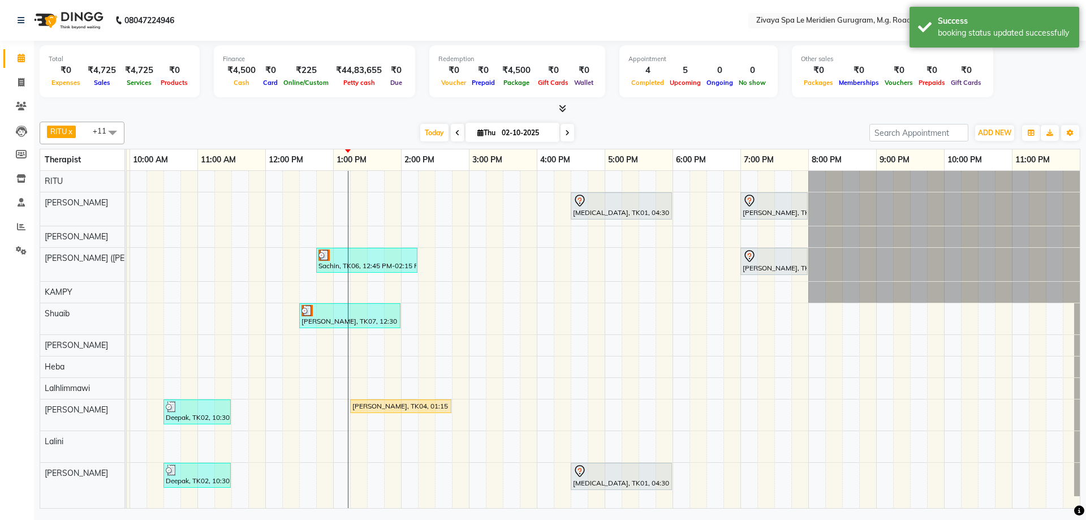
click at [315, 316] on div "[PERSON_NAME], TK07, 12:30 PM-02:00 PM, Javanese Pampering - 90 Mins" at bounding box center [349, 315] width 99 height 21
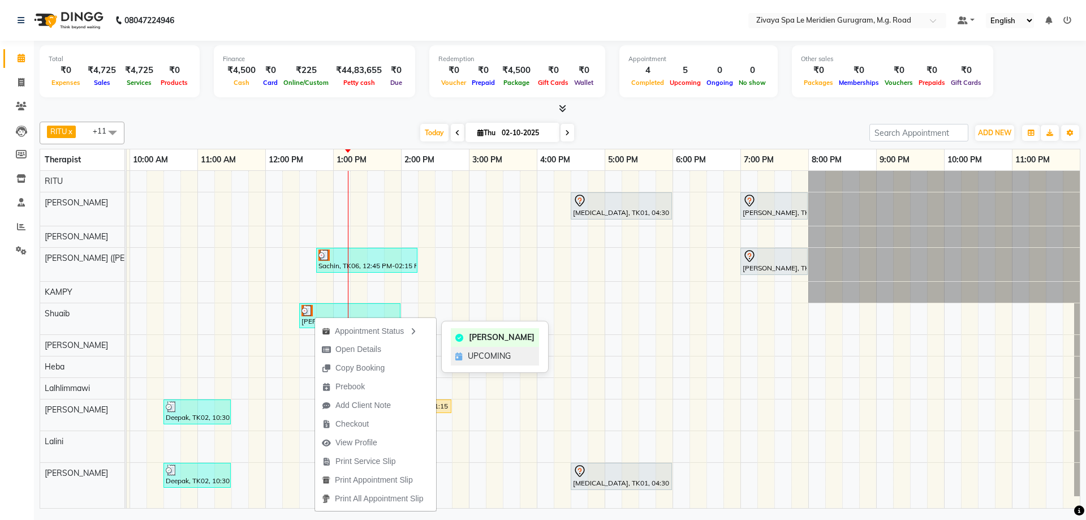
click at [489, 349] on div "UPCOMING" at bounding box center [495, 356] width 88 height 19
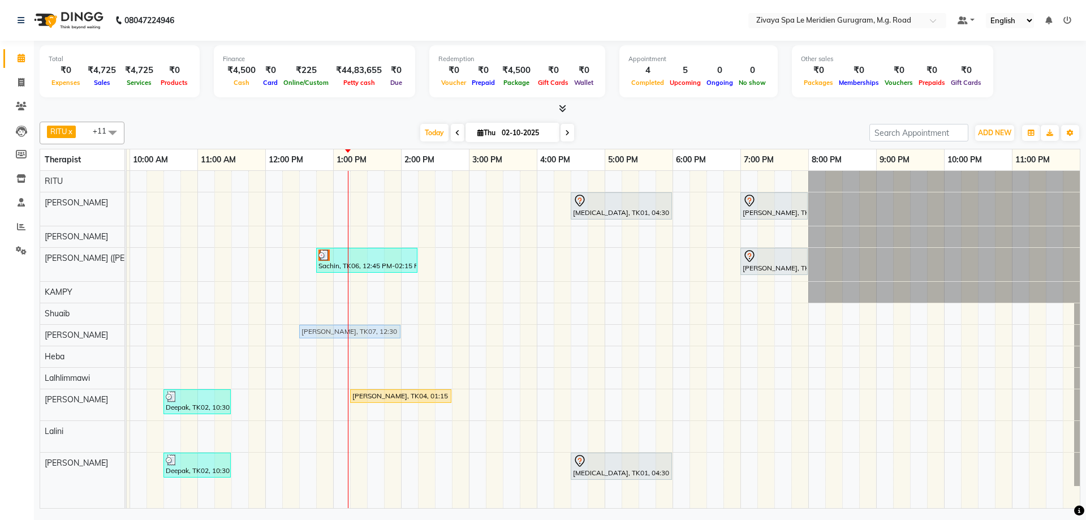
drag, startPoint x: 325, startPoint y: 308, endPoint x: 324, endPoint y: 325, distance: 16.5
click at [322, 333] on tbody "[MEDICAL_DATA], TK01, 04:30 PM-06:00 PM, Javanese Pampering - 90 Mins [PERSON_N…" at bounding box center [265, 328] width 1629 height 315
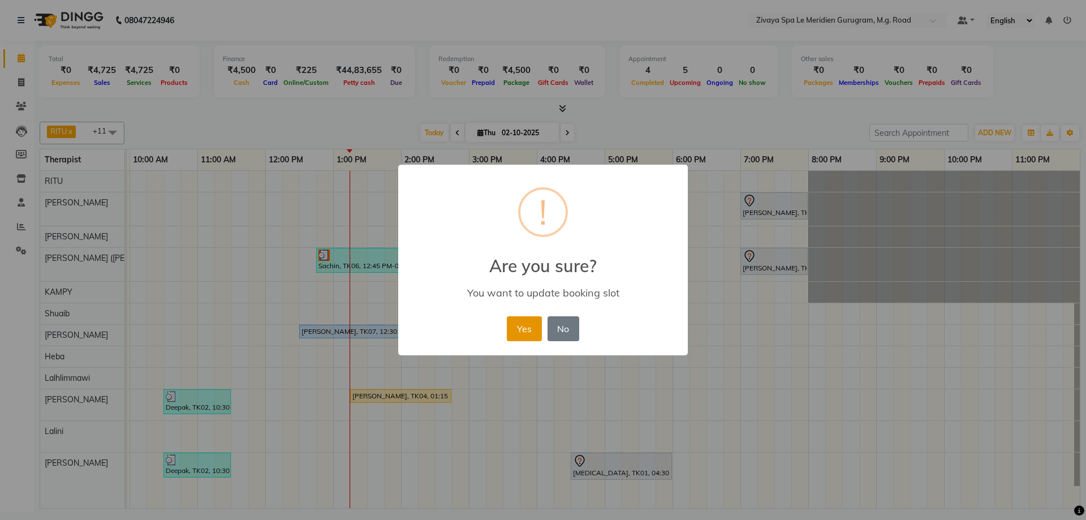
click at [541, 332] on button "Yes" at bounding box center [524, 328] width 35 height 25
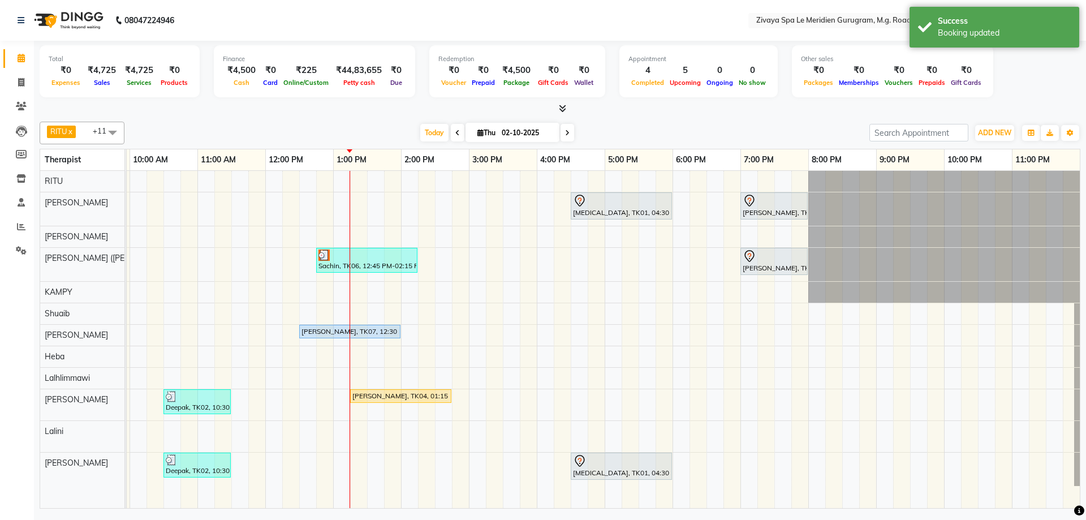
click at [353, 329] on div "[PERSON_NAME], TK07, 12:30 PM-02:00 PM, Javanese Pampering - 90 Mins" at bounding box center [349, 331] width 99 height 10
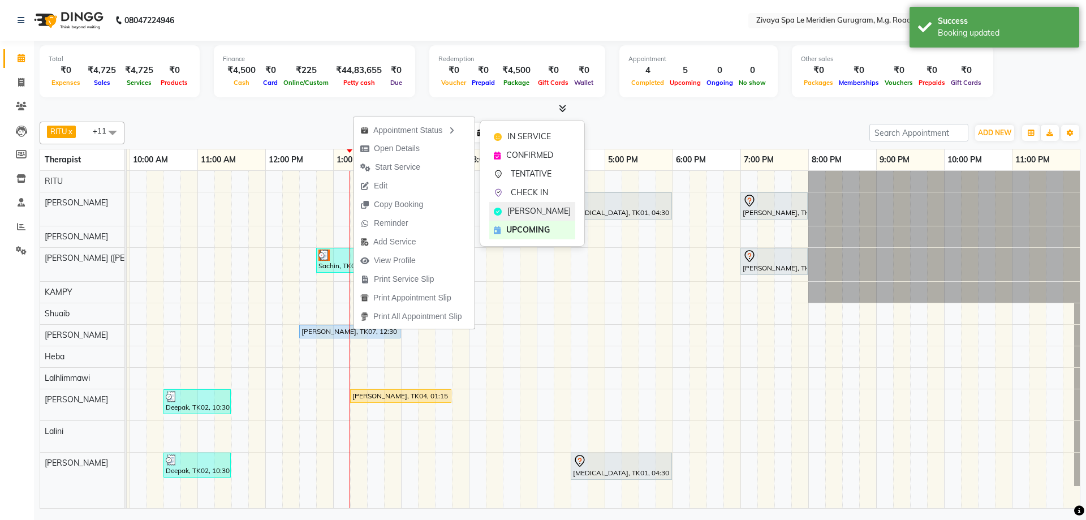
click at [527, 212] on span "[PERSON_NAME]" at bounding box center [538, 211] width 63 height 12
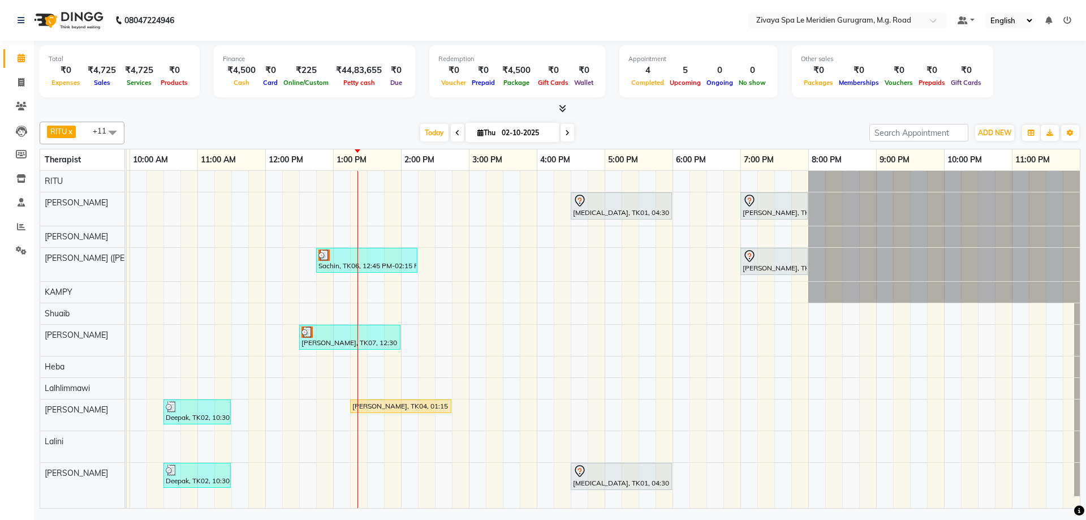
click at [447, 336] on div "[MEDICAL_DATA], TK01, 04:30 PM-06:00 PM, Javanese Pampering - 90 Mins [PERSON_N…" at bounding box center [265, 339] width 1629 height 337
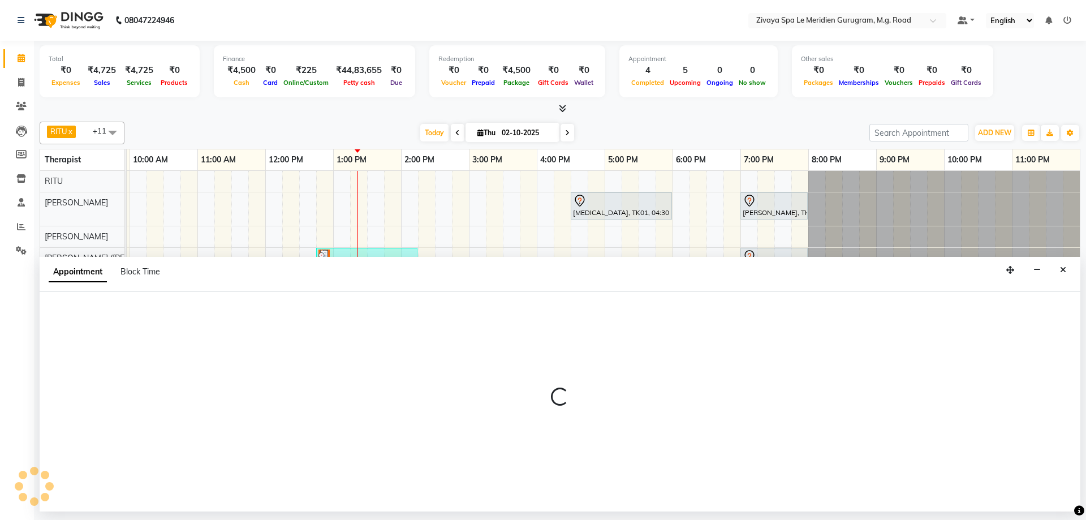
select select "61537"
select select "tentative"
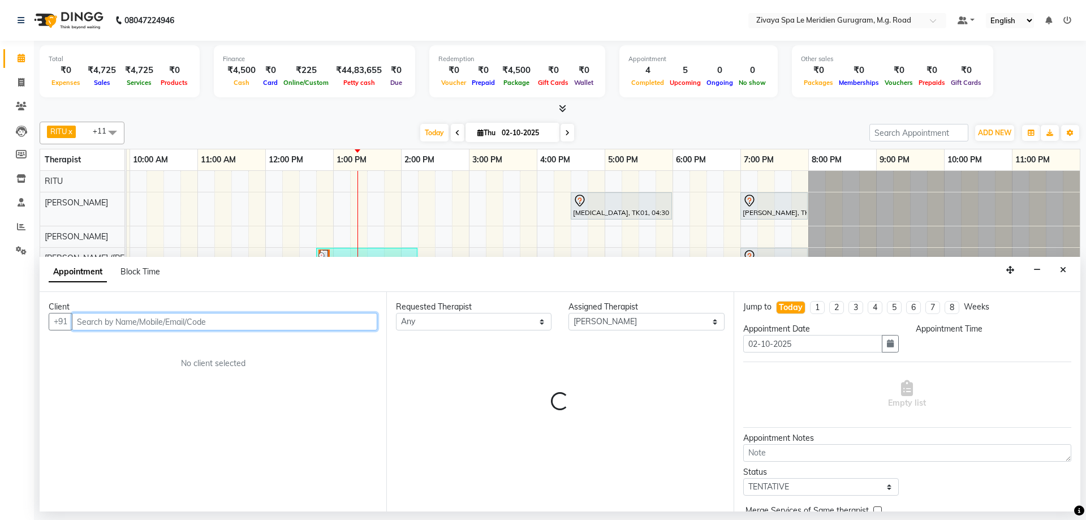
select select "870"
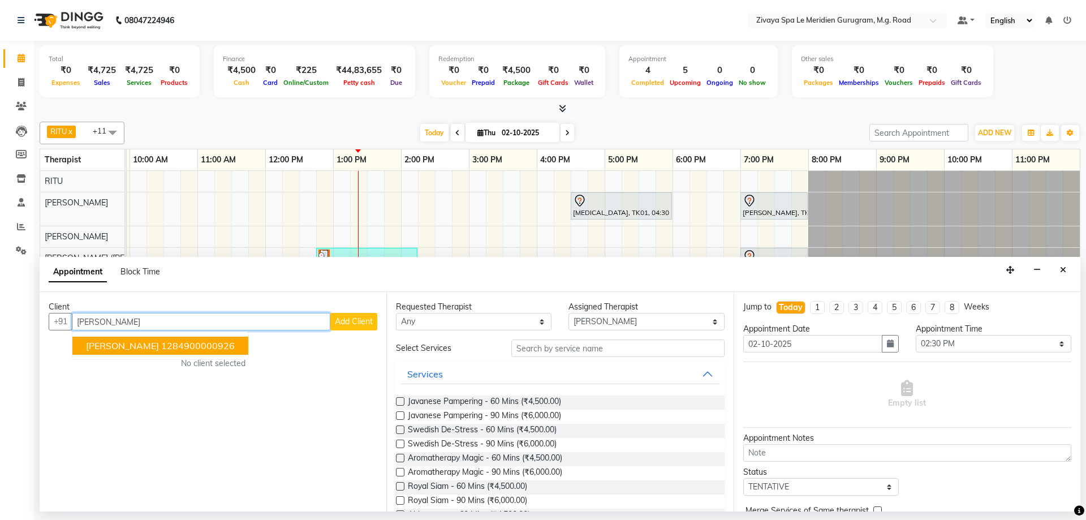
click at [136, 346] on span "[PERSON_NAME]" at bounding box center [122, 345] width 73 height 11
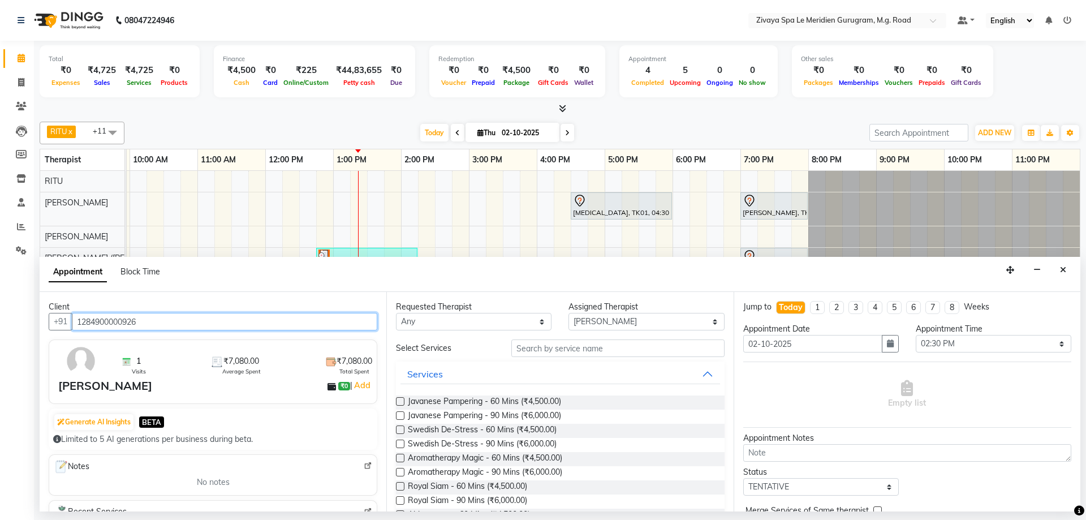
scroll to position [192, 0]
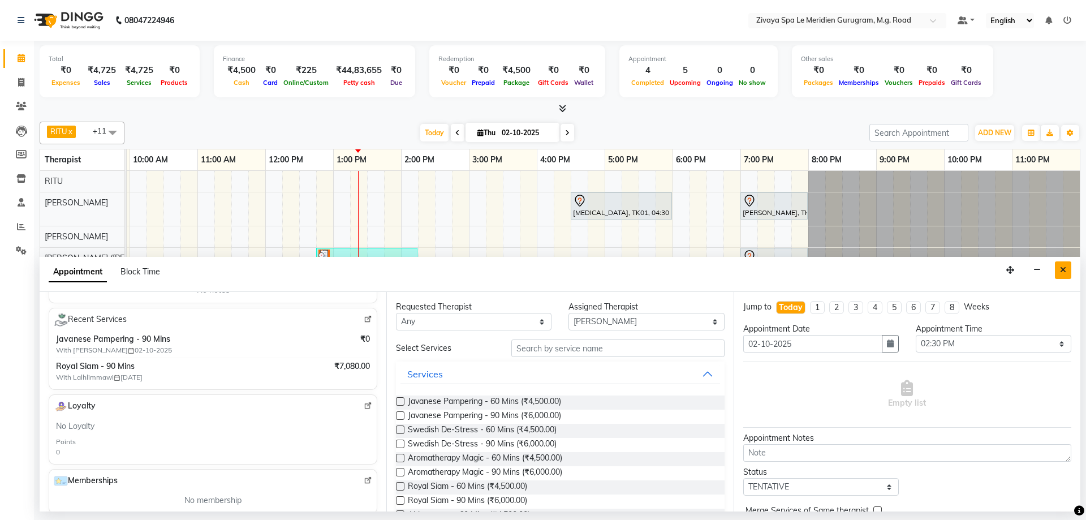
type input "1284900000926"
click at [1067, 267] on button "Close" at bounding box center [1063, 270] width 16 height 18
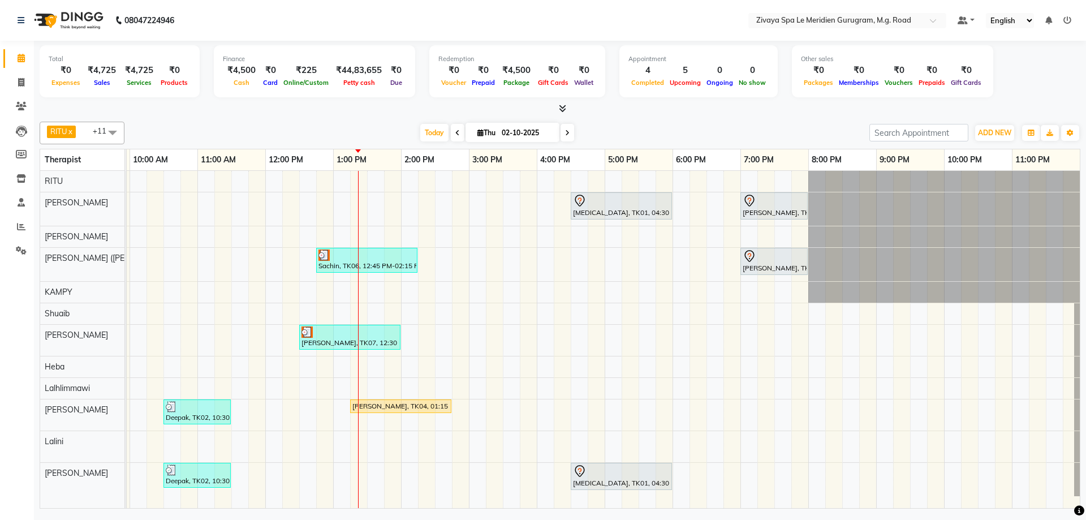
click at [620, 209] on div "[MEDICAL_DATA], TK01, 04:30 PM-06:00 PM, Javanese Pampering - 90 Mins" at bounding box center [621, 206] width 99 height 24
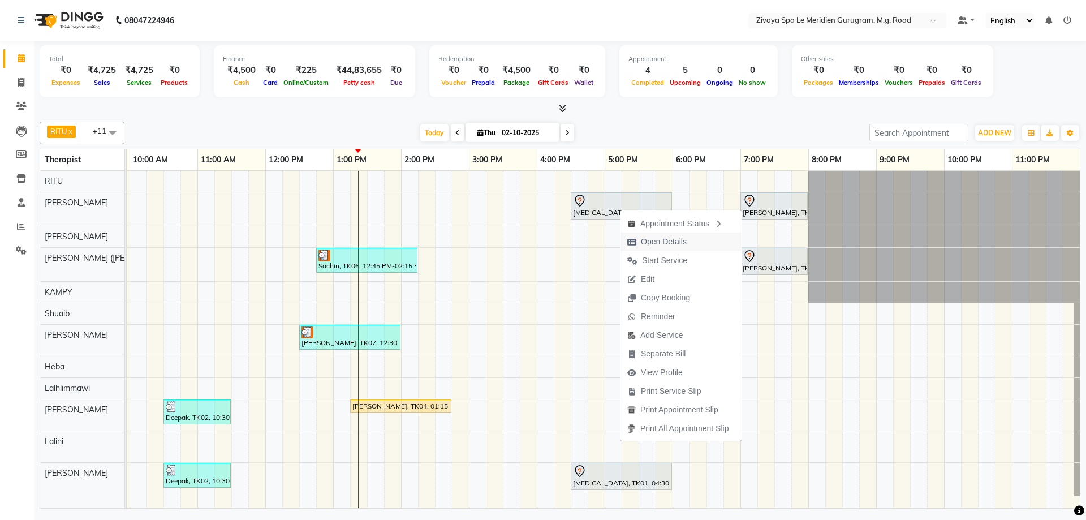
click at [667, 243] on span "Open Details" at bounding box center [664, 242] width 46 height 12
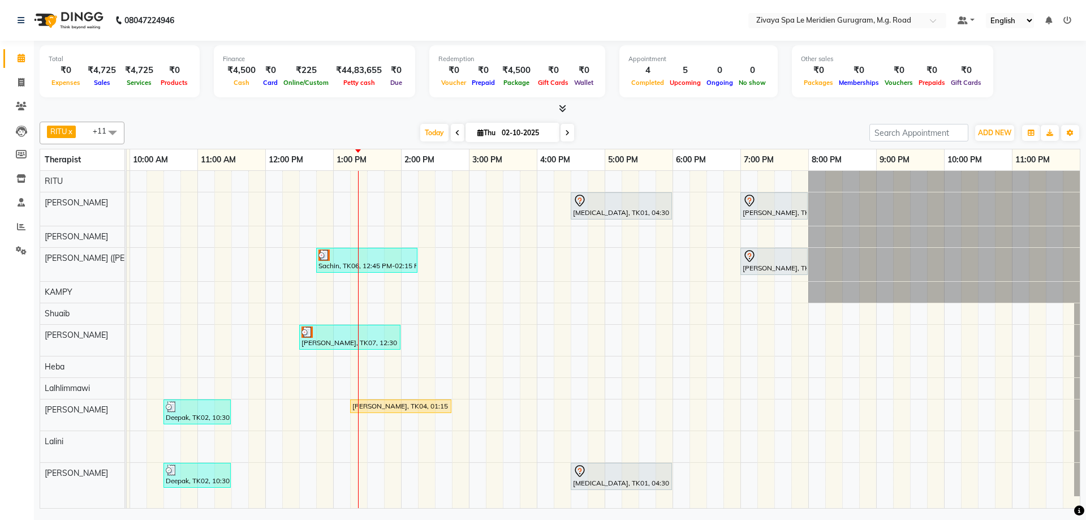
click at [645, 212] on div "[MEDICAL_DATA], TK01, 04:30 PM-06:00 PM, Javanese Pampering - 90 Mins" at bounding box center [621, 206] width 99 height 24
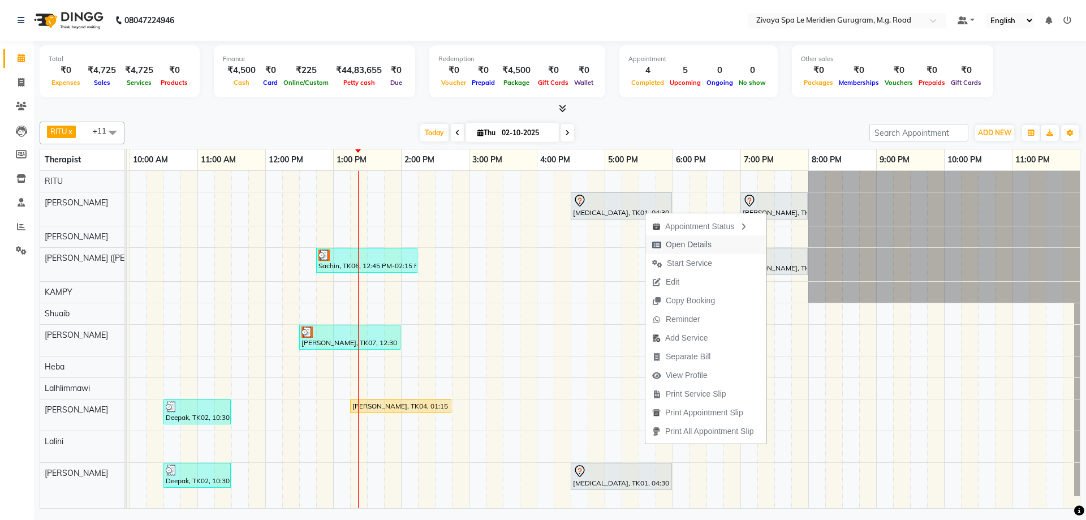
click at [679, 244] on span "Open Details" at bounding box center [689, 245] width 46 height 12
select select "7"
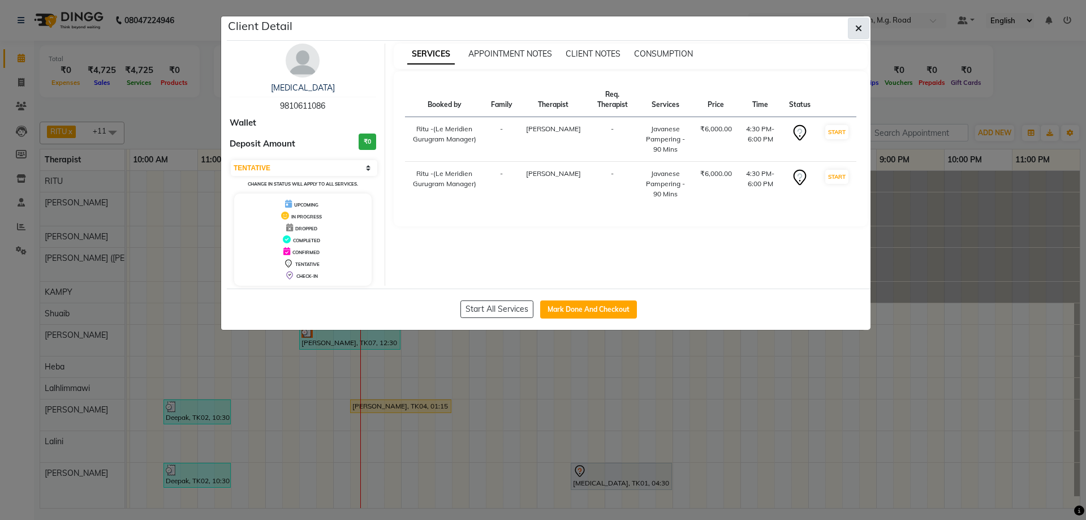
click at [867, 34] on button "button" at bounding box center [858, 28] width 21 height 21
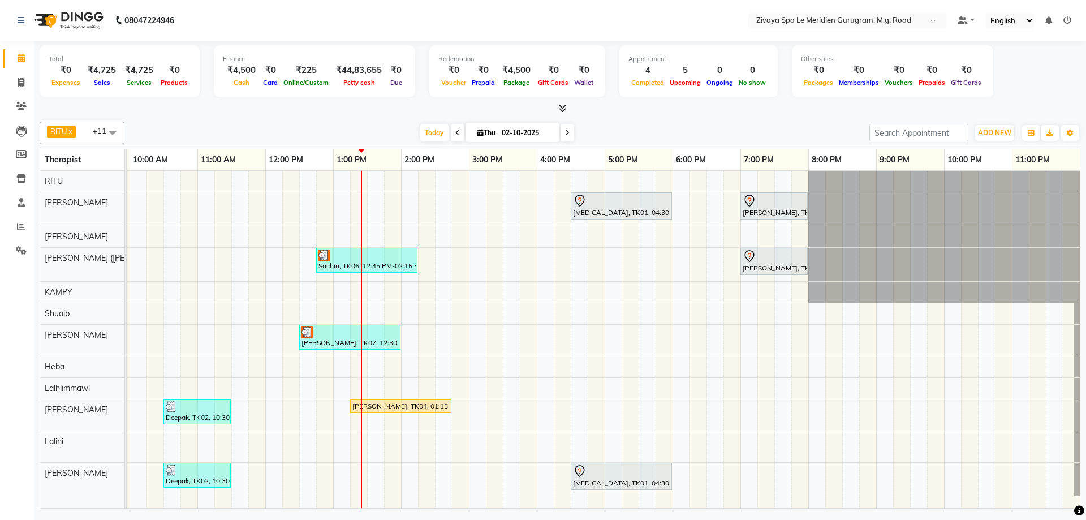
click at [630, 473] on div at bounding box center [621, 471] width 97 height 14
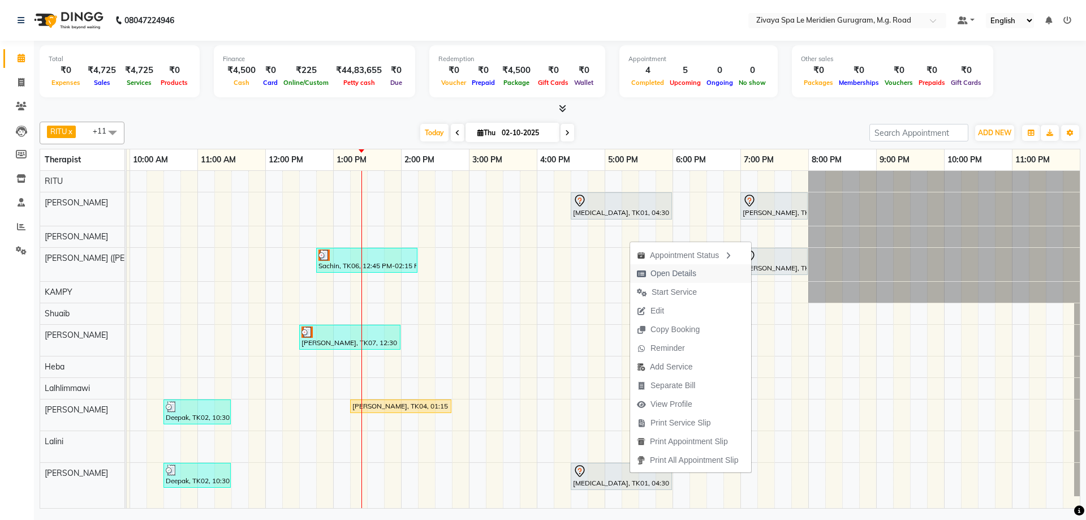
click at [680, 270] on span "Open Details" at bounding box center [674, 274] width 46 height 12
select select "7"
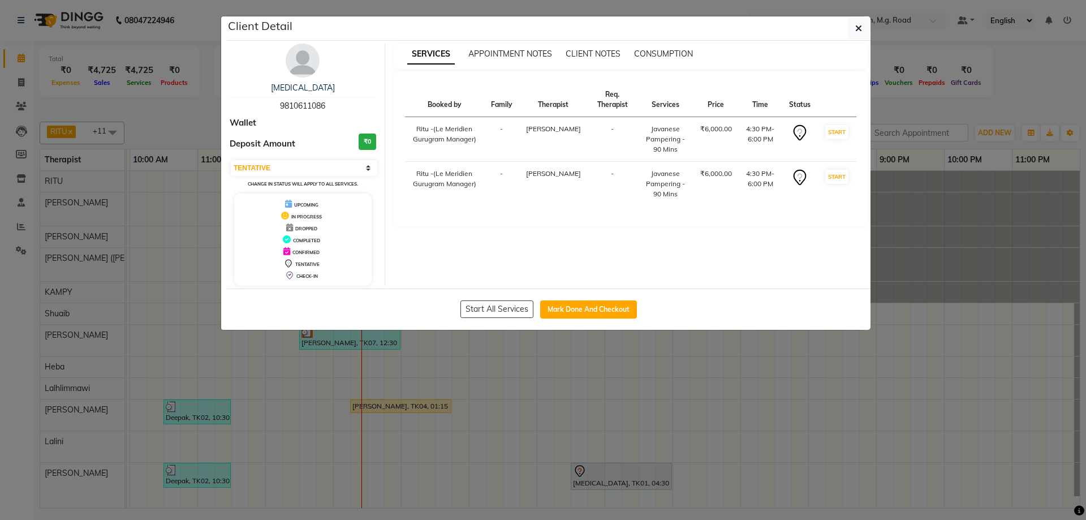
drag, startPoint x: 332, startPoint y: 105, endPoint x: 279, endPoint y: 109, distance: 53.3
click at [279, 109] on div "[MEDICAL_DATA] 9810611086" at bounding box center [303, 97] width 147 height 30
copy span "9810611086"
click at [863, 27] on button "button" at bounding box center [858, 28] width 21 height 21
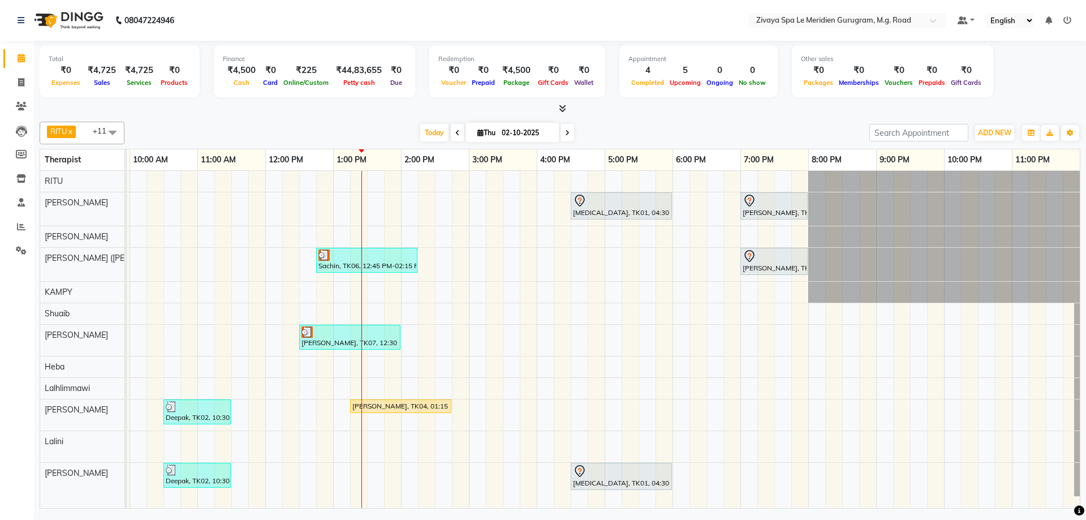
click at [597, 322] on div "[MEDICAL_DATA], TK01, 04:30 PM-06:00 PM, Javanese Pampering - 90 Mins [PERSON_N…" at bounding box center [265, 339] width 1629 height 337
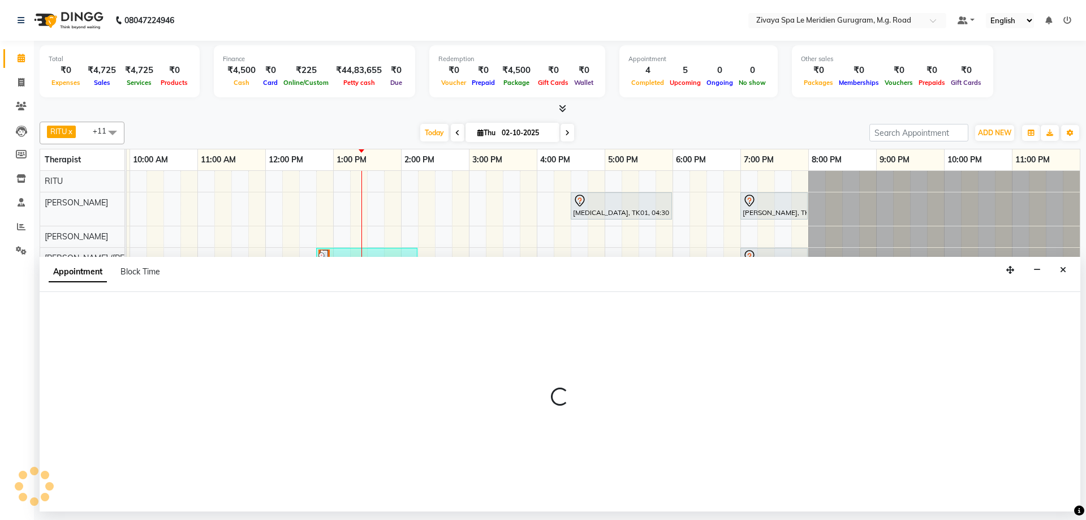
select select "52628"
select select "tentative"
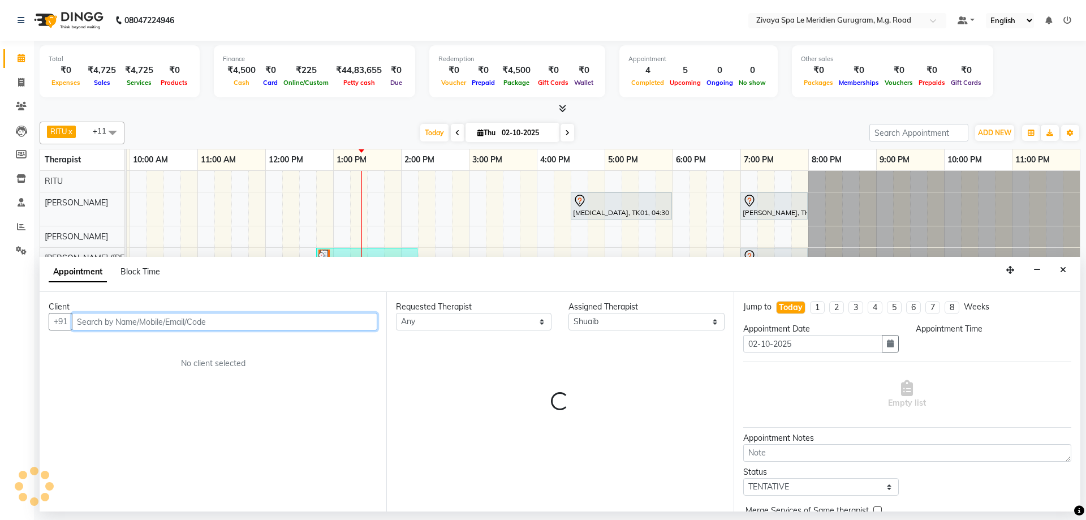
select select "1005"
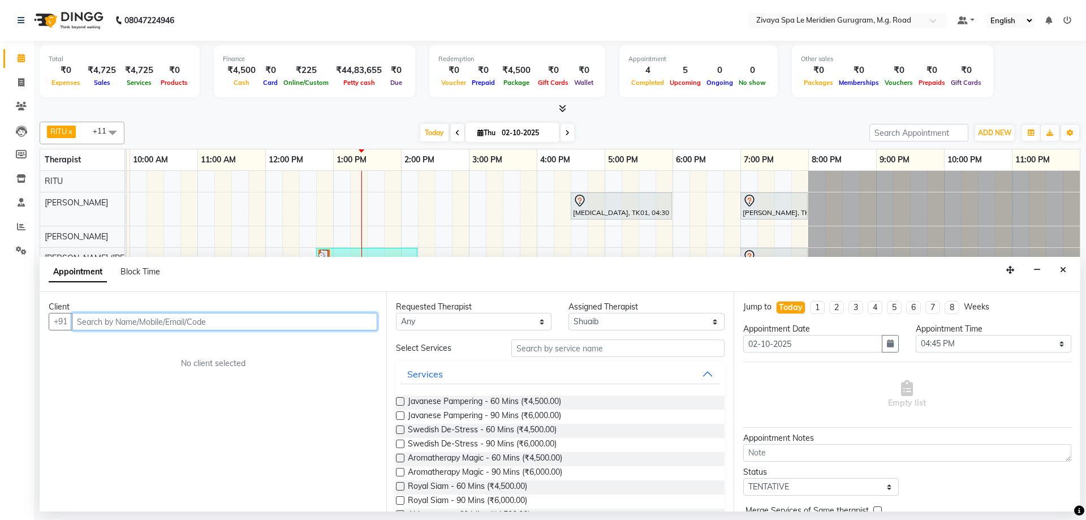
paste input "9810611086"
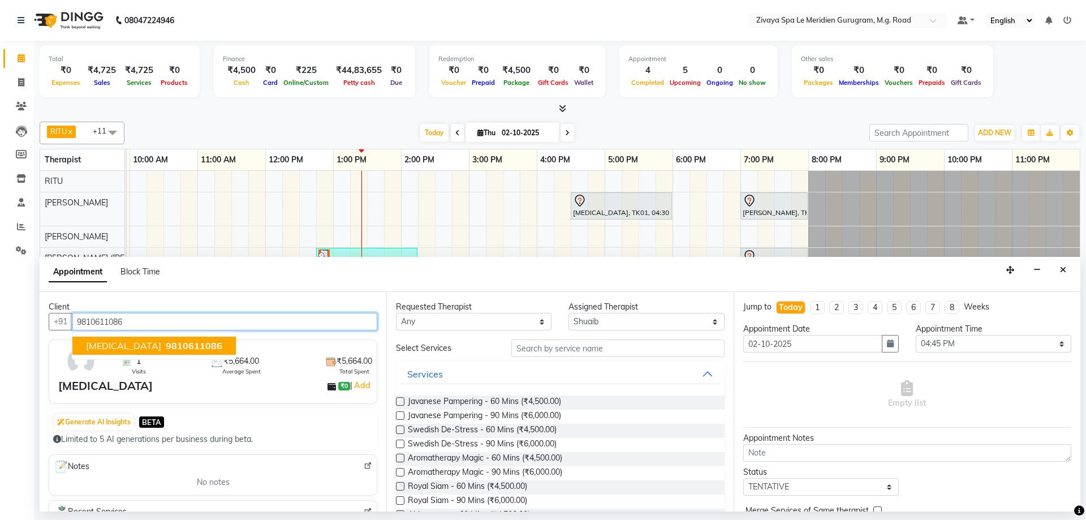
click at [166, 346] on span "9810611086" at bounding box center [194, 345] width 57 height 11
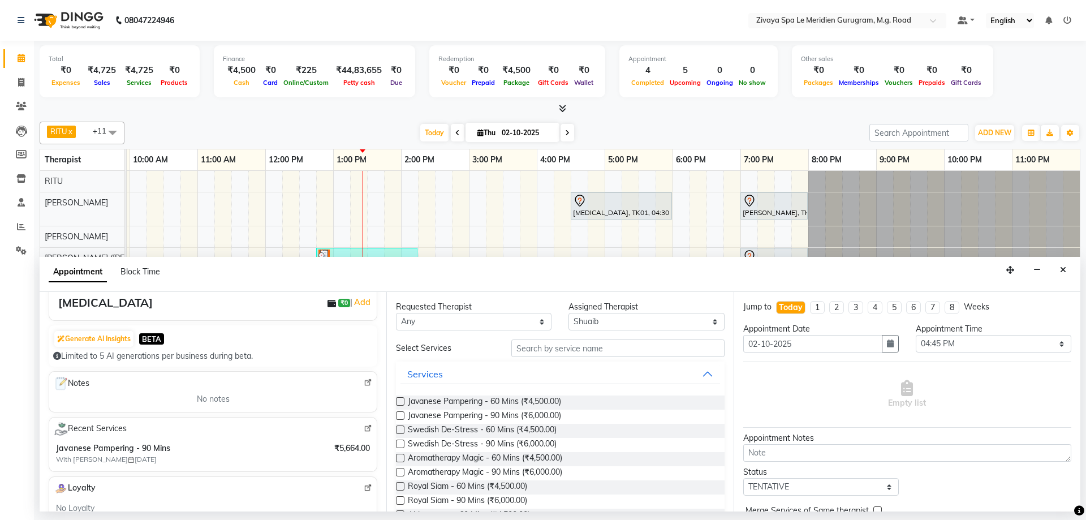
scroll to position [0, 0]
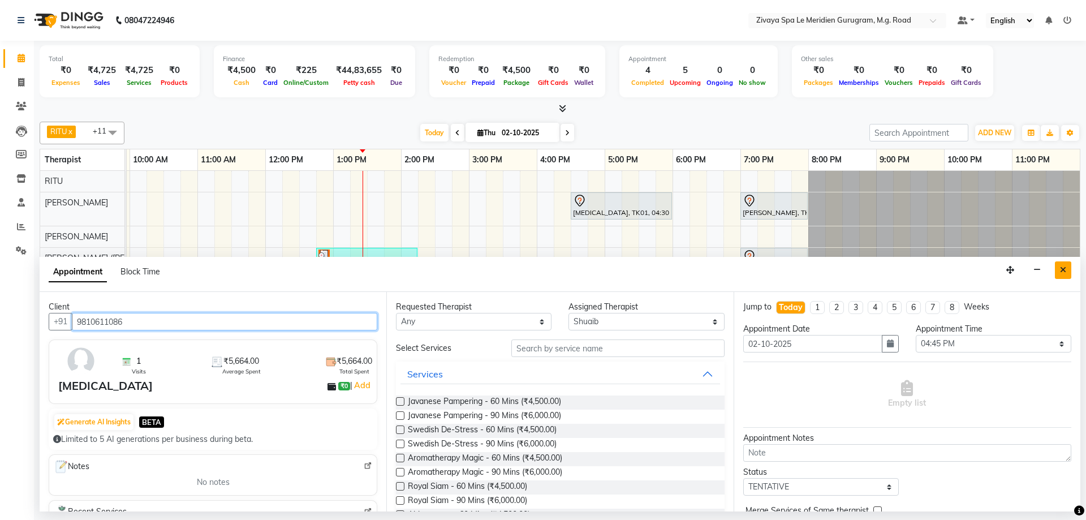
type input "9810611086"
click at [1055, 269] on button "Close" at bounding box center [1063, 270] width 16 height 18
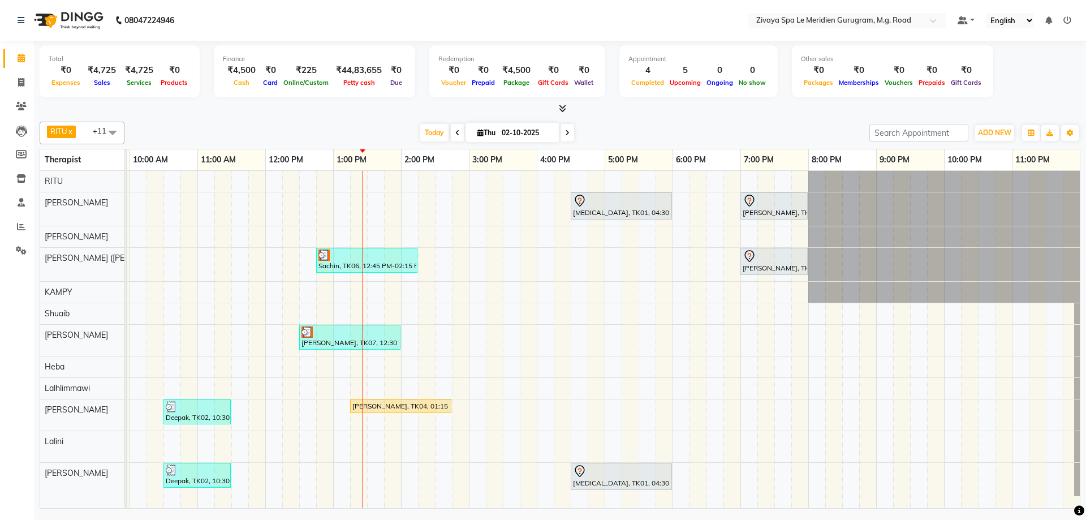
click at [456, 132] on span at bounding box center [458, 133] width 14 height 18
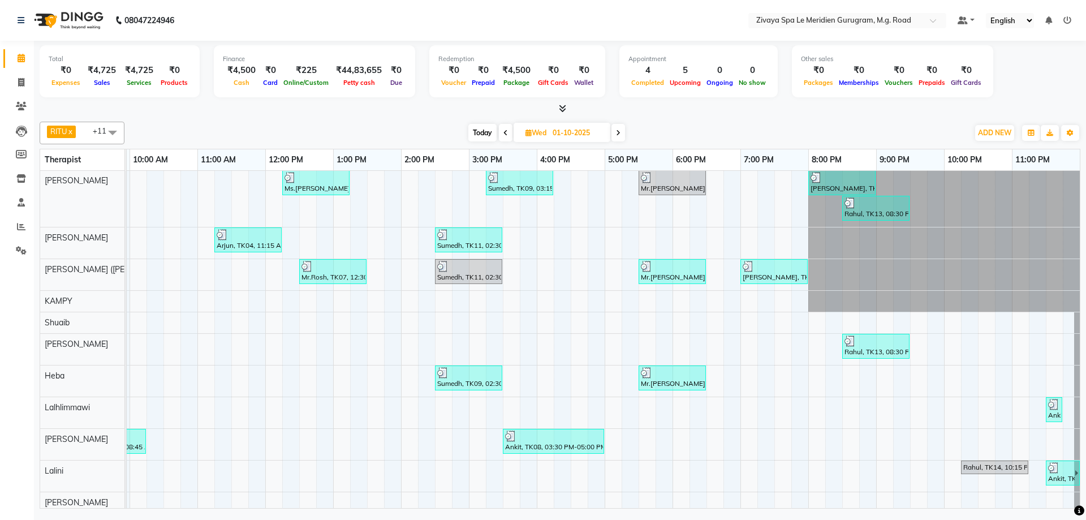
scroll to position [46, 0]
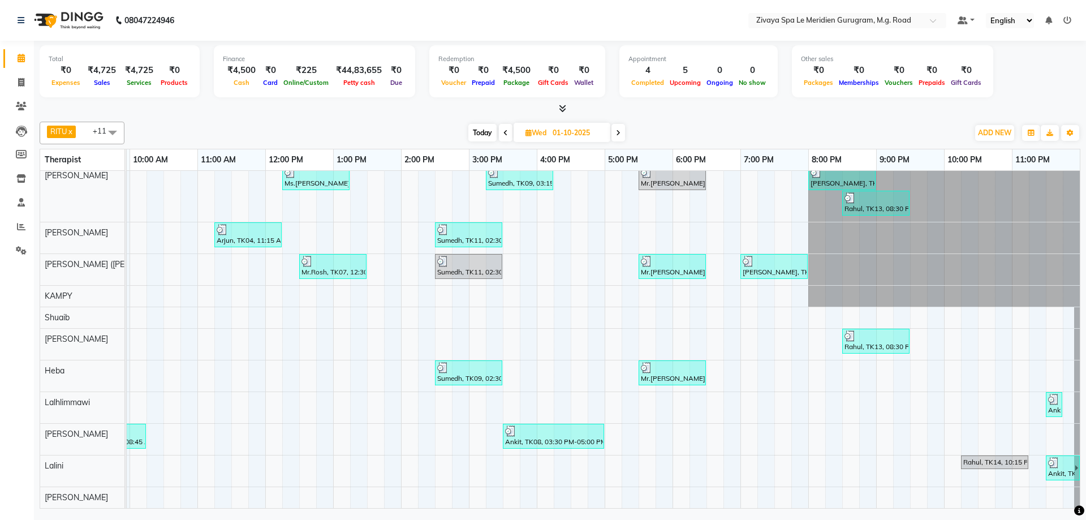
click at [478, 128] on span "Today" at bounding box center [482, 133] width 28 height 18
type input "02-10-2025"
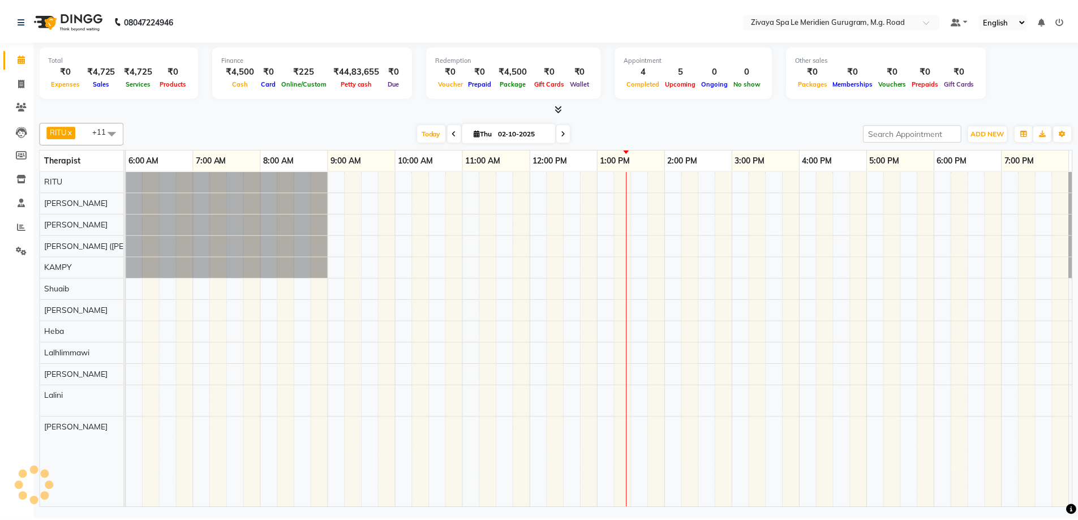
scroll to position [0, 676]
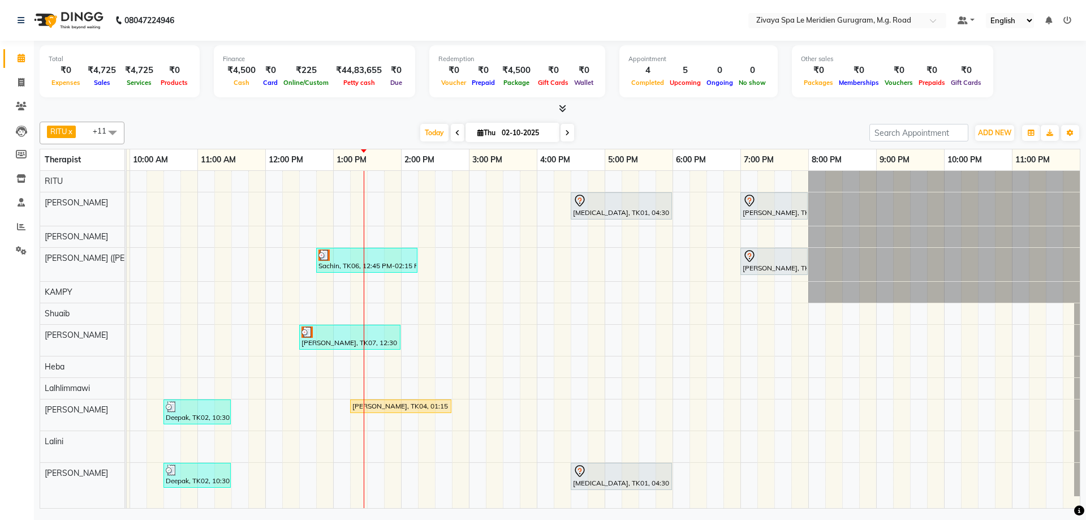
click at [512, 123] on span "[DATE]" at bounding box center [513, 132] width 94 height 19
click at [12, 231] on span at bounding box center [21, 227] width 20 height 13
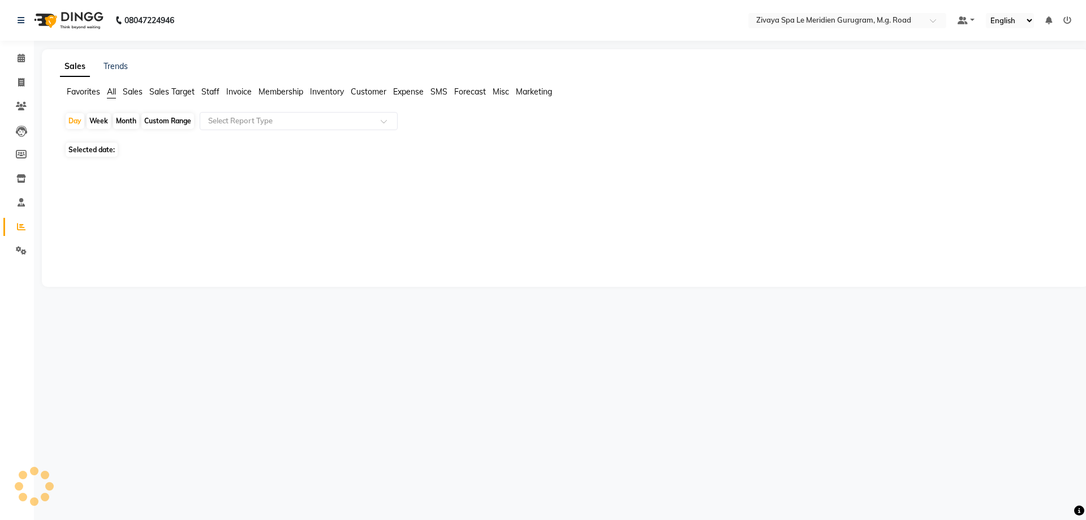
click at [290, 131] on div "Day Week Month Custom Range Select Report Type" at bounding box center [565, 125] width 1002 height 27
click at [278, 123] on input "text" at bounding box center [287, 120] width 163 height 11
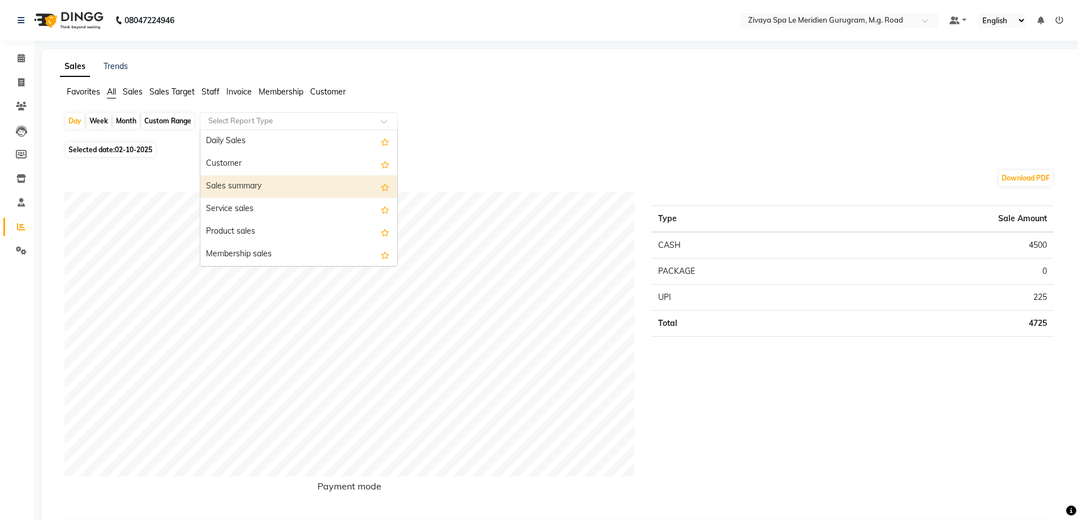
click at [277, 186] on div "Sales summary" at bounding box center [298, 186] width 197 height 23
select select "filtered_report"
select select "csv"
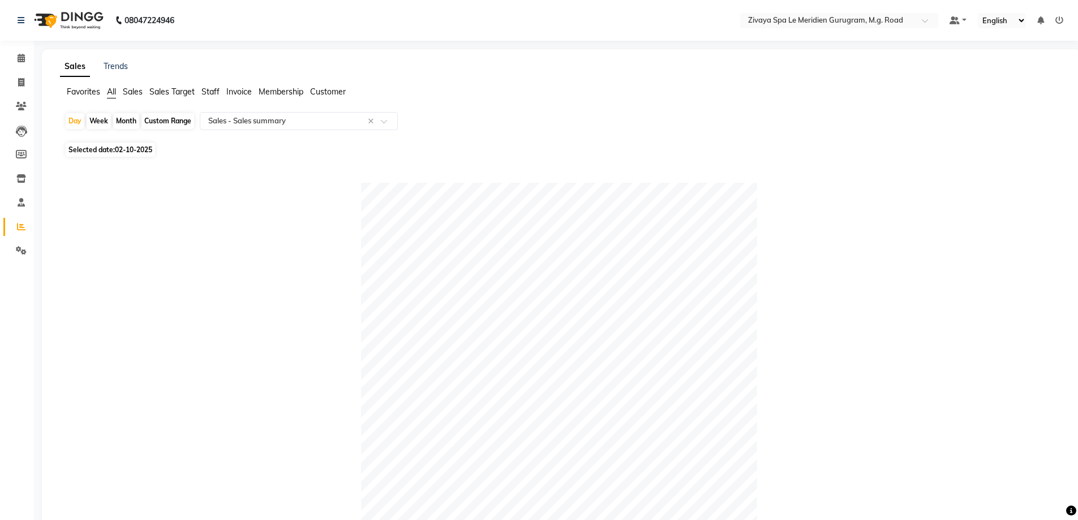
click at [165, 115] on div "Custom Range" at bounding box center [167, 121] width 53 height 16
select select "10"
select select "2025"
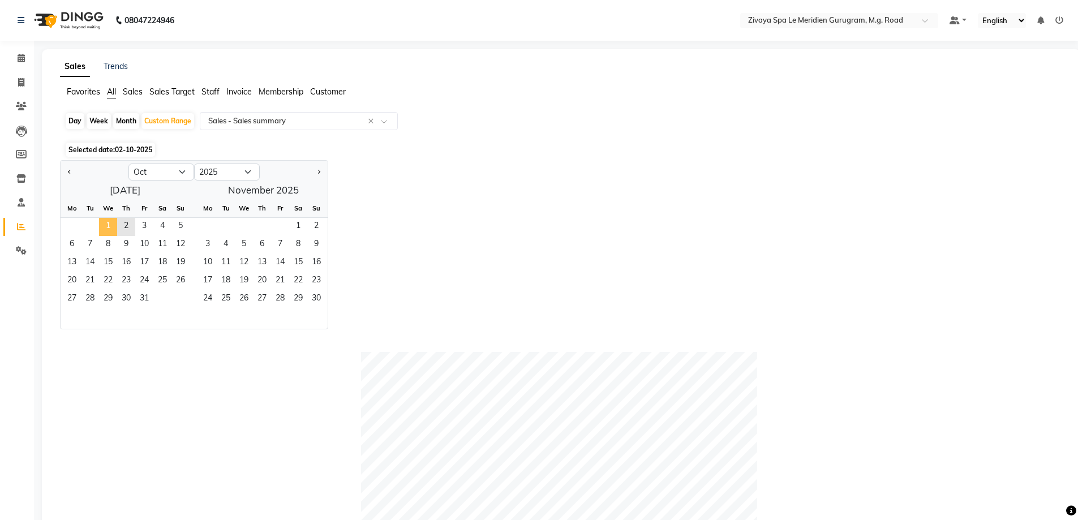
click at [112, 227] on span "1" at bounding box center [108, 227] width 18 height 18
click at [118, 225] on span "2" at bounding box center [126, 227] width 18 height 18
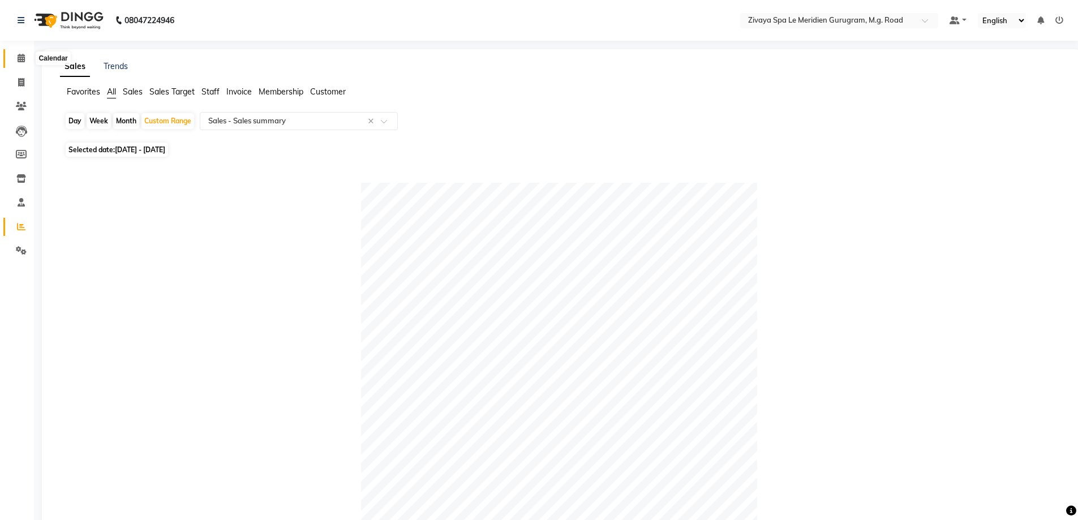
click at [16, 55] on span at bounding box center [21, 58] width 20 height 13
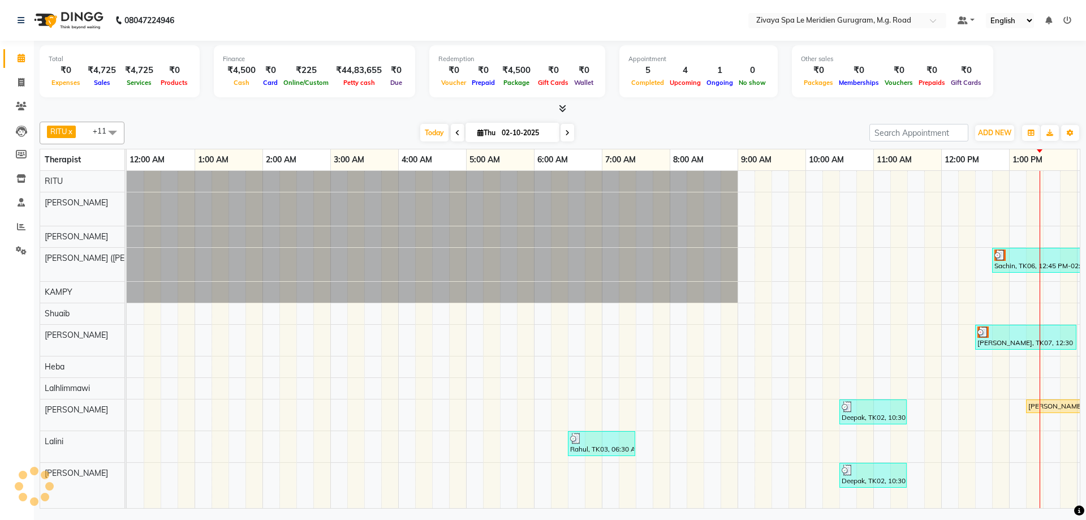
scroll to position [0, 408]
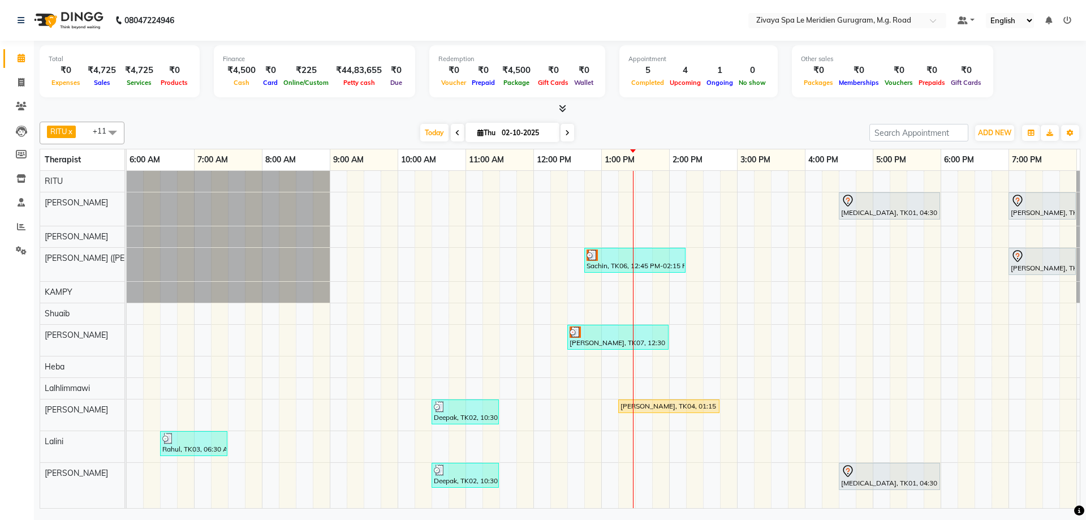
click at [455, 134] on icon at bounding box center [457, 133] width 5 height 7
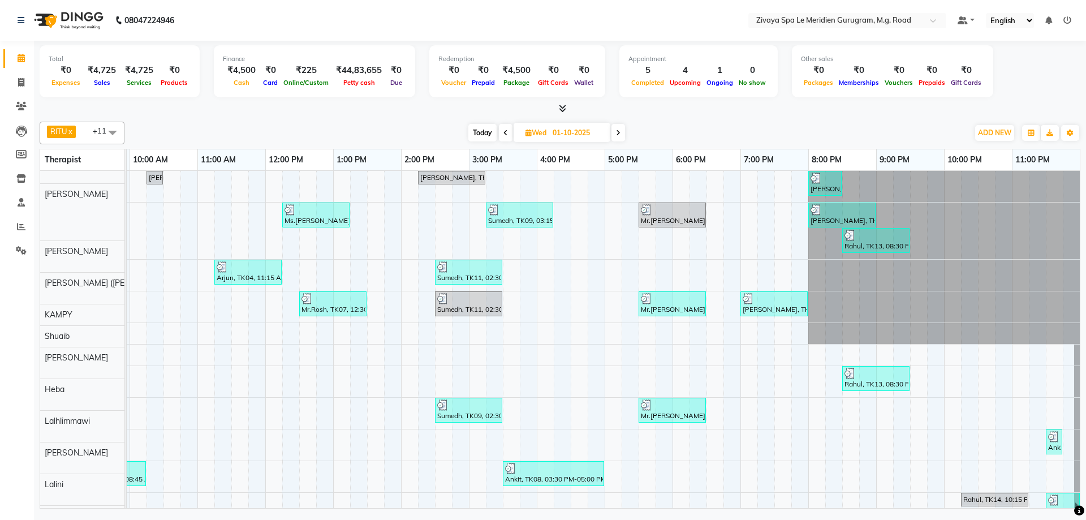
scroll to position [0, 0]
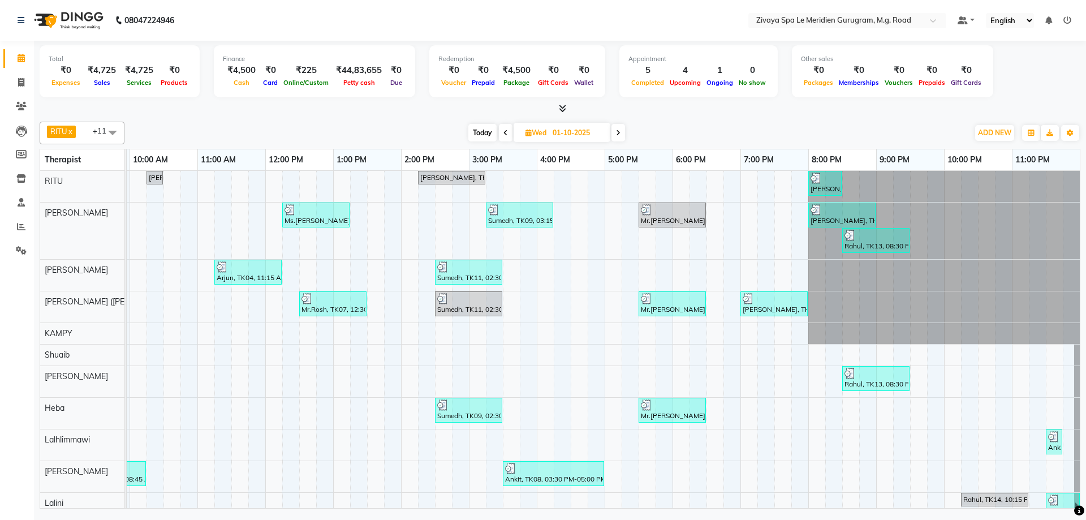
click at [473, 138] on span "Today" at bounding box center [482, 133] width 28 height 18
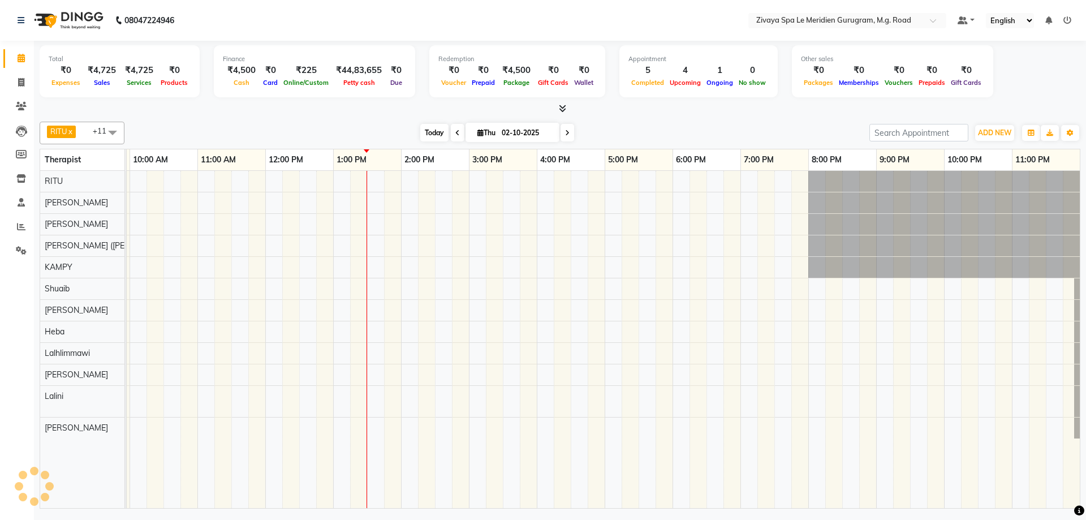
scroll to position [0, 676]
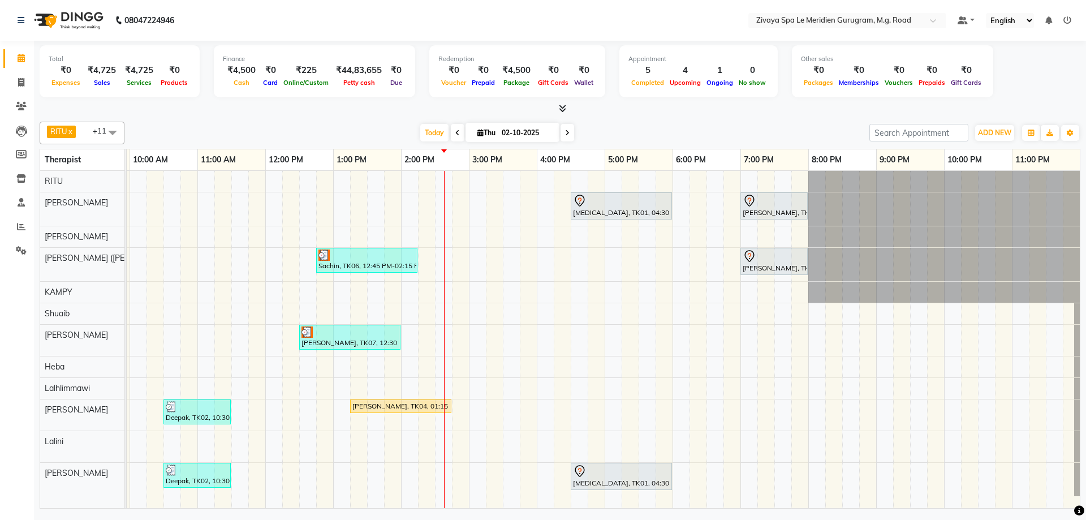
click at [567, 139] on span at bounding box center [568, 133] width 14 height 18
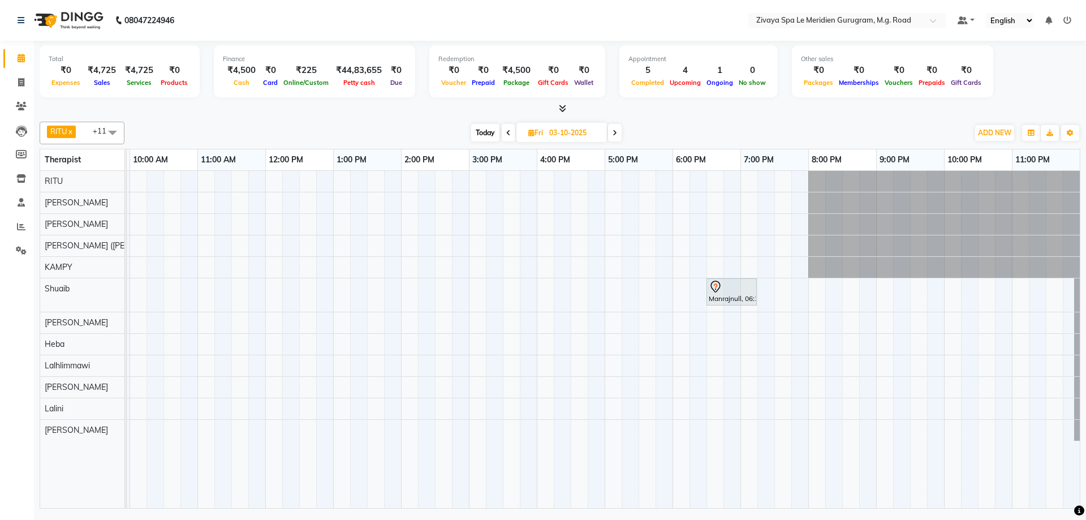
click at [479, 133] on span "Today" at bounding box center [485, 133] width 28 height 18
type input "02-10-2025"
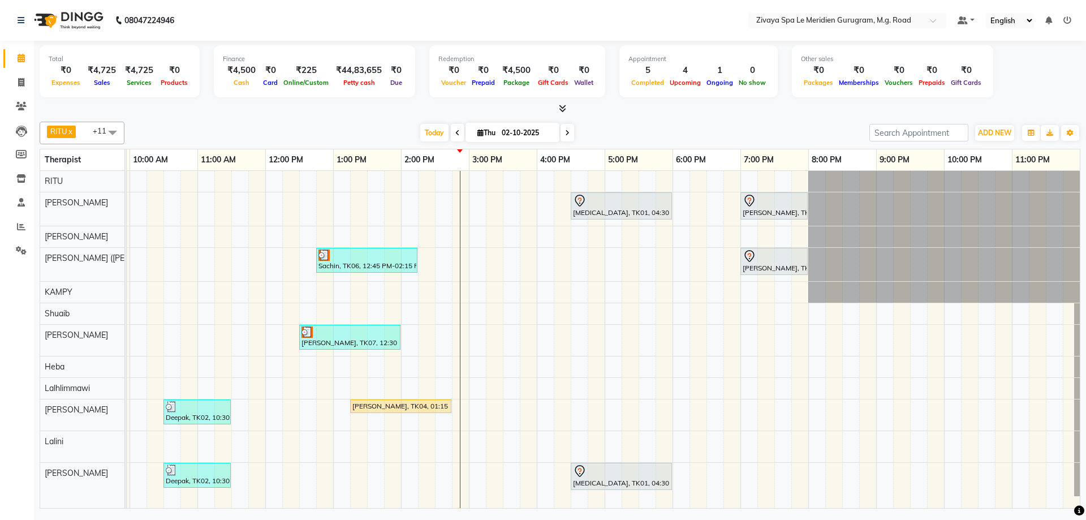
drag, startPoint x: 713, startPoint y: 57, endPoint x: 628, endPoint y: 219, distance: 183.2
drag, startPoint x: 628, startPoint y: 219, endPoint x: 690, endPoint y: 117, distance: 119.3
click at [690, 117] on div "[PERSON_NAME] x [PERSON_NAME] x [PERSON_NAME] x Heba x [PERSON_NAME] ([PERSON_N…" at bounding box center [560, 312] width 1041 height 391
click at [475, 204] on div "[MEDICAL_DATA], TK01, 04:30 PM-06:00 PM, Javanese Pampering - 90 Mins [PERSON_N…" at bounding box center [265, 339] width 1629 height 337
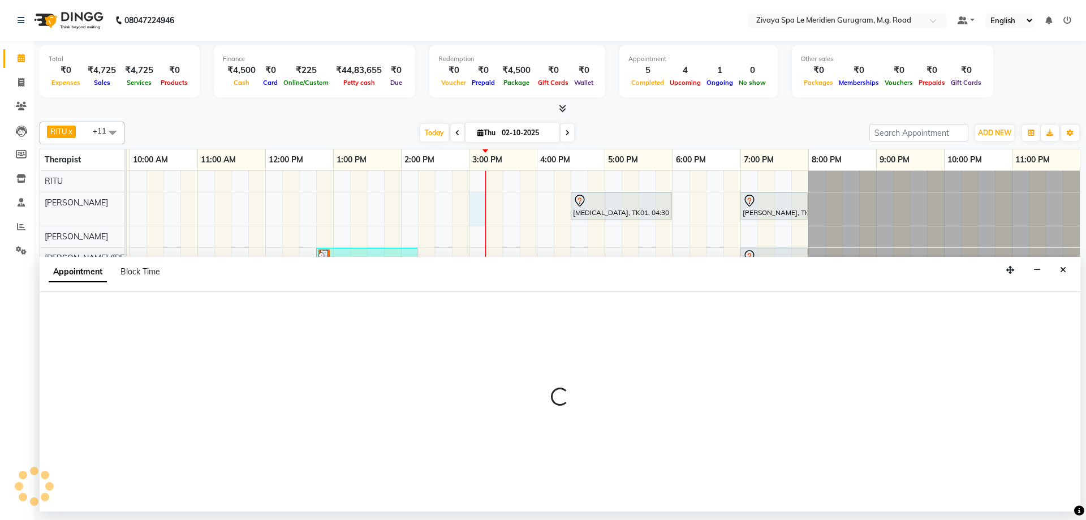
select select "49507"
select select "900"
select select "tentative"
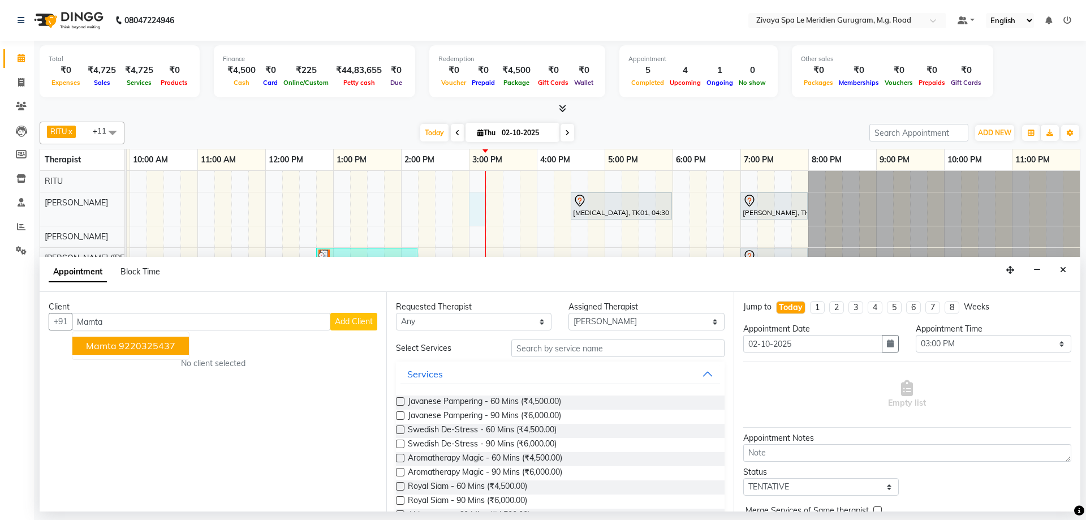
type input "Mamta"
click at [357, 322] on span "Add Client" at bounding box center [354, 321] width 38 height 10
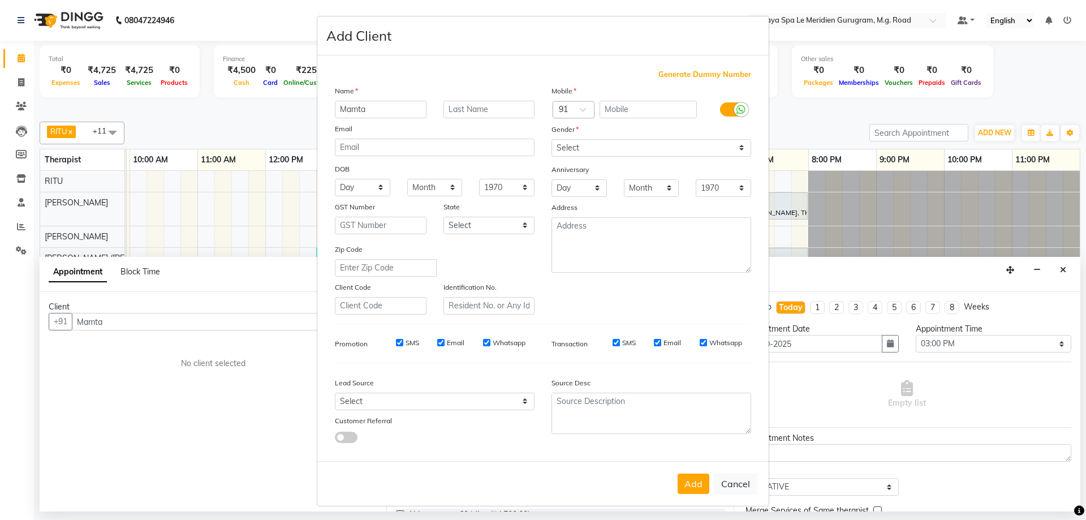
click at [675, 77] on span "Generate Dummy Number" at bounding box center [704, 74] width 93 height 11
type input "1284900001190"
checkbox input "false"
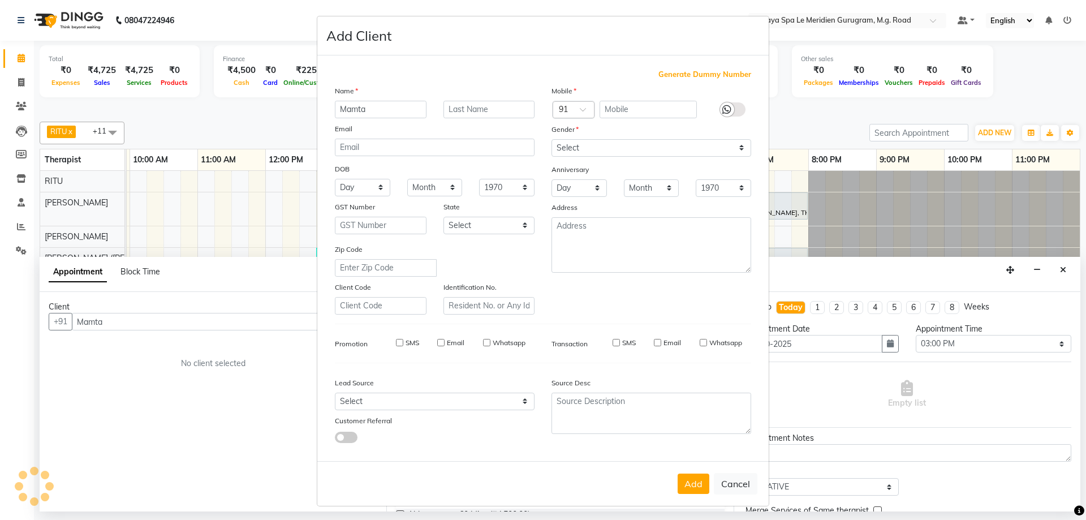
checkbox input "false"
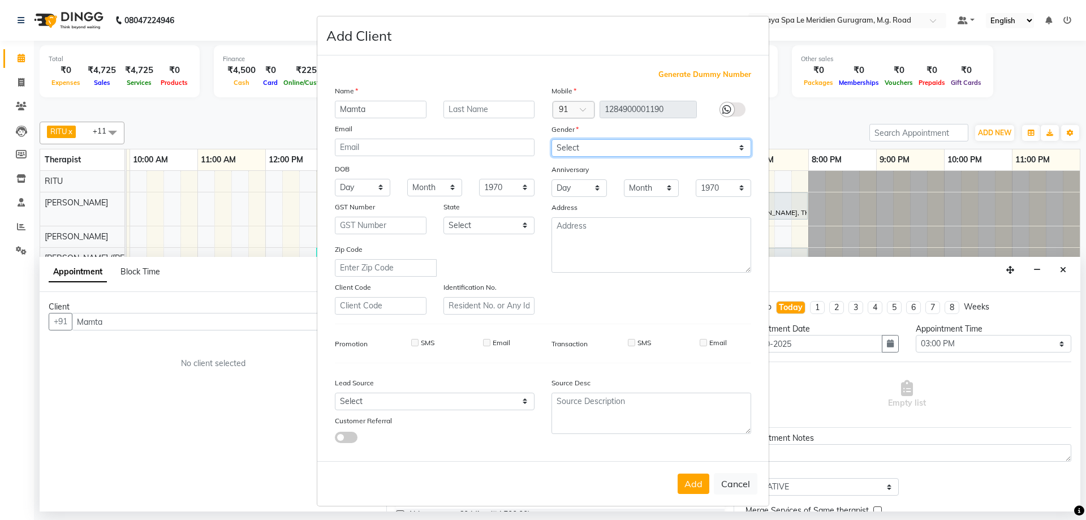
drag, startPoint x: 619, startPoint y: 149, endPoint x: 624, endPoint y: 156, distance: 8.5
click at [619, 149] on select "Select [DEMOGRAPHIC_DATA] [DEMOGRAPHIC_DATA] Other Prefer Not To Say" at bounding box center [652, 148] width 200 height 18
select select "[DEMOGRAPHIC_DATA]"
click at [552, 139] on select "Select [DEMOGRAPHIC_DATA] [DEMOGRAPHIC_DATA] Other Prefer Not To Say" at bounding box center [652, 148] width 200 height 18
click at [697, 482] on button "Add" at bounding box center [694, 483] width 32 height 20
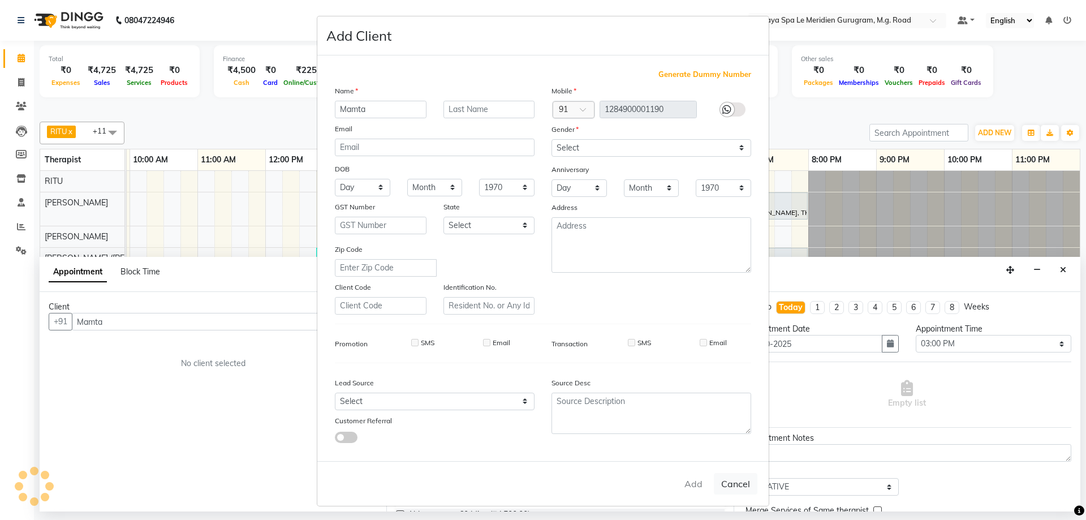
type input "1284900001190"
select select
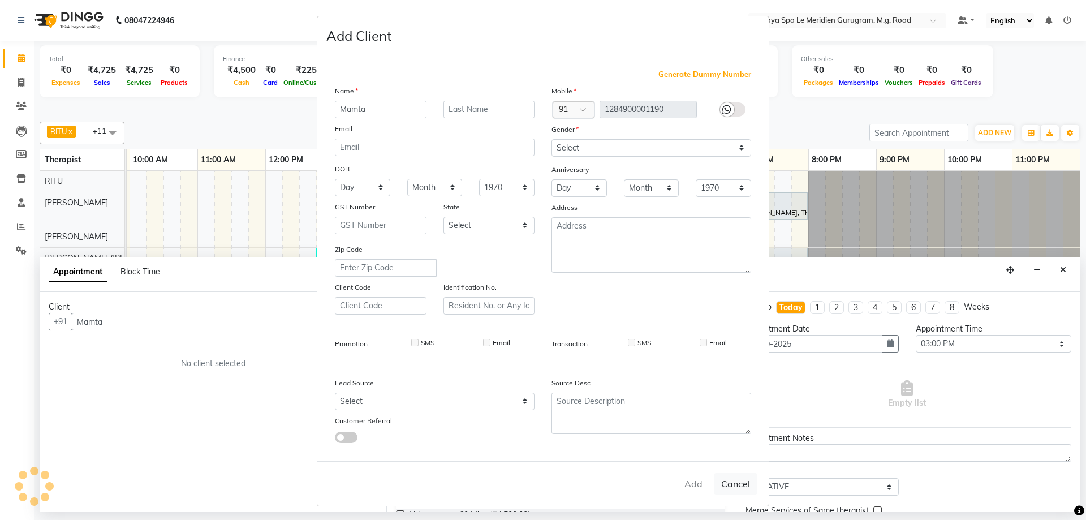
select select
checkbox input "false"
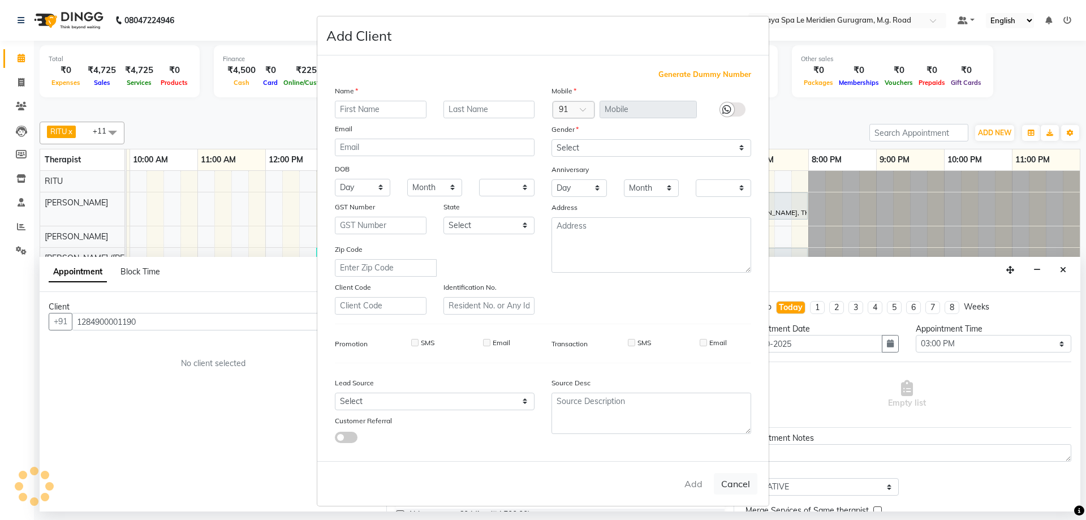
checkbox input "false"
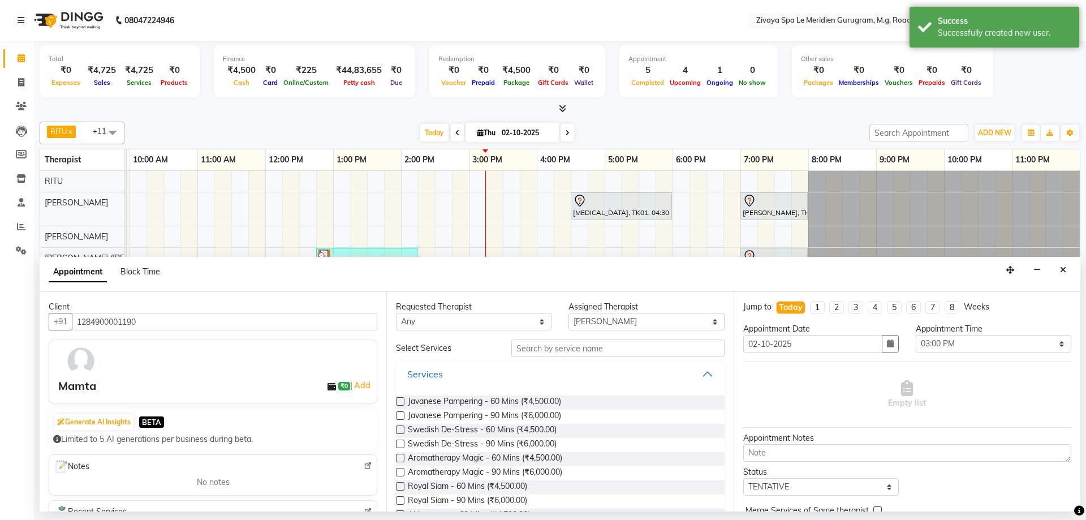
click at [480, 370] on button "Services" at bounding box center [559, 374] width 319 height 20
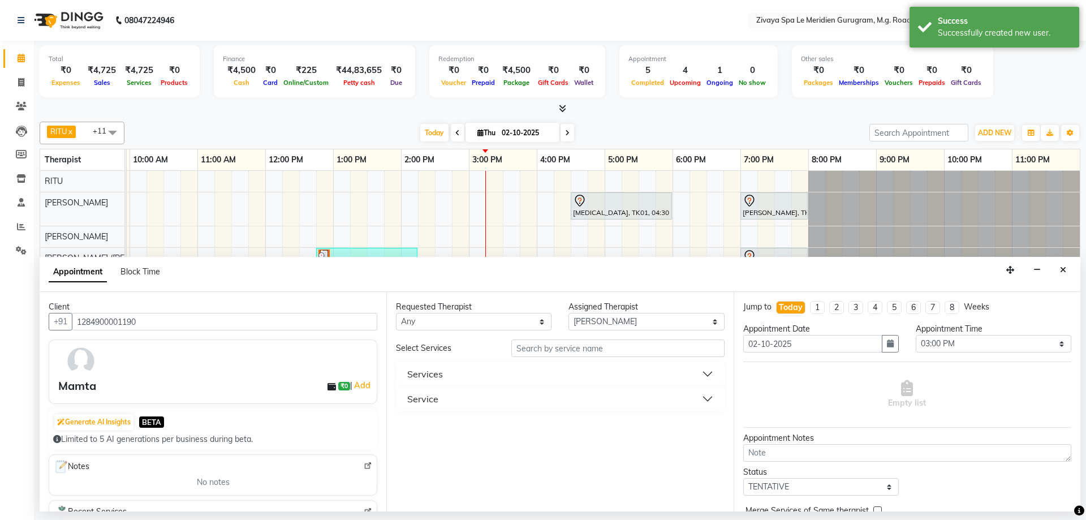
click at [475, 404] on button "Service" at bounding box center [559, 399] width 319 height 20
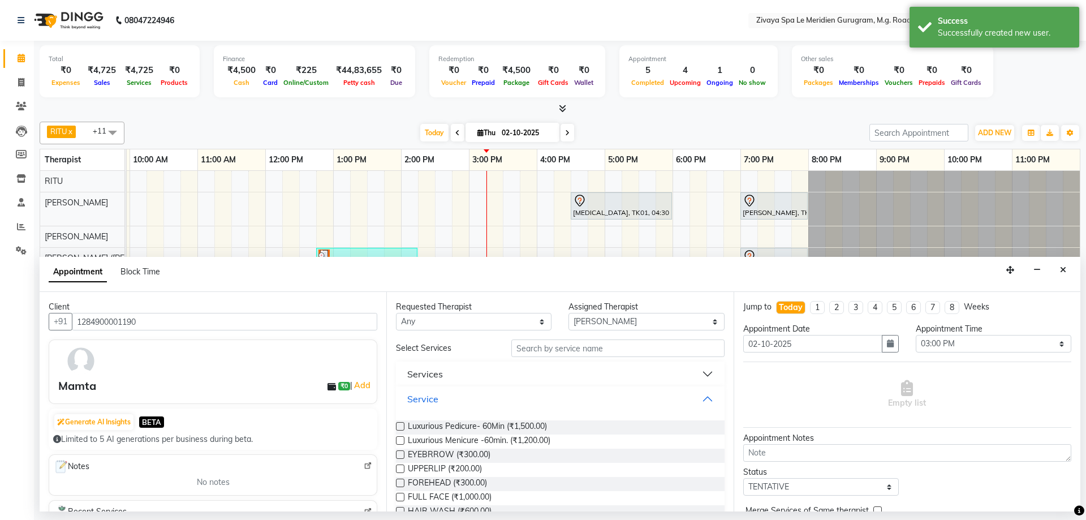
scroll to position [192, 0]
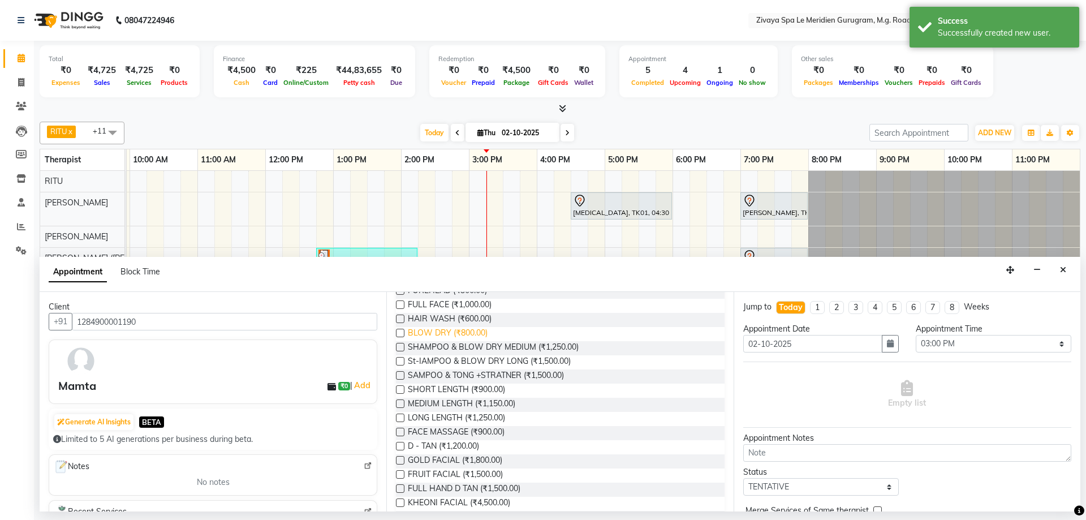
click at [446, 331] on span "BLOW DRY (₹800.00)" at bounding box center [448, 334] width 80 height 14
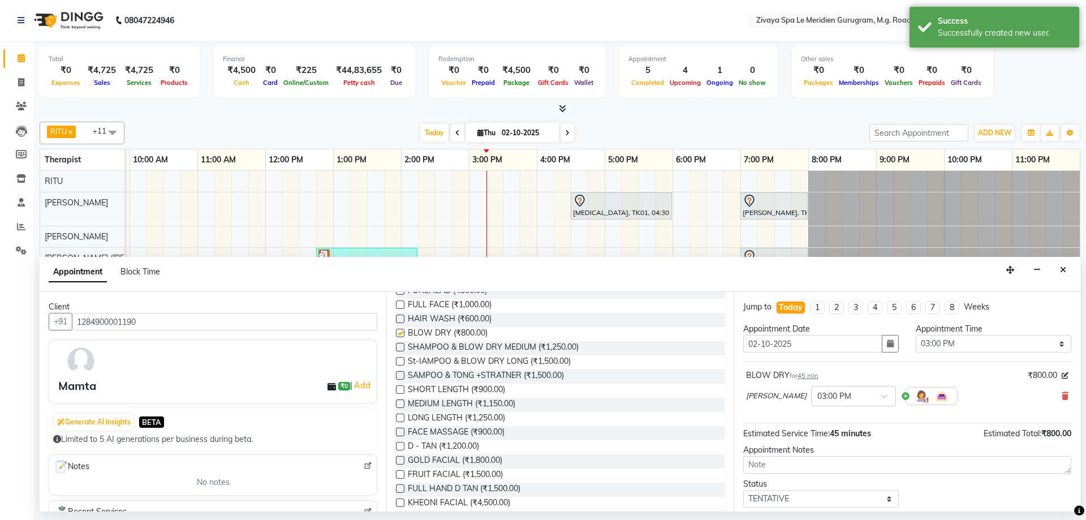
checkbox input "false"
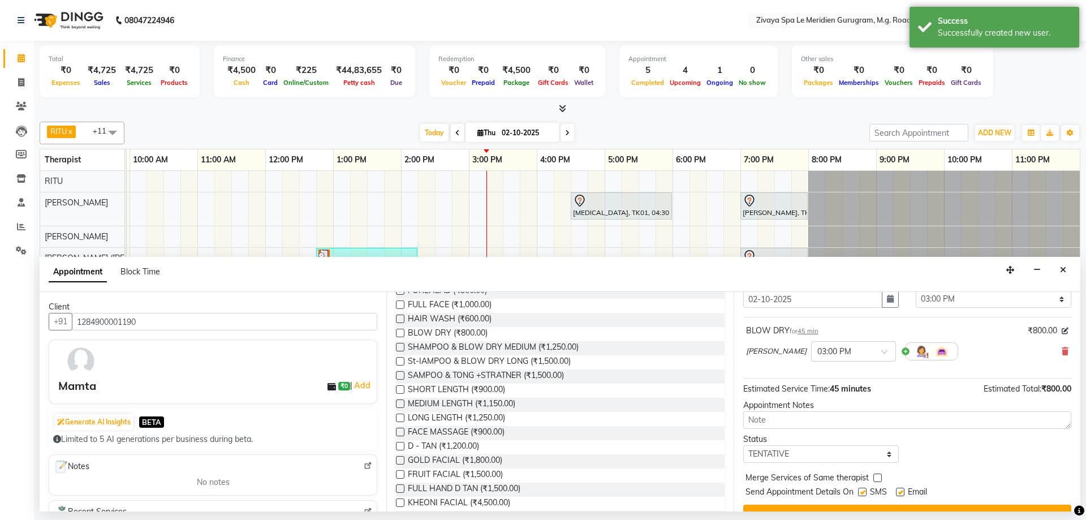
scroll to position [67, 0]
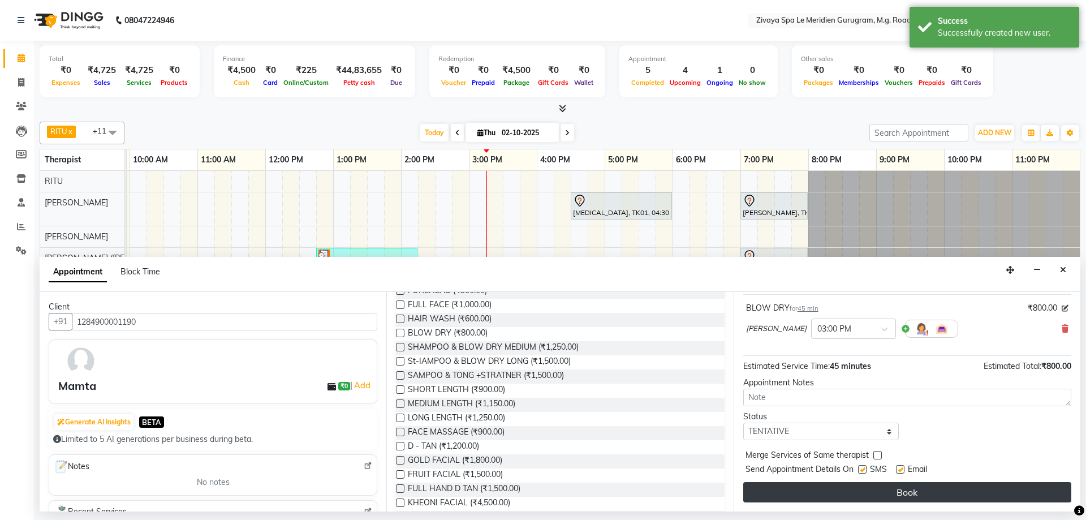
click at [936, 489] on button "Book" at bounding box center [907, 492] width 328 height 20
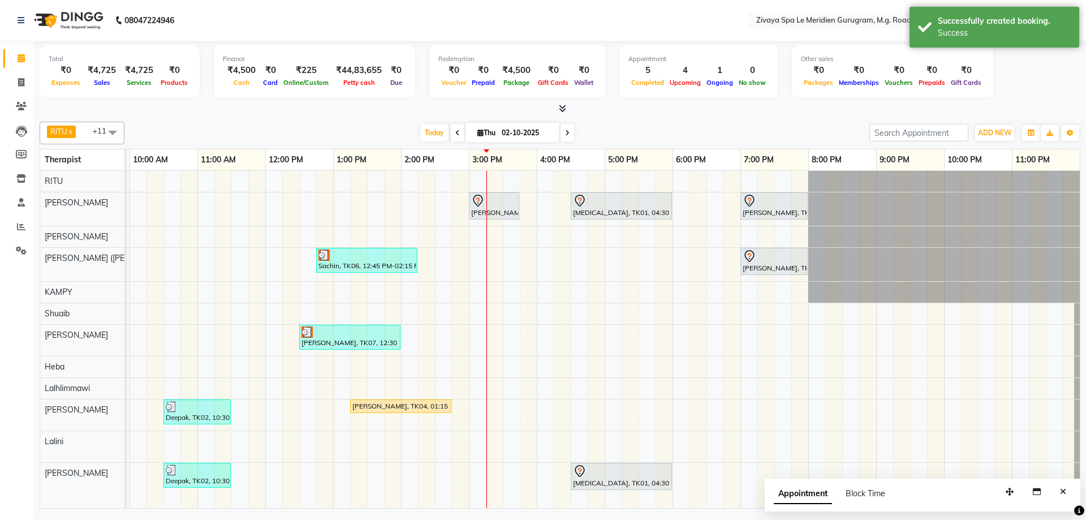
click at [506, 208] on div "[PERSON_NAME], TK08, 03:00 PM-03:45 PM, BLOW DRY" at bounding box center [494, 206] width 48 height 24
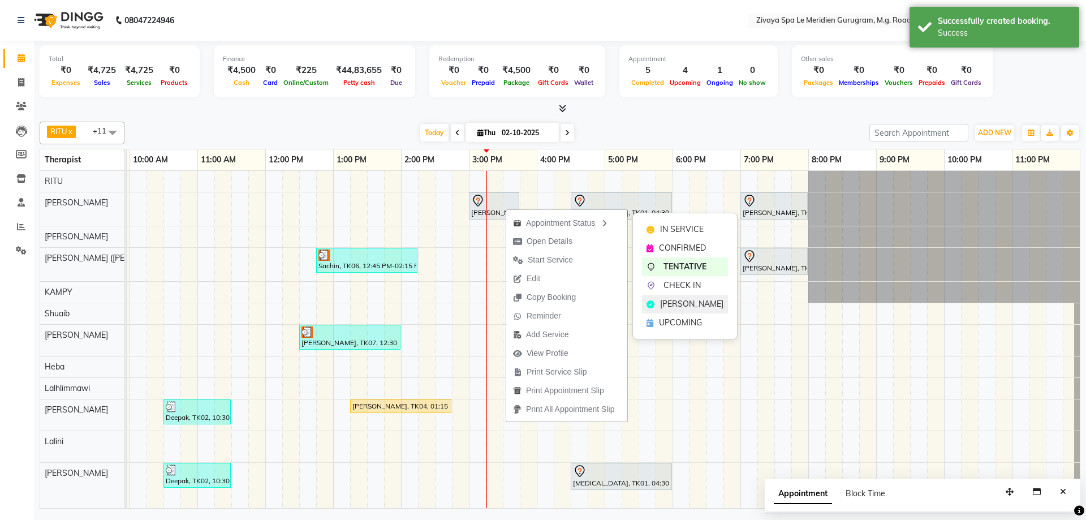
click at [688, 299] on span "[PERSON_NAME]" at bounding box center [691, 304] width 63 height 12
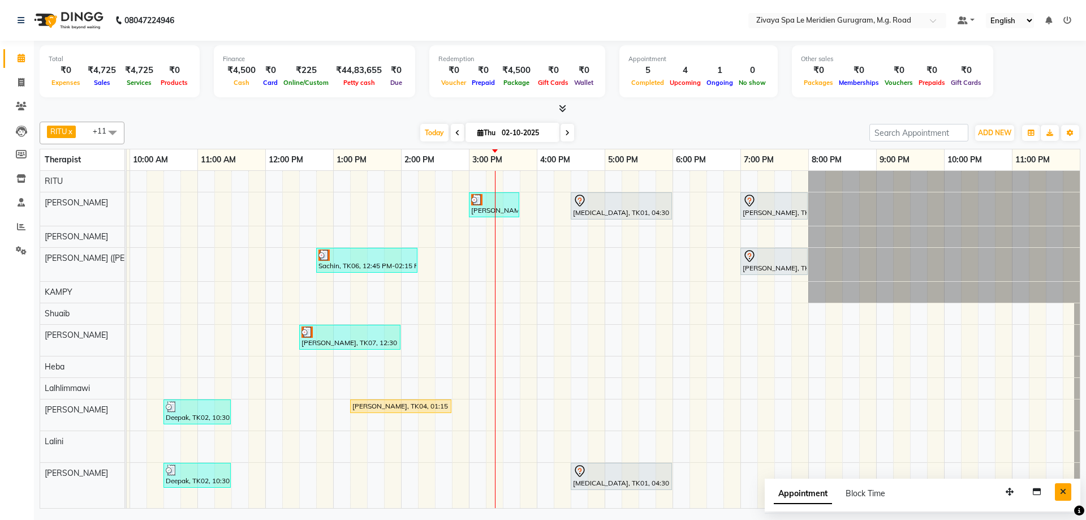
click at [1063, 491] on icon "Close" at bounding box center [1063, 492] width 6 height 8
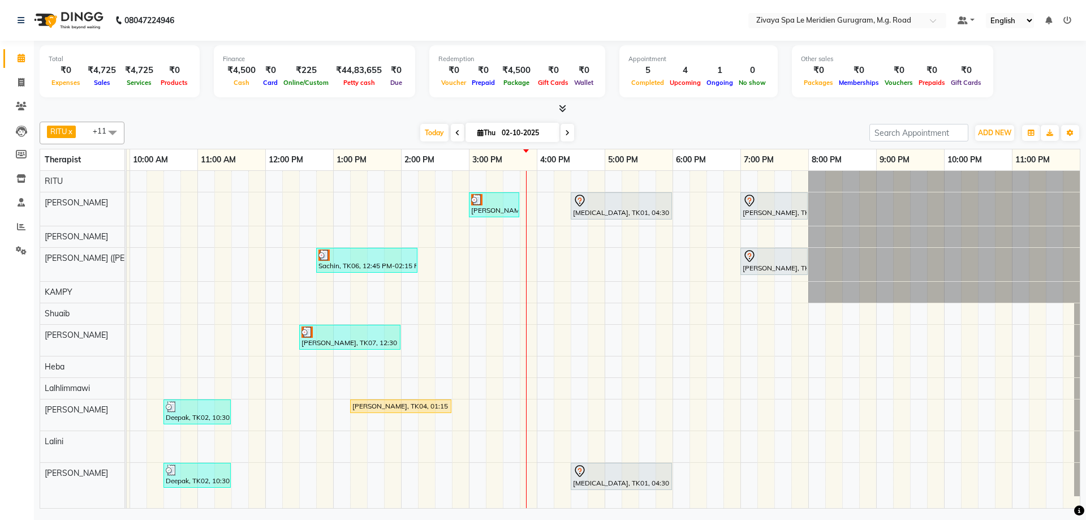
click at [579, 204] on icon at bounding box center [580, 201] width 14 height 14
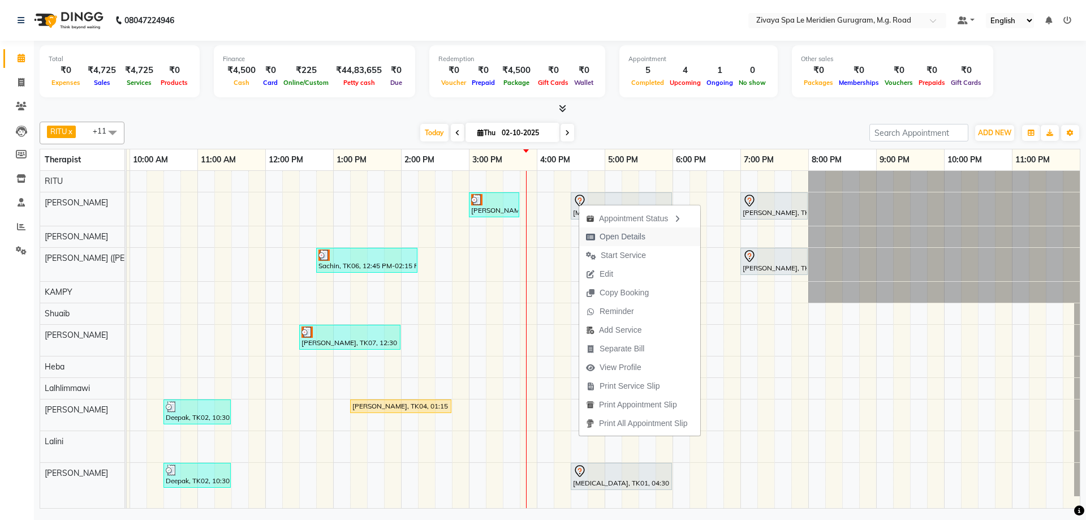
click at [606, 233] on span "Open Details" at bounding box center [623, 237] width 46 height 12
select select "7"
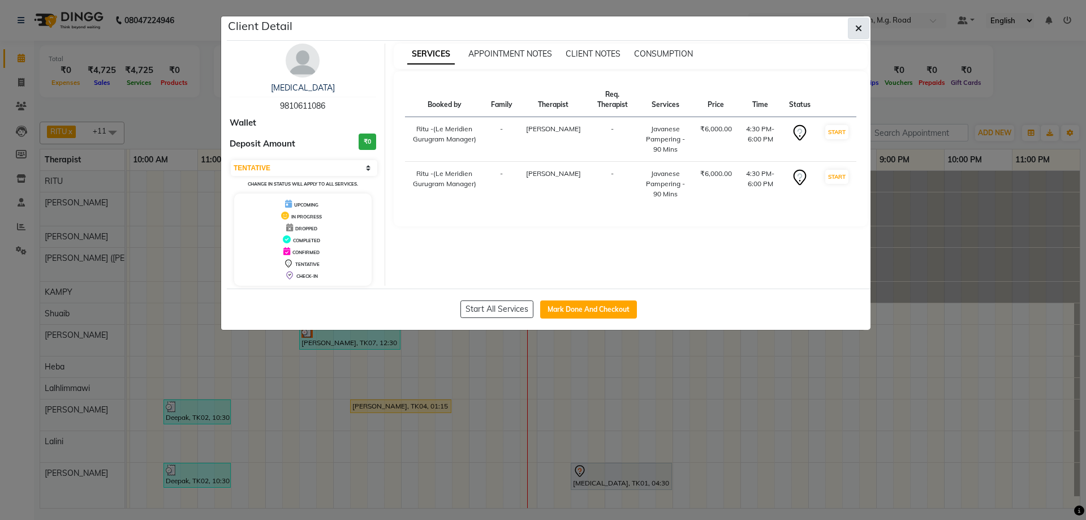
click at [854, 29] on button "button" at bounding box center [858, 28] width 21 height 21
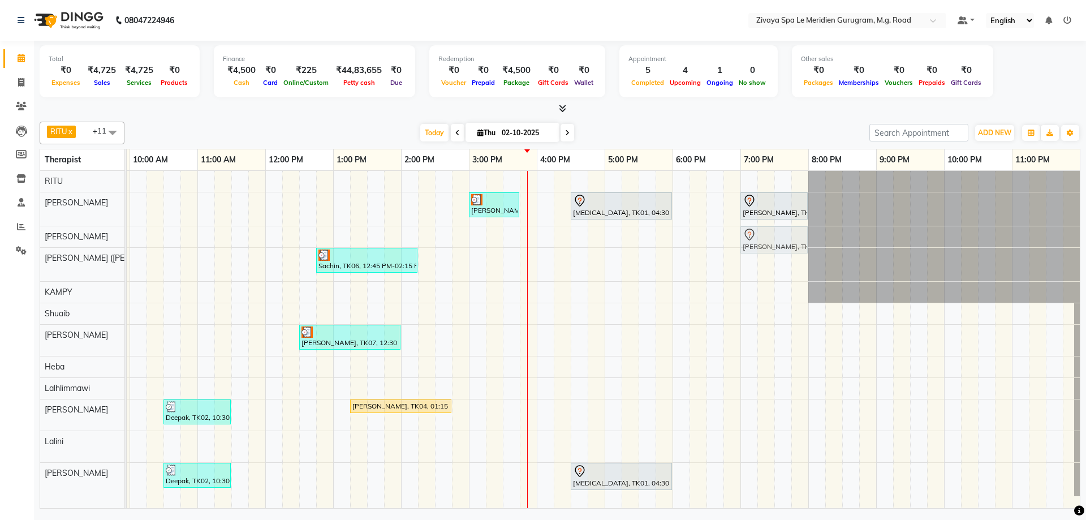
drag, startPoint x: 748, startPoint y: 259, endPoint x: 749, endPoint y: 242, distance: 17.6
click at [749, 230] on tbody "Mamta, TK08, 03:00 PM-03:45 PM, BLOW DRY [MEDICAL_DATA], TK01, 04:30 PM-06:00 P…" at bounding box center [265, 333] width 1629 height 325
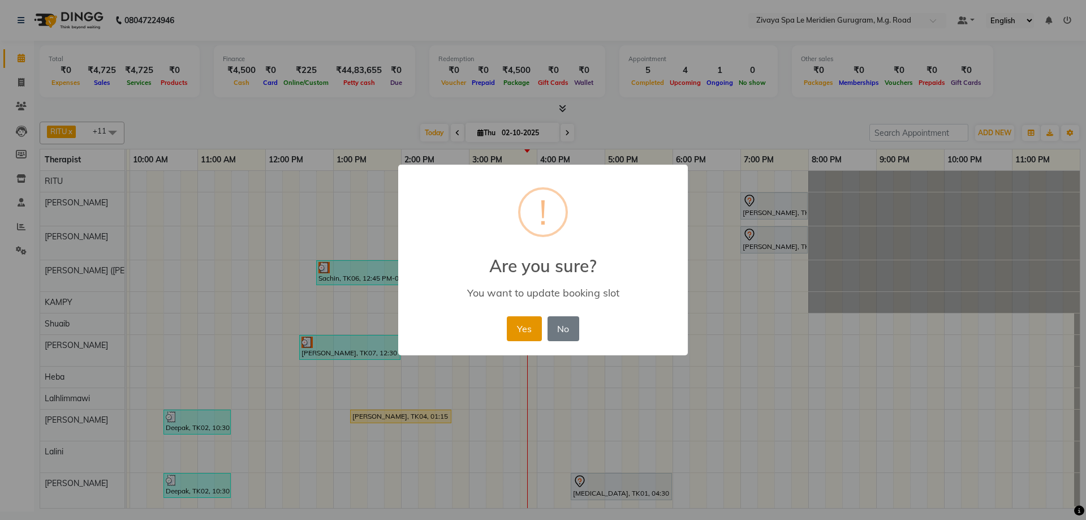
click at [519, 322] on button "Yes" at bounding box center [524, 328] width 35 height 25
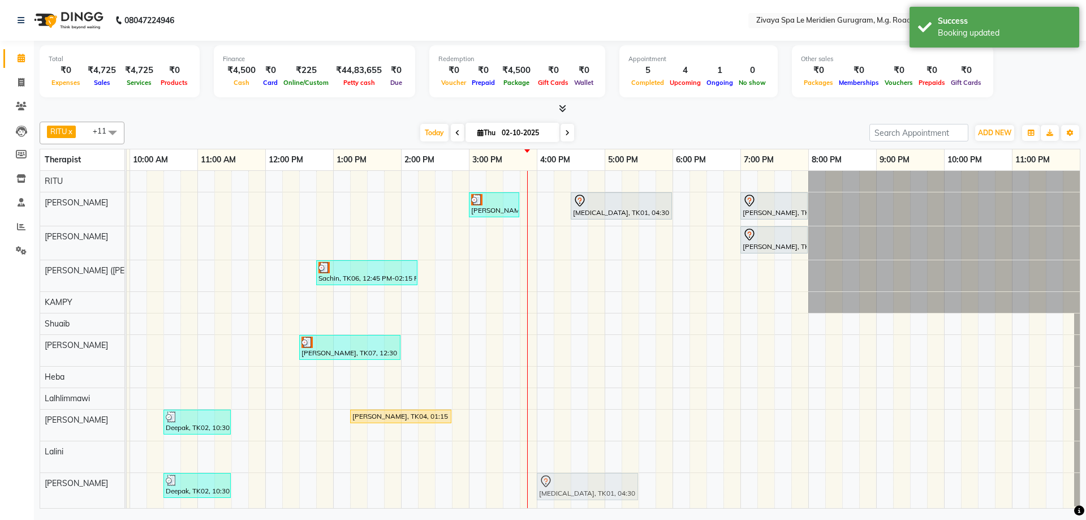
scroll to position [7, 0]
drag, startPoint x: 587, startPoint y: 479, endPoint x: 541, endPoint y: 478, distance: 45.3
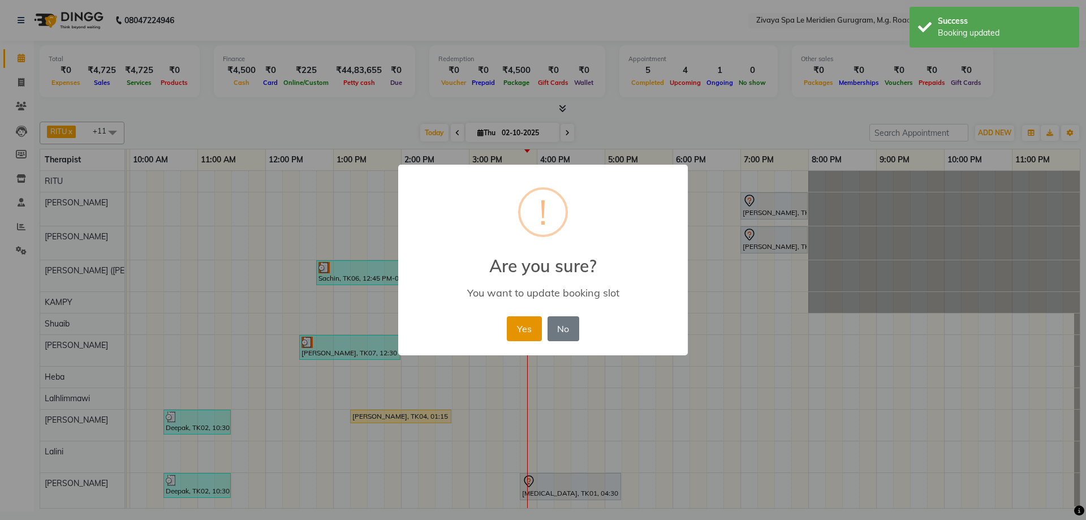
click at [522, 332] on button "Yes" at bounding box center [524, 328] width 35 height 25
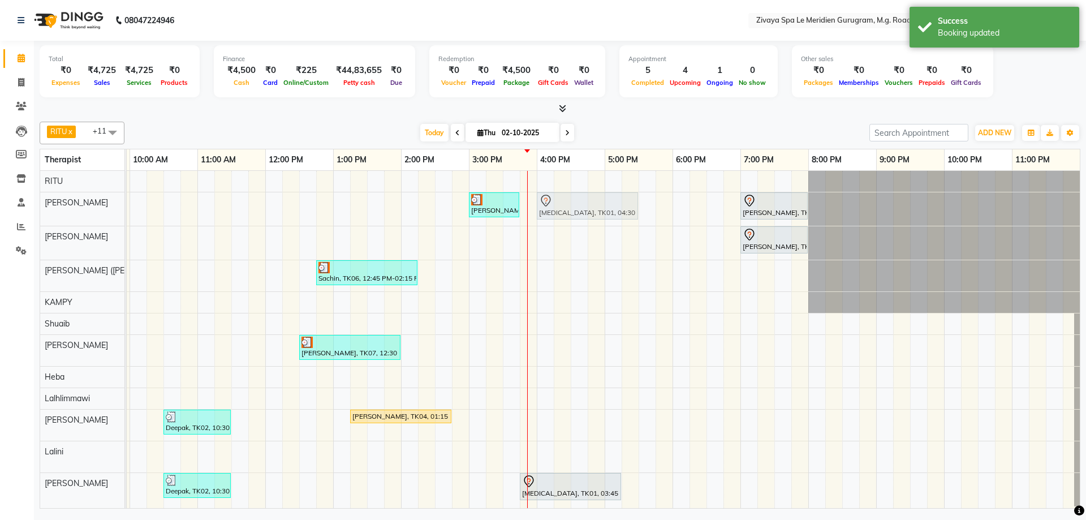
scroll to position [6, 0]
drag, startPoint x: 578, startPoint y: 199, endPoint x: 541, endPoint y: 195, distance: 36.9
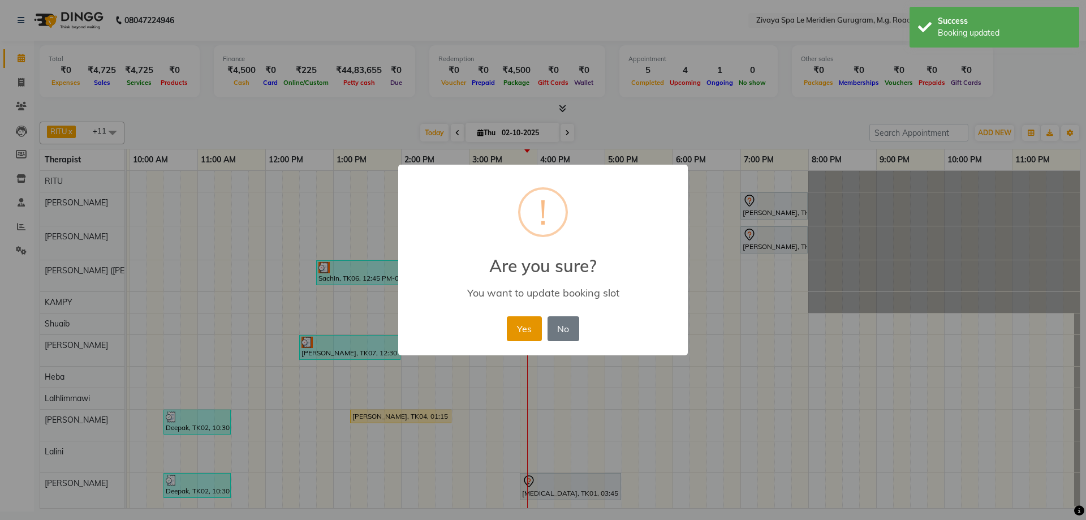
click at [523, 324] on button "Yes" at bounding box center [524, 328] width 35 height 25
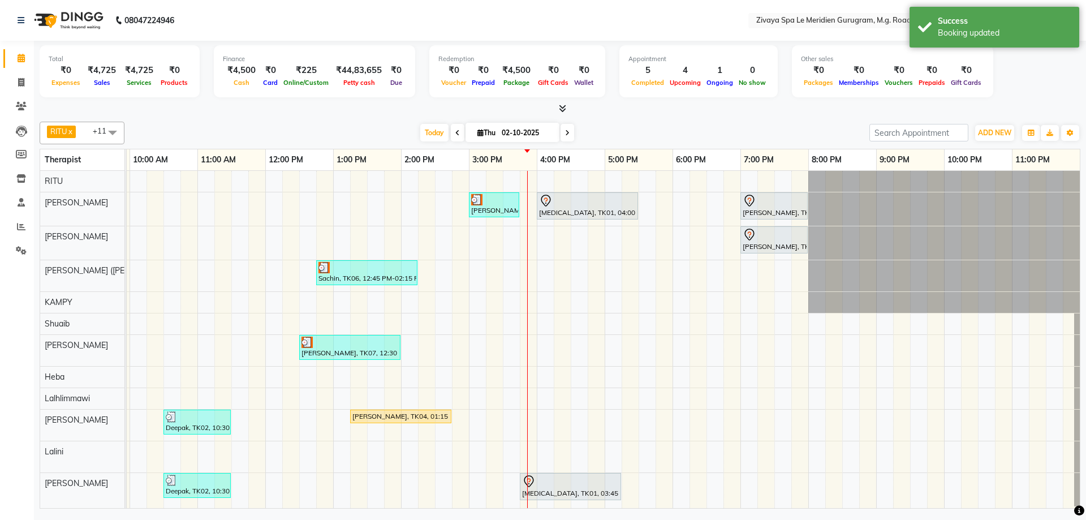
click at [546, 195] on icon at bounding box center [546, 201] width 14 height 14
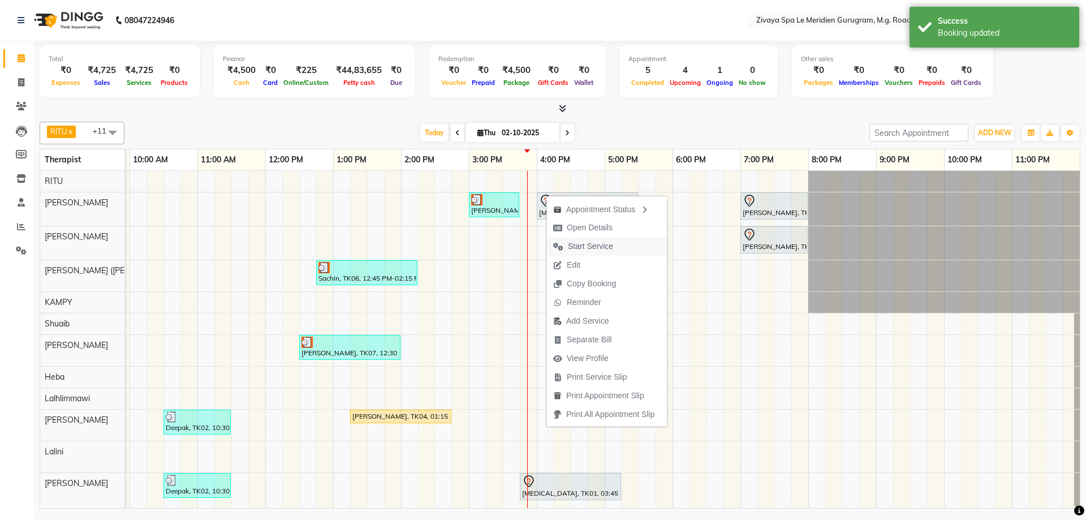
click at [595, 239] on span "Start Service" at bounding box center [583, 246] width 74 height 19
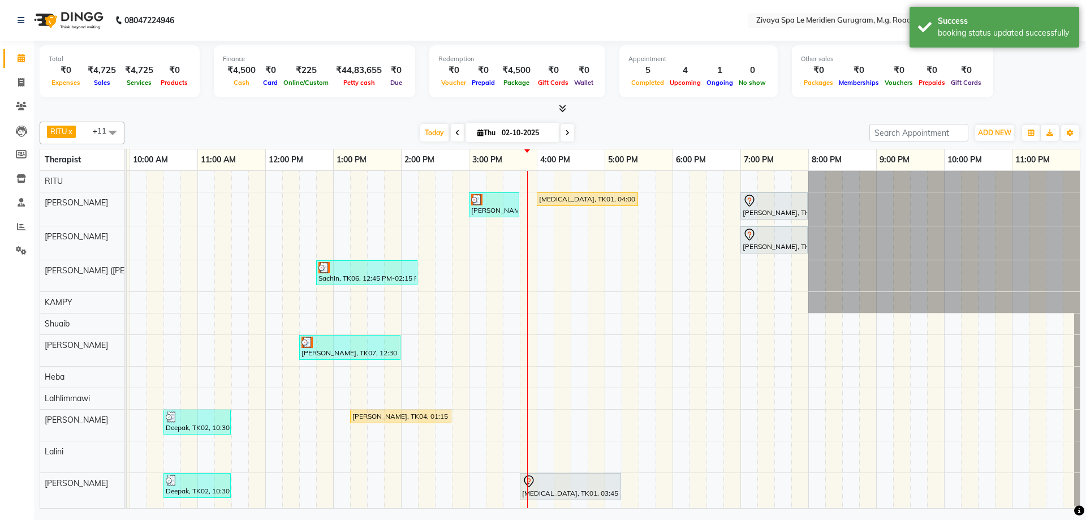
click at [527, 475] on div at bounding box center [527, 339] width 1 height 337
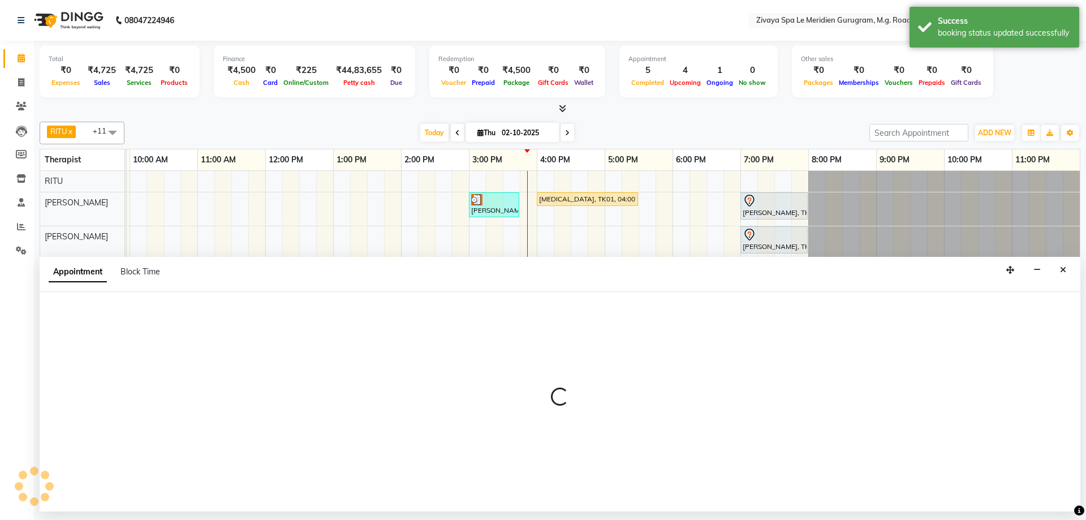
select select "86042"
select select "945"
select select "tentative"
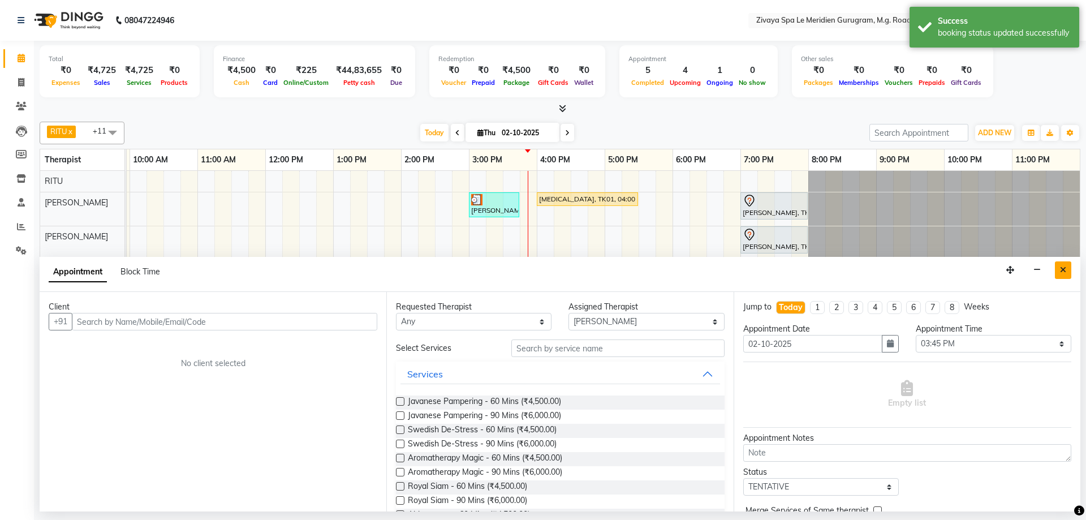
click at [1060, 269] on icon "Close" at bounding box center [1063, 270] width 6 height 8
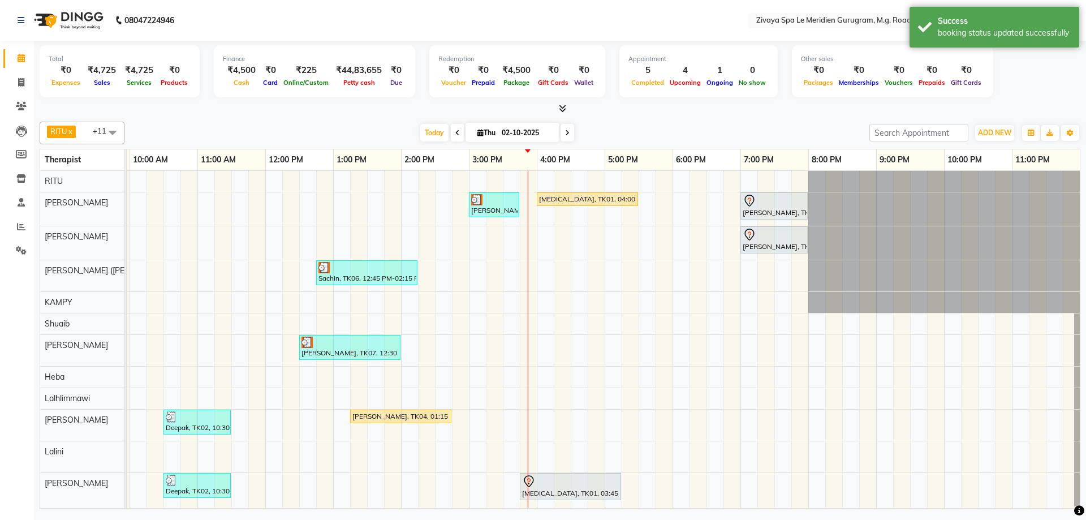
click at [533, 475] on icon at bounding box center [529, 482] width 14 height 14
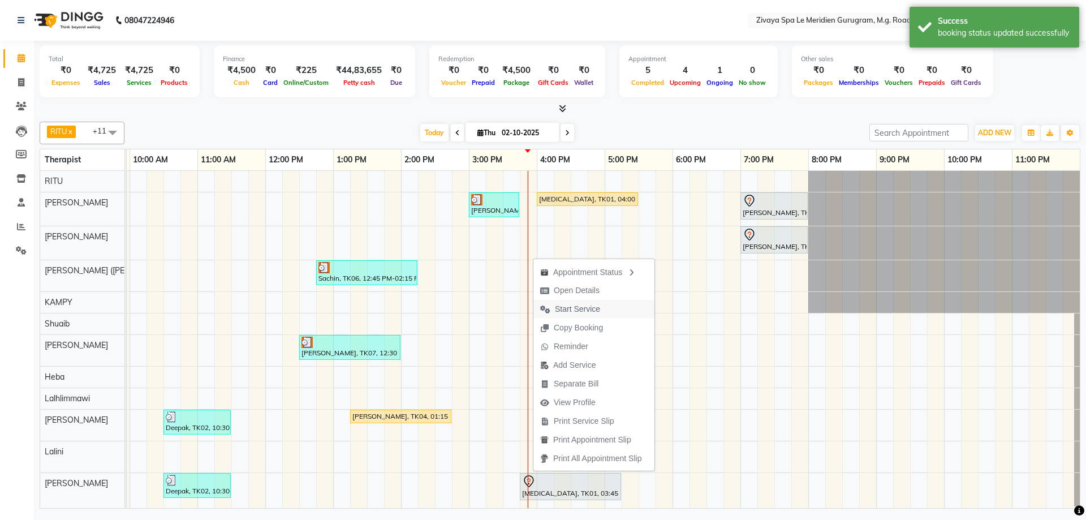
click at [624, 309] on button "Start Service" at bounding box center [593, 309] width 121 height 19
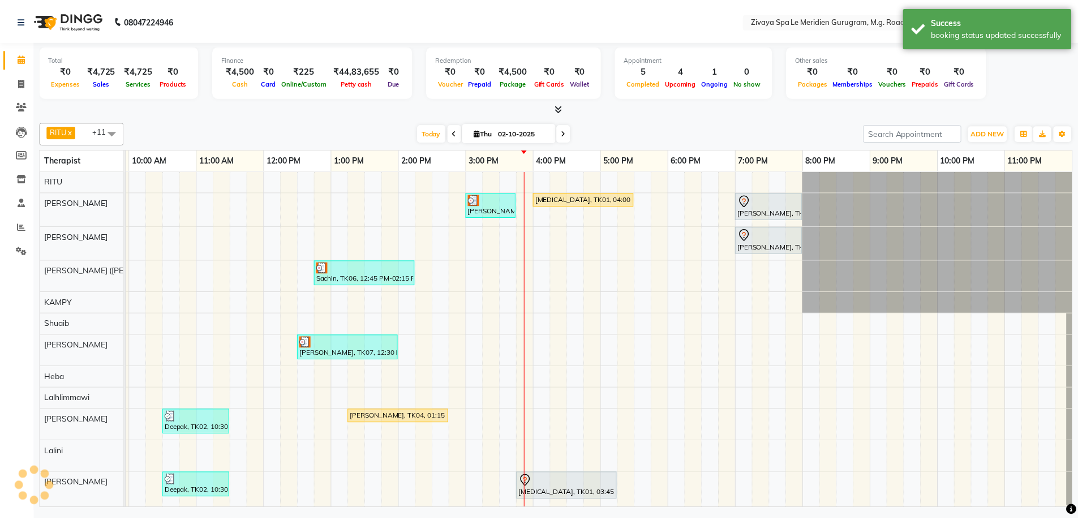
scroll to position [5, 676]
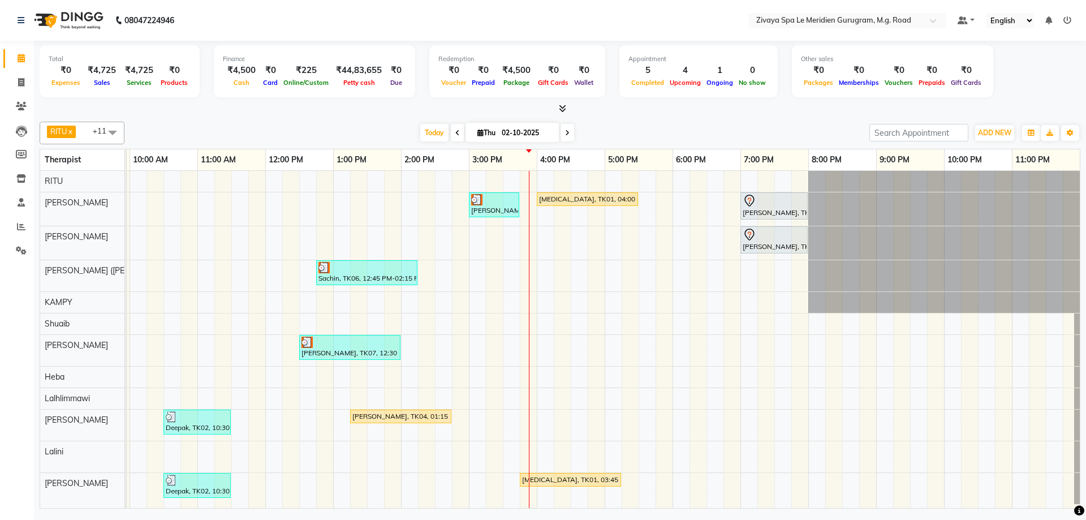
click at [553, 194] on div "[MEDICAL_DATA], TK01, 04:00 PM-05:30 PM, Javanese Pampering - 90 Mins" at bounding box center [587, 199] width 99 height 10
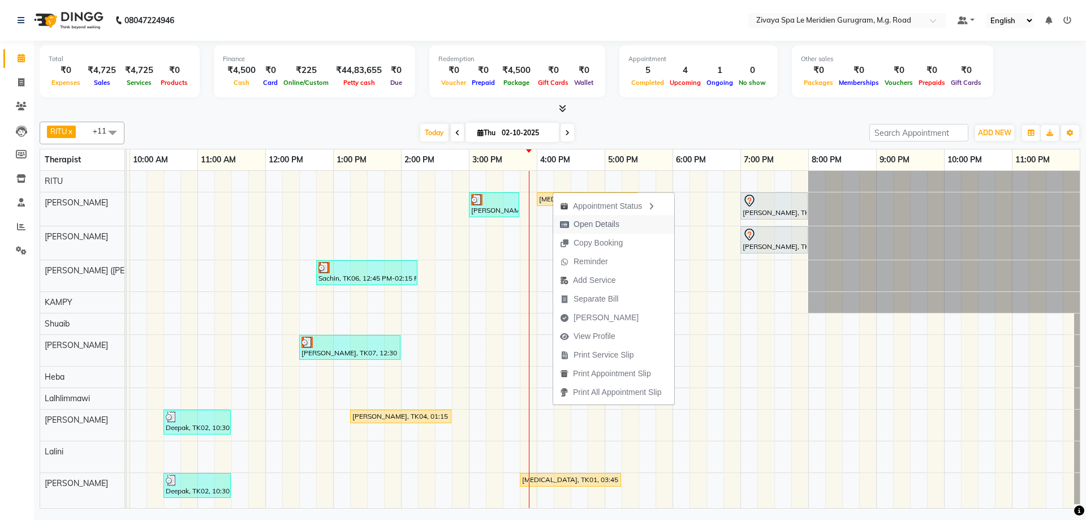
click at [603, 225] on span "Open Details" at bounding box center [597, 224] width 46 height 12
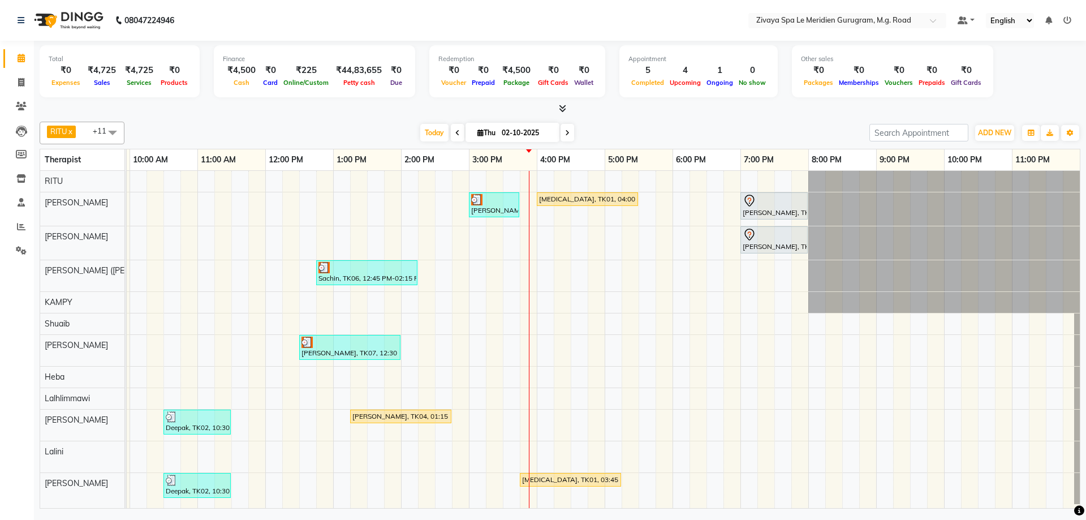
click at [547, 194] on div "[MEDICAL_DATA], TK01, 04:00 PM-05:30 PM, Javanese Pampering - 90 Mins" at bounding box center [587, 199] width 99 height 10
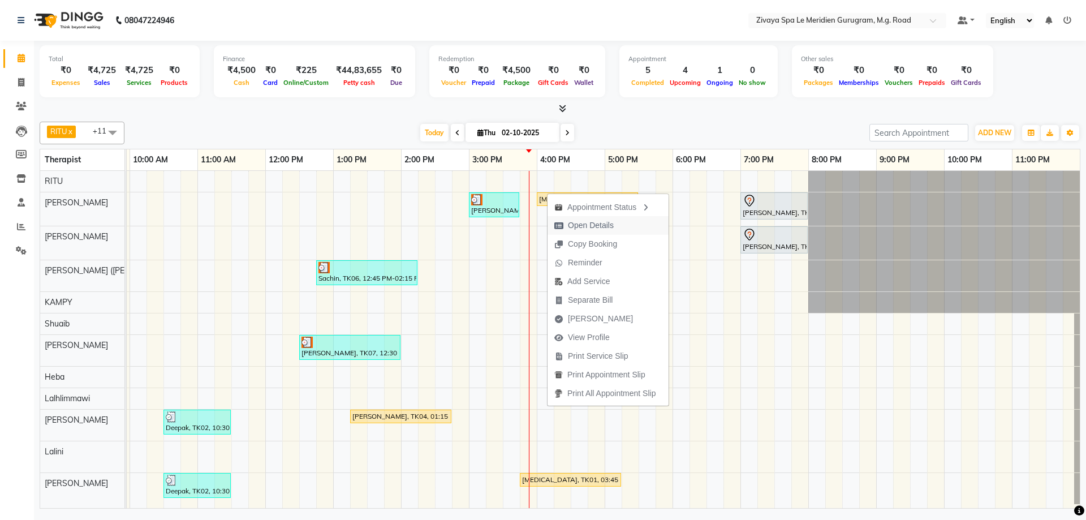
click at [597, 219] on span "Open Details" at bounding box center [584, 225] width 73 height 19
select select "1"
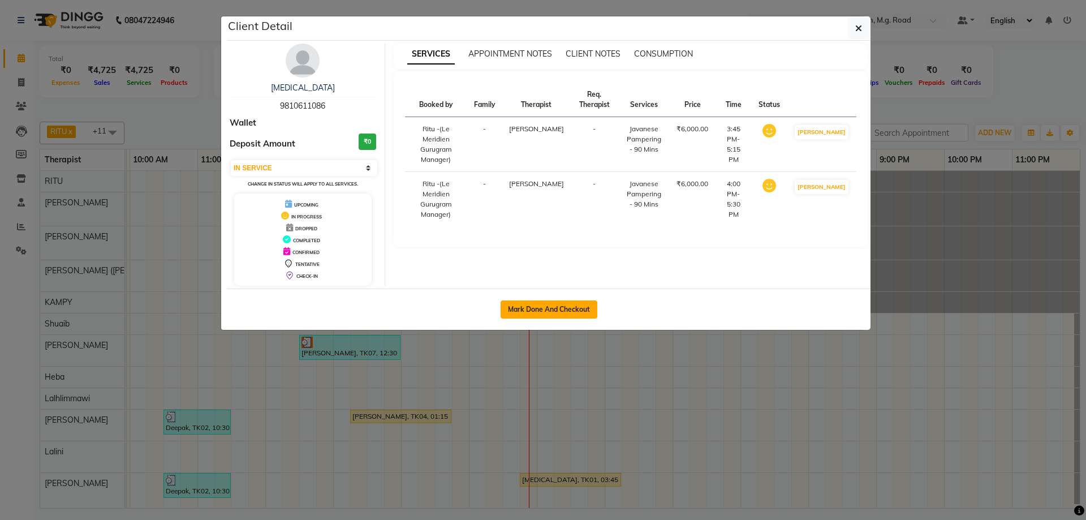
click at [564, 309] on button "Mark Done And Checkout" at bounding box center [549, 309] width 97 height 18
select select "service"
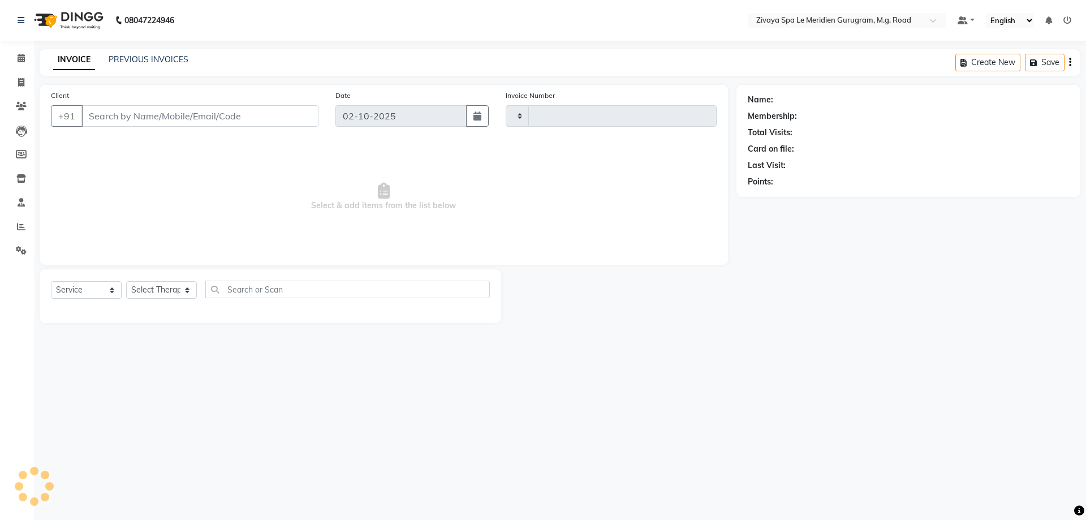
type input "2189"
select select "6503"
type input "9810611086"
select select "86042"
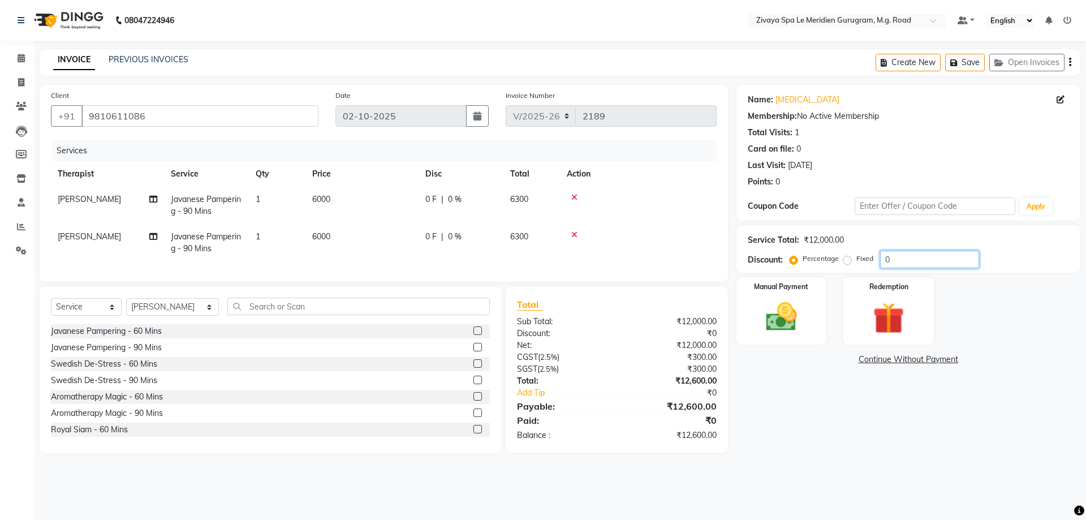
click at [878, 260] on div "Percentage Fixed 0" at bounding box center [885, 260] width 187 height 18
type input "20"
click at [803, 315] on img at bounding box center [781, 316] width 53 height 37
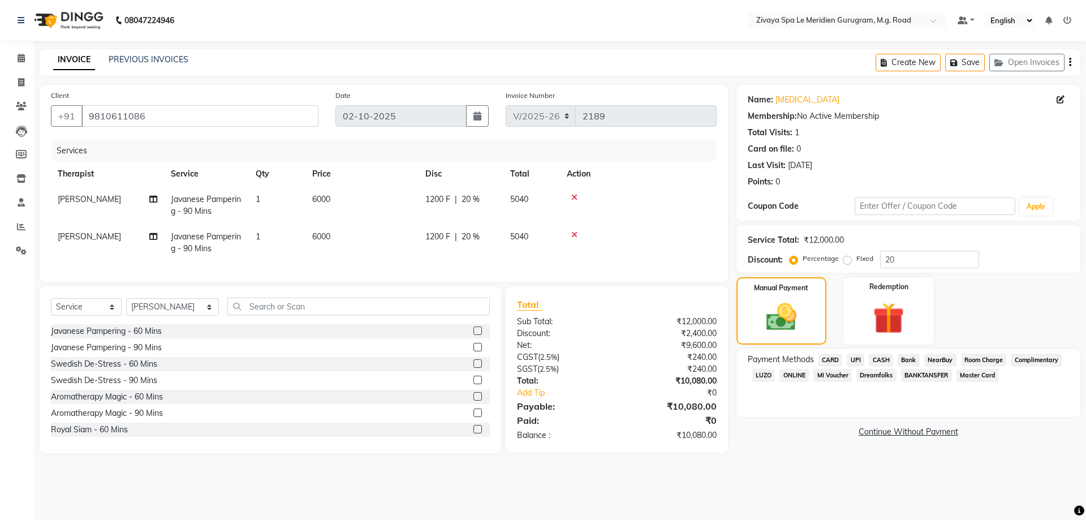
click at [838, 358] on span "CARD" at bounding box center [831, 360] width 24 height 13
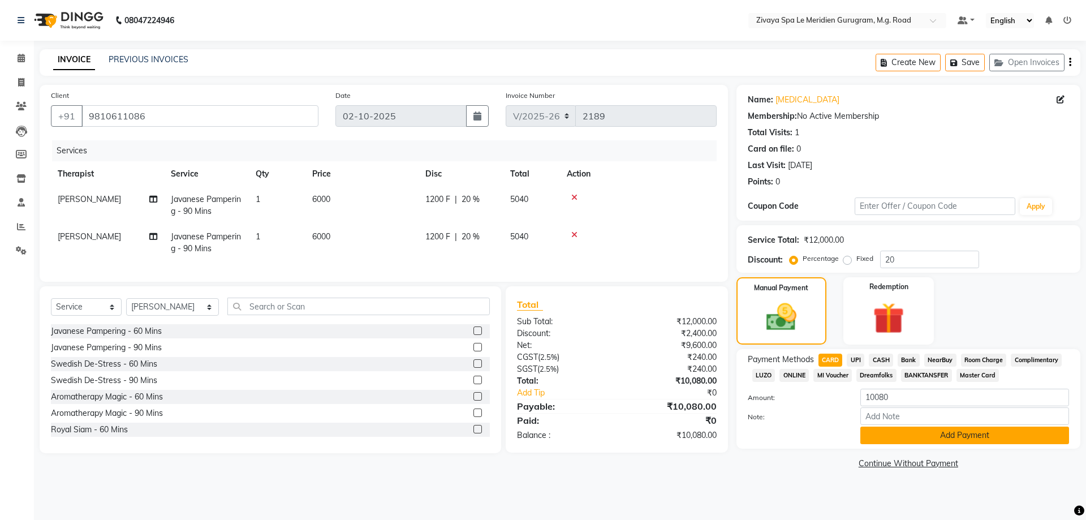
click at [941, 437] on button "Add Payment" at bounding box center [964, 436] width 209 height 18
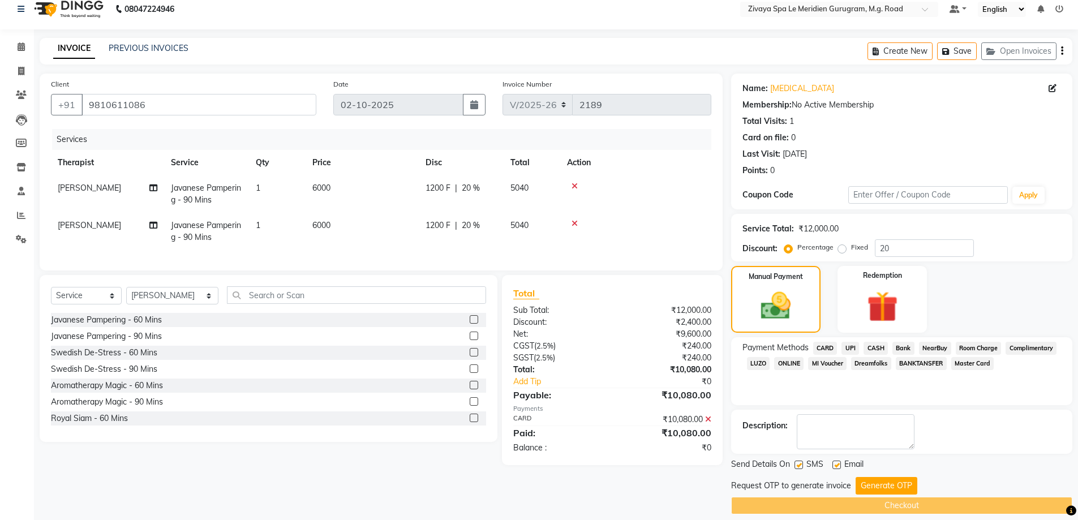
scroll to position [23, 0]
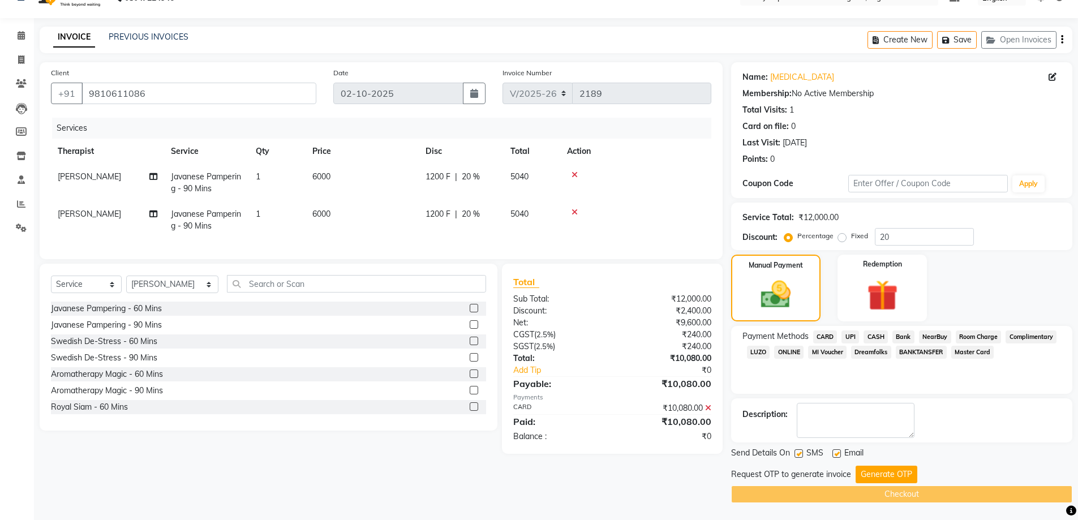
click at [895, 467] on button "Generate OTP" at bounding box center [886, 475] width 62 height 18
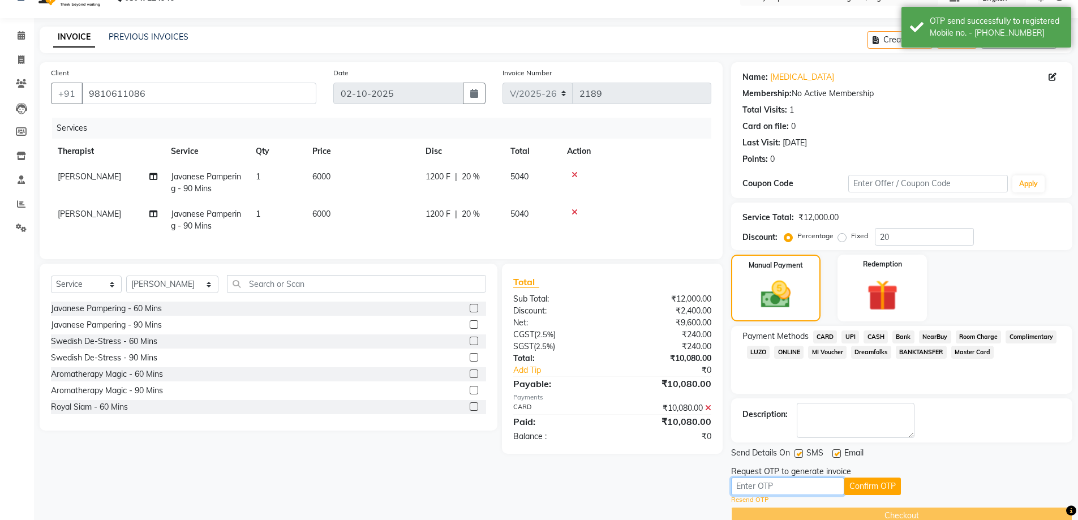
click at [753, 489] on input "text" at bounding box center [787, 486] width 113 height 18
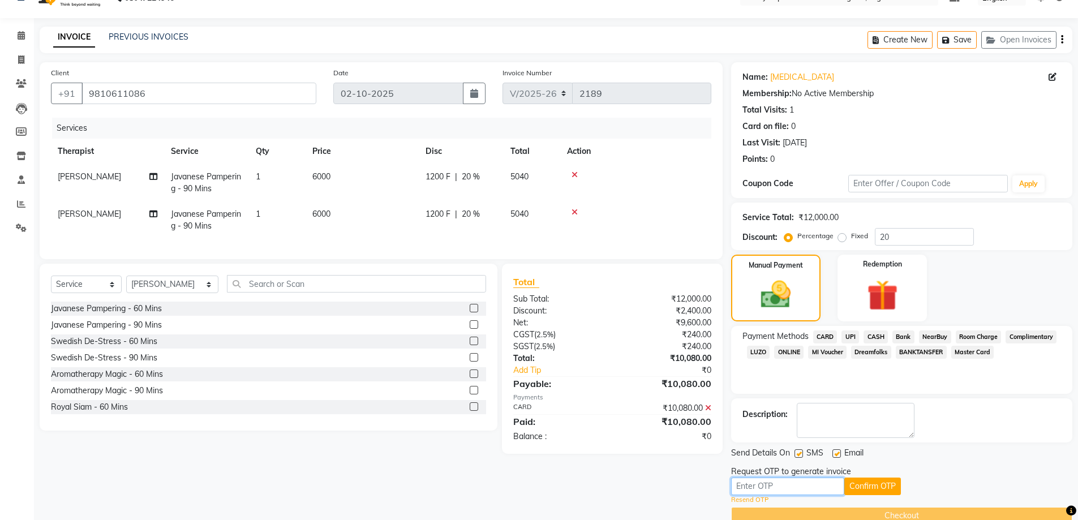
click at [765, 484] on input "text" at bounding box center [787, 486] width 113 height 18
click at [759, 489] on input "text" at bounding box center [787, 486] width 113 height 18
type input "9831"
click at [869, 478] on button "Confirm OTP" at bounding box center [872, 486] width 57 height 18
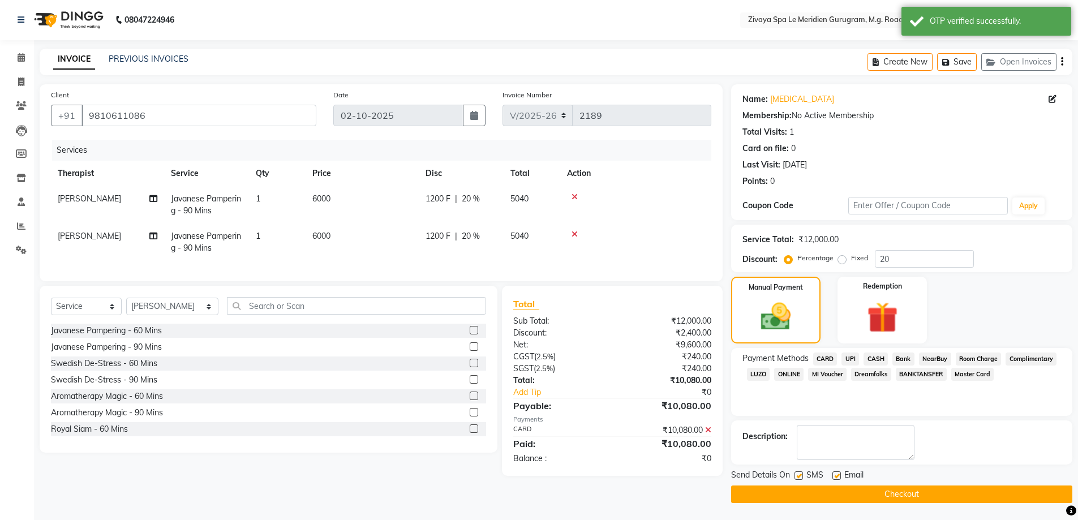
click at [875, 495] on button "Checkout" at bounding box center [901, 494] width 341 height 18
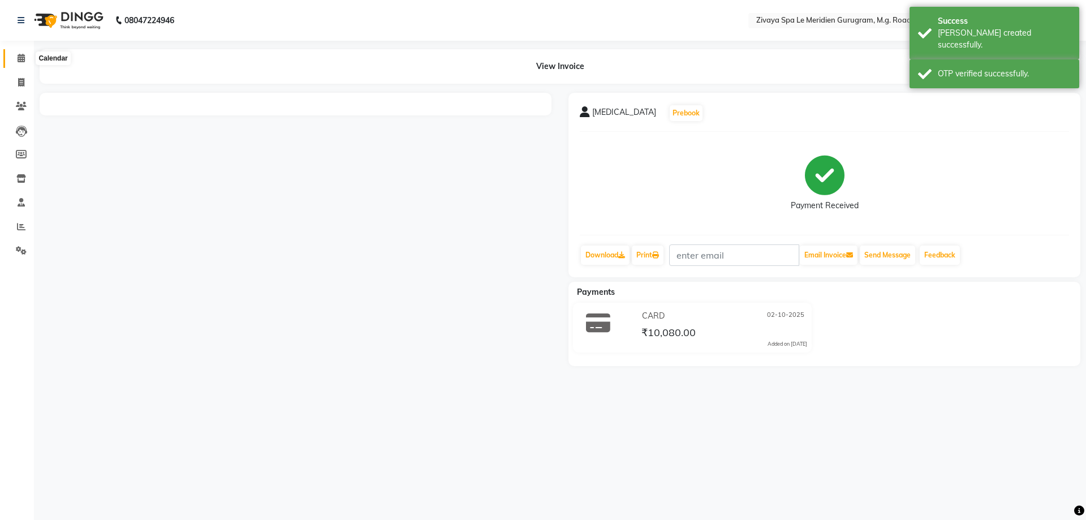
click at [22, 59] on icon at bounding box center [21, 58] width 7 height 8
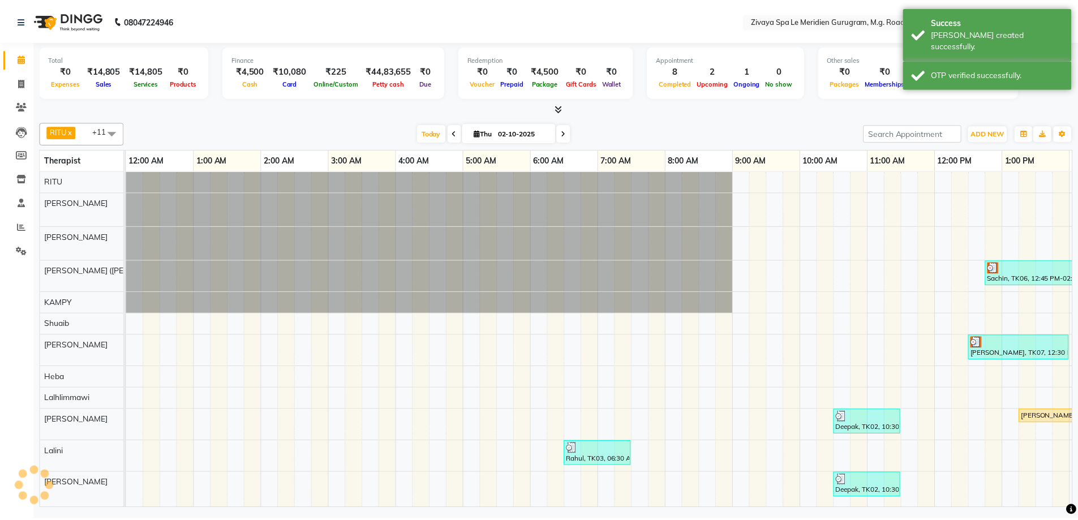
scroll to position [0, 408]
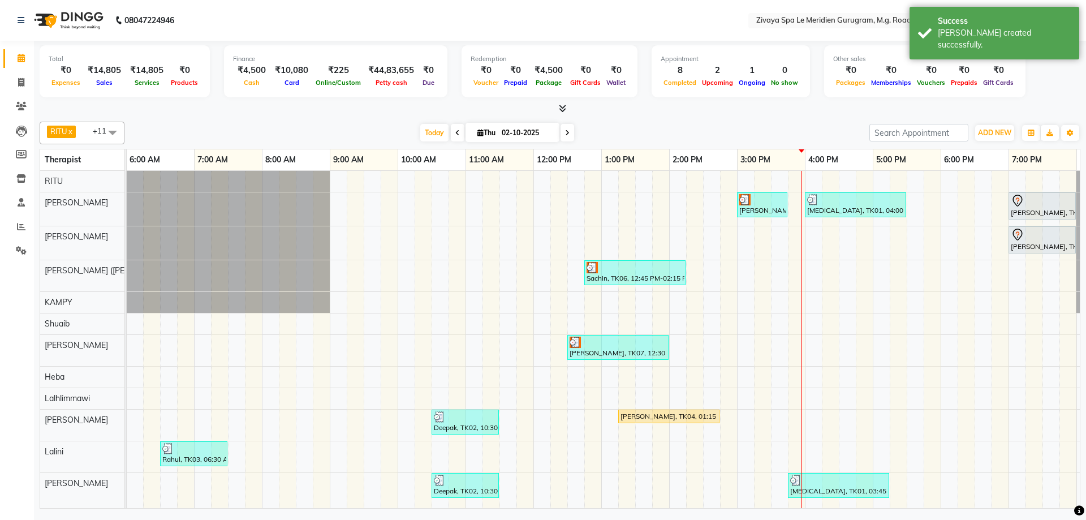
click at [633, 263] on div at bounding box center [635, 267] width 97 height 11
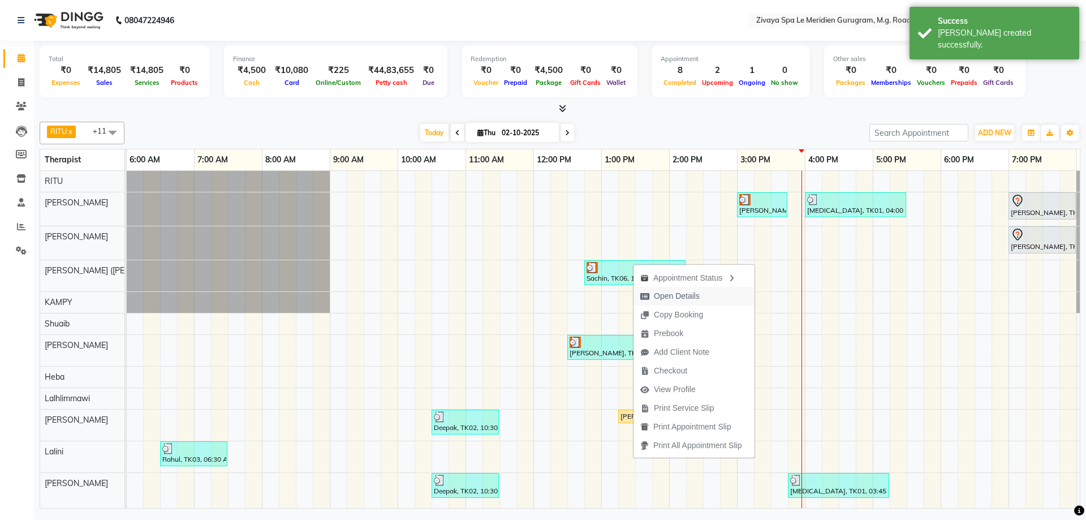
click at [662, 292] on span "Open Details" at bounding box center [677, 296] width 46 height 12
select select "3"
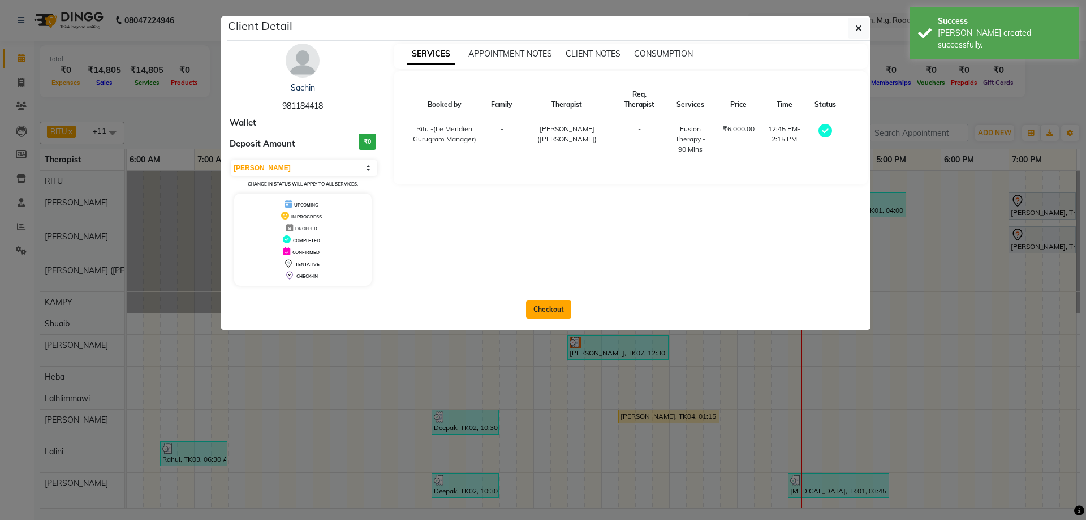
click at [537, 303] on button "Checkout" at bounding box center [548, 309] width 45 height 18
select select "6503"
select select "service"
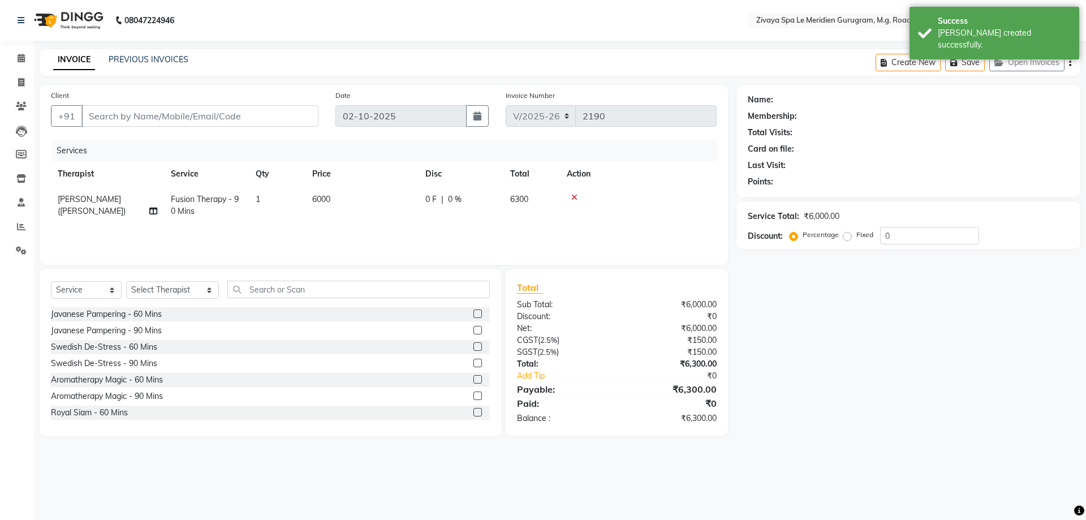
type input "981184418"
select select "49513"
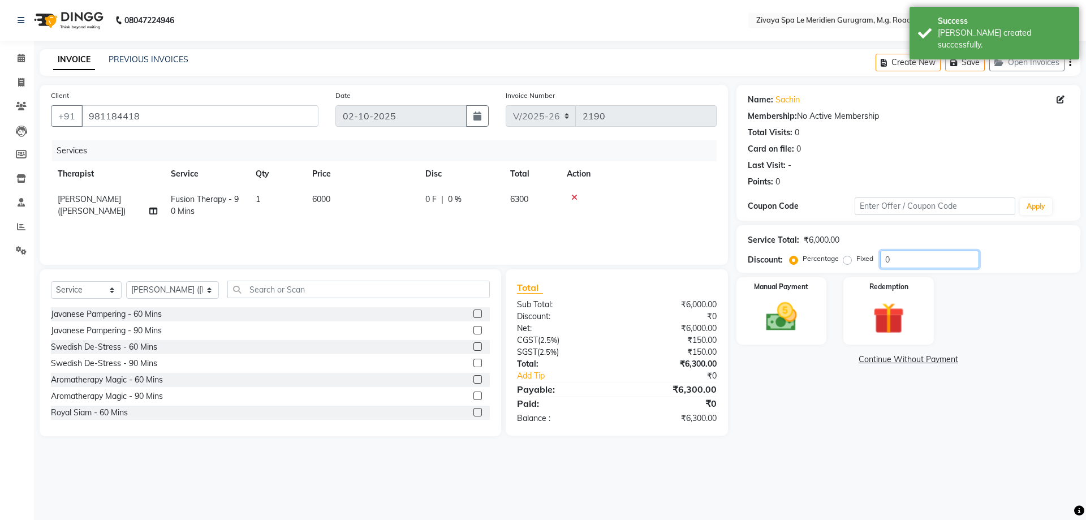
click at [898, 254] on input "0" at bounding box center [929, 260] width 99 height 18
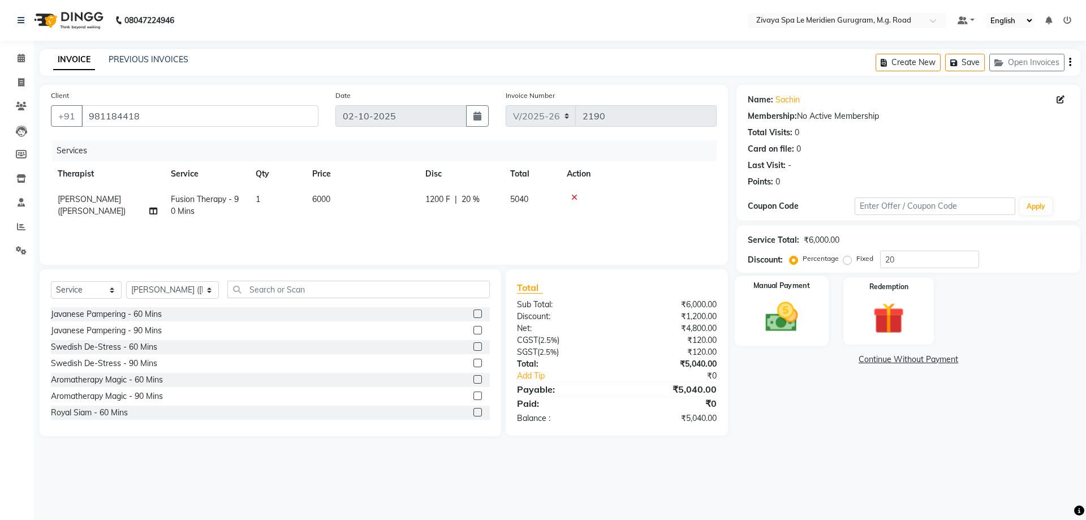
click at [808, 316] on div "Manual Payment" at bounding box center [781, 311] width 94 height 70
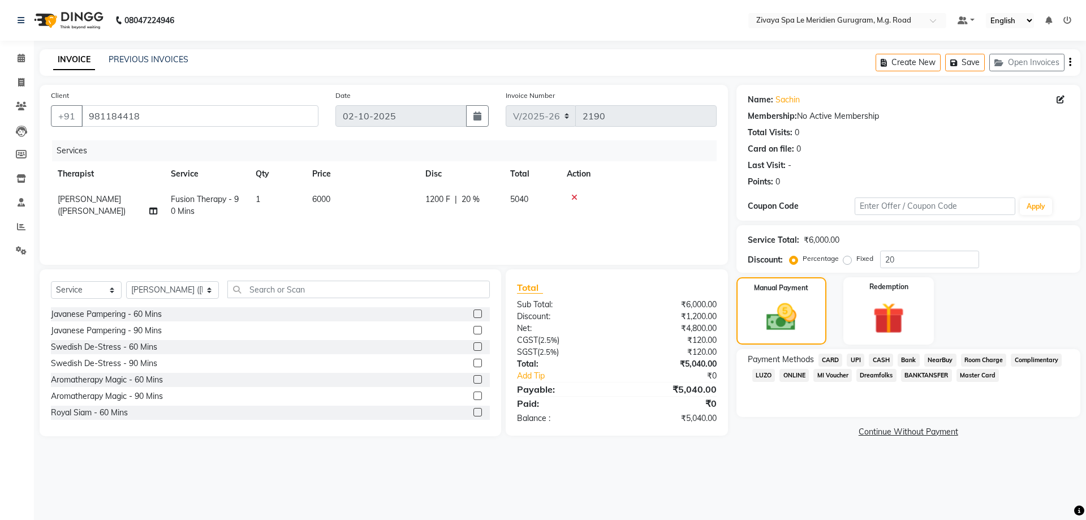
click at [856, 260] on label "Fixed" at bounding box center [864, 258] width 17 height 10
click at [846, 260] on input "Fixed" at bounding box center [850, 259] width 8 height 8
click at [898, 259] on input "20" at bounding box center [929, 260] width 99 height 18
click at [838, 357] on span "CARD" at bounding box center [831, 360] width 24 height 13
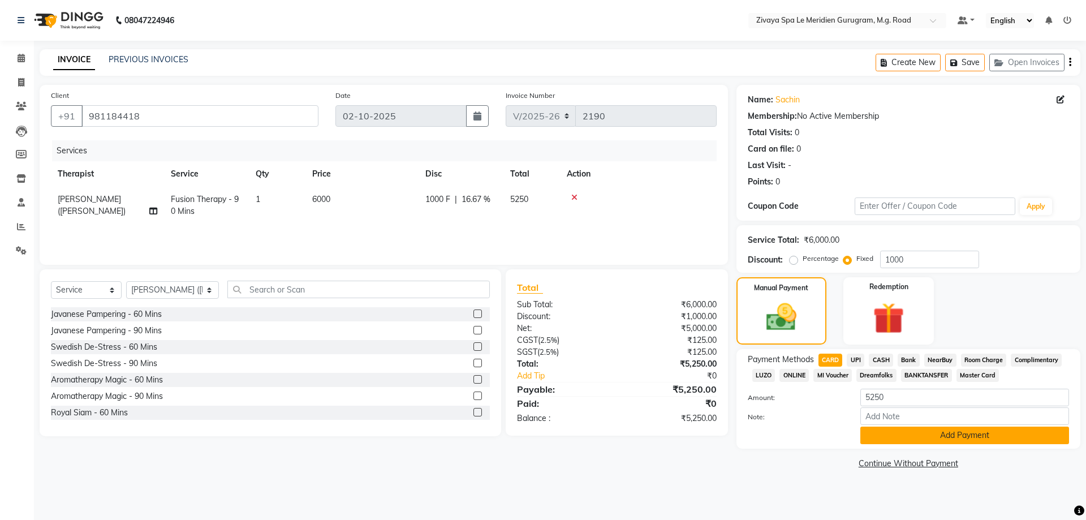
click at [950, 429] on button "Add Payment" at bounding box center [964, 436] width 209 height 18
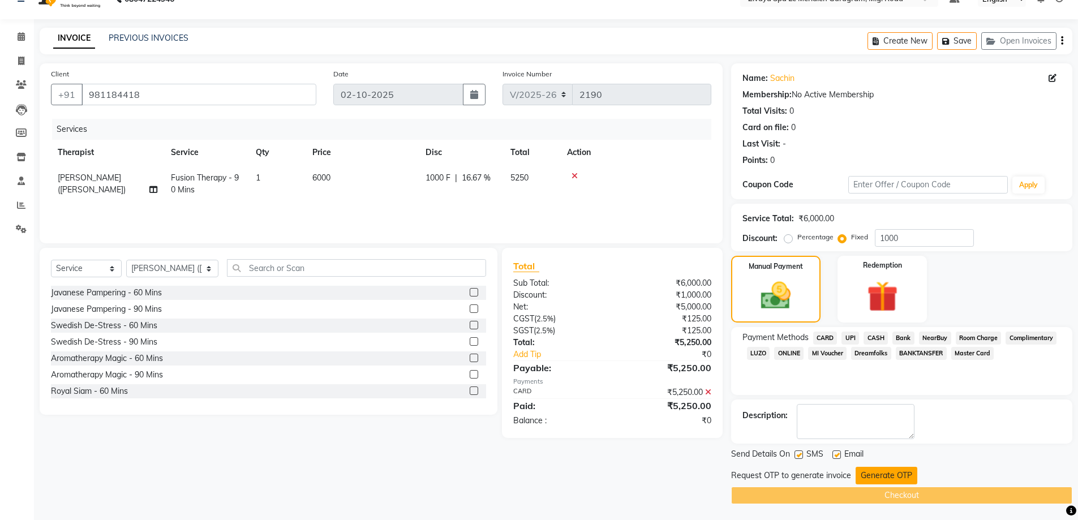
scroll to position [23, 0]
click at [895, 476] on button "Generate OTP" at bounding box center [886, 475] width 62 height 18
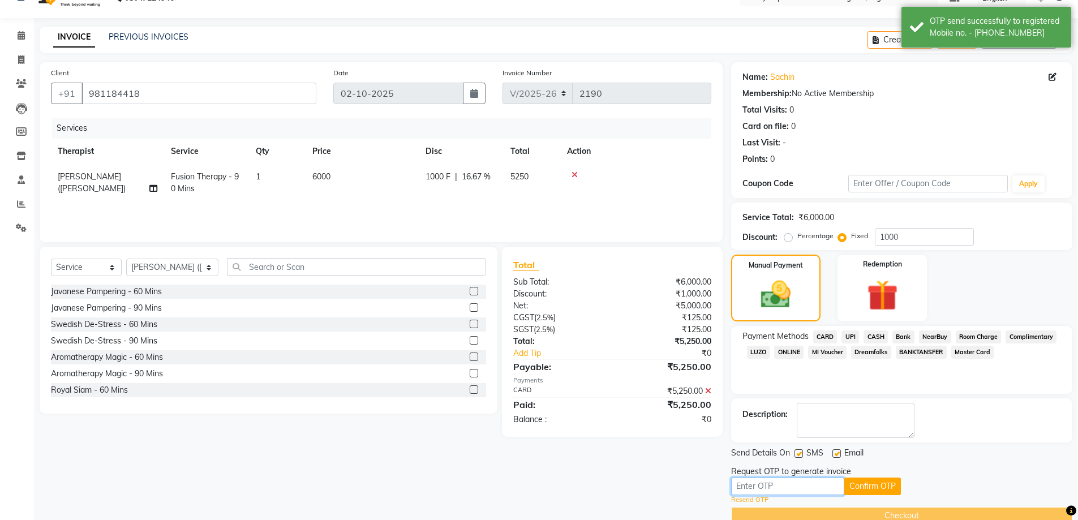
click at [808, 483] on input "text" at bounding box center [787, 486] width 113 height 18
click at [882, 482] on button "Confirm OTP" at bounding box center [872, 486] width 57 height 18
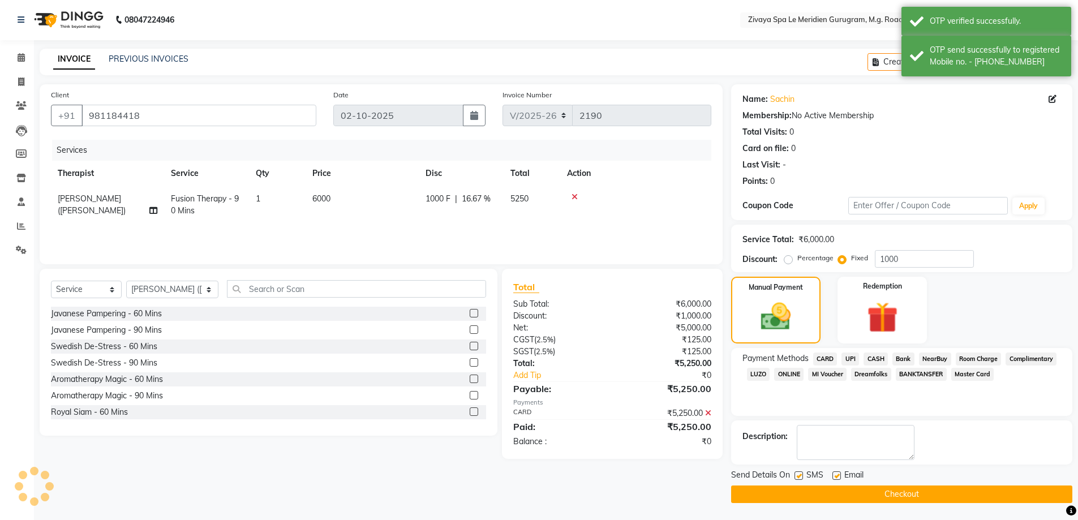
scroll to position [1, 0]
click at [892, 489] on button "Checkout" at bounding box center [901, 494] width 341 height 18
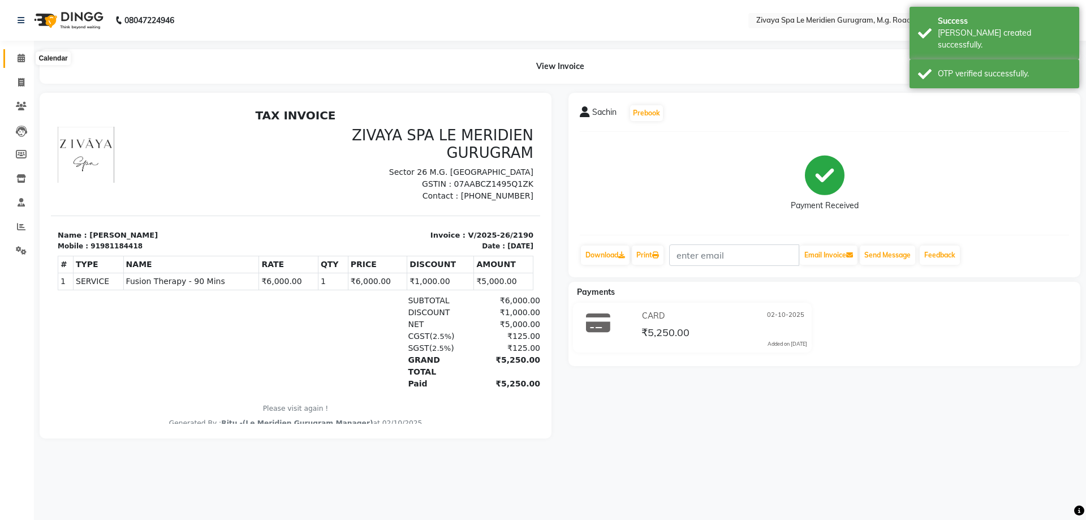
click at [19, 54] on icon at bounding box center [21, 58] width 7 height 8
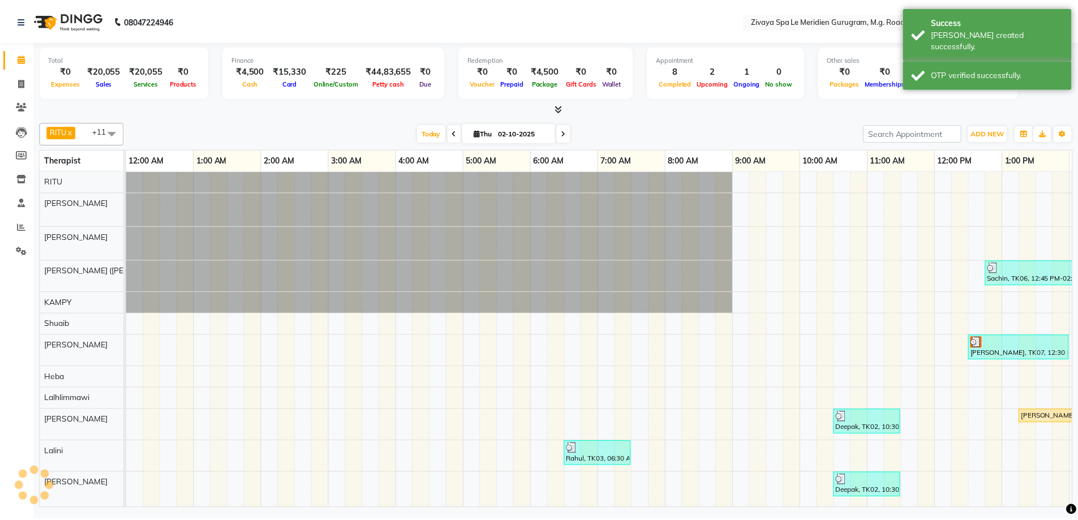
scroll to position [0, 408]
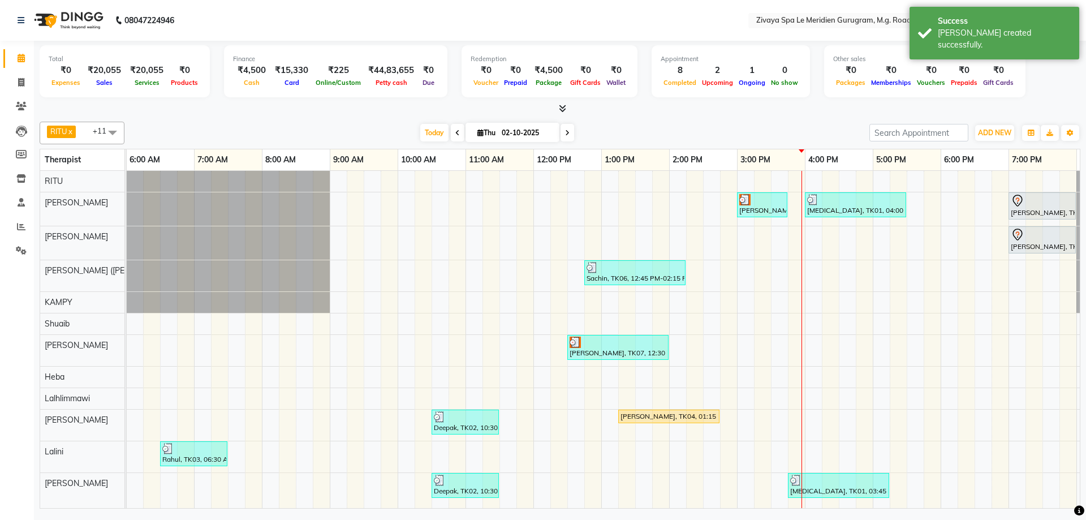
click at [608, 352] on div "[PERSON_NAME], TK07, 12:30 PM-02:00 PM, Javanese Pampering - 90 Mins" at bounding box center [617, 347] width 99 height 21
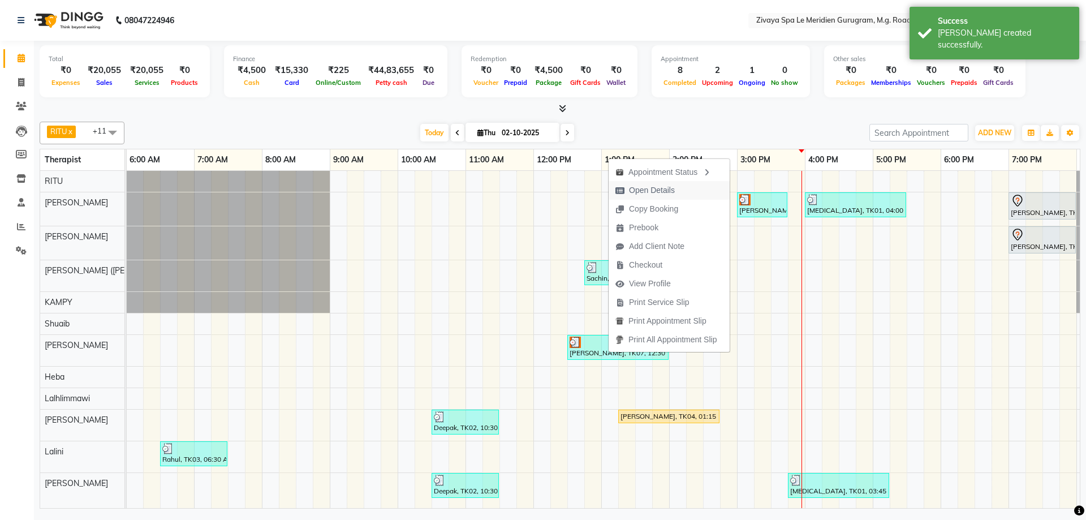
click at [640, 188] on span "Open Details" at bounding box center [652, 190] width 46 height 12
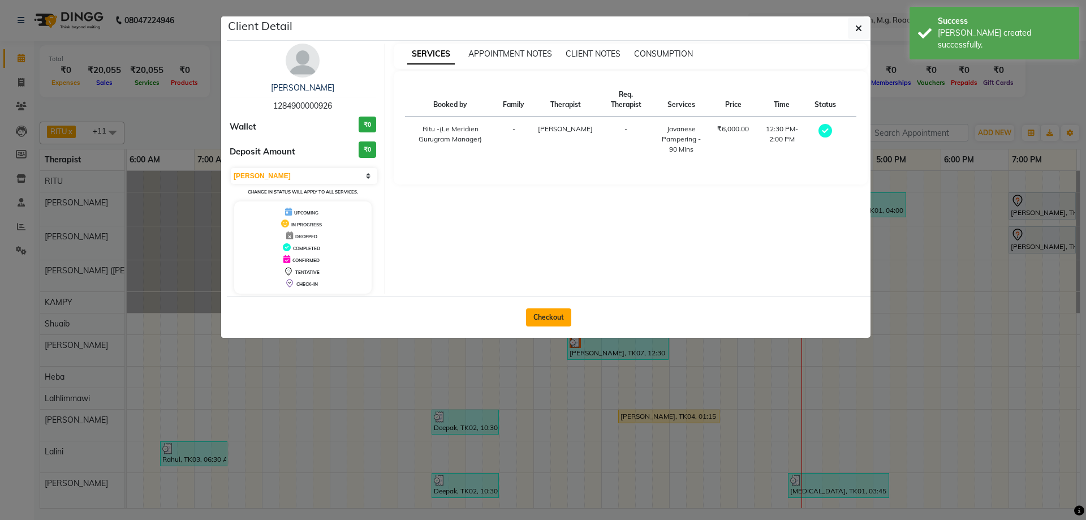
click at [555, 324] on button "Checkout" at bounding box center [548, 317] width 45 height 18
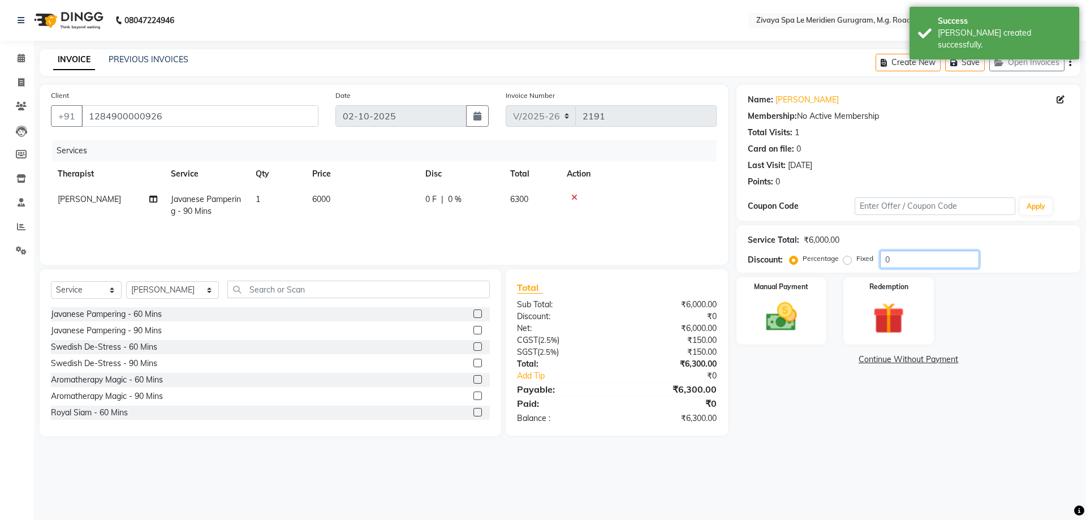
click at [900, 260] on input "0" at bounding box center [929, 260] width 99 height 18
click at [799, 329] on img at bounding box center [781, 316] width 53 height 37
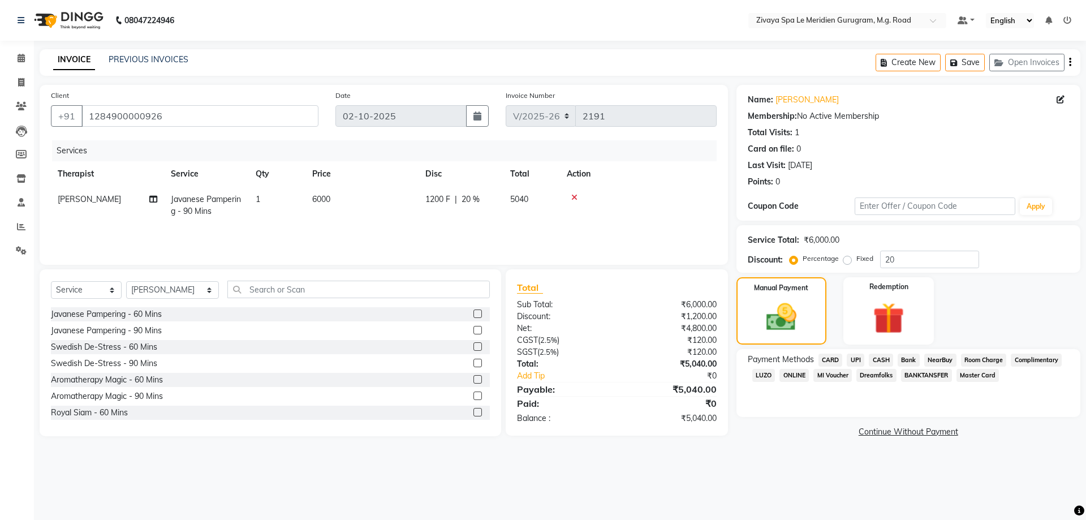
click at [975, 362] on span "Room Charge" at bounding box center [984, 360] width 46 height 13
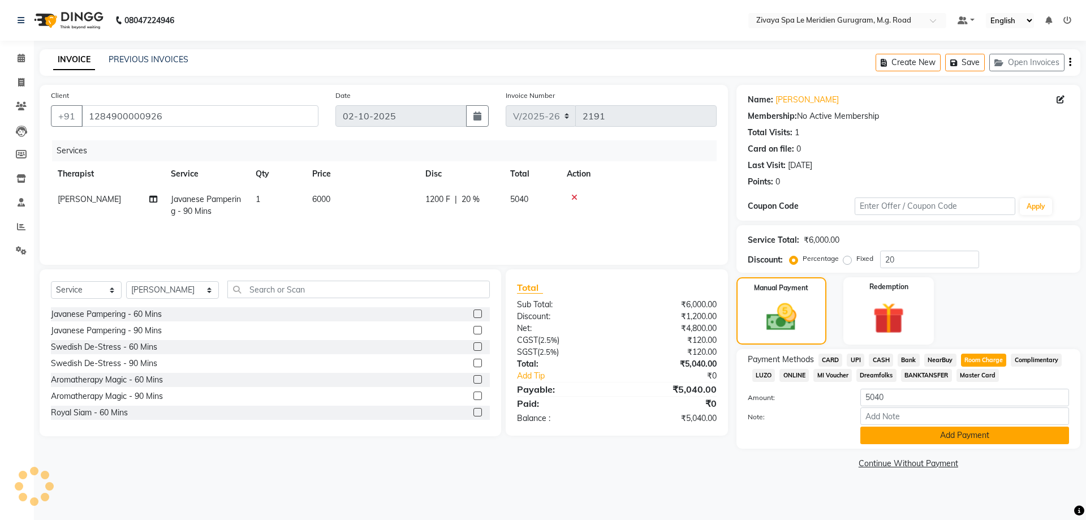
click at [968, 436] on button "Add Payment" at bounding box center [964, 436] width 209 height 18
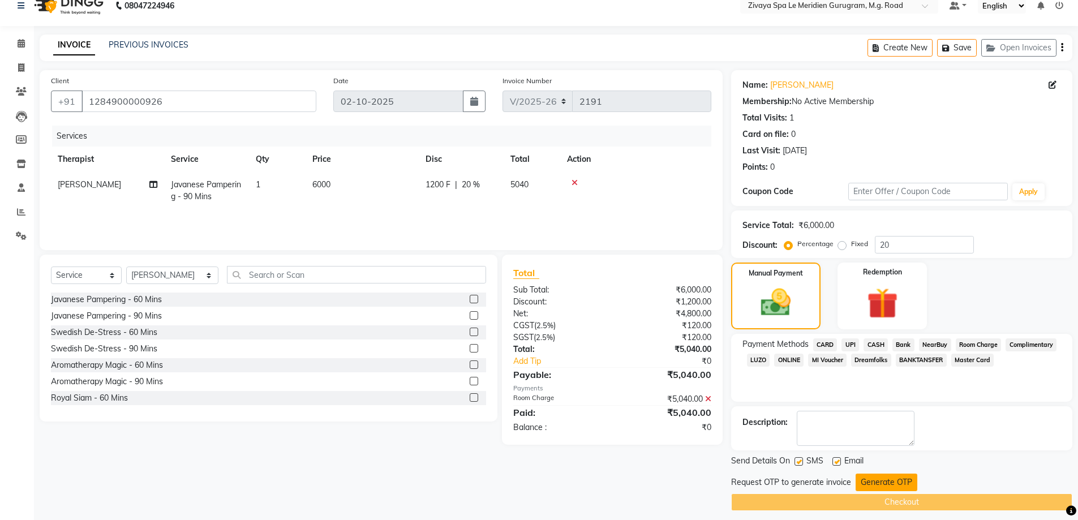
scroll to position [23, 0]
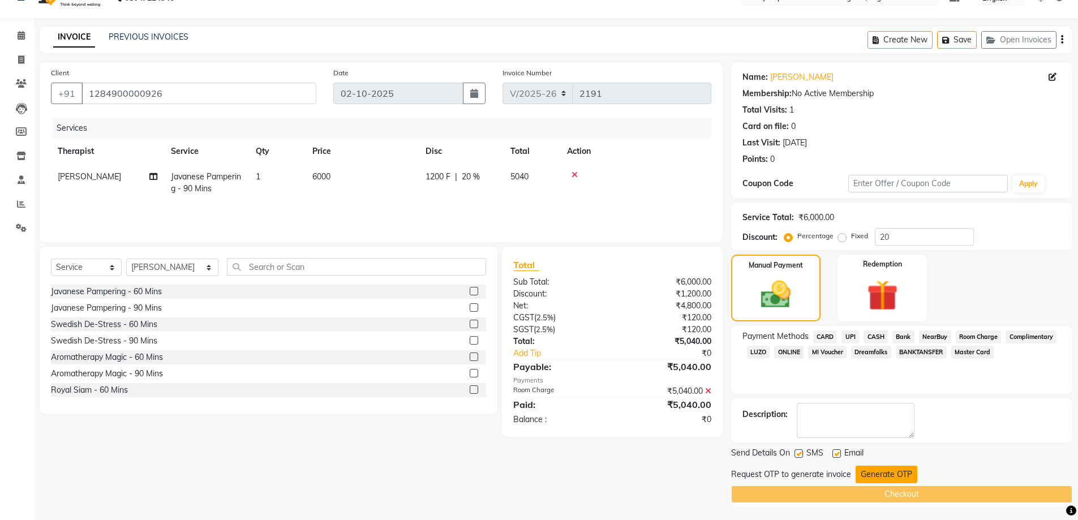
click at [897, 479] on button "Generate OTP" at bounding box center [886, 475] width 62 height 18
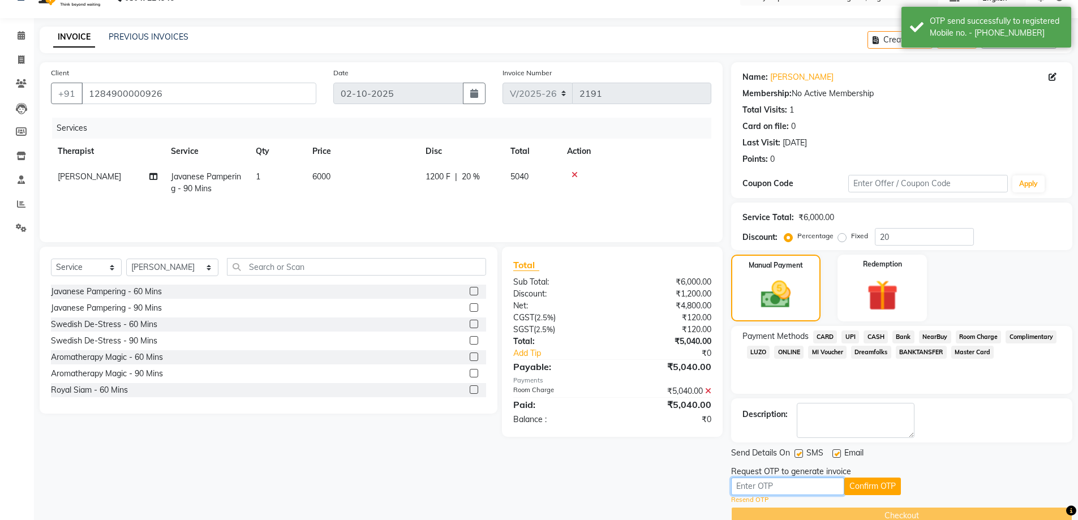
click at [799, 485] on input "text" at bounding box center [787, 486] width 113 height 18
click at [848, 487] on button "Confirm OTP" at bounding box center [872, 486] width 57 height 18
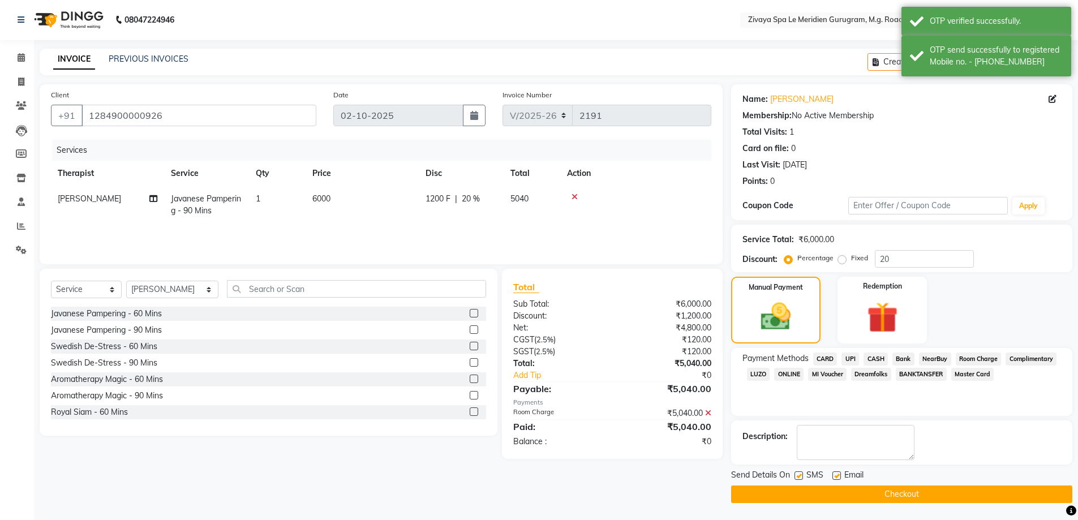
click at [922, 498] on button "Checkout" at bounding box center [901, 494] width 341 height 18
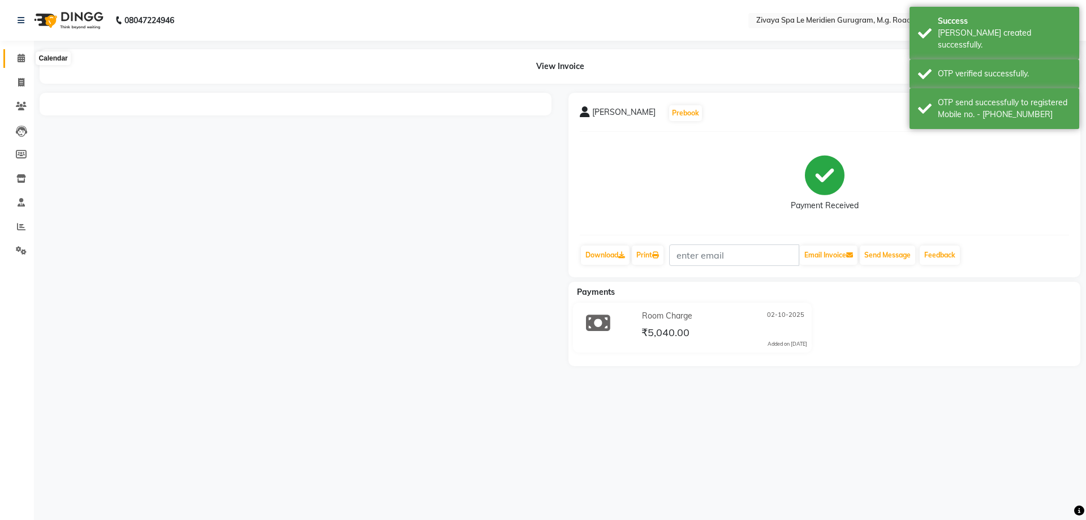
click at [18, 61] on icon at bounding box center [21, 58] width 7 height 8
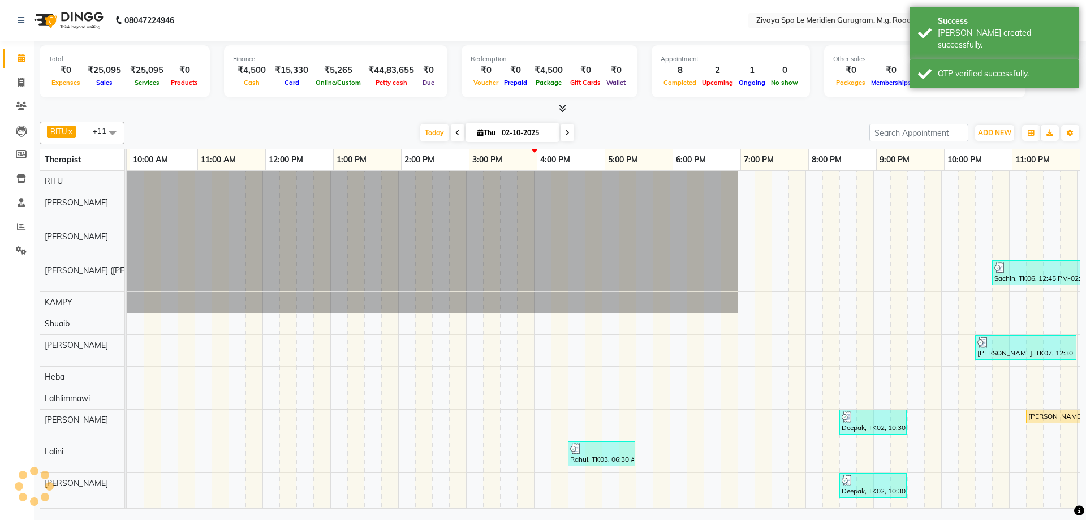
scroll to position [0, 676]
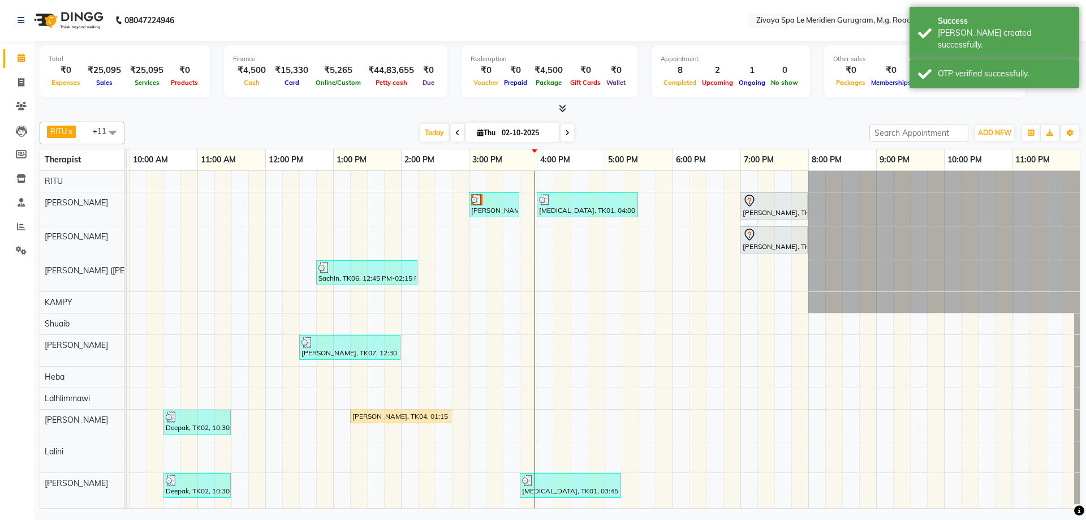
click at [591, 306] on div "Mamta, TK08, 03:00 PM-03:45 PM, BLOW DRY [MEDICAL_DATA], TK01, 04:00 PM-05:30 P…" at bounding box center [265, 339] width 1629 height 337
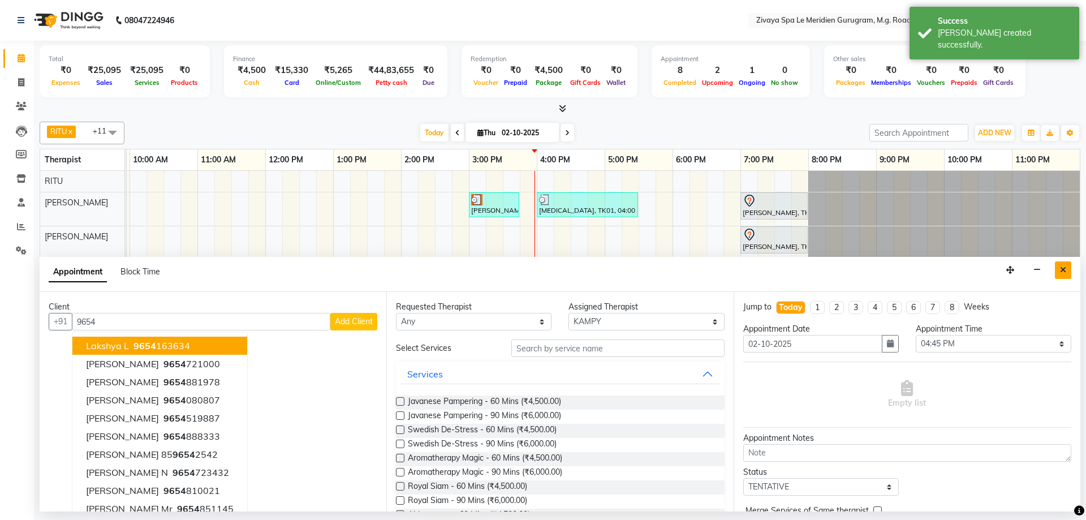
click at [1062, 266] on icon "Close" at bounding box center [1063, 270] width 6 height 8
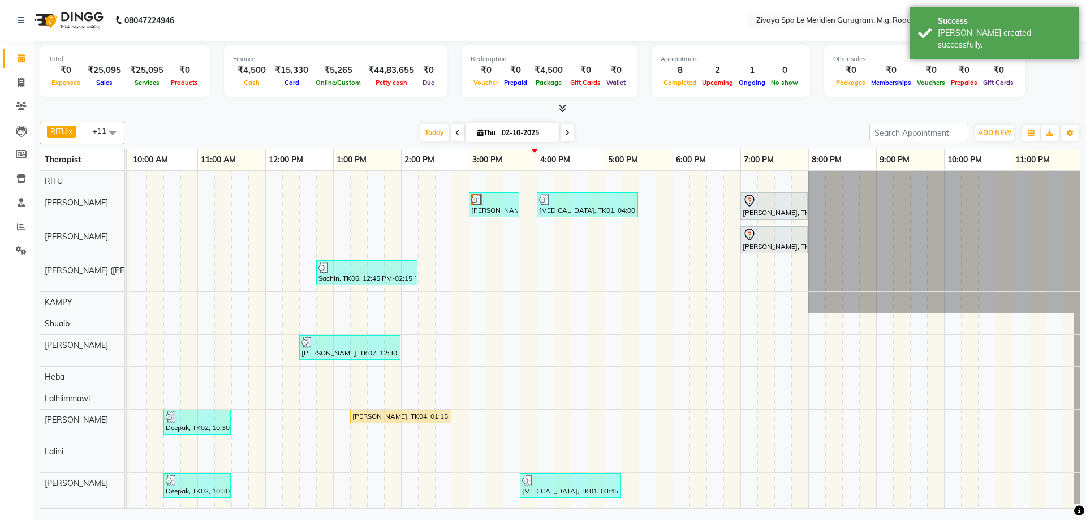
click at [565, 135] on icon at bounding box center [567, 133] width 5 height 7
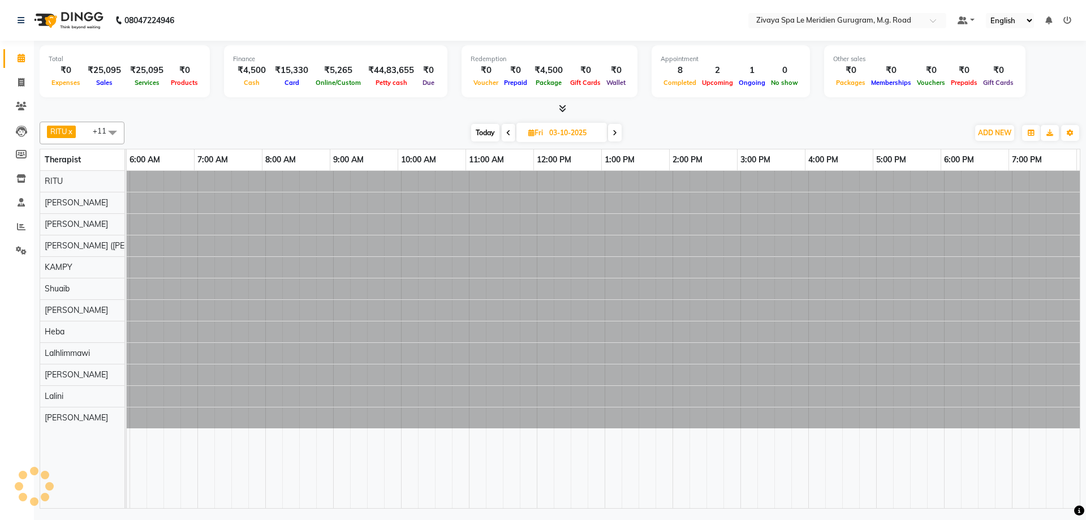
scroll to position [0, 408]
click at [481, 128] on span "Today" at bounding box center [485, 133] width 28 height 18
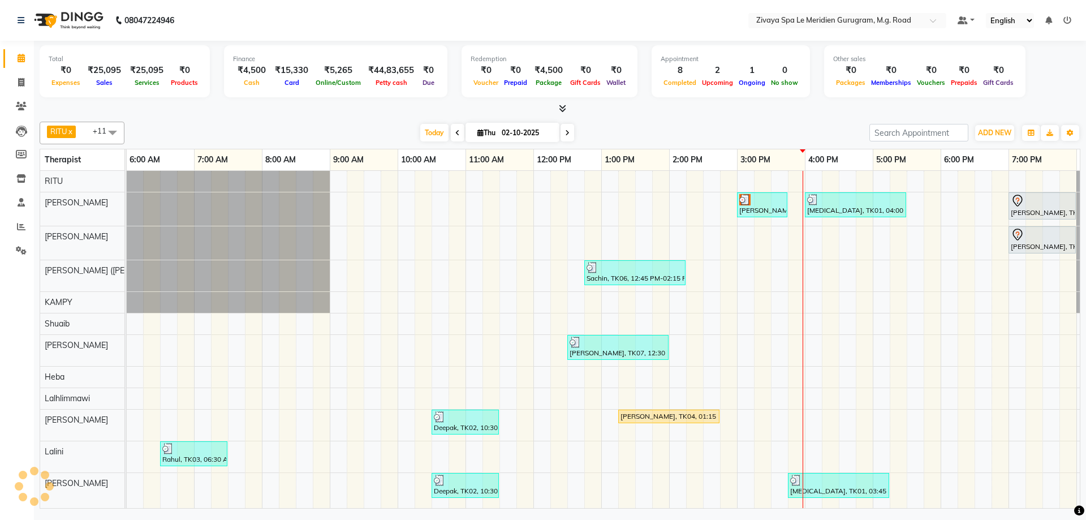
click at [566, 135] on span at bounding box center [568, 133] width 14 height 18
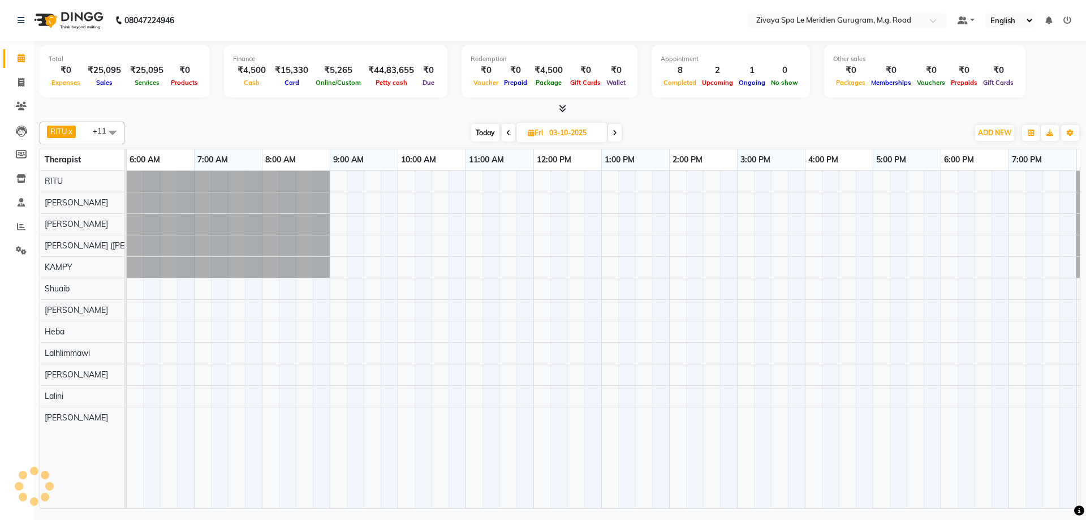
scroll to position [0, 676]
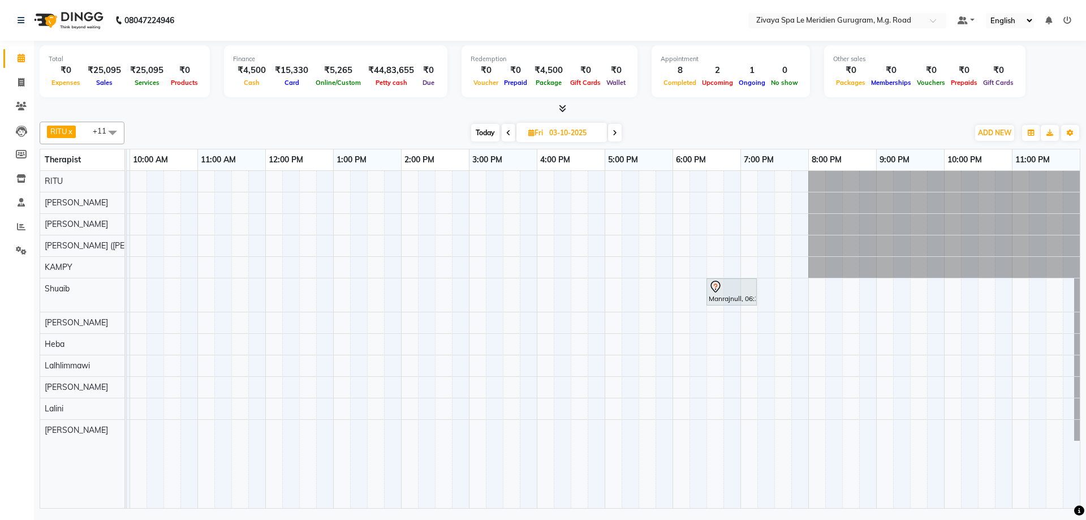
click at [507, 226] on div "Manrajnull, 06:30 PM-07:15 PM, [PERSON_NAME] & BLOW DRY MEDIUM" at bounding box center [265, 339] width 1629 height 337
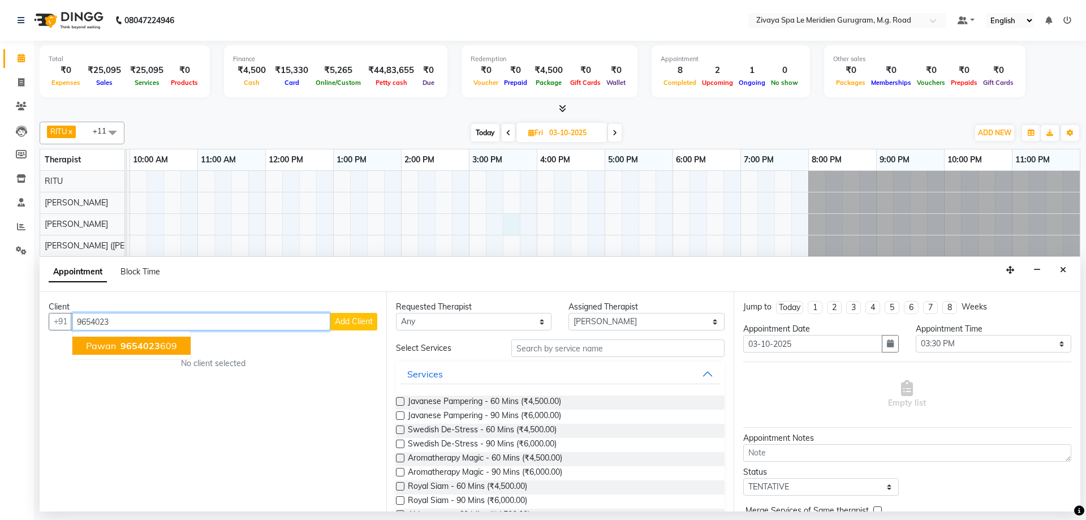
click at [118, 338] on button "Pawan 9654023 609" at bounding box center [131, 346] width 118 height 18
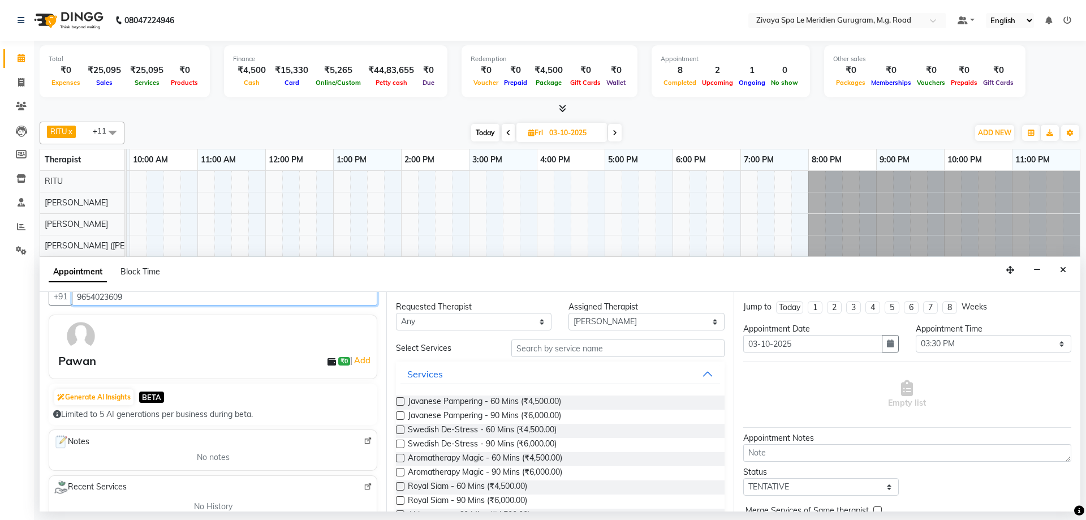
scroll to position [0, 0]
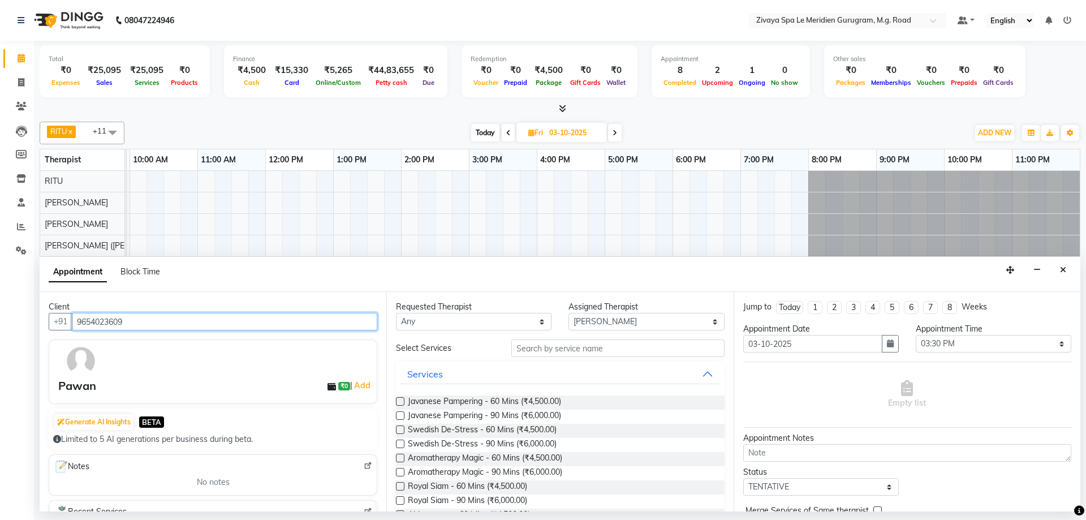
drag, startPoint x: 136, startPoint y: 322, endPoint x: 75, endPoint y: 318, distance: 61.8
click at [75, 318] on input "9654023609" at bounding box center [224, 322] width 305 height 18
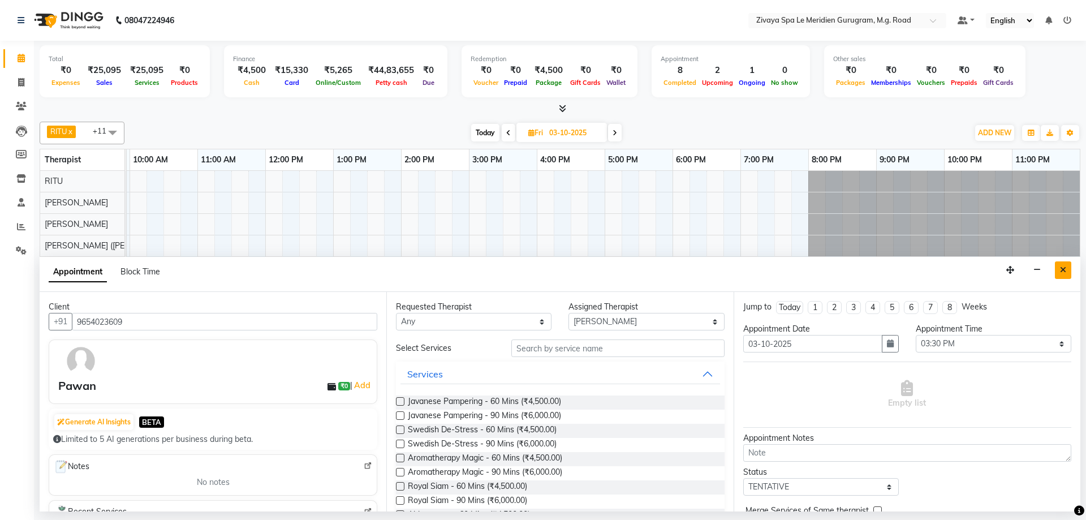
click at [1058, 272] on button "Close" at bounding box center [1063, 270] width 16 height 18
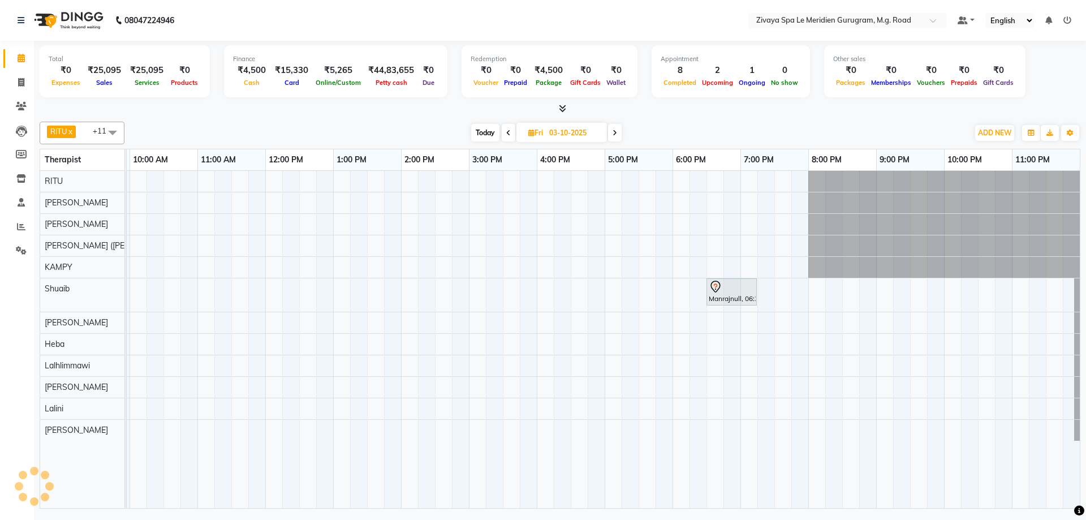
click at [493, 131] on span "Today" at bounding box center [485, 133] width 28 height 18
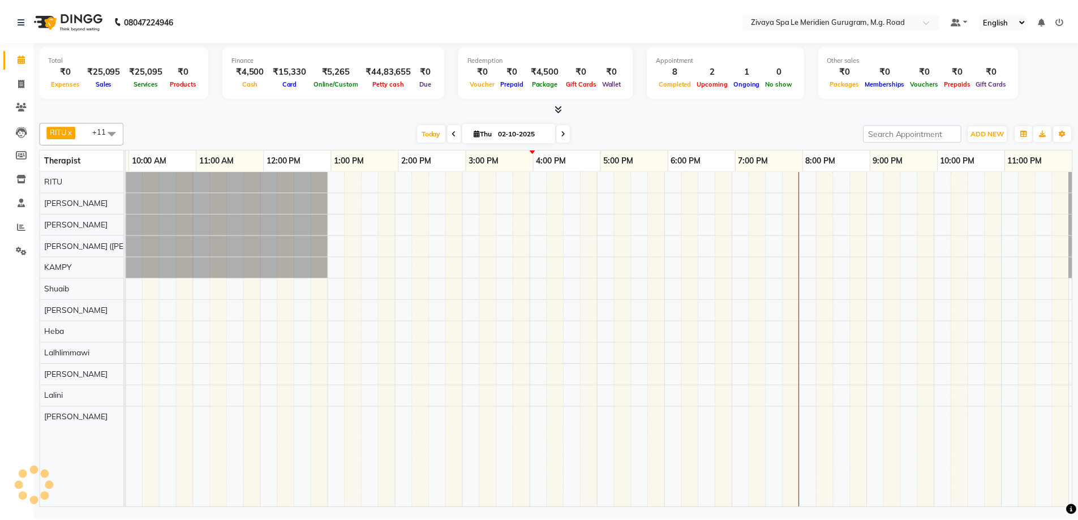
scroll to position [0, 676]
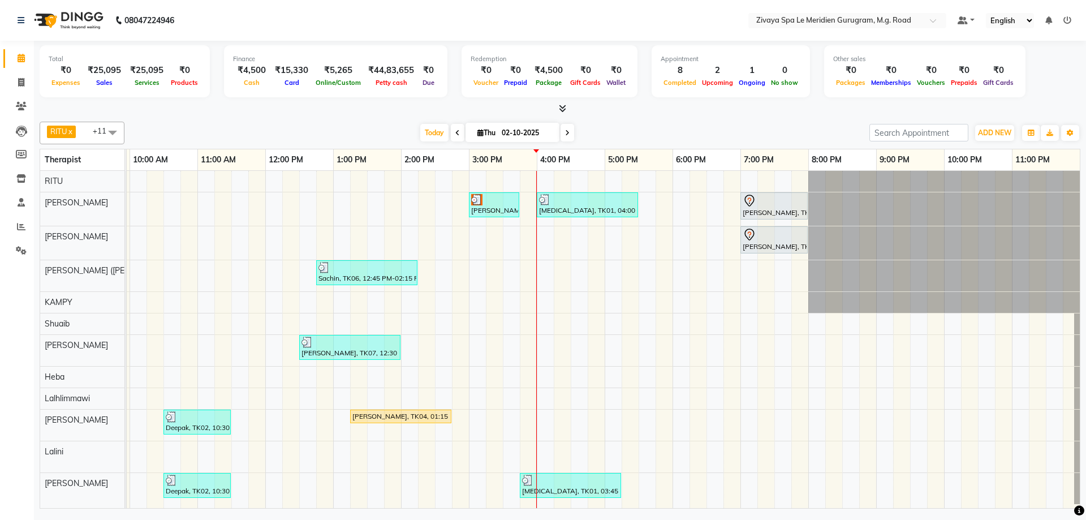
click at [412, 418] on div "[PERSON_NAME], TK04, 01:15 PM-02:45 PM, Javanese Pampering - 90 Mins" at bounding box center [400, 416] width 99 height 10
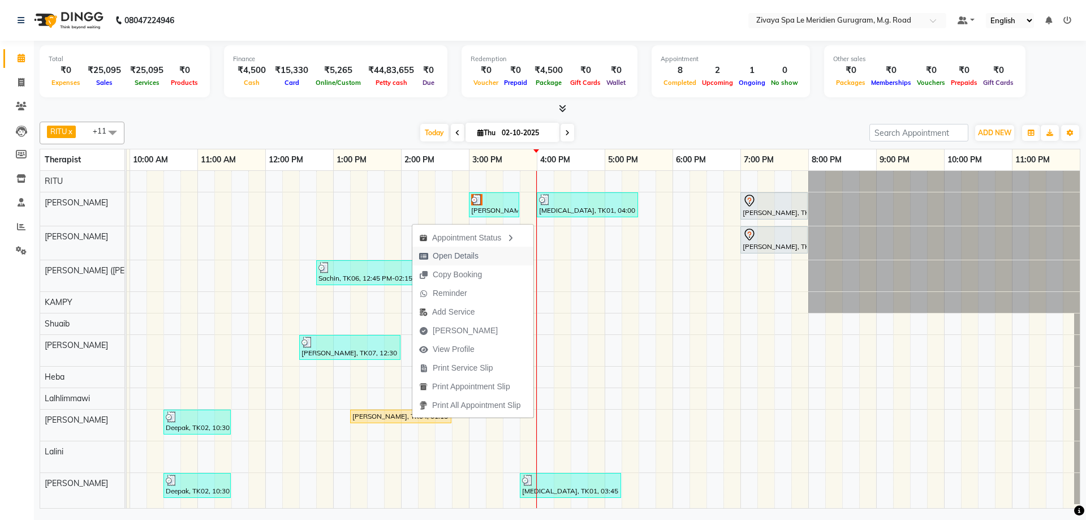
click at [445, 254] on span "Open Details" at bounding box center [456, 256] width 46 height 12
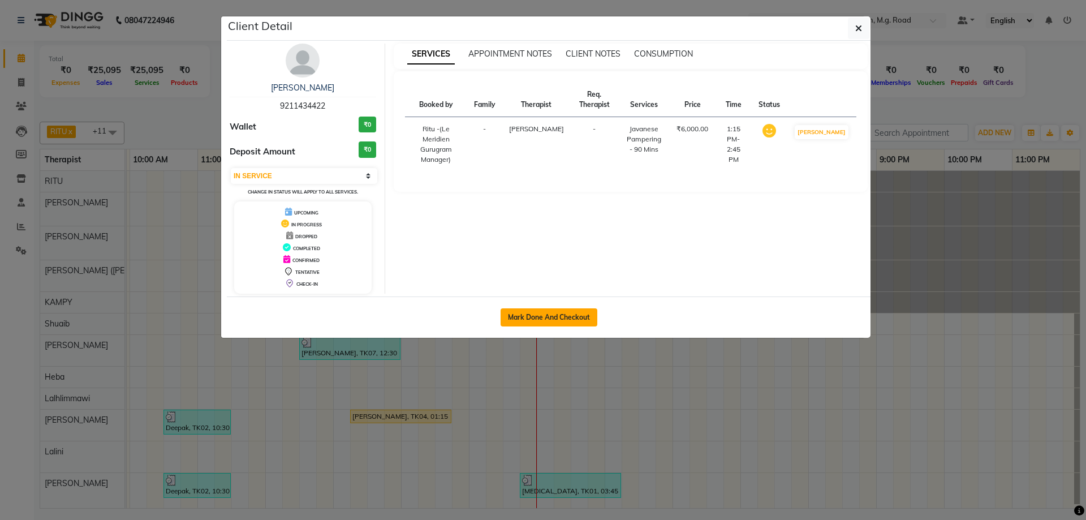
click at [553, 313] on button "Mark Done And Checkout" at bounding box center [549, 317] width 97 height 18
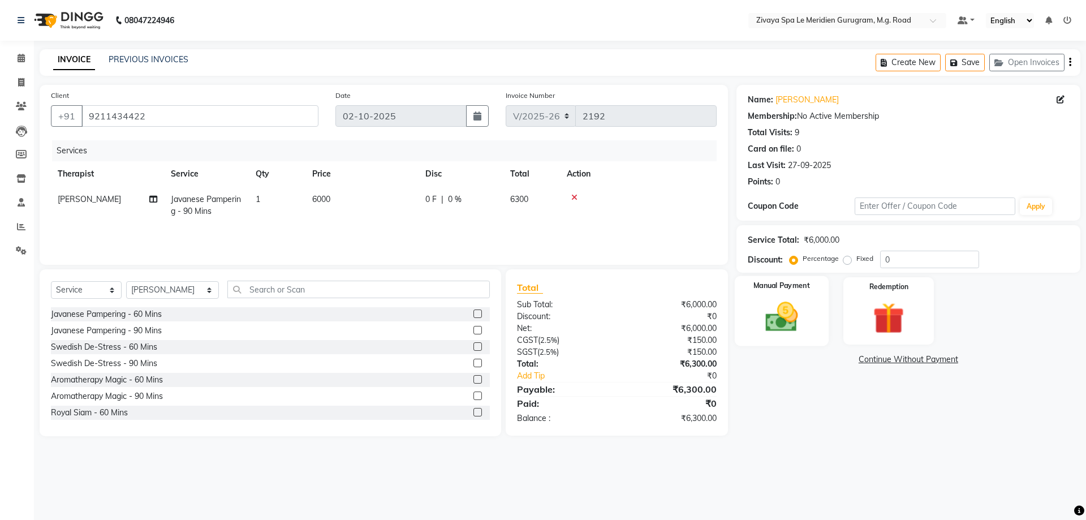
click at [789, 316] on img at bounding box center [781, 316] width 53 height 37
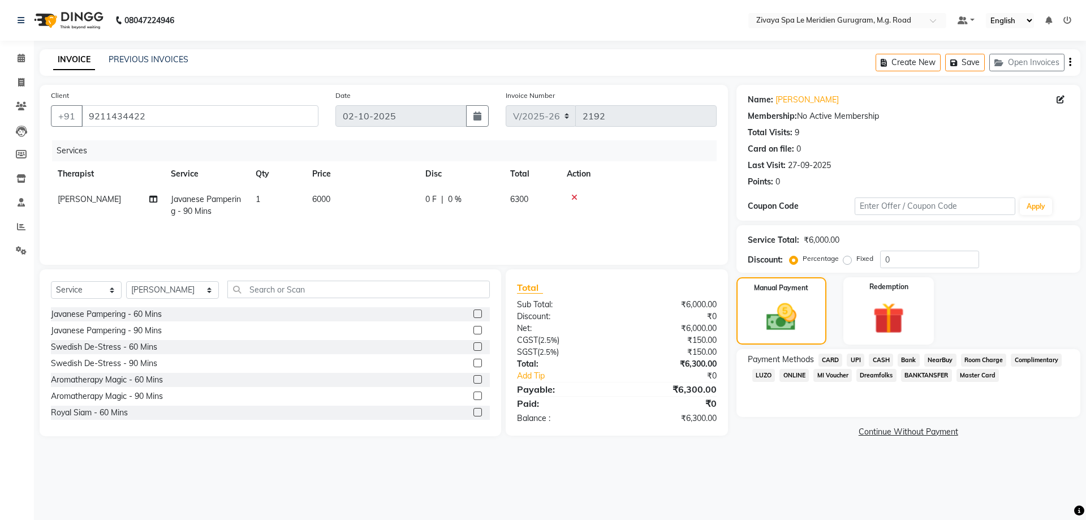
click at [988, 359] on span "Room Charge" at bounding box center [984, 360] width 46 height 13
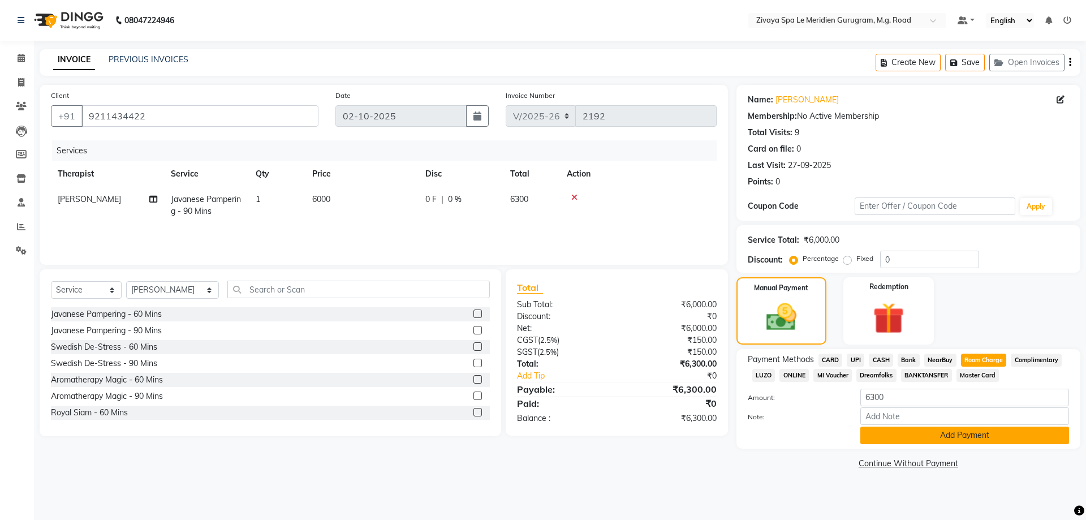
click at [919, 433] on button "Add Payment" at bounding box center [964, 436] width 209 height 18
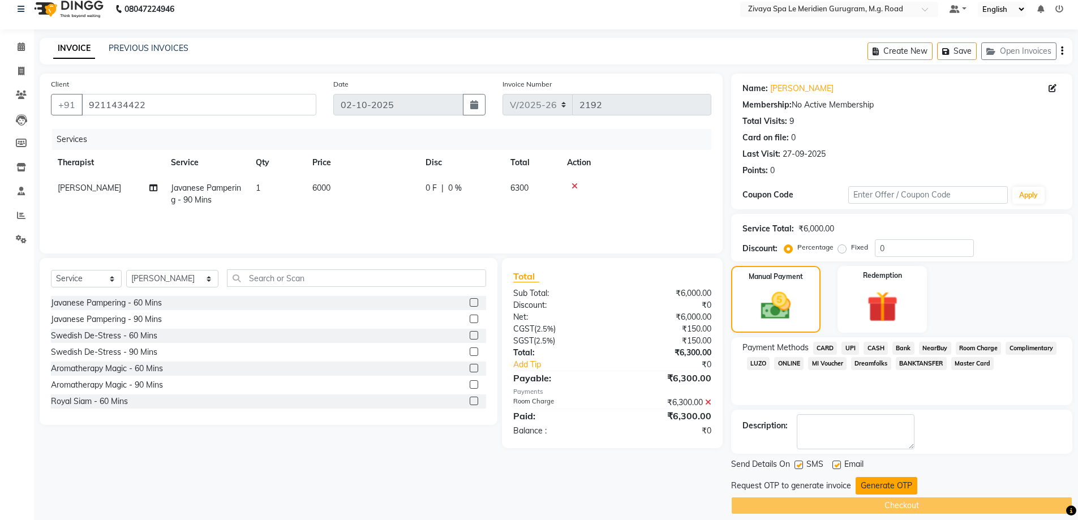
scroll to position [23, 0]
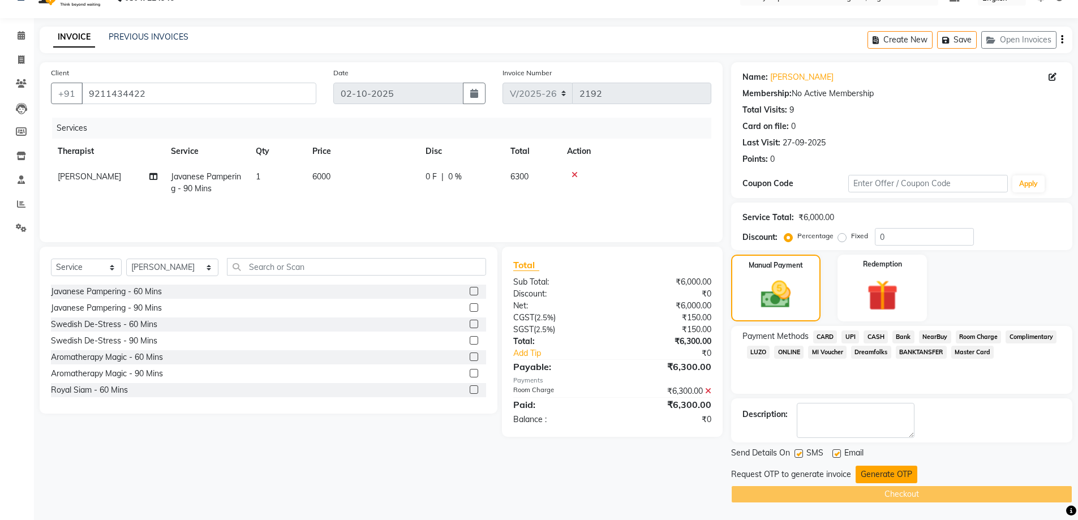
click at [888, 477] on button "Generate OTP" at bounding box center [886, 475] width 62 height 18
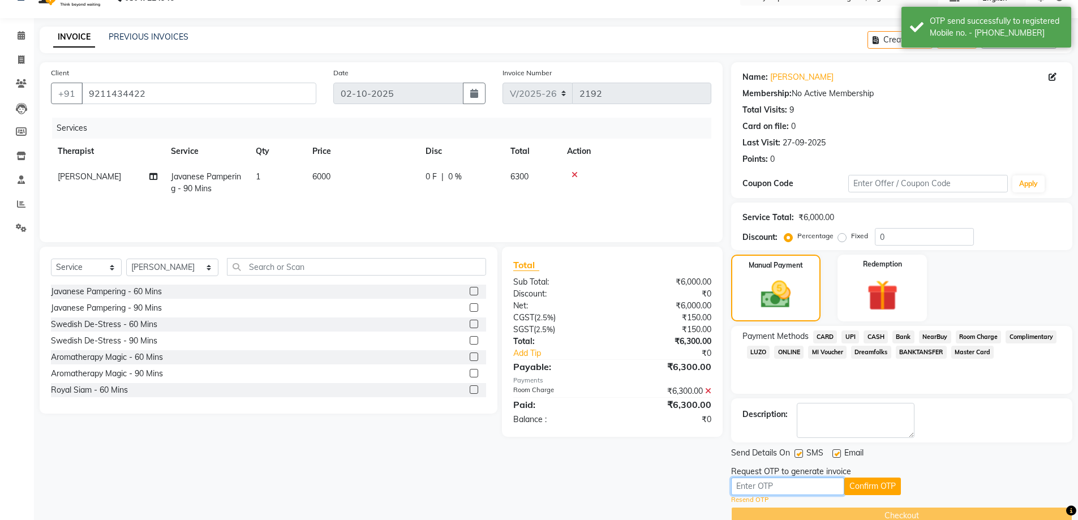
click at [804, 490] on input "text" at bounding box center [787, 486] width 113 height 18
click at [882, 488] on button "Confirm OTP" at bounding box center [872, 486] width 57 height 18
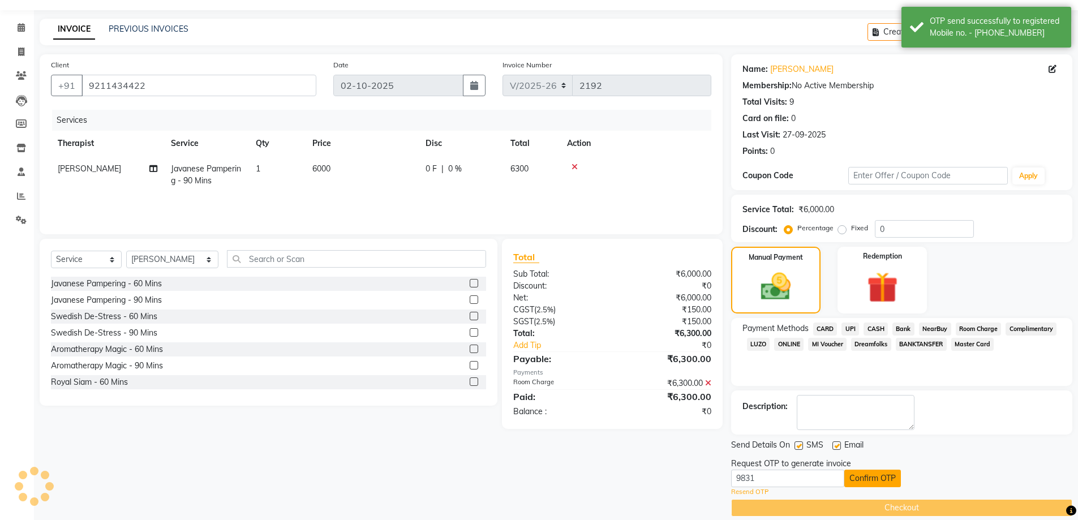
scroll to position [1, 0]
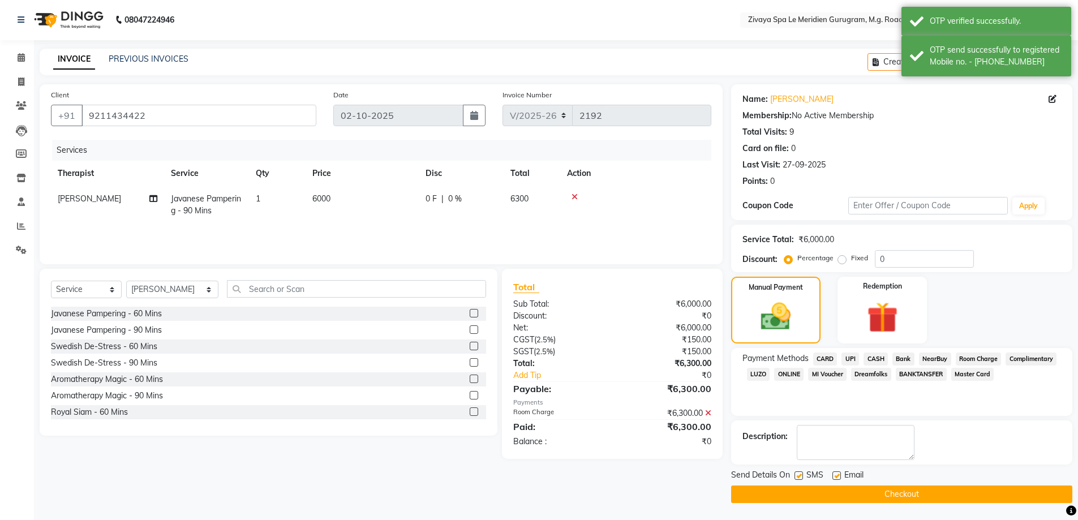
click at [895, 493] on button "Checkout" at bounding box center [901, 494] width 341 height 18
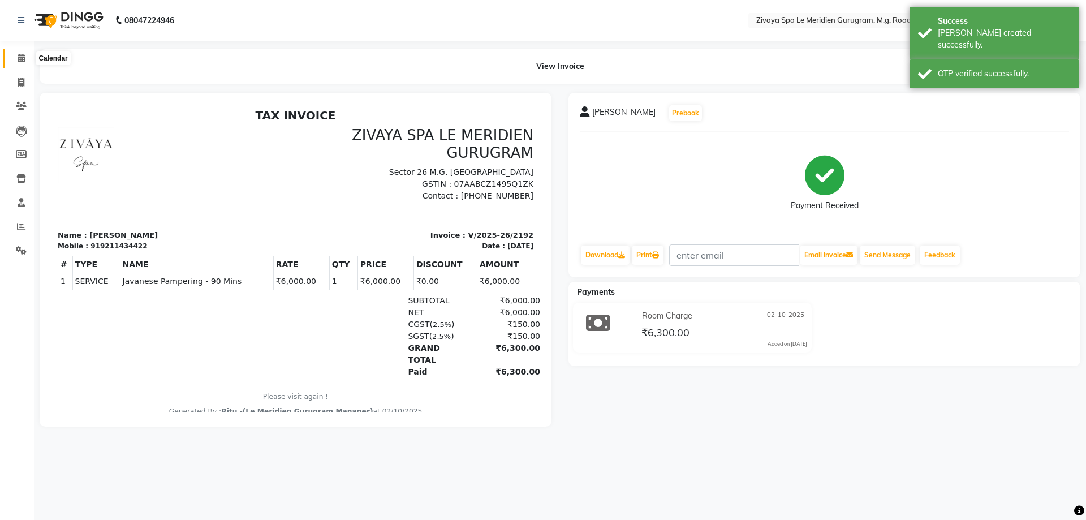
click at [27, 54] on span at bounding box center [21, 58] width 20 height 13
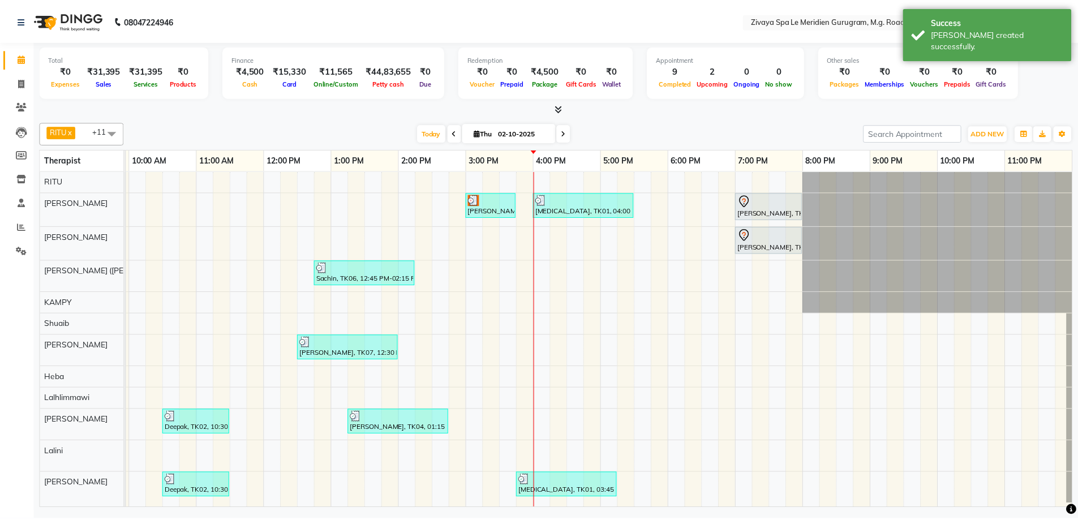
scroll to position [0, 684]
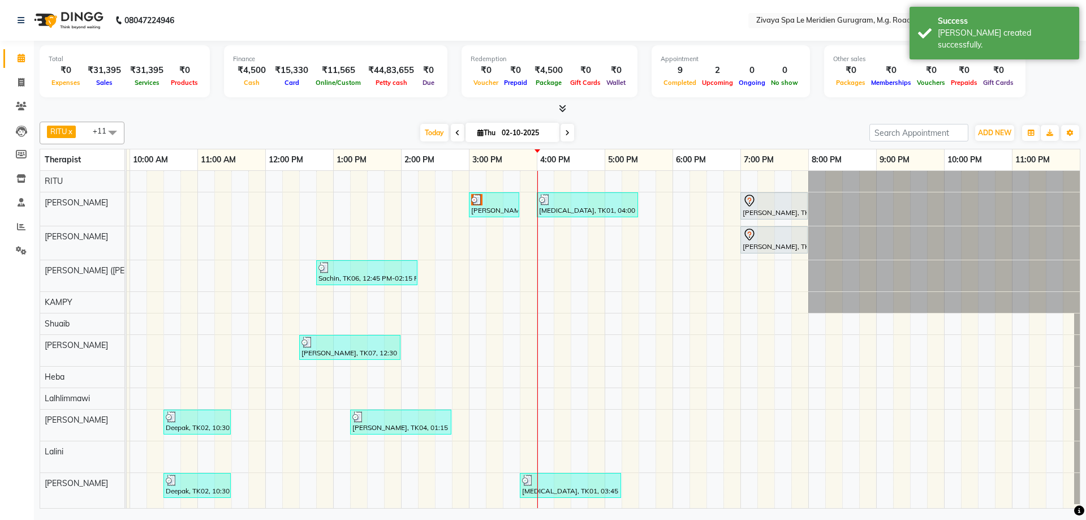
click at [495, 195] on div at bounding box center [494, 199] width 46 height 11
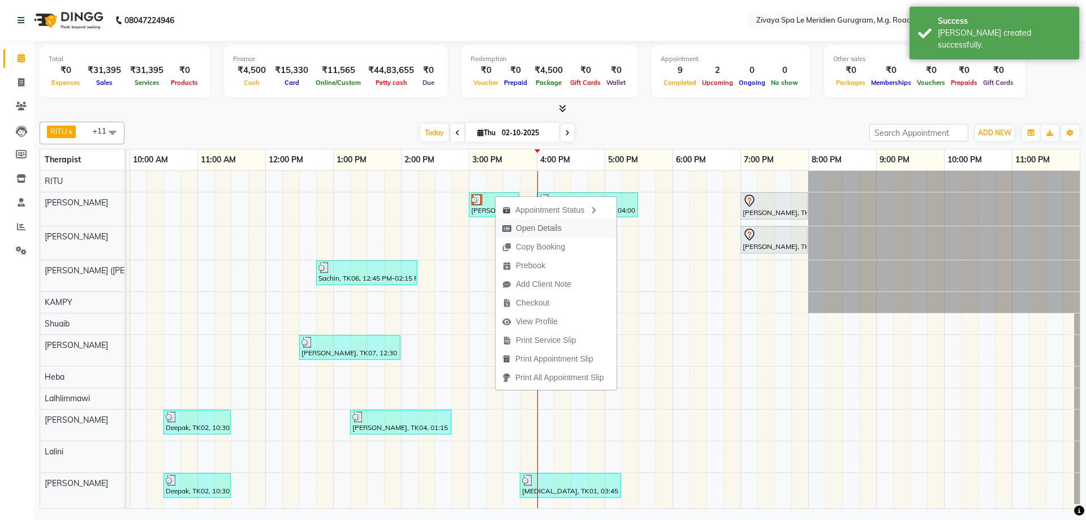
click at [531, 230] on span "Open Details" at bounding box center [539, 228] width 46 height 12
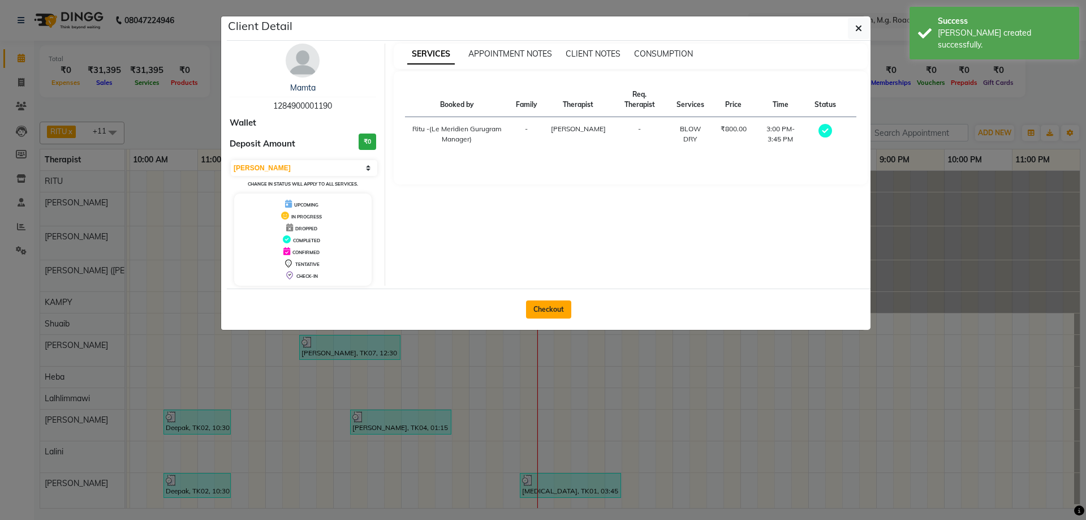
click at [563, 301] on button "Checkout" at bounding box center [548, 309] width 45 height 18
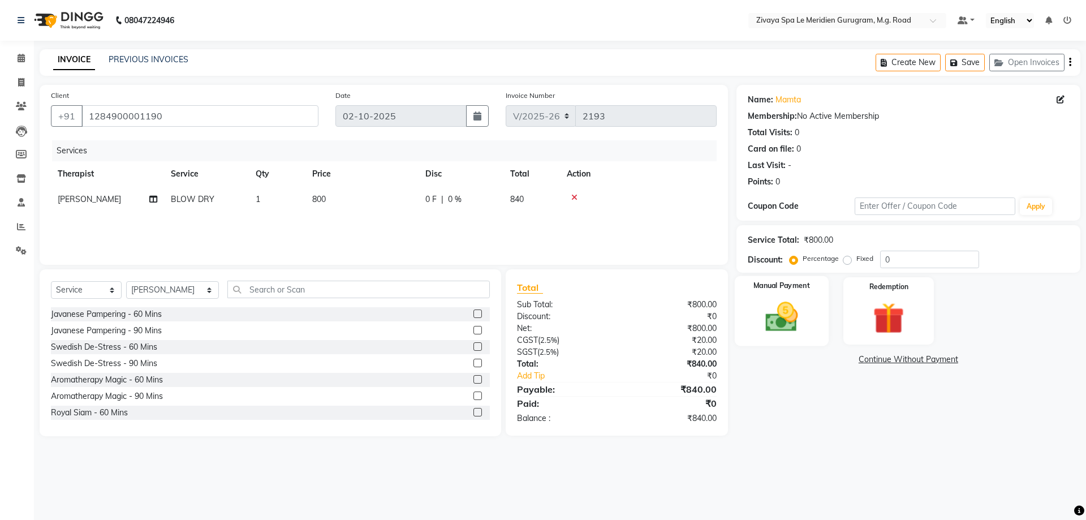
click at [808, 311] on div "Manual Payment" at bounding box center [781, 311] width 94 height 70
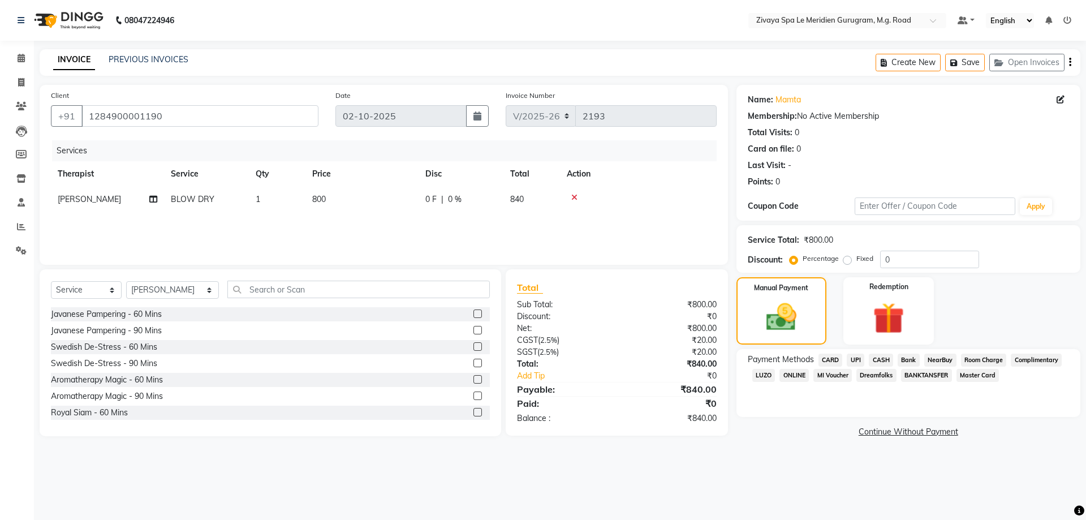
click at [860, 360] on span "UPI" at bounding box center [856, 360] width 18 height 13
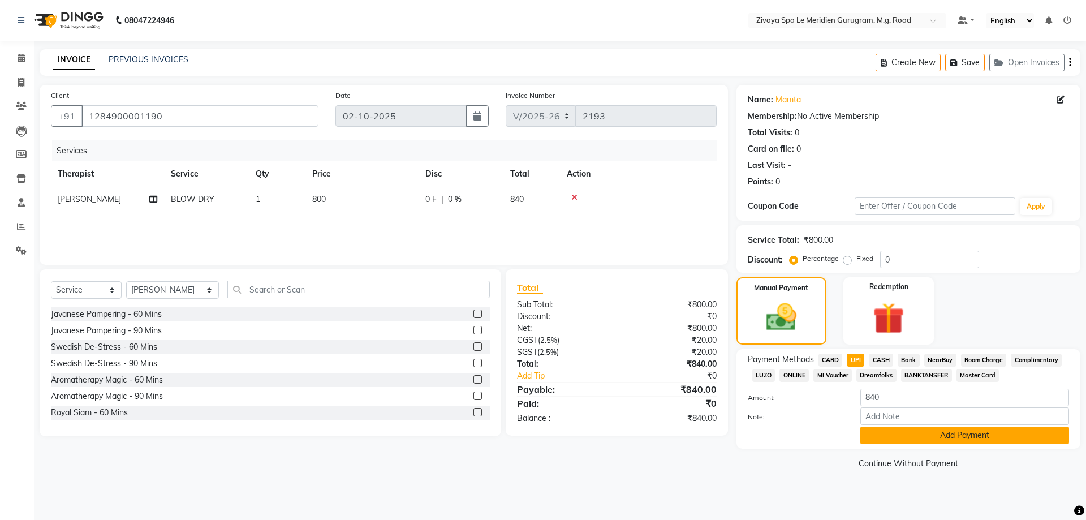
click at [960, 434] on button "Add Payment" at bounding box center [964, 436] width 209 height 18
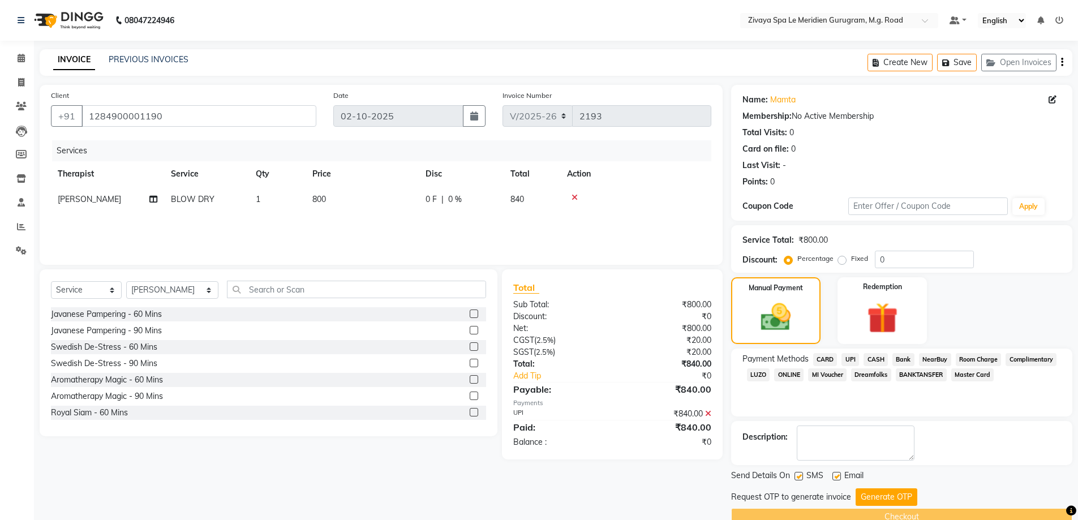
scroll to position [23, 0]
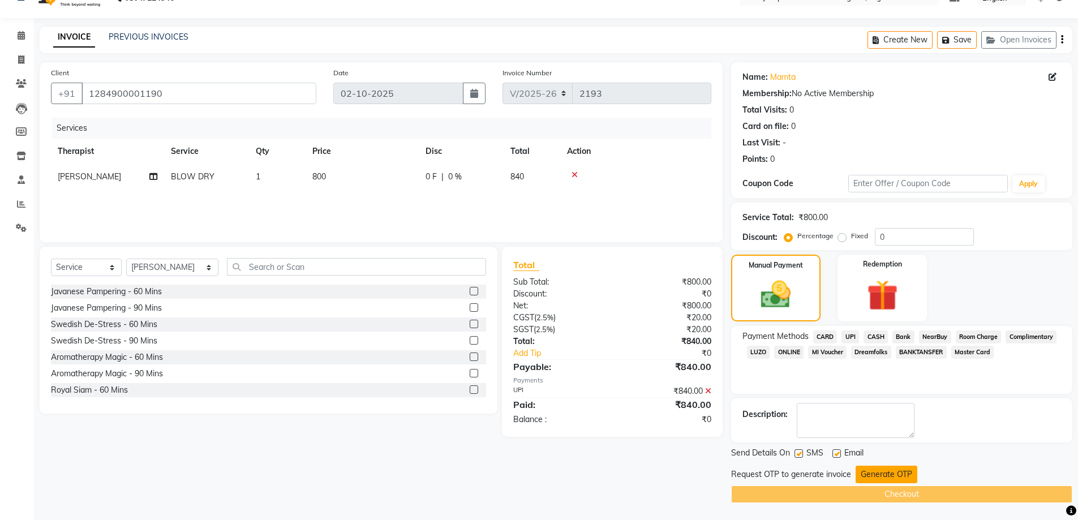
click at [895, 476] on button "Generate OTP" at bounding box center [886, 475] width 62 height 18
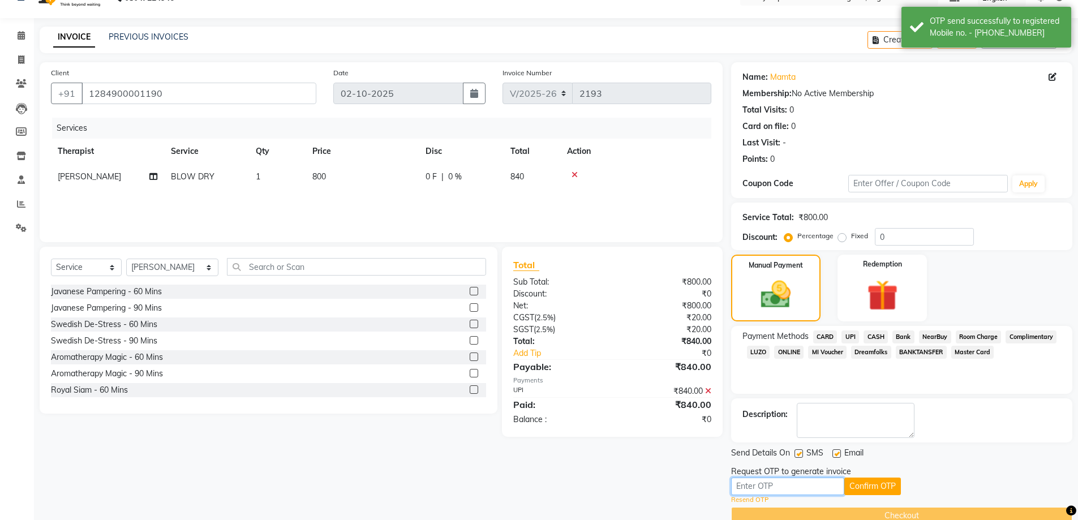
click at [825, 483] on input "text" at bounding box center [787, 486] width 113 height 18
click at [863, 479] on button "Confirm OTP" at bounding box center [872, 486] width 57 height 18
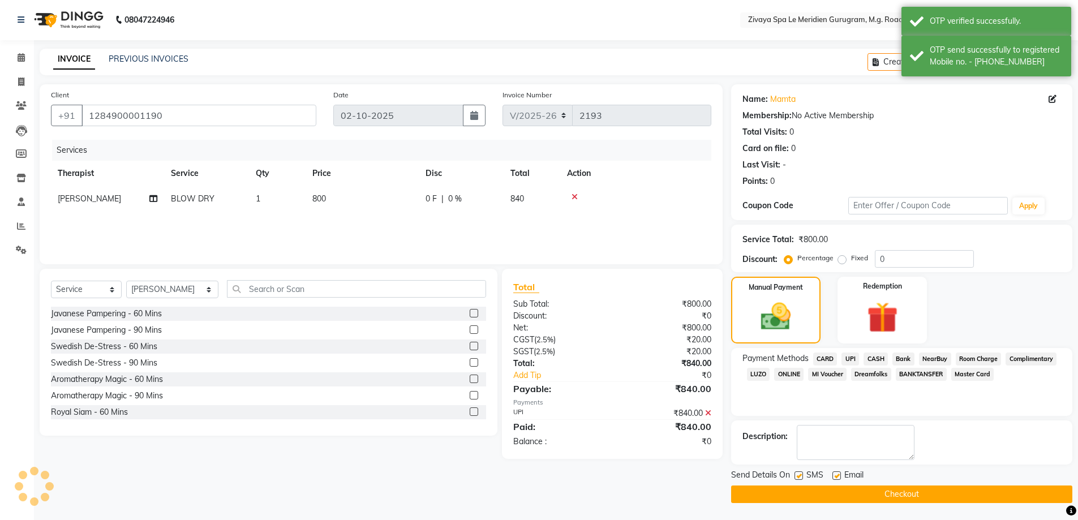
scroll to position [1, 0]
click at [865, 485] on button "Checkout" at bounding box center [901, 494] width 341 height 18
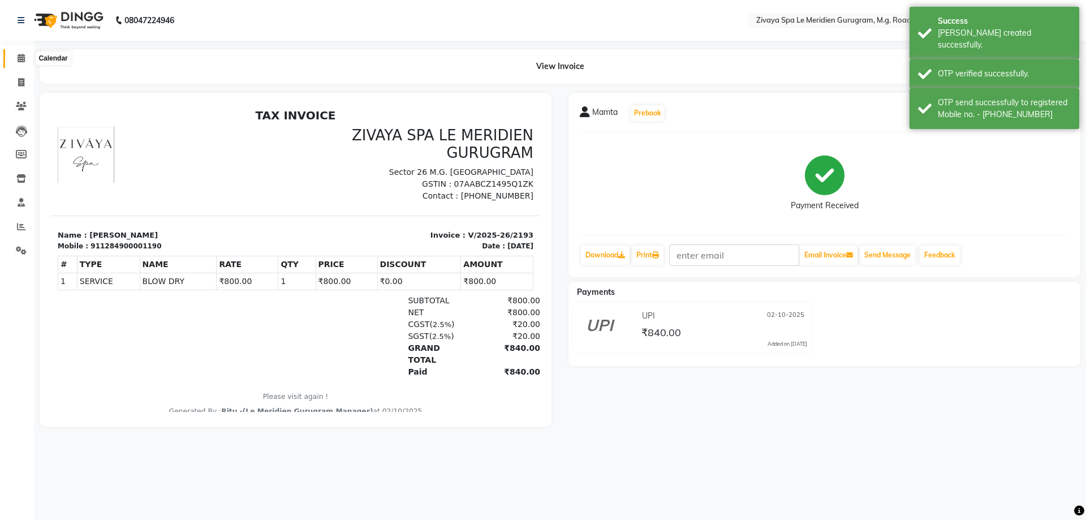
click at [15, 53] on span at bounding box center [21, 58] width 20 height 13
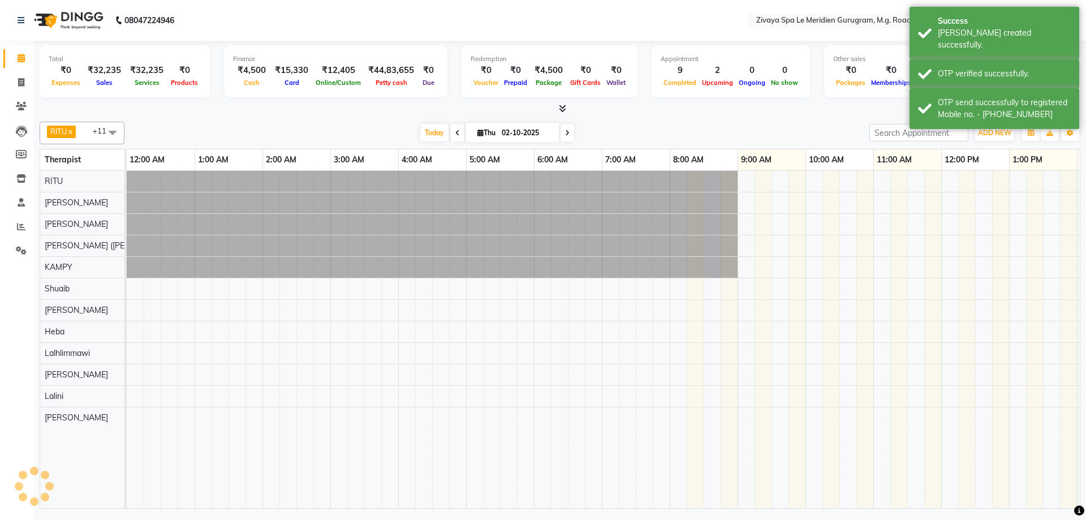
scroll to position [0, 676]
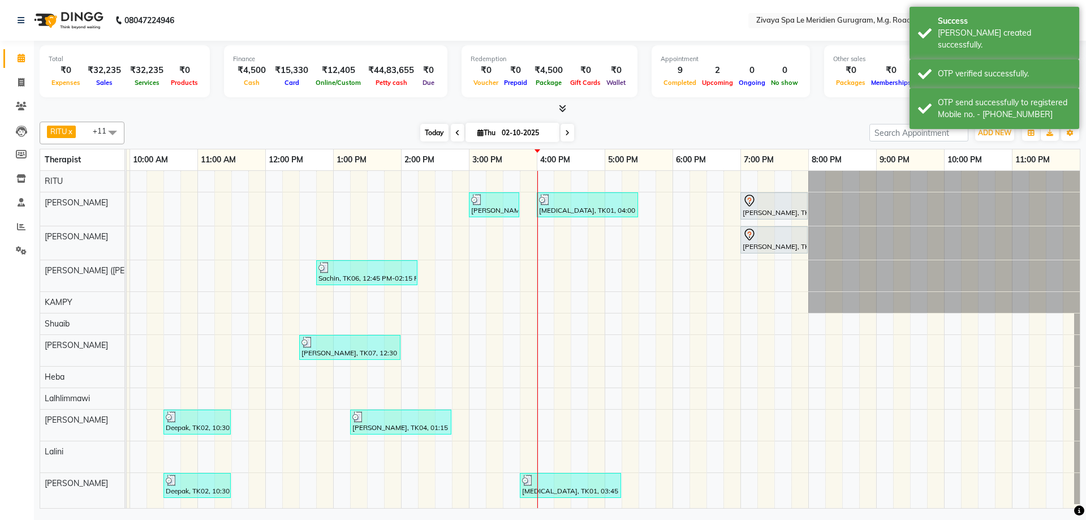
click at [421, 124] on span "Today" at bounding box center [434, 133] width 28 height 18
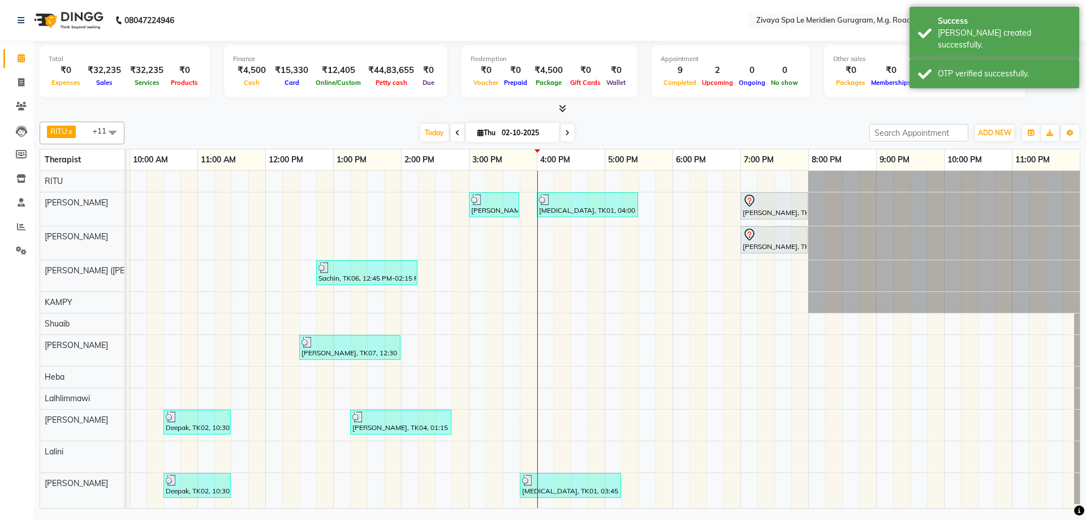
click at [455, 134] on span at bounding box center [458, 133] width 14 height 18
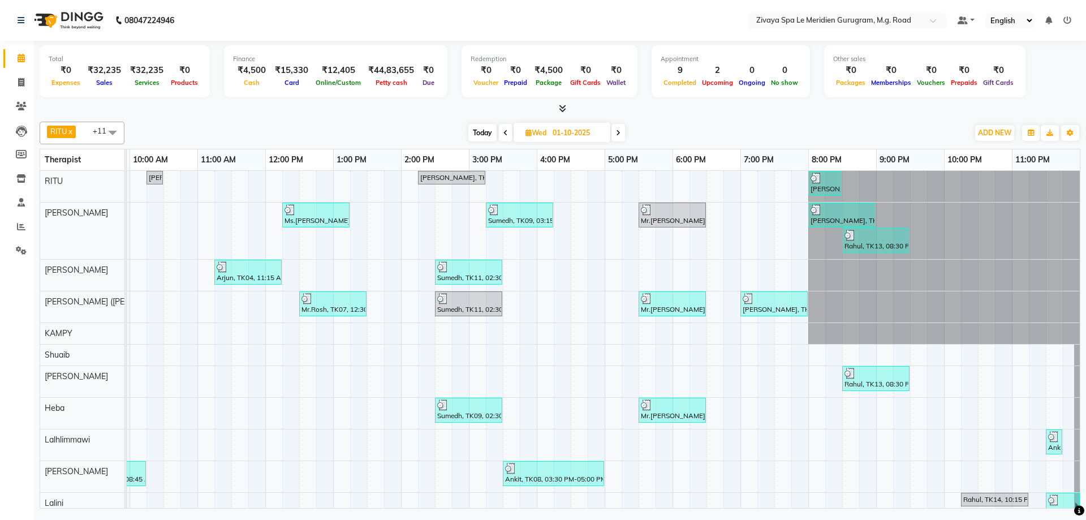
click at [475, 131] on span "Today" at bounding box center [482, 133] width 28 height 18
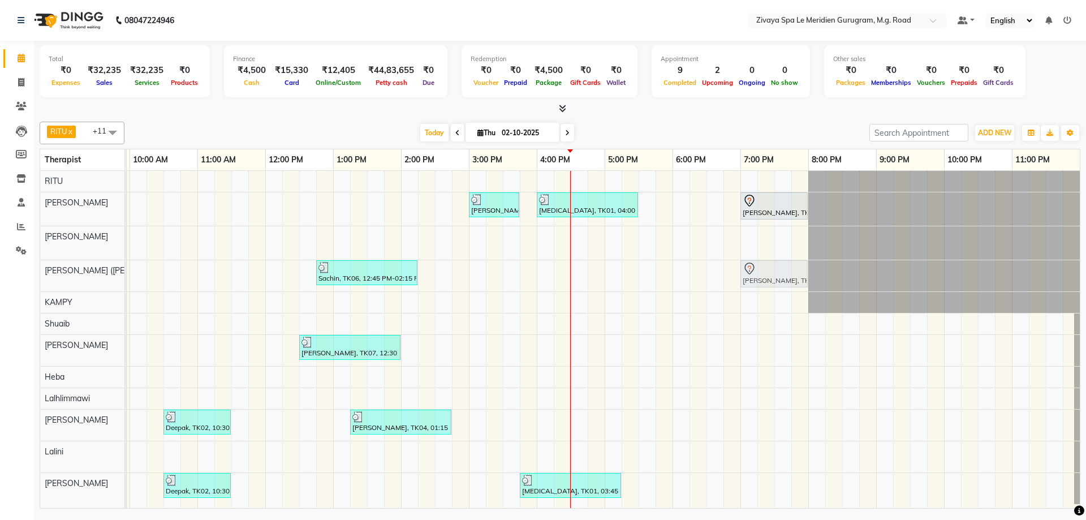
drag, startPoint x: 753, startPoint y: 236, endPoint x: 759, endPoint y: 274, distance: 37.8
click at [759, 274] on tbody "Mamta, TK08, 03:00 PM-03:45 PM, BLOW DRY [MEDICAL_DATA], TK01, 04:00 PM-05:30 P…" at bounding box center [265, 337] width 1629 height 333
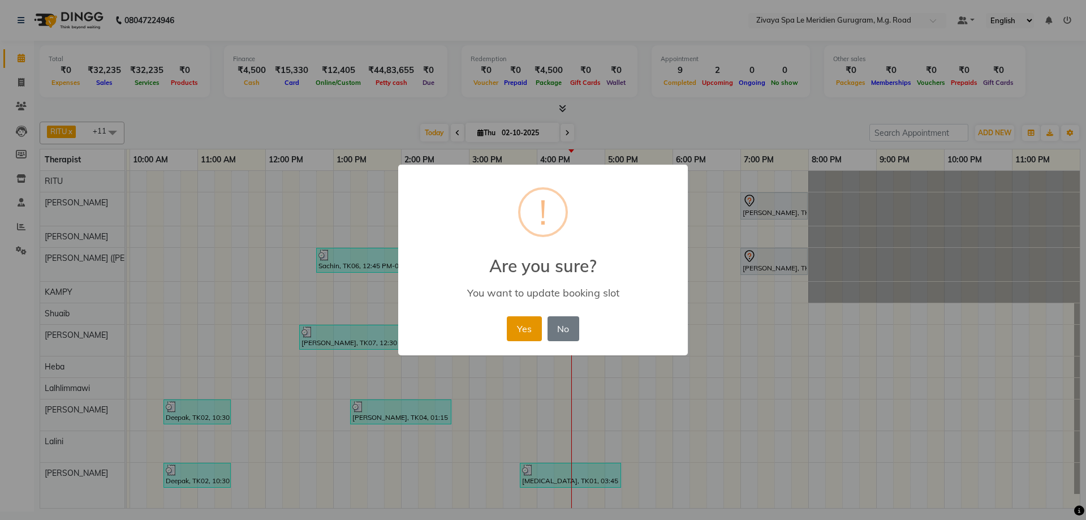
click at [533, 326] on button "Yes" at bounding box center [524, 328] width 35 height 25
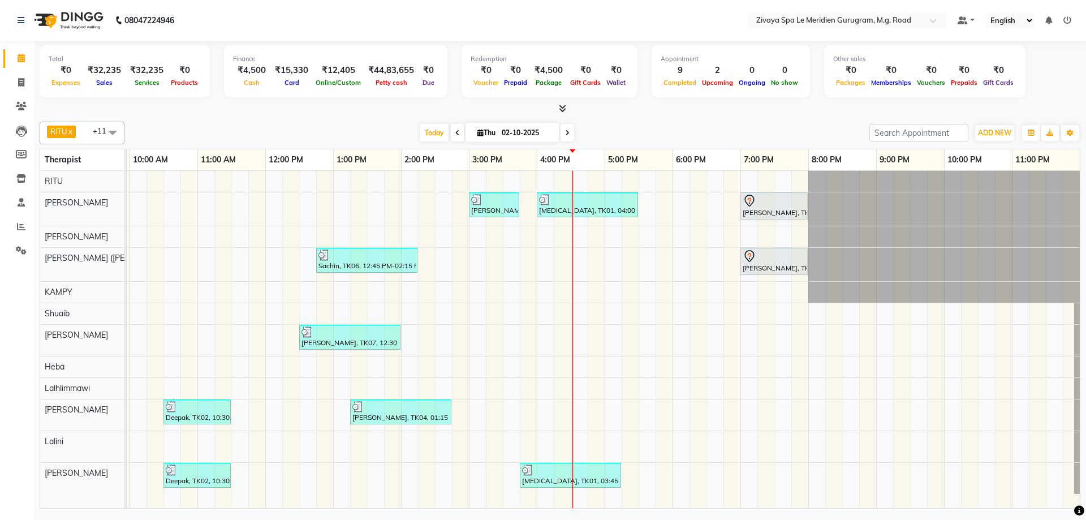
click at [811, 344] on div "Mamta, TK08, 03:00 PM-03:45 PM, BLOW DRY [MEDICAL_DATA], TK01, 04:00 PM-05:30 P…" at bounding box center [265, 339] width 1629 height 337
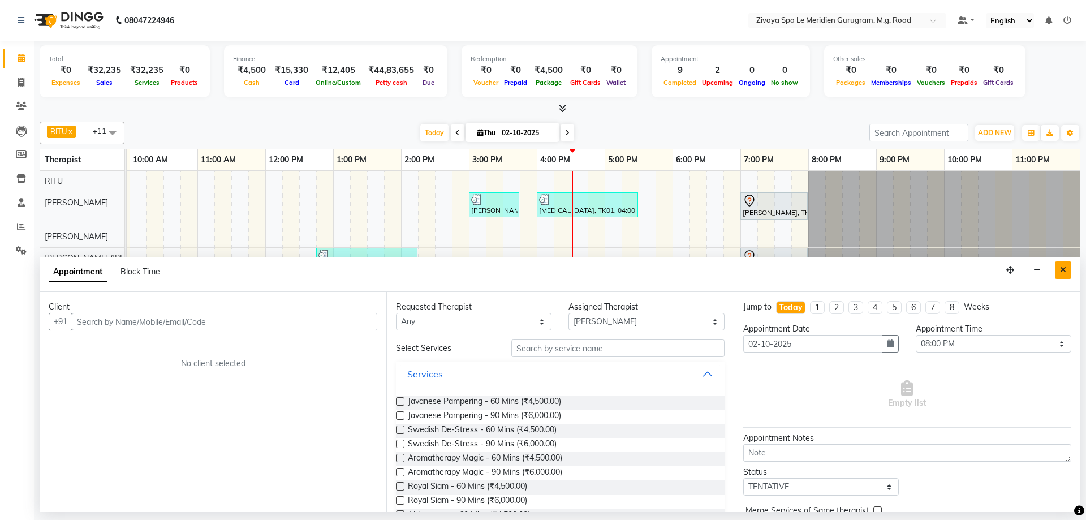
click at [1068, 269] on button "Close" at bounding box center [1063, 270] width 16 height 18
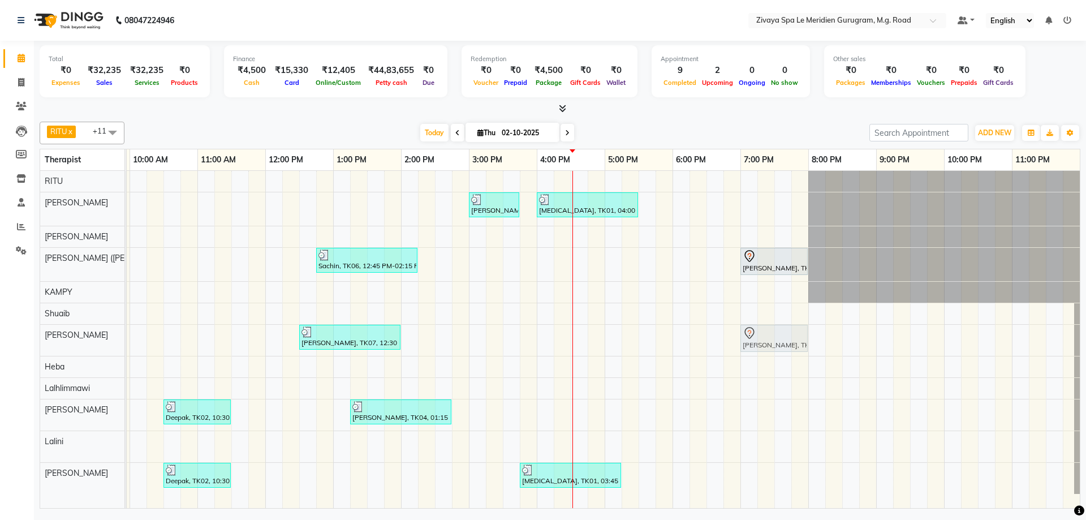
drag, startPoint x: 772, startPoint y: 258, endPoint x: 774, endPoint y: 341, distance: 82.6
click at [774, 341] on tbody "Mamta, TK08, 03:00 PM-03:45 PM, BLOW DRY [MEDICAL_DATA], TK01, 04:00 PM-05:30 P…" at bounding box center [265, 332] width 1629 height 323
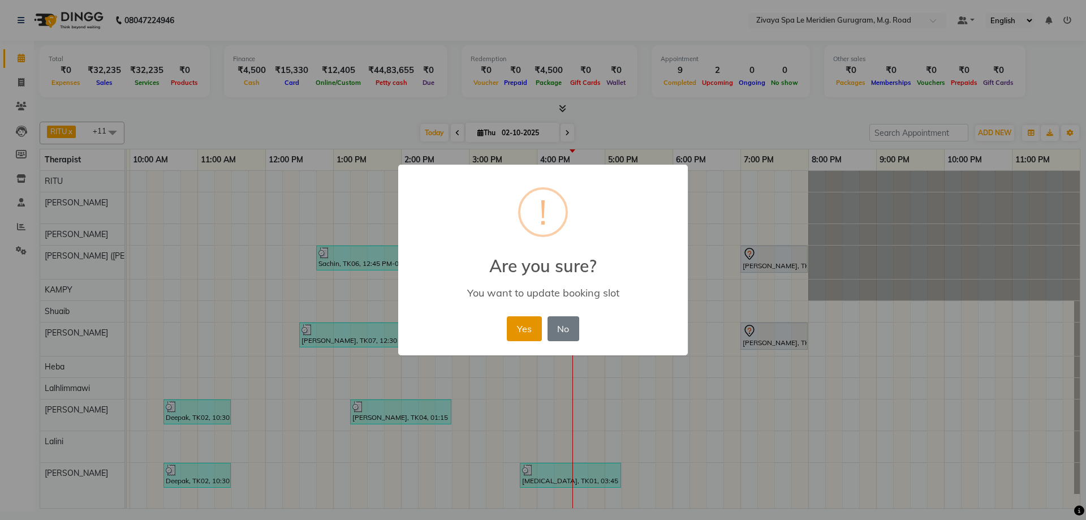
click at [519, 331] on button "Yes" at bounding box center [524, 328] width 35 height 25
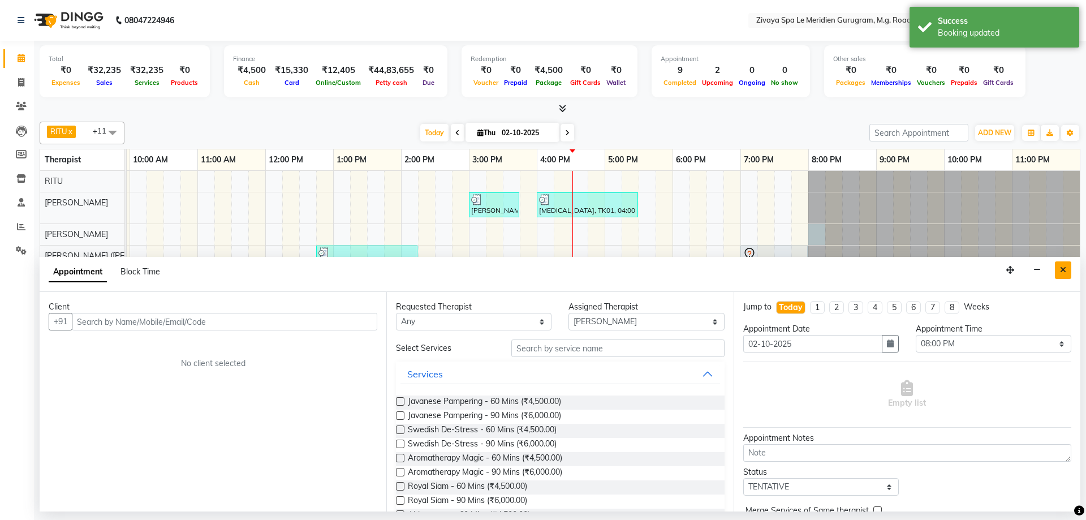
click at [1063, 274] on button "Close" at bounding box center [1063, 270] width 16 height 18
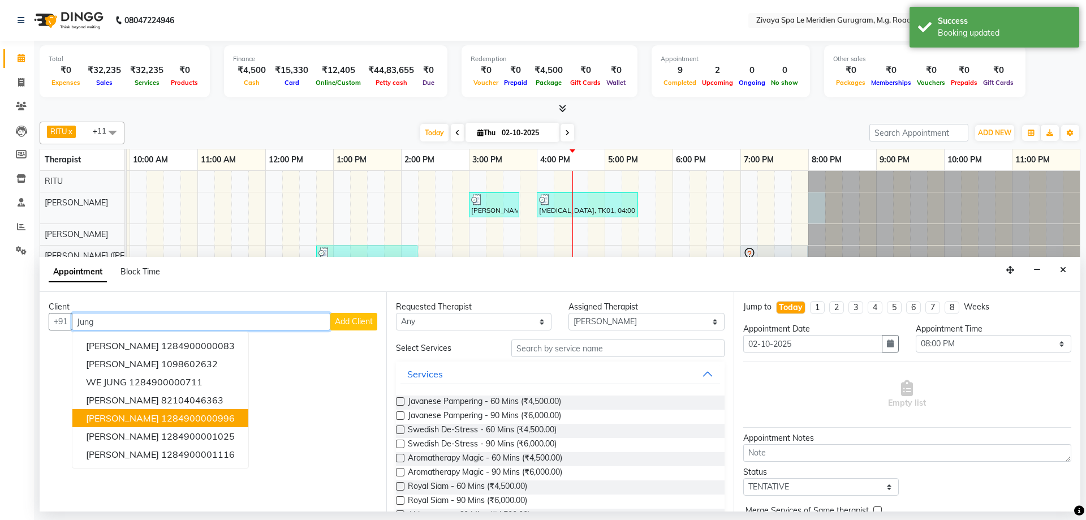
click at [161, 416] on ngb-highlight "1284900000996" at bounding box center [198, 417] width 74 height 11
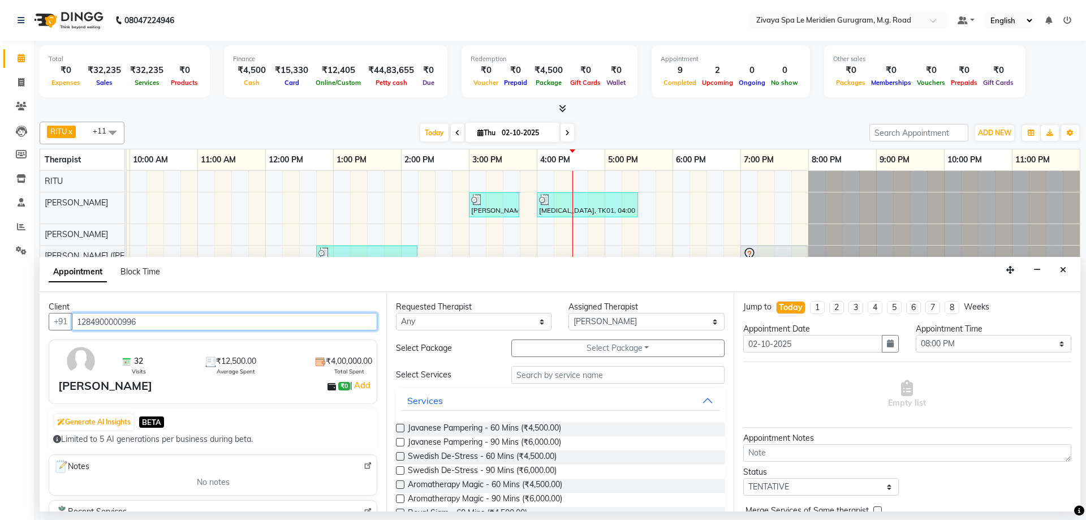
scroll to position [192, 0]
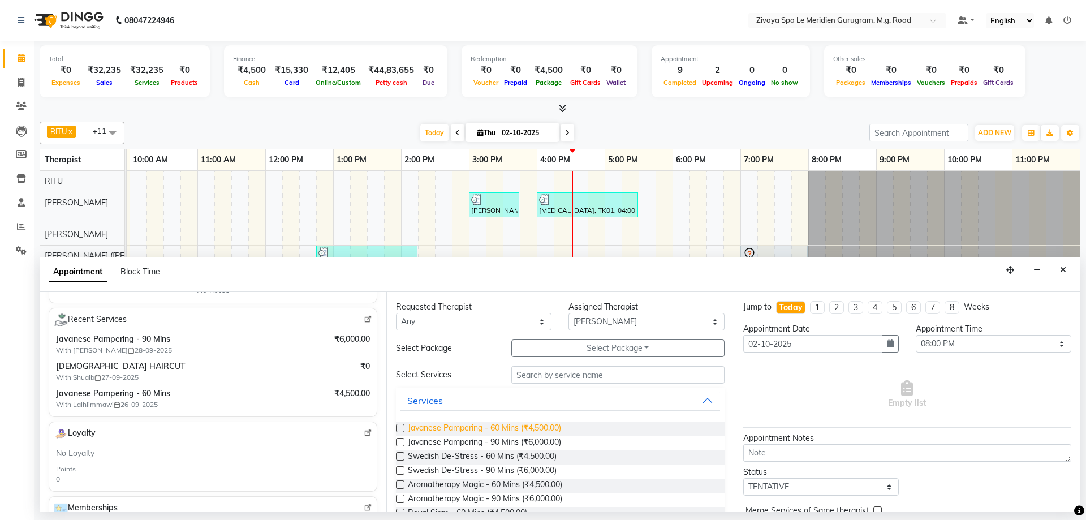
click at [542, 429] on span "Javanese Pampering - 60 Mins (₹4,500.00)" at bounding box center [484, 429] width 153 height 14
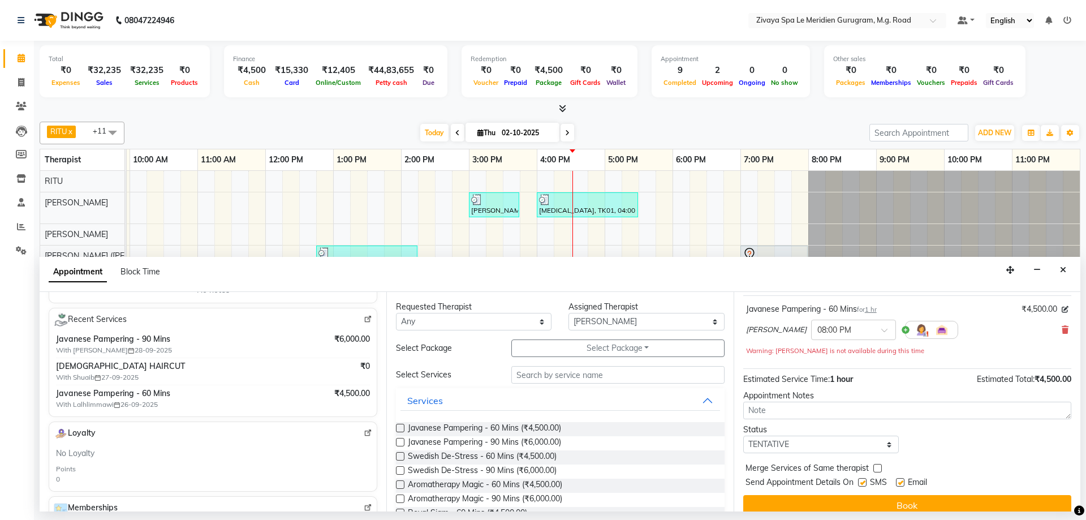
scroll to position [79, 0]
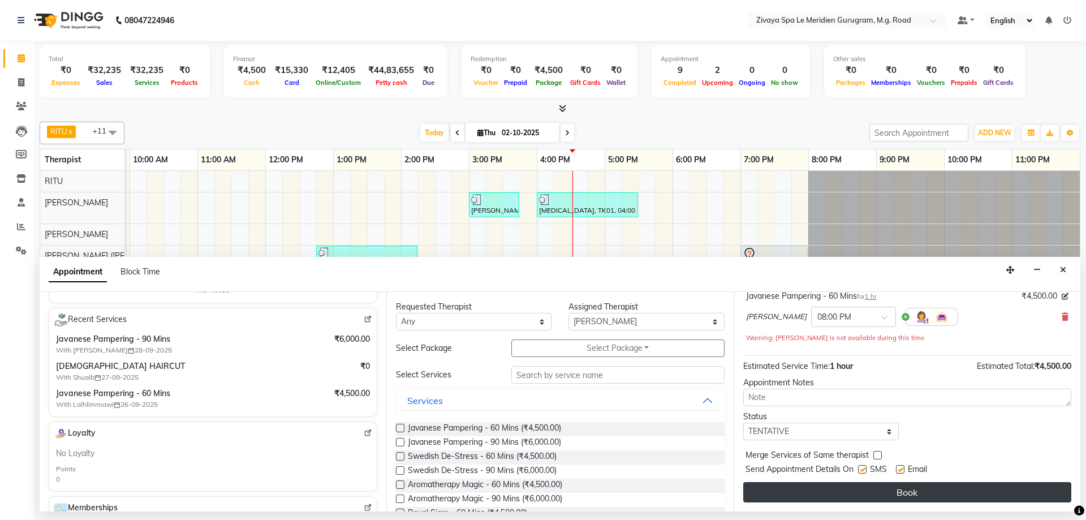
click at [910, 488] on button "Book" at bounding box center [907, 492] width 328 height 20
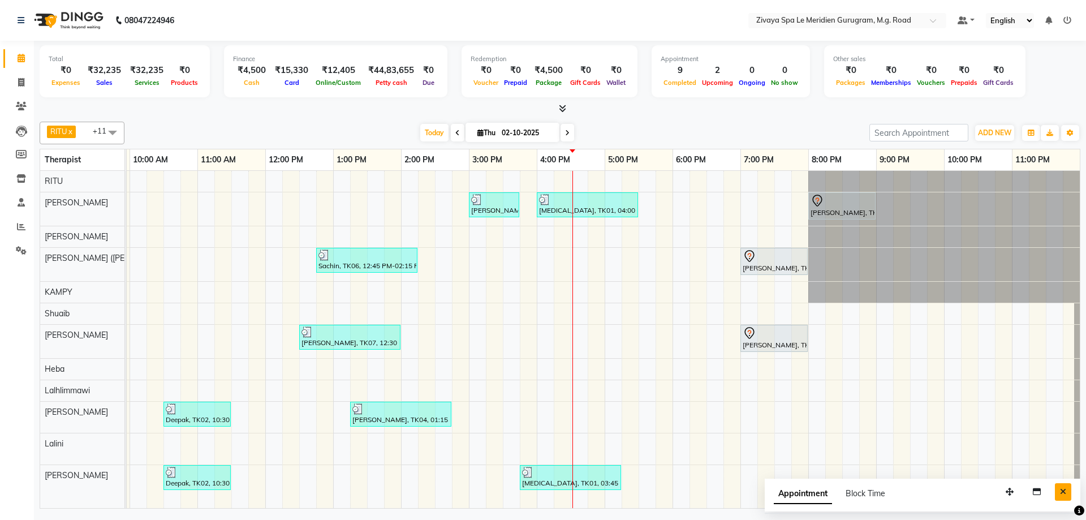
click at [1058, 487] on button "Close" at bounding box center [1063, 492] width 16 height 18
click at [568, 134] on span at bounding box center [568, 133] width 14 height 18
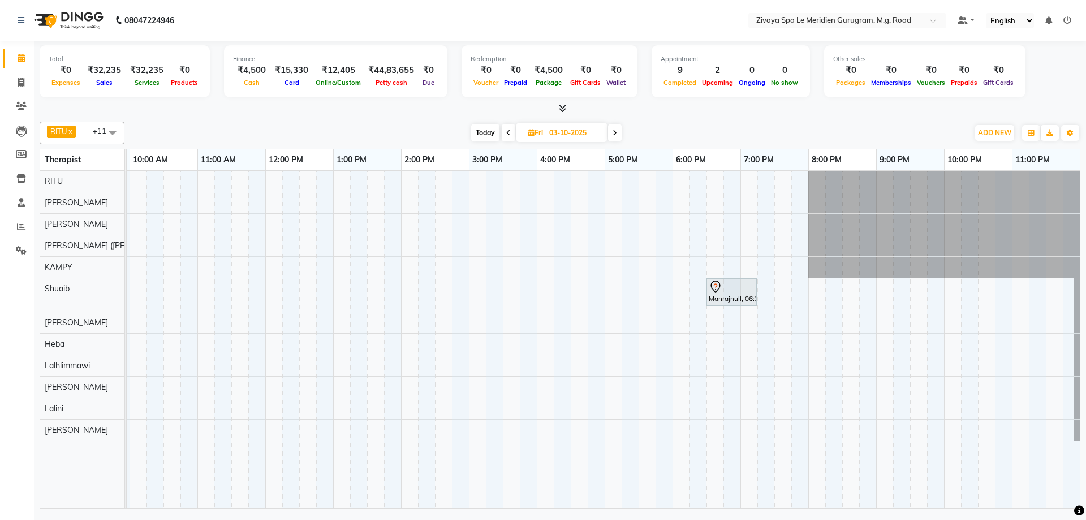
scroll to position [0, 367]
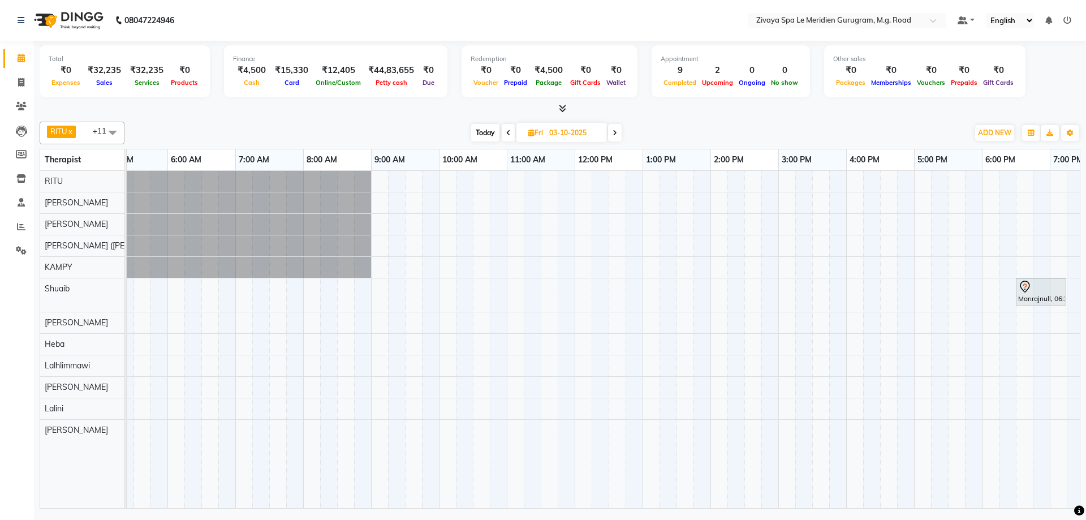
click at [484, 130] on span "Today" at bounding box center [485, 133] width 28 height 18
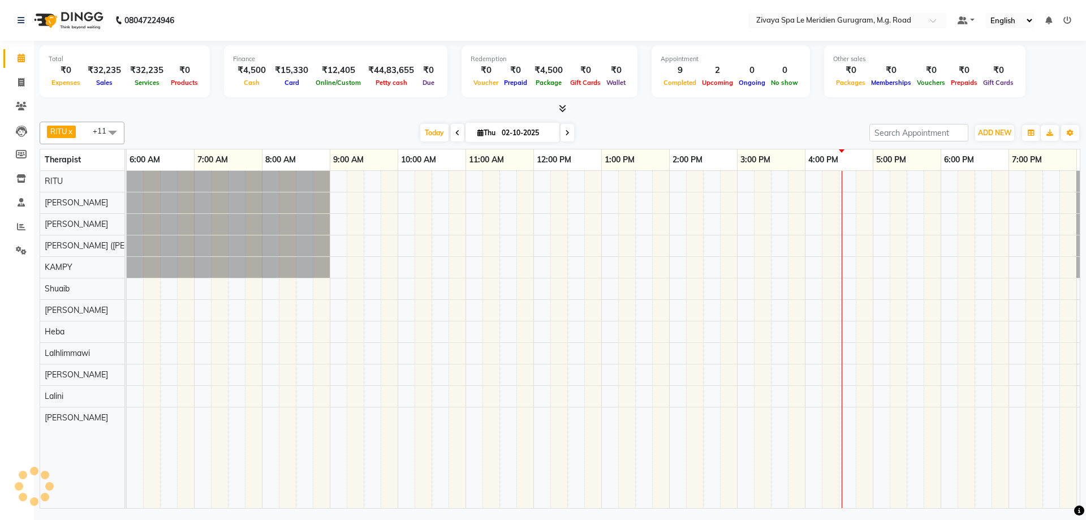
scroll to position [0, 676]
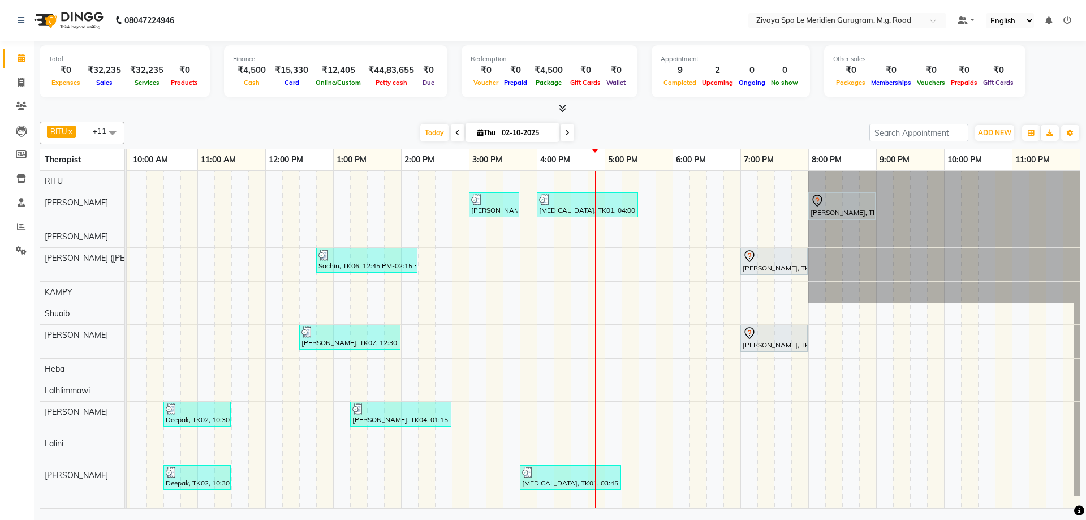
click at [614, 342] on div "Mamta, TK08, 03:00 PM-03:45 PM, BLOW DRY [MEDICAL_DATA], TK01, 04:00 PM-05:30 P…" at bounding box center [265, 339] width 1629 height 337
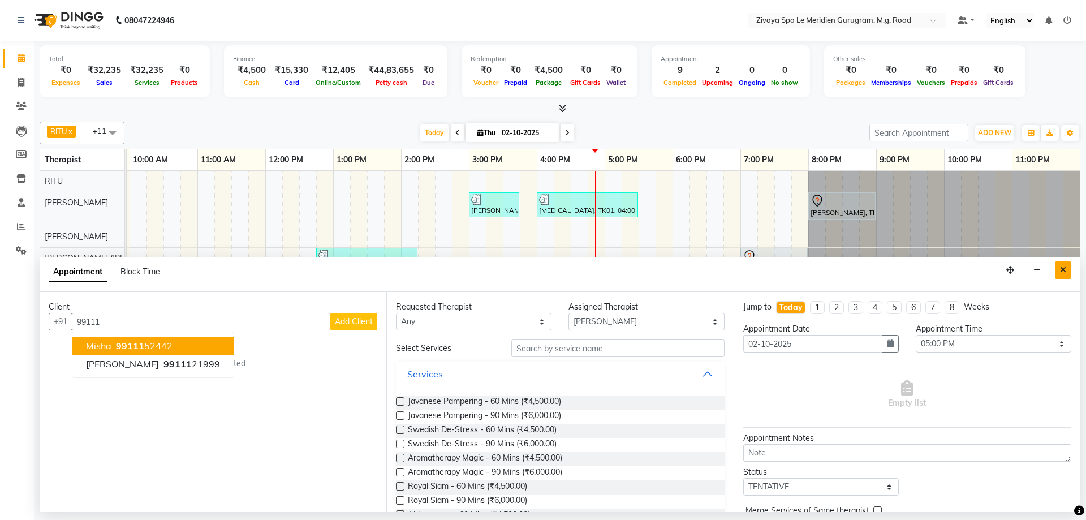
click at [1065, 267] on icon "Close" at bounding box center [1063, 270] width 6 height 8
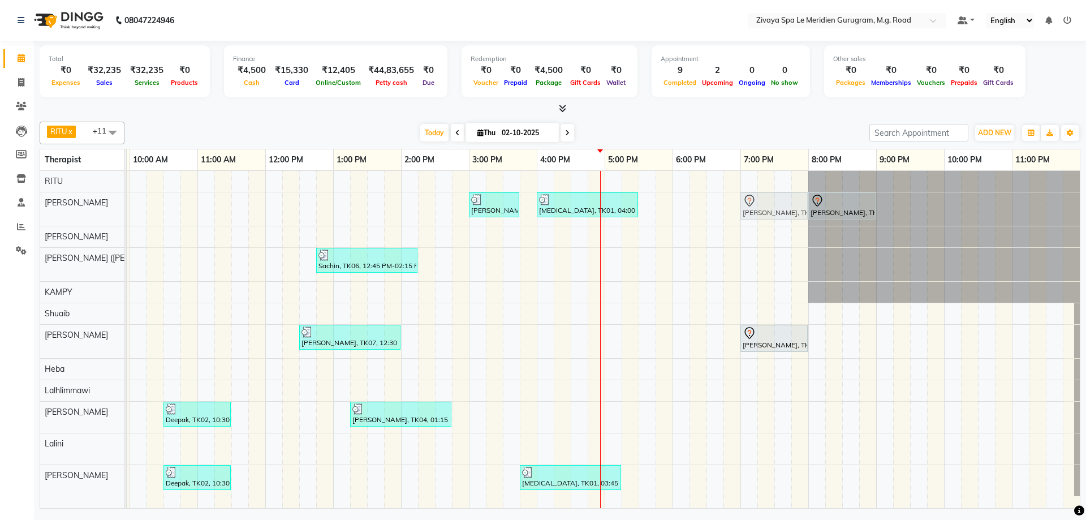
drag, startPoint x: 768, startPoint y: 260, endPoint x: 769, endPoint y: 219, distance: 40.8
click at [767, 208] on tbody "Mamta, TK08, 03:00 PM-03:45 PM, BLOW DRY [MEDICAL_DATA], TK01, 04:00 PM-05:30 P…" at bounding box center [265, 333] width 1629 height 325
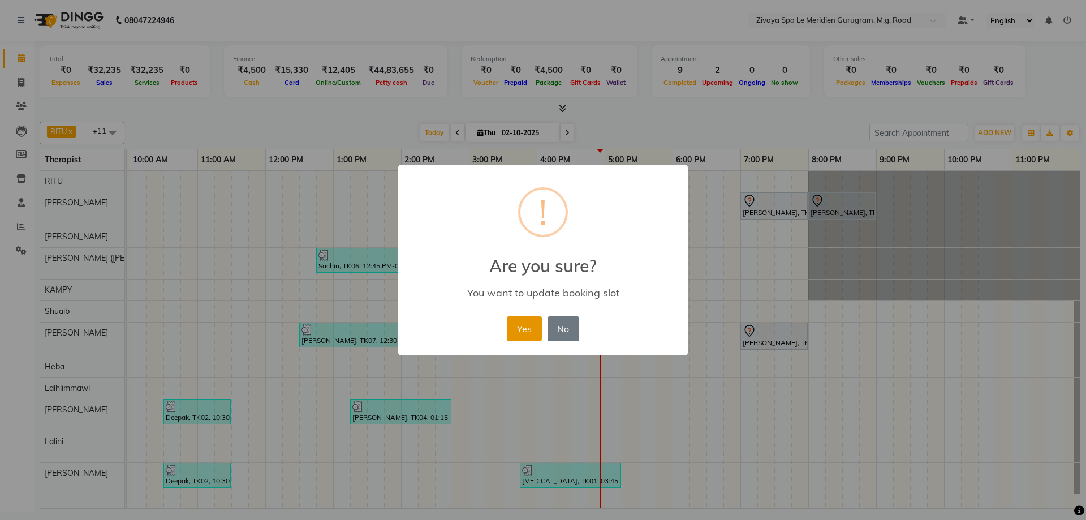
click at [539, 329] on button "Yes" at bounding box center [524, 328] width 35 height 25
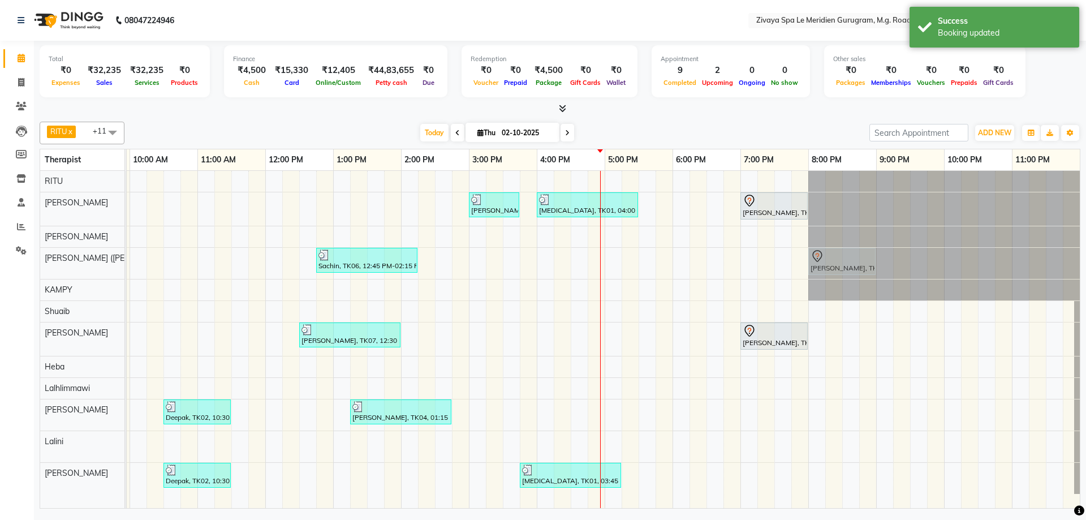
drag, startPoint x: 837, startPoint y: 208, endPoint x: 834, endPoint y: 259, distance: 51.6
click at [834, 259] on tbody "Mamta, TK08, 03:00 PM-03:45 PM, BLOW DRY [MEDICAL_DATA], TK01, 04:00 PM-05:30 P…" at bounding box center [265, 332] width 1629 height 323
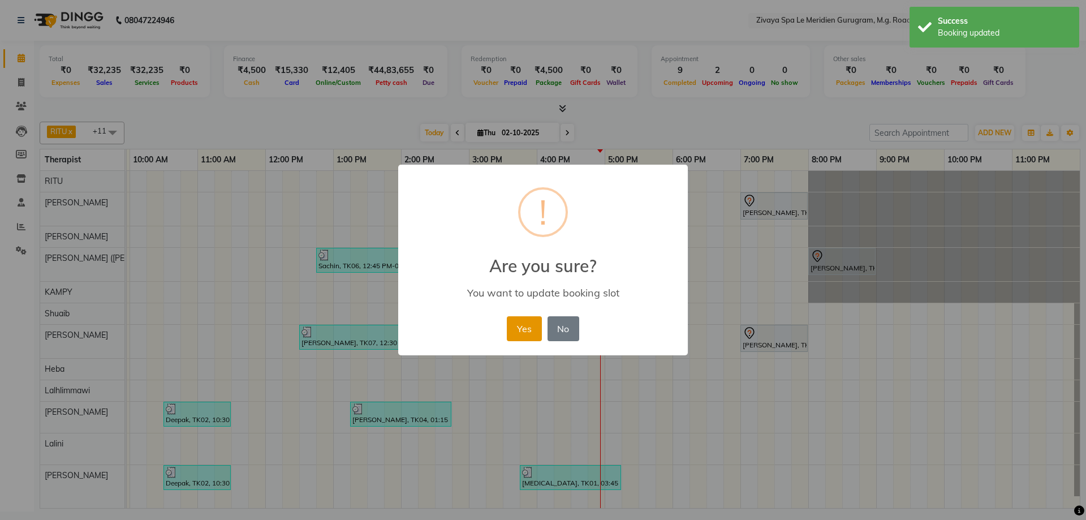
click at [531, 324] on button "Yes" at bounding box center [524, 328] width 35 height 25
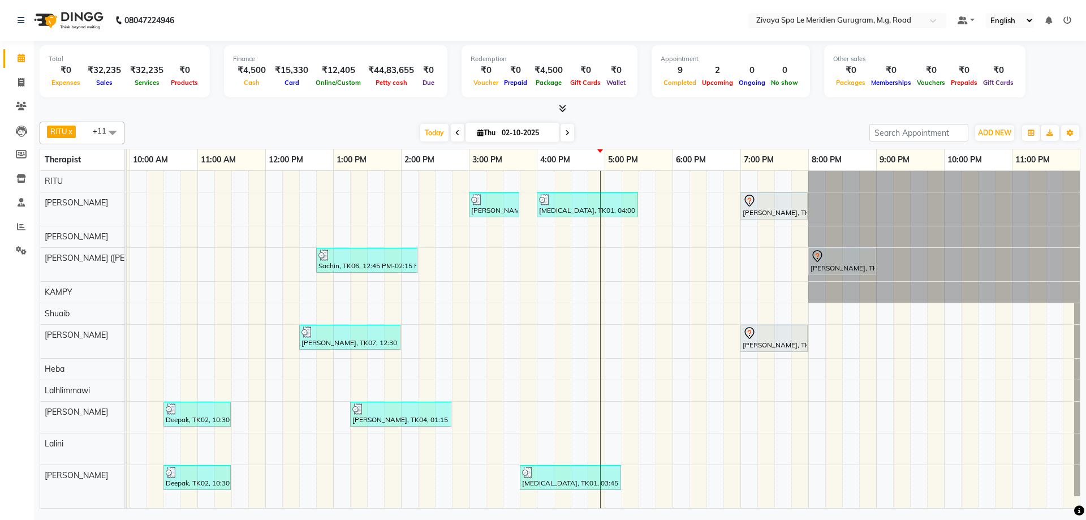
click at [646, 259] on div "Mamta, TK08, 03:00 PM-03:45 PM, BLOW DRY [MEDICAL_DATA], TK01, 04:00 PM-05:30 P…" at bounding box center [265, 339] width 1629 height 337
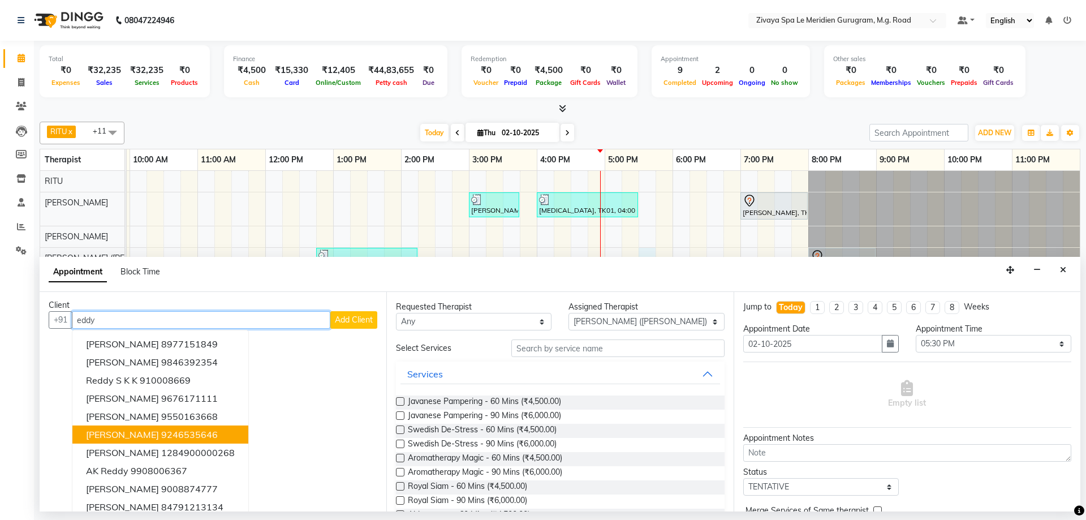
scroll to position [0, 0]
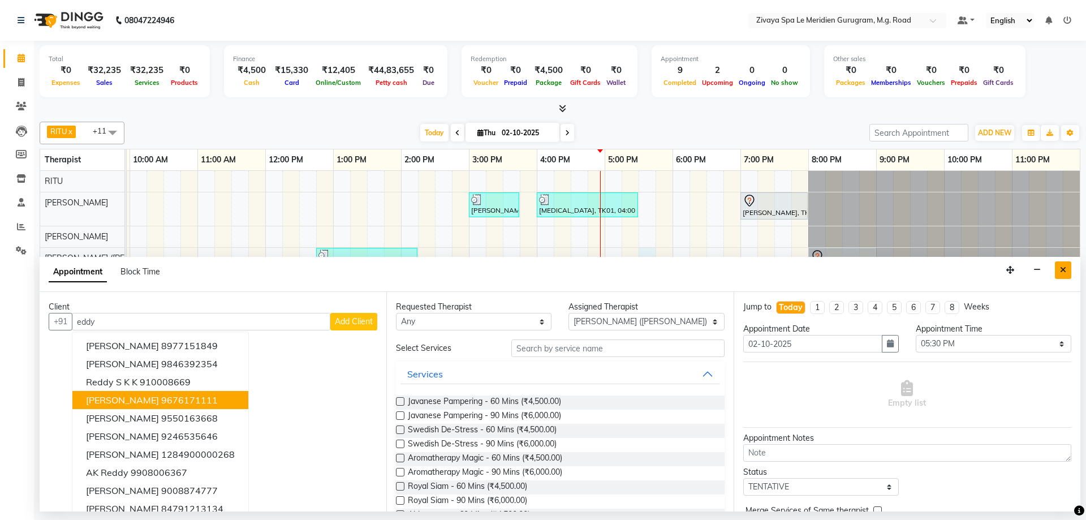
click at [1056, 270] on button "Close" at bounding box center [1063, 270] width 16 height 18
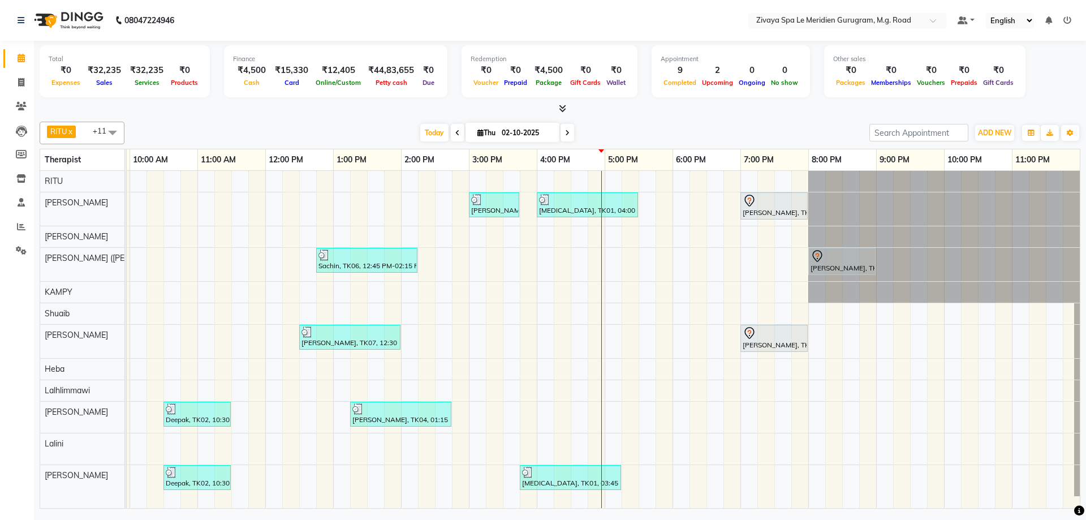
click at [451, 132] on span at bounding box center [458, 133] width 14 height 18
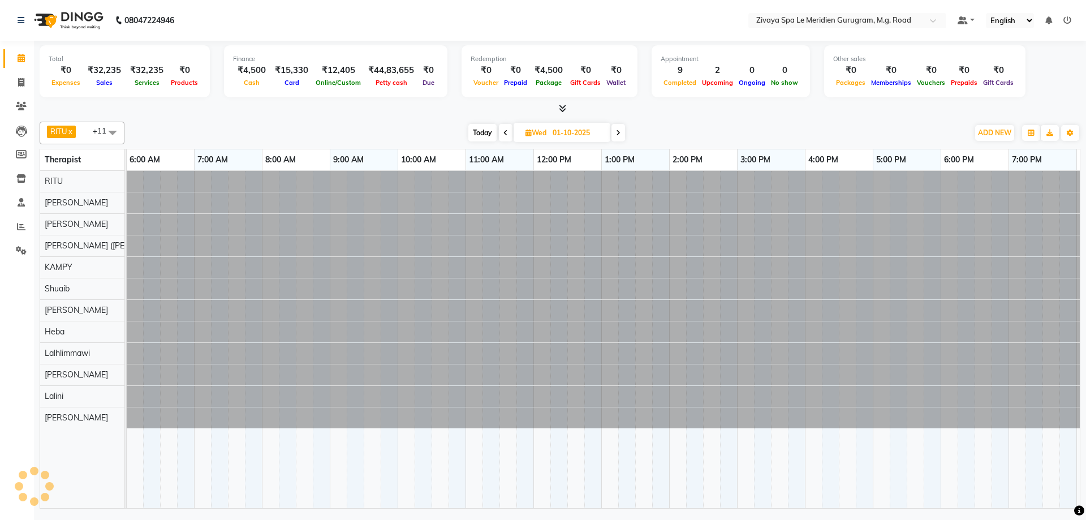
scroll to position [0, 676]
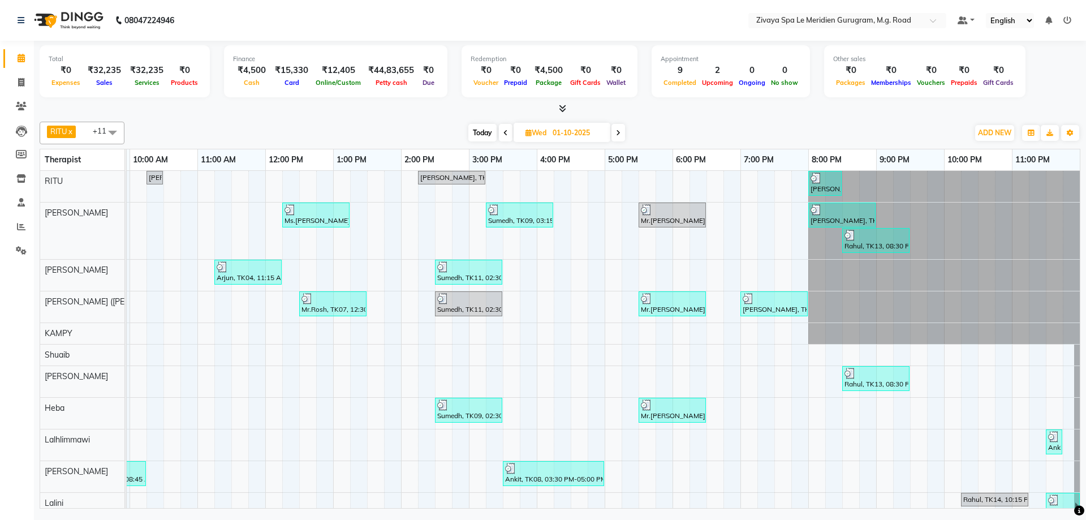
click at [501, 132] on span at bounding box center [506, 133] width 14 height 18
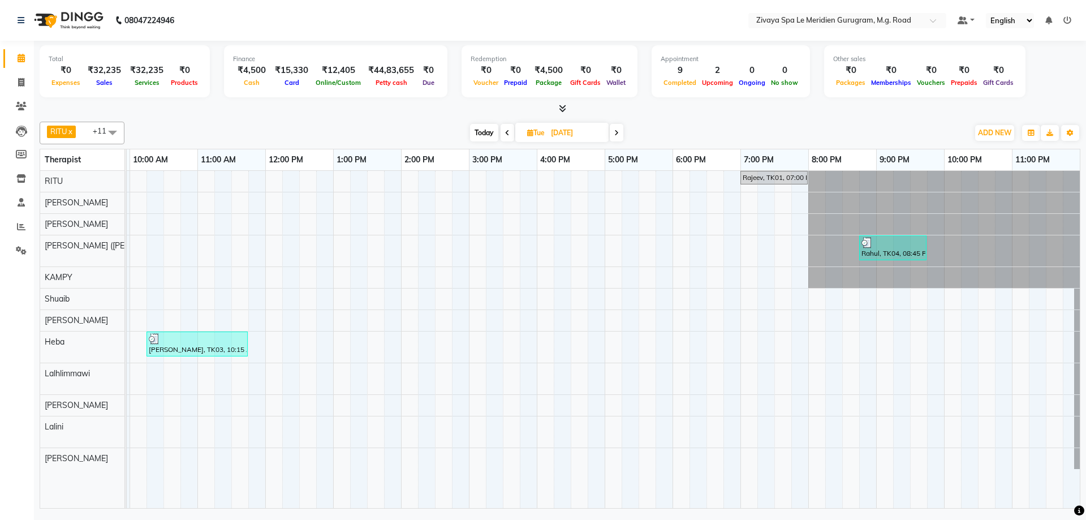
click at [503, 132] on span at bounding box center [508, 133] width 14 height 18
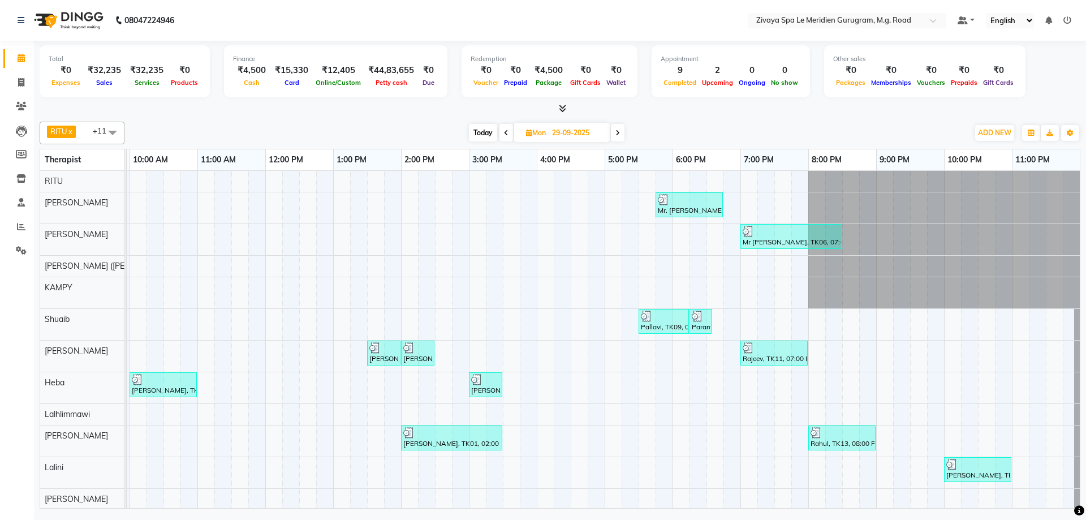
click at [507, 131] on icon at bounding box center [506, 133] width 5 height 7
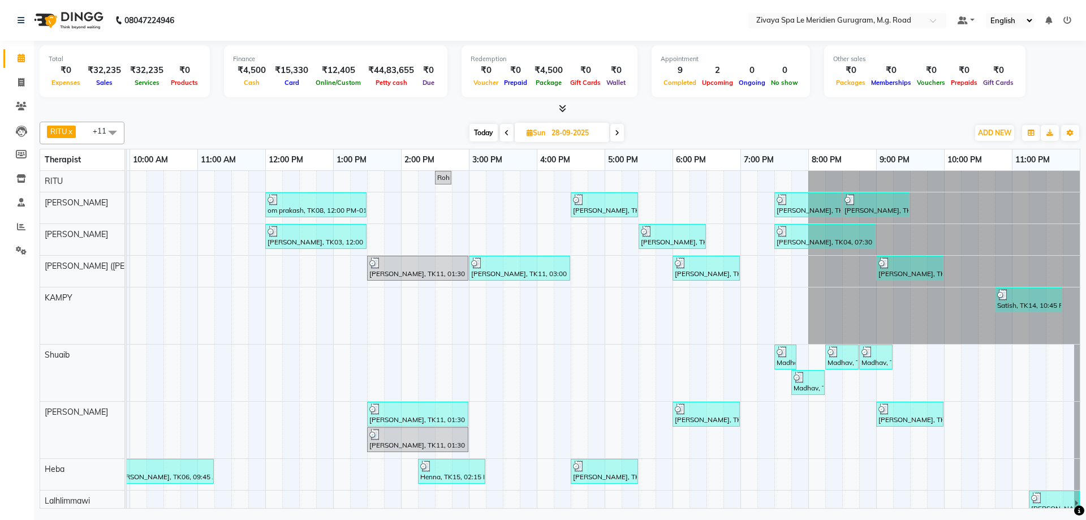
click at [491, 131] on span "Today" at bounding box center [483, 133] width 28 height 18
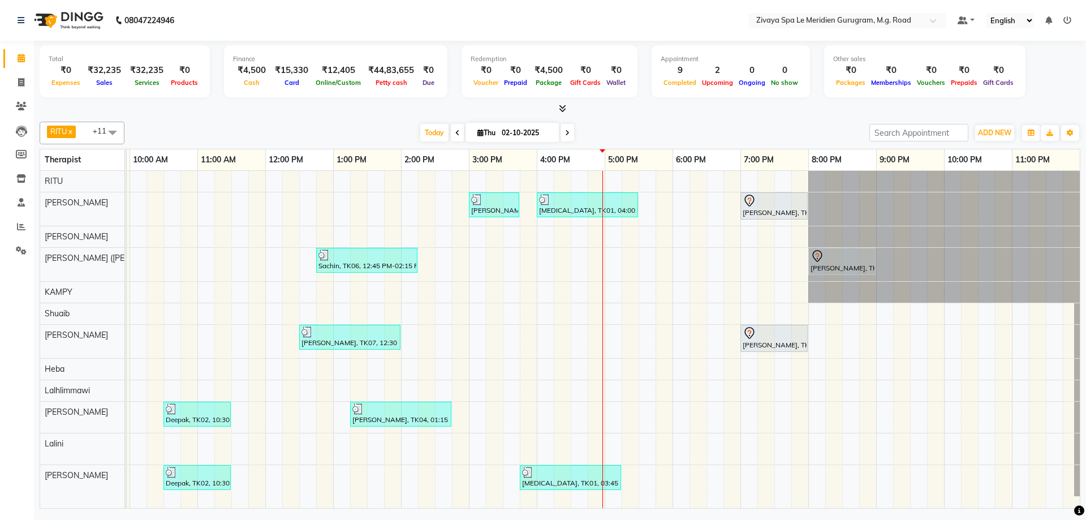
click at [466, 135] on span "[DATE]" at bounding box center [513, 132] width 94 height 19
click at [459, 134] on span at bounding box center [458, 133] width 14 height 18
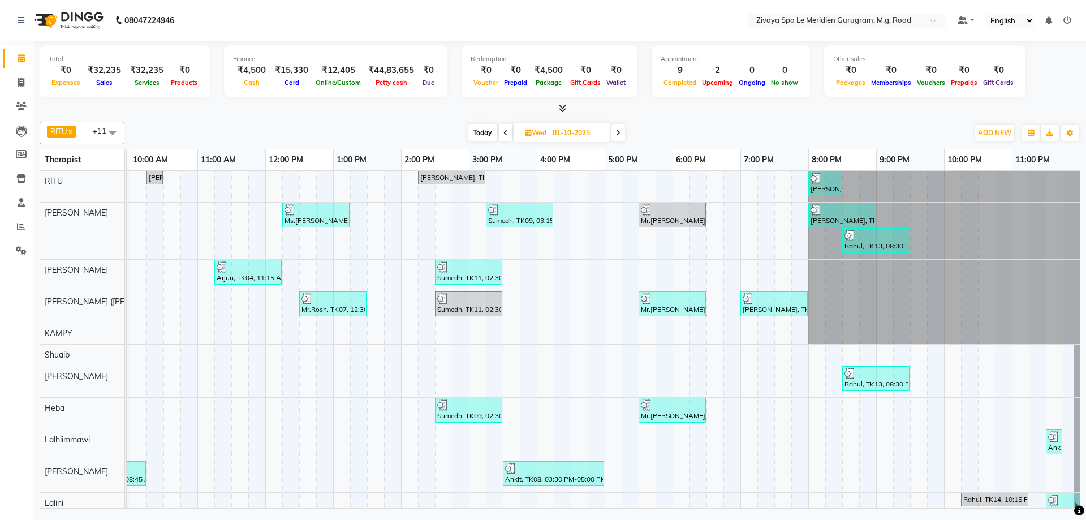
click at [505, 135] on icon at bounding box center [505, 133] width 5 height 7
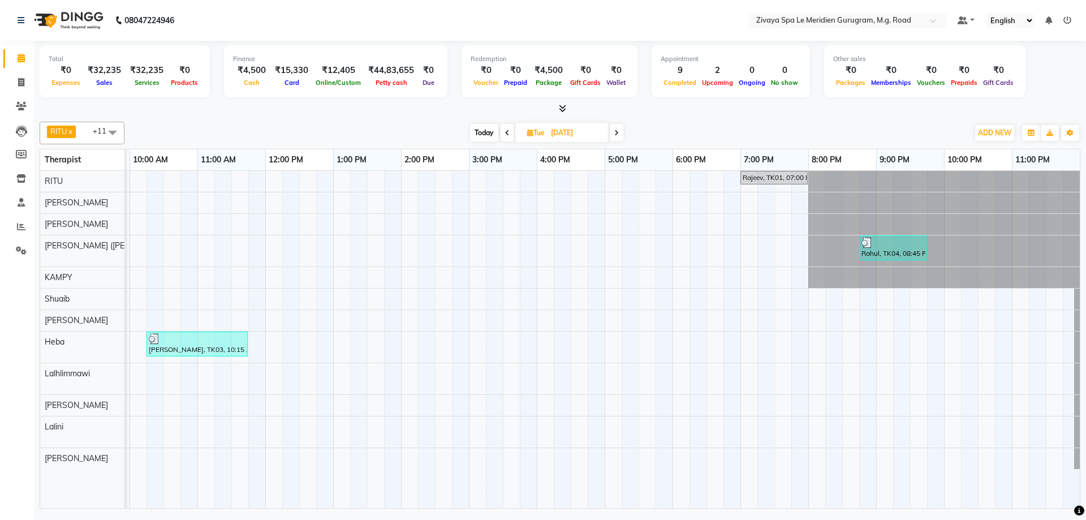
click at [505, 135] on icon at bounding box center [507, 133] width 5 height 7
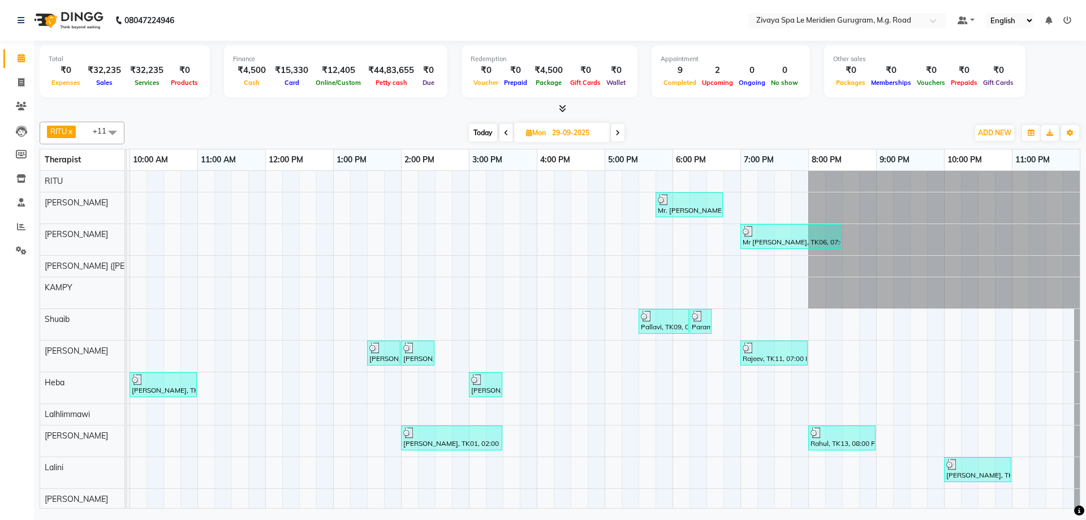
click at [505, 135] on icon at bounding box center [506, 133] width 5 height 7
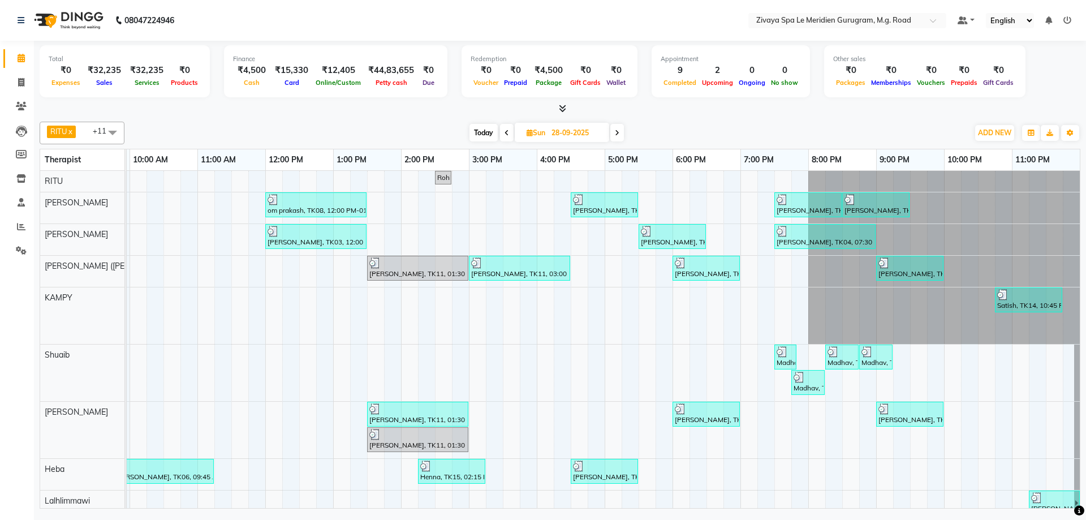
click at [505, 135] on icon at bounding box center [507, 133] width 5 height 7
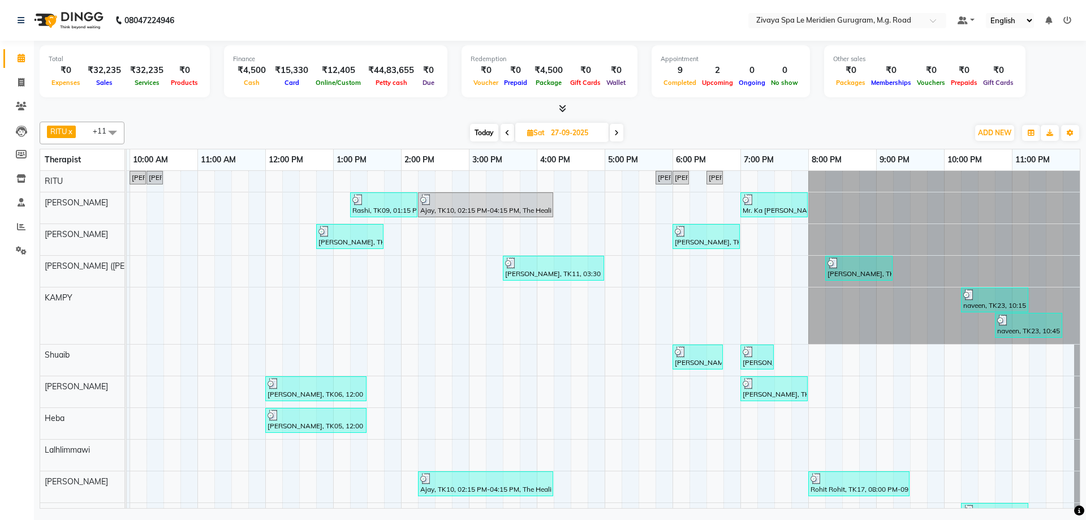
click at [615, 128] on span at bounding box center [617, 133] width 14 height 18
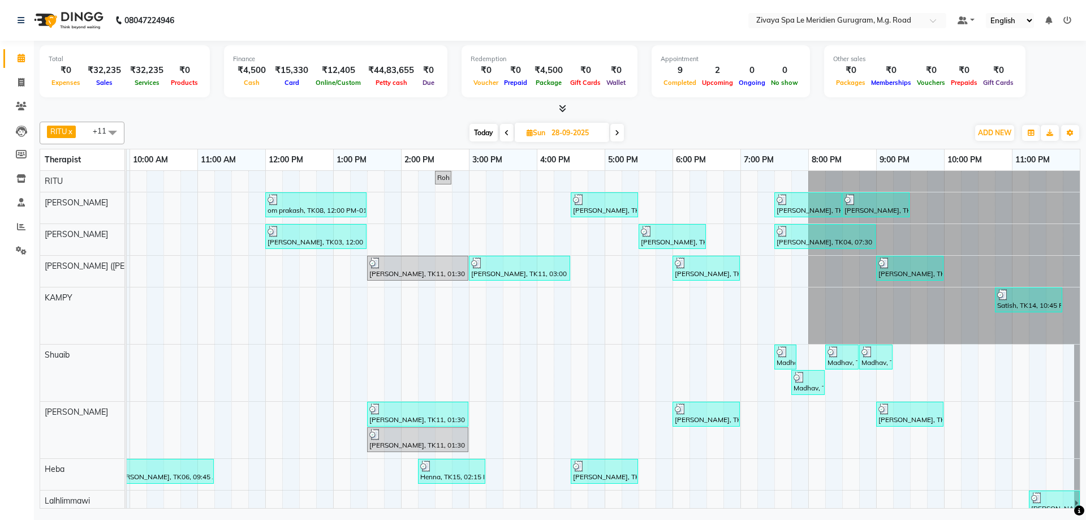
scroll to position [117, 0]
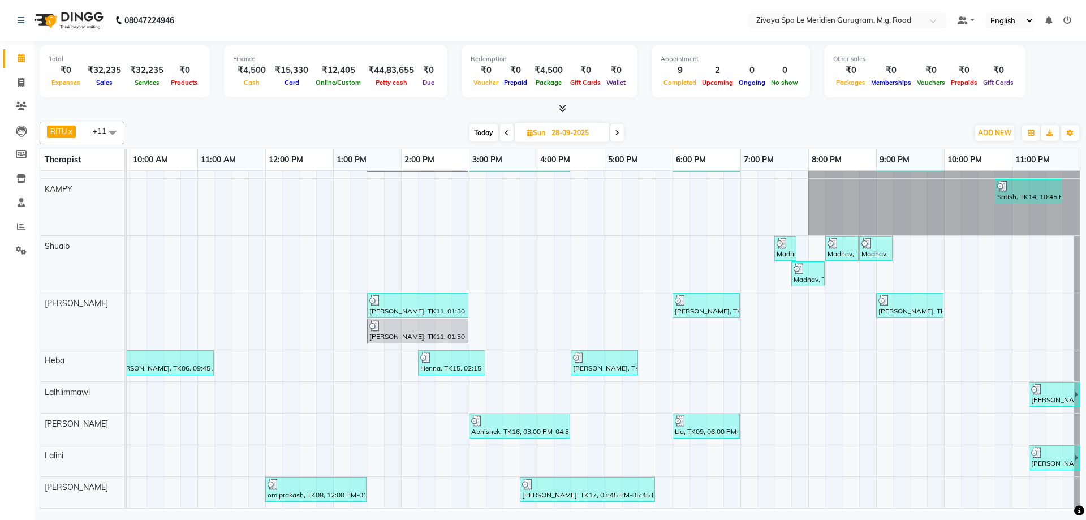
click at [610, 352] on div at bounding box center [604, 357] width 63 height 11
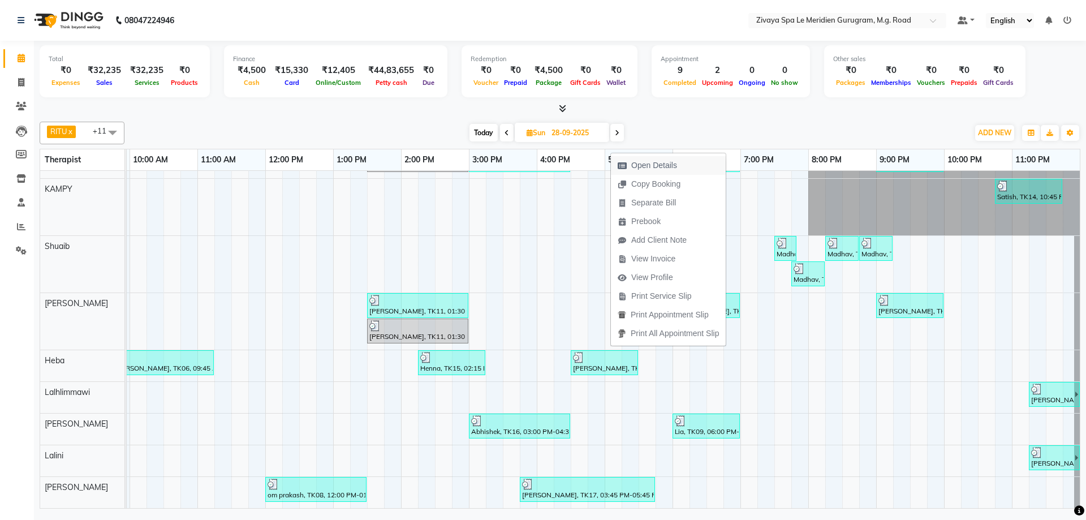
click at [658, 162] on span "Open Details" at bounding box center [654, 166] width 46 height 12
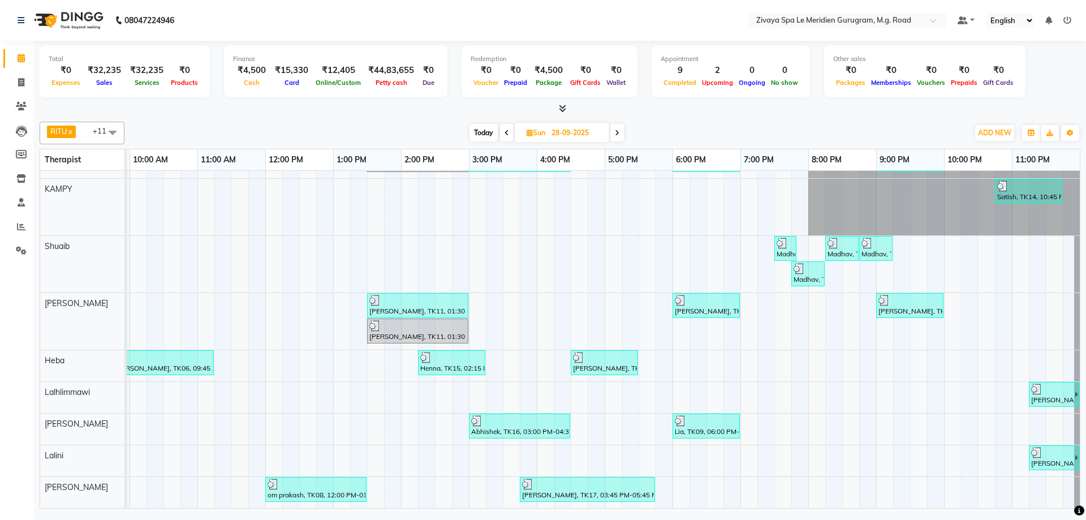
click at [618, 355] on div "[PERSON_NAME], TK13, 04:30 PM-05:30 PM, Swedish De-Stress - 60 Mins" at bounding box center [604, 362] width 65 height 21
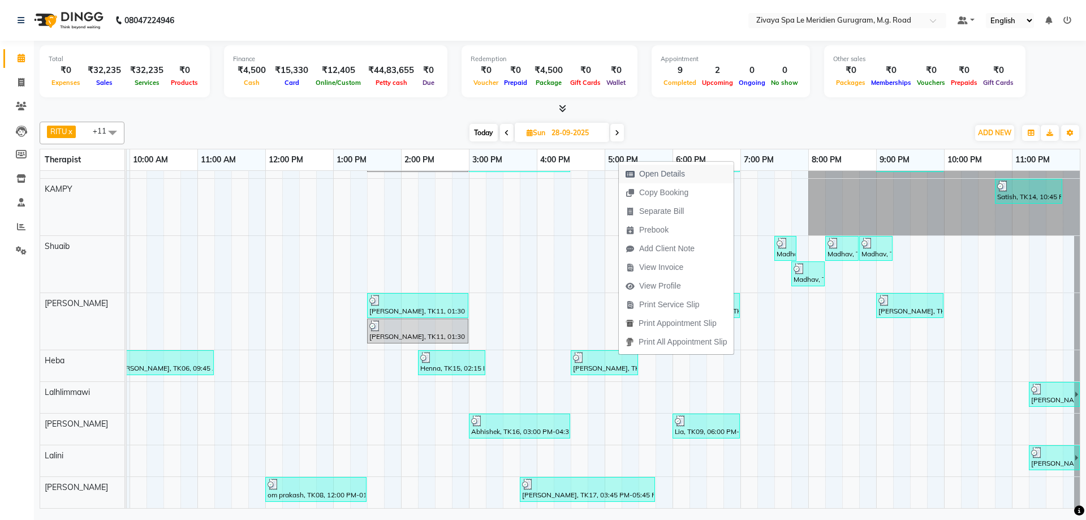
click at [662, 169] on span "Open Details" at bounding box center [662, 174] width 46 height 12
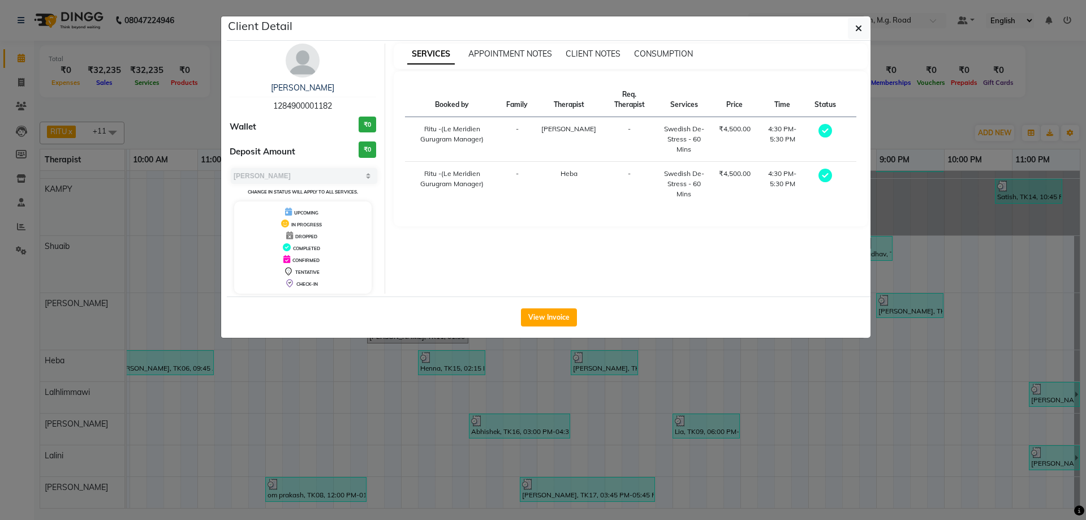
drag, startPoint x: 347, startPoint y: 101, endPoint x: 269, endPoint y: 101, distance: 77.5
click at [269, 101] on div "[PERSON_NAME] 1284900001182" at bounding box center [303, 97] width 147 height 30
copy span "1284900001182"
click at [854, 32] on button "button" at bounding box center [858, 28] width 21 height 21
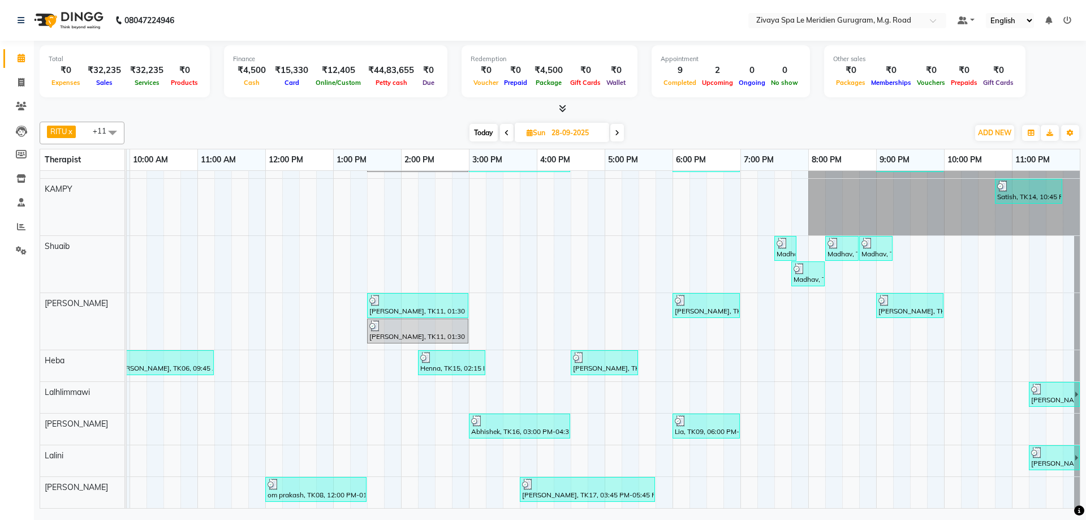
click at [489, 126] on span "Today" at bounding box center [483, 133] width 28 height 18
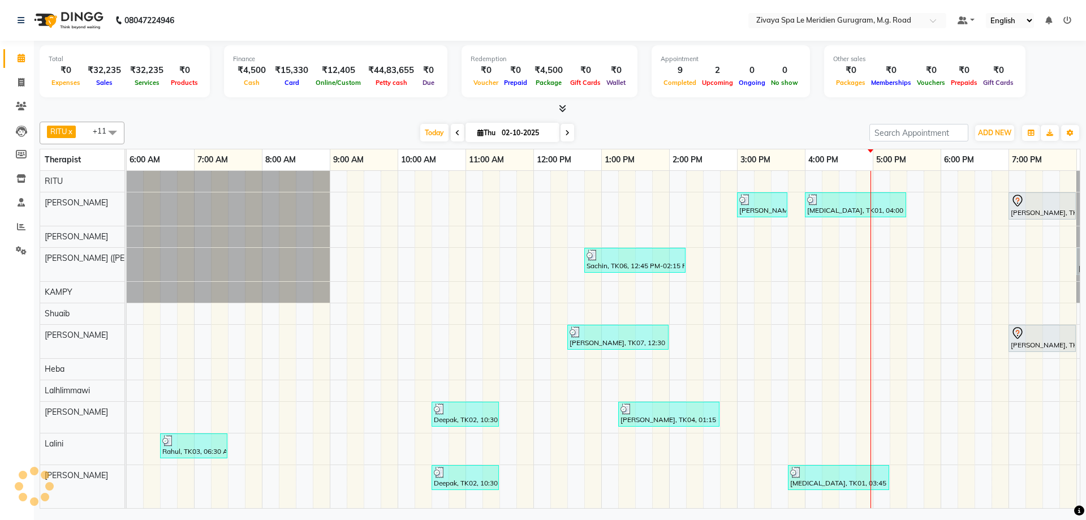
scroll to position [0, 676]
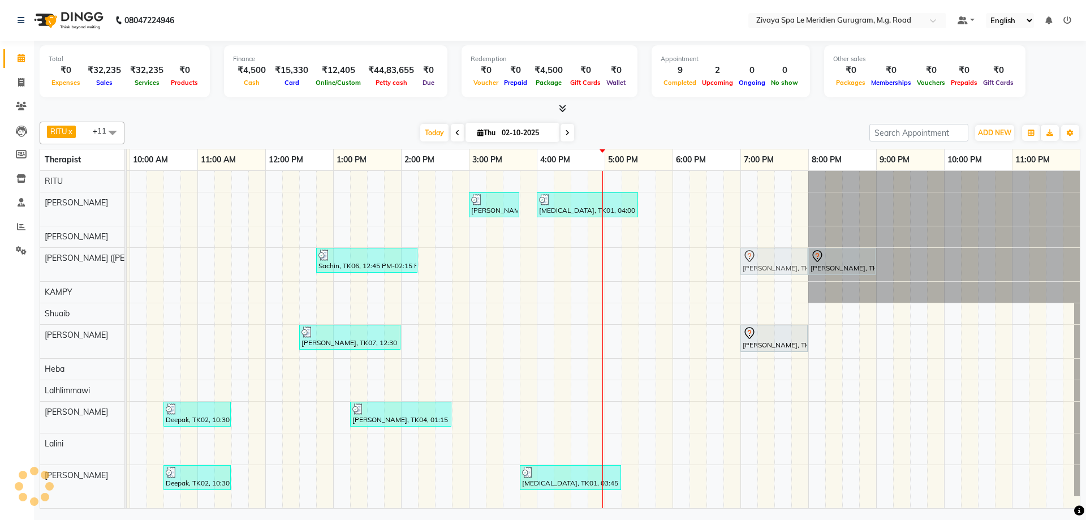
drag, startPoint x: 754, startPoint y: 206, endPoint x: 757, endPoint y: 253, distance: 46.5
click at [757, 253] on tbody "Mamta, TK08, 03:00 PM-03:45 PM, BLOW DRY [MEDICAL_DATA], TK01, 04:00 PM-05:30 P…" at bounding box center [265, 333] width 1629 height 325
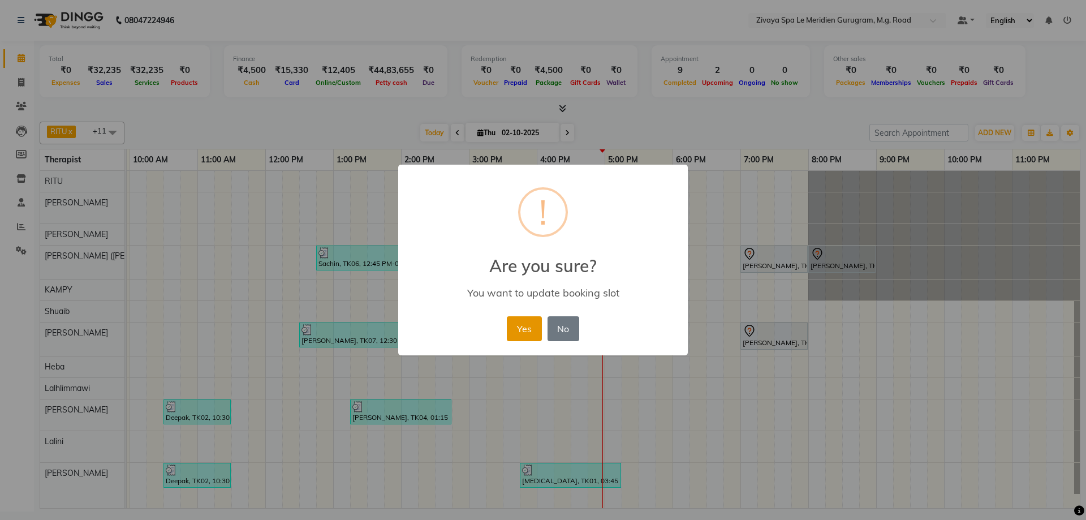
click at [513, 325] on button "Yes" at bounding box center [524, 328] width 35 height 25
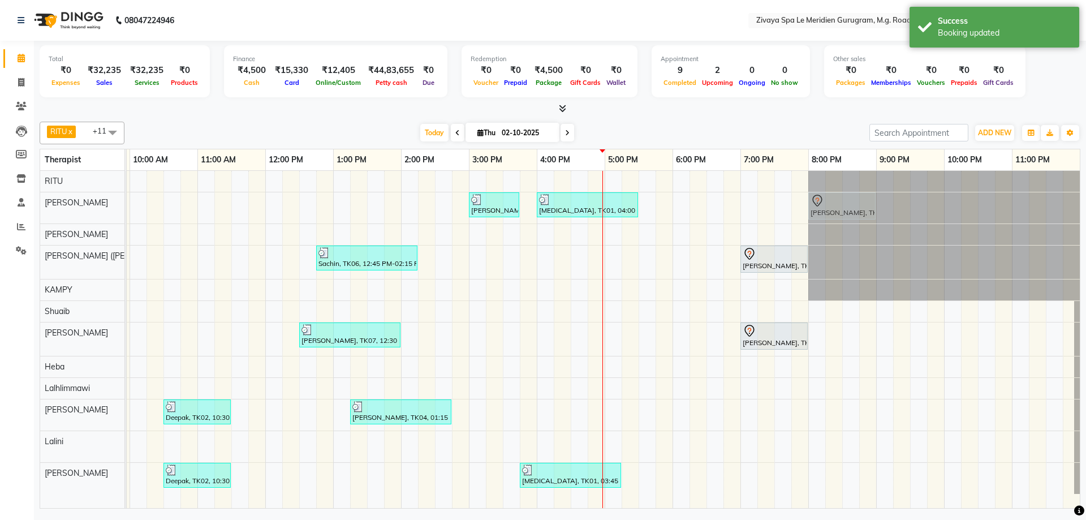
drag, startPoint x: 834, startPoint y: 259, endPoint x: 842, endPoint y: 221, distance: 38.2
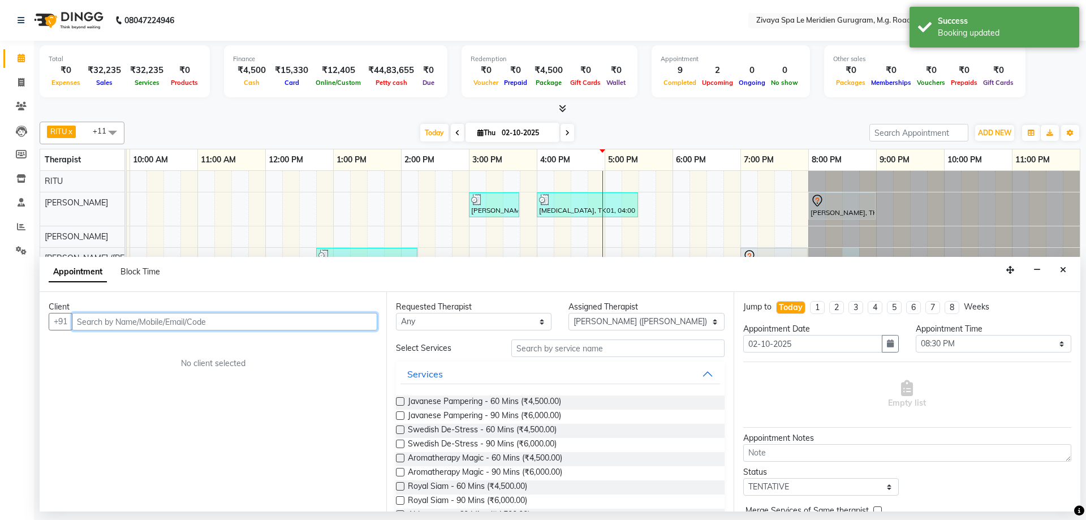
paste input "1284900001182"
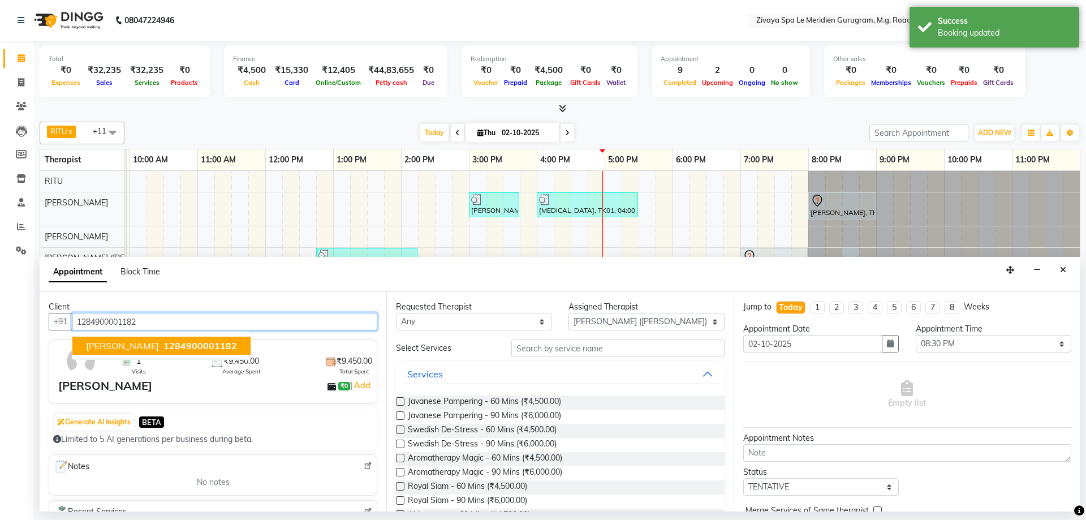
click at [118, 337] on button "[PERSON_NAME] 1284900001182" at bounding box center [161, 346] width 178 height 18
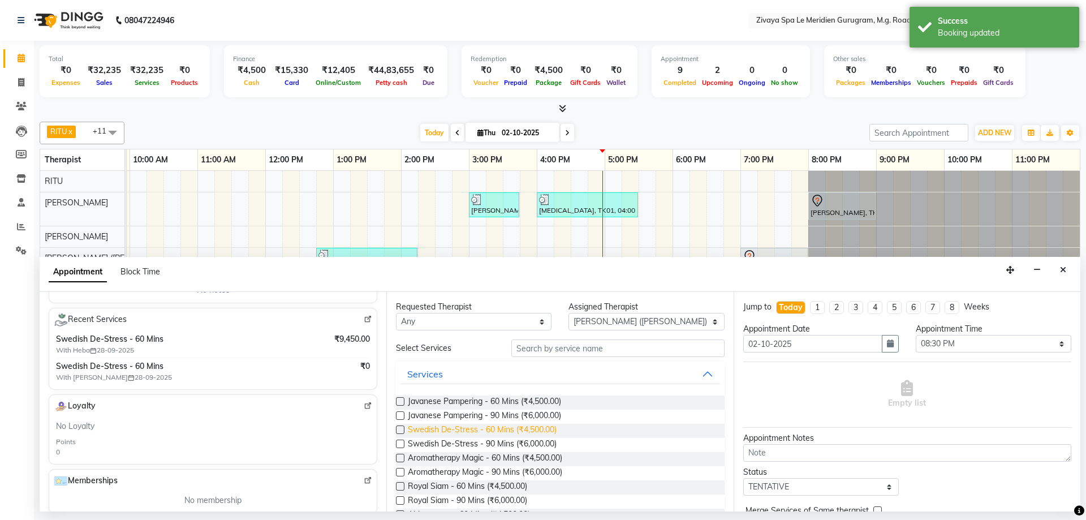
click at [446, 427] on span "Swedish De-Stress - 60 Mins (₹4,500.00)" at bounding box center [482, 431] width 149 height 14
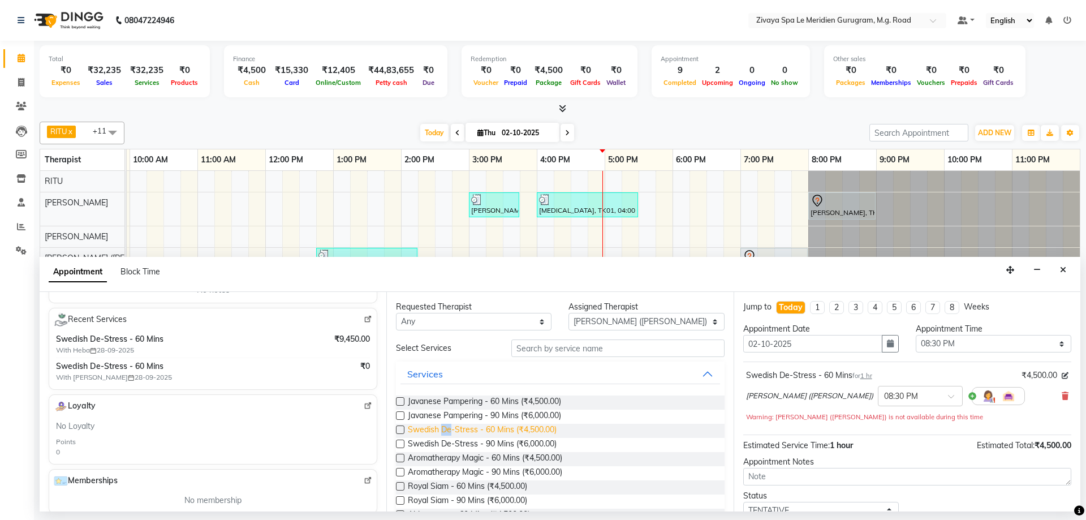
click at [446, 427] on span "Swedish De-Stress - 60 Mins (₹4,500.00)" at bounding box center [482, 431] width 149 height 14
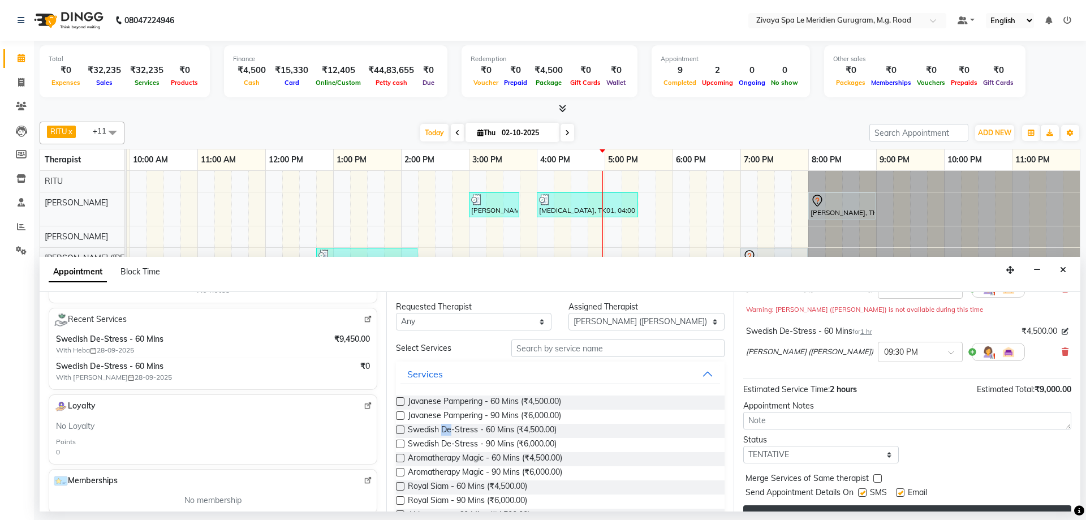
scroll to position [131, 0]
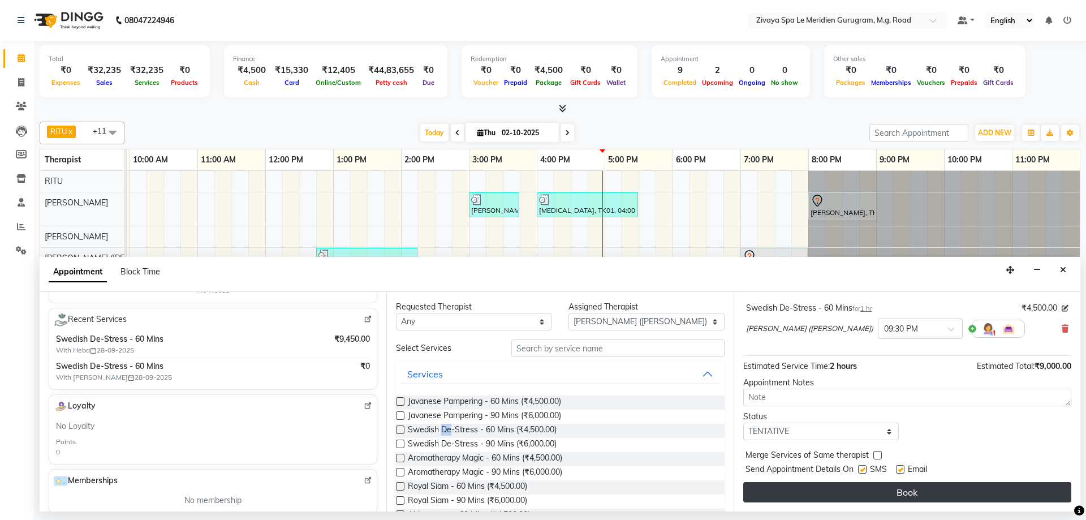
click at [896, 488] on button "Book" at bounding box center [907, 492] width 328 height 20
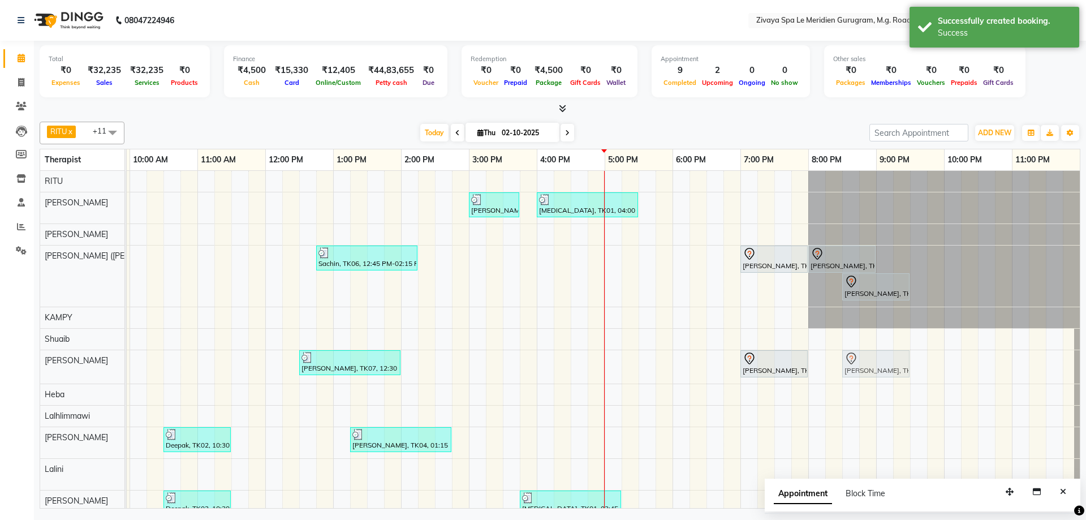
drag, startPoint x: 932, startPoint y: 266, endPoint x: 872, endPoint y: 374, distance: 124.3
click at [870, 376] on tbody "Mamta, TK08, 03:00 PM-03:45 PM, BLOW DRY [MEDICAL_DATA], TK01, 04:00 PM-05:30 P…" at bounding box center [265, 346] width 1629 height 351
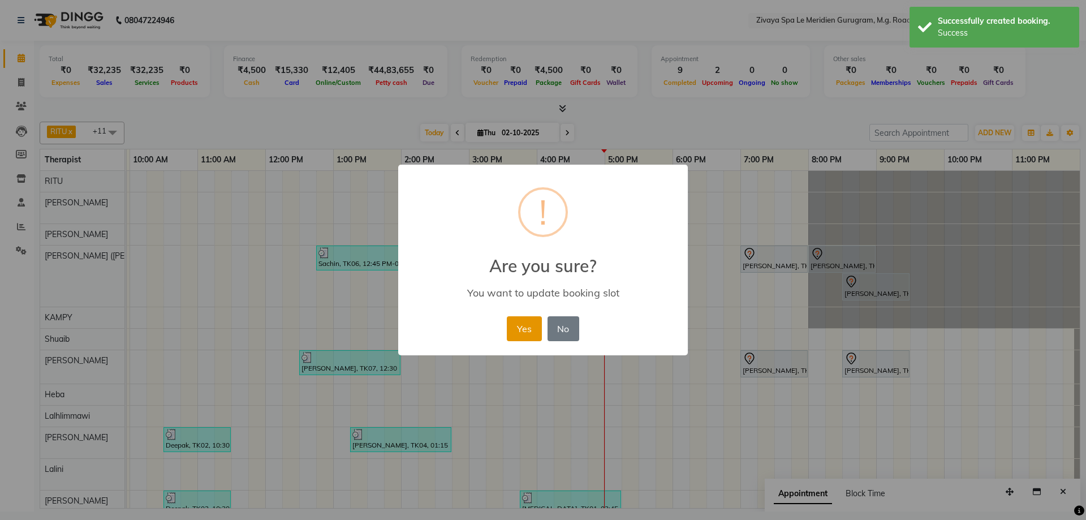
click at [527, 325] on button "Yes" at bounding box center [524, 328] width 35 height 25
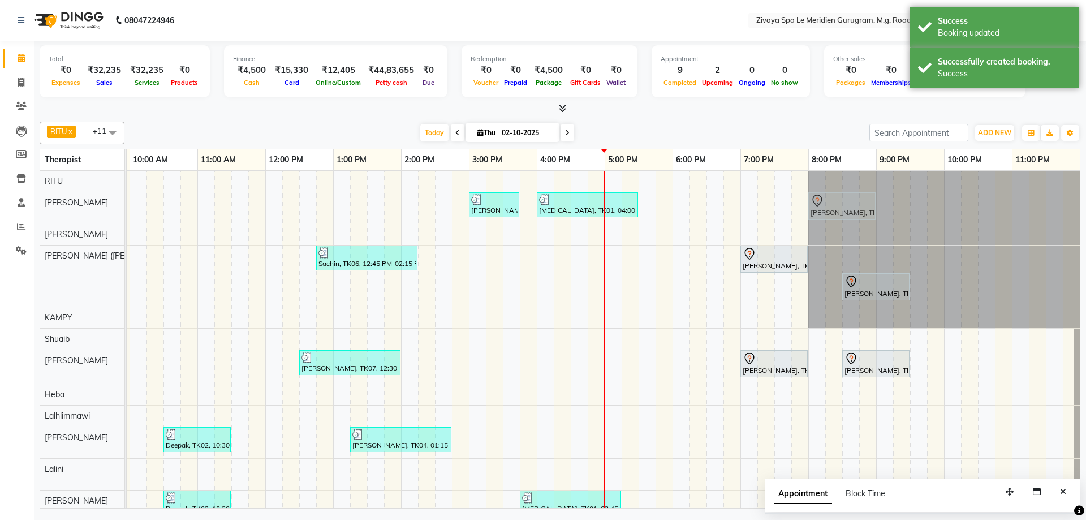
drag, startPoint x: 826, startPoint y: 260, endPoint x: 832, endPoint y: 211, distance: 49.5
click at [832, 211] on tbody "Mamta, TK08, 03:00 PM-03:45 PM, BLOW DRY [MEDICAL_DATA], TK01, 04:00 PM-05:30 P…" at bounding box center [265, 346] width 1629 height 351
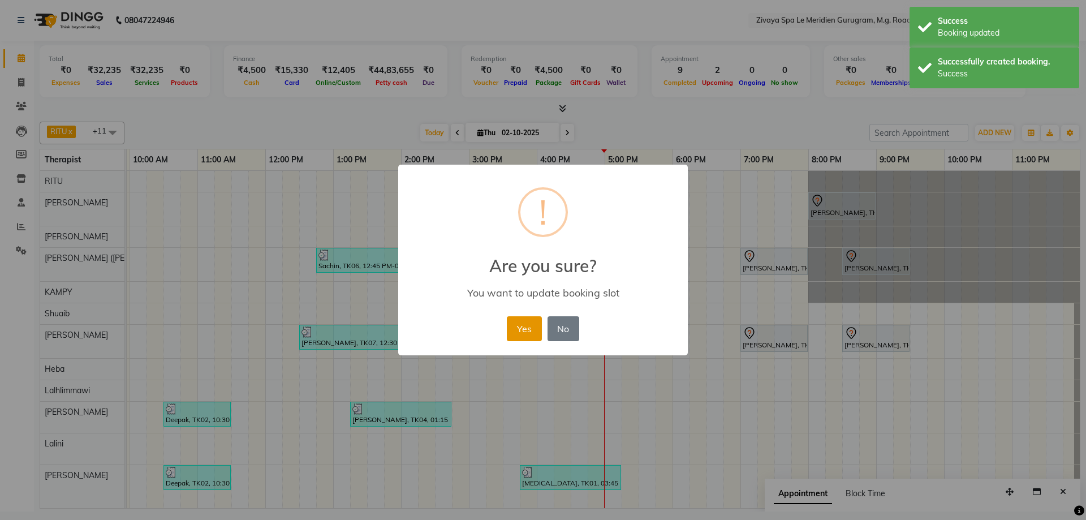
click at [528, 326] on button "Yes" at bounding box center [524, 328] width 35 height 25
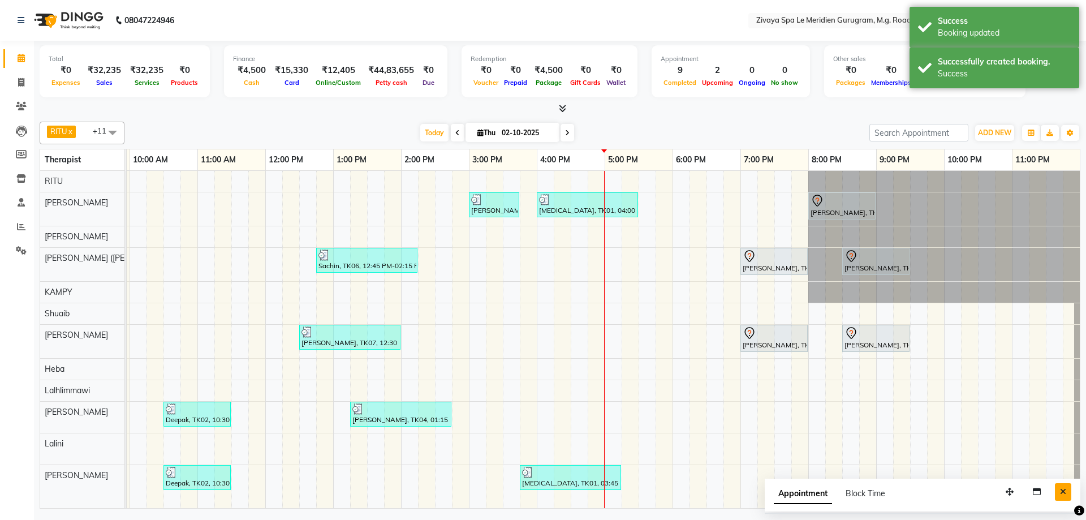
click at [1067, 489] on button "Close" at bounding box center [1063, 492] width 16 height 18
